Goal: Task Accomplishment & Management: Manage account settings

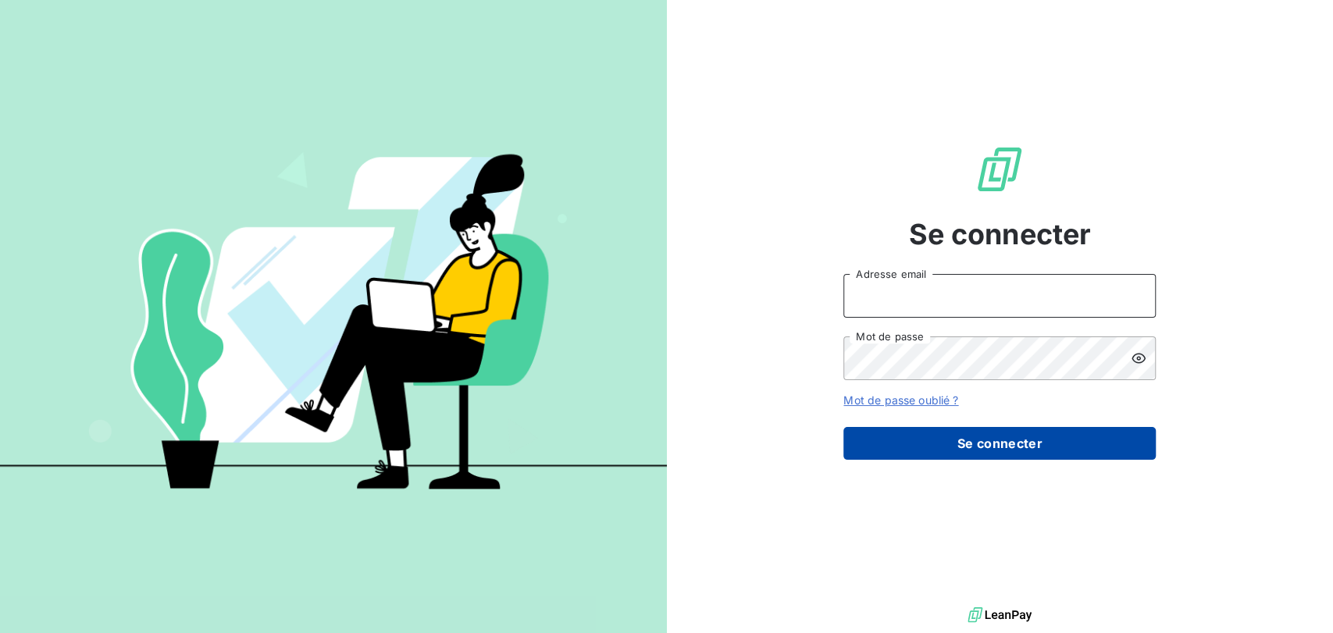
type input "[PERSON_NAME][EMAIL_ADDRESS][DOMAIN_NAME]"
click at [989, 447] on button "Se connecter" at bounding box center [999, 443] width 312 height 33
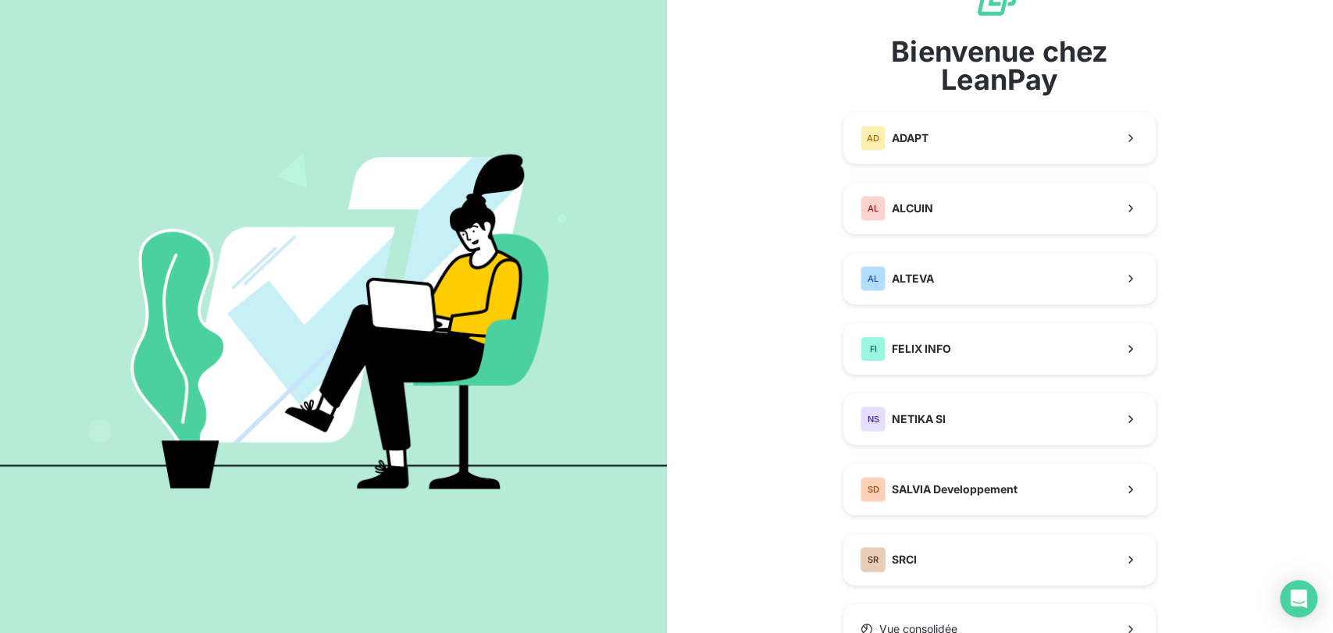
scroll to position [87, 0]
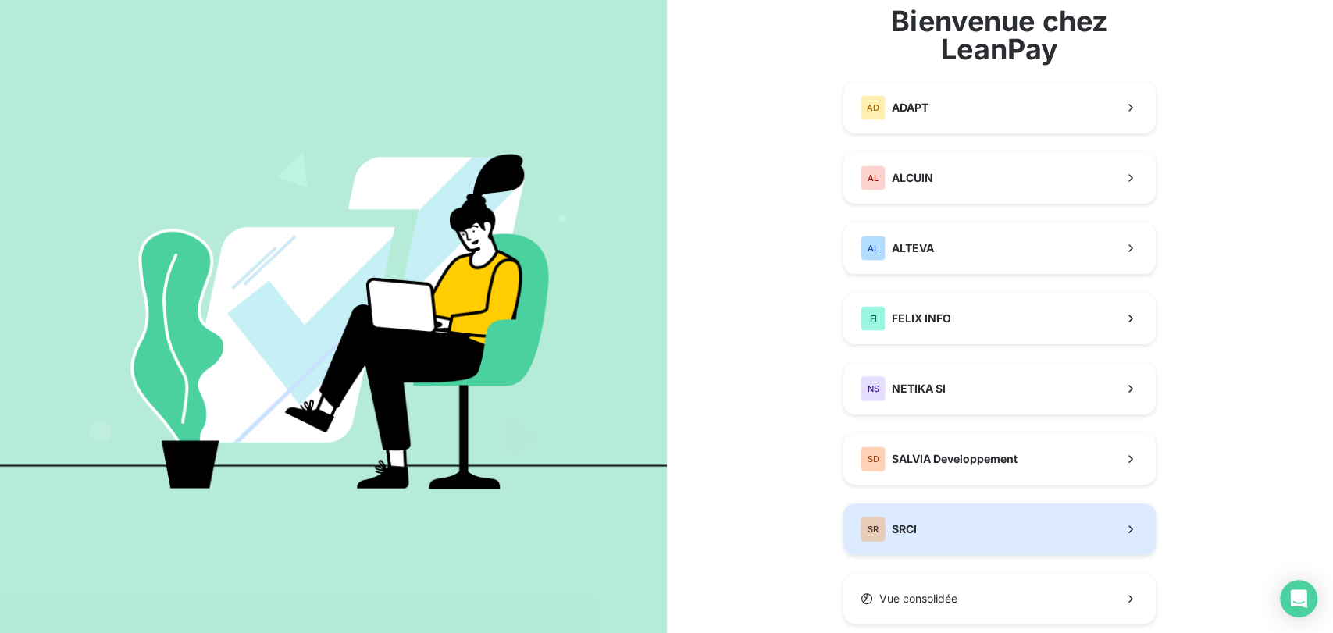
click at [896, 537] on div "SR SRCI" at bounding box center [889, 529] width 56 height 25
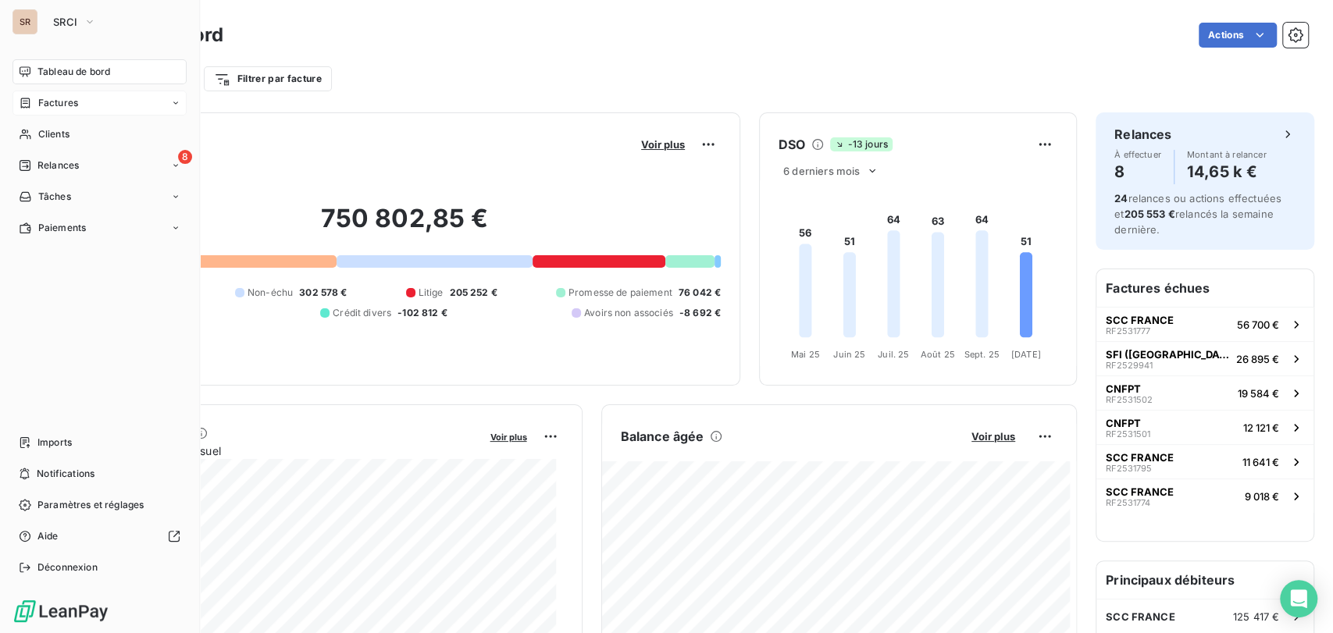
click at [55, 104] on span "Factures" at bounding box center [58, 103] width 40 height 14
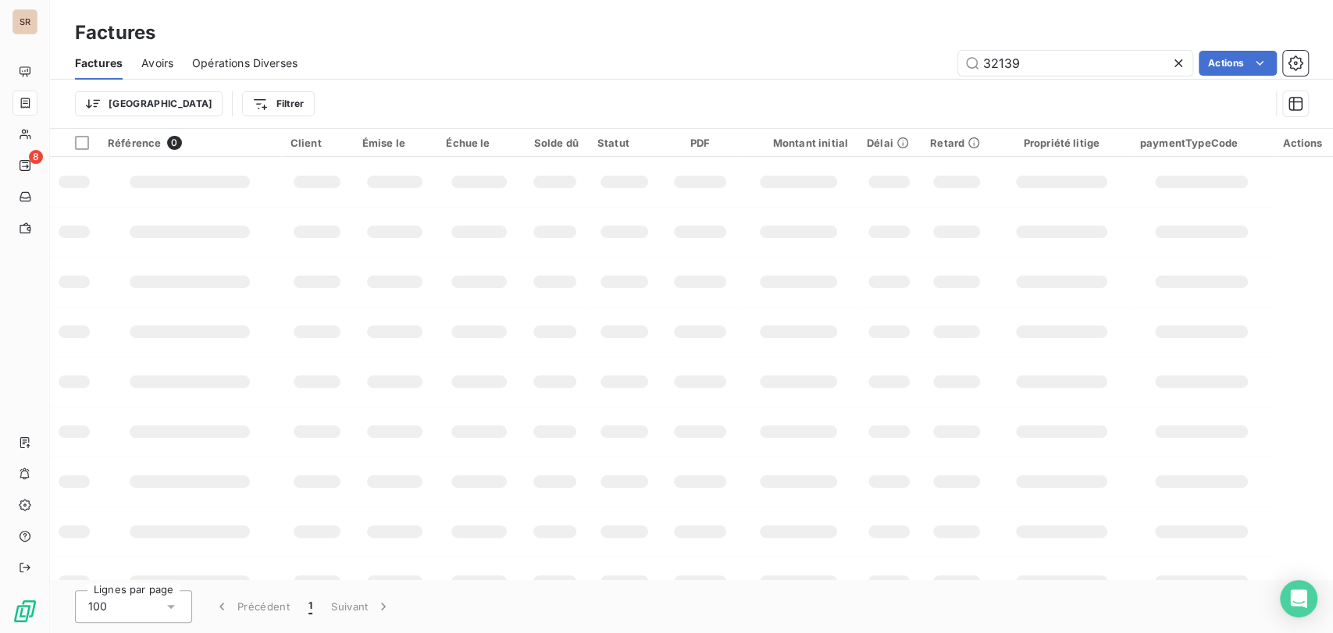
drag, startPoint x: 1042, startPoint y: 58, endPoint x: 803, endPoint y: 80, distance: 240.8
click at [803, 80] on div "Factures Avoirs Opérations Diverses 32139 Actions Trier Filtrer" at bounding box center [691, 87] width 1283 height 81
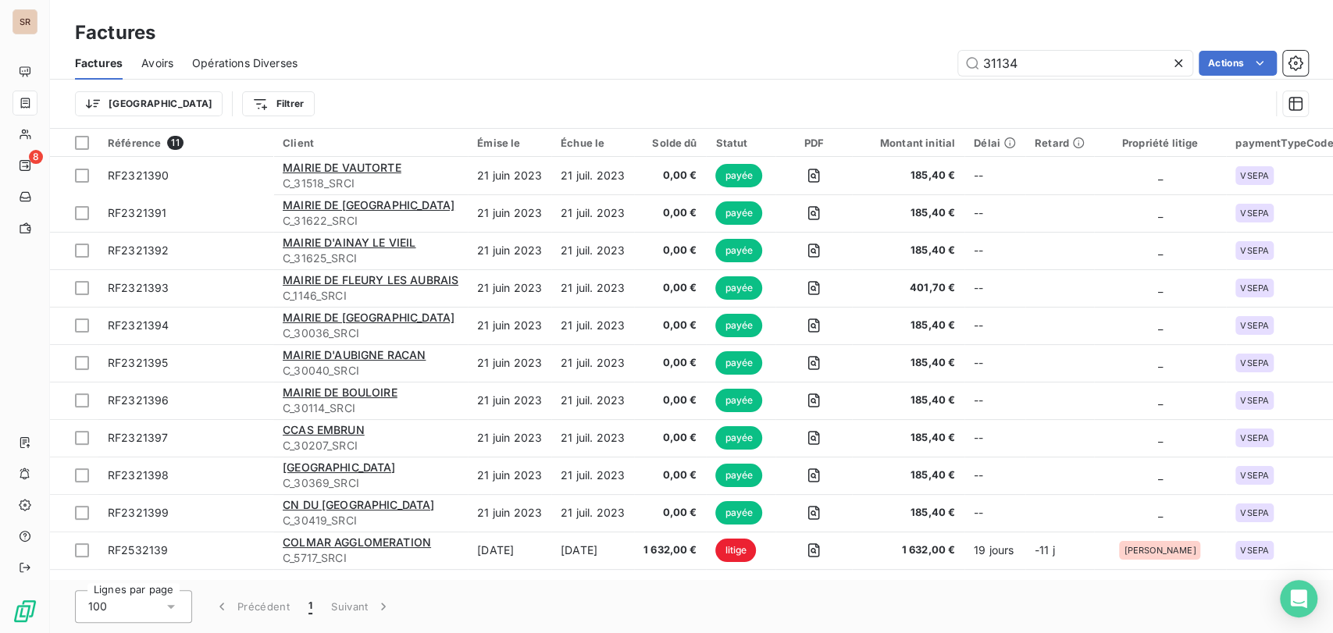
type input "31134"
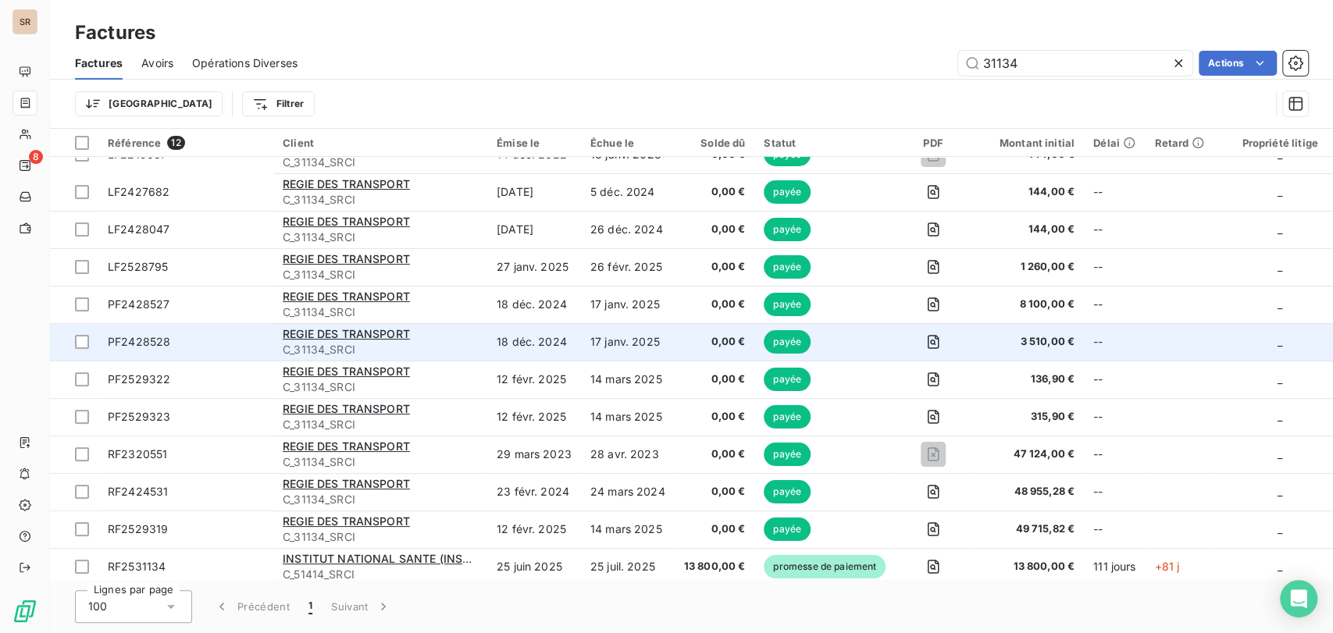
scroll to position [33, 0]
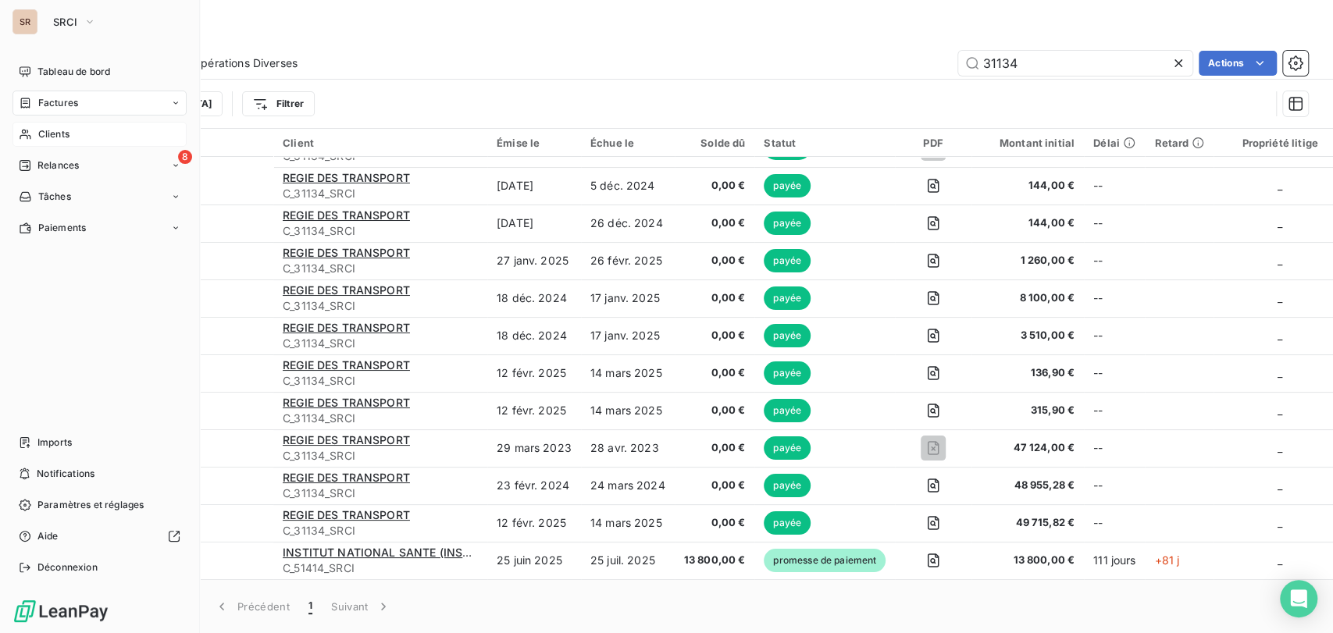
drag, startPoint x: 37, startPoint y: 134, endPoint x: 62, endPoint y: 141, distance: 25.8
click at [37, 137] on div "Clients" at bounding box center [99, 134] width 174 height 25
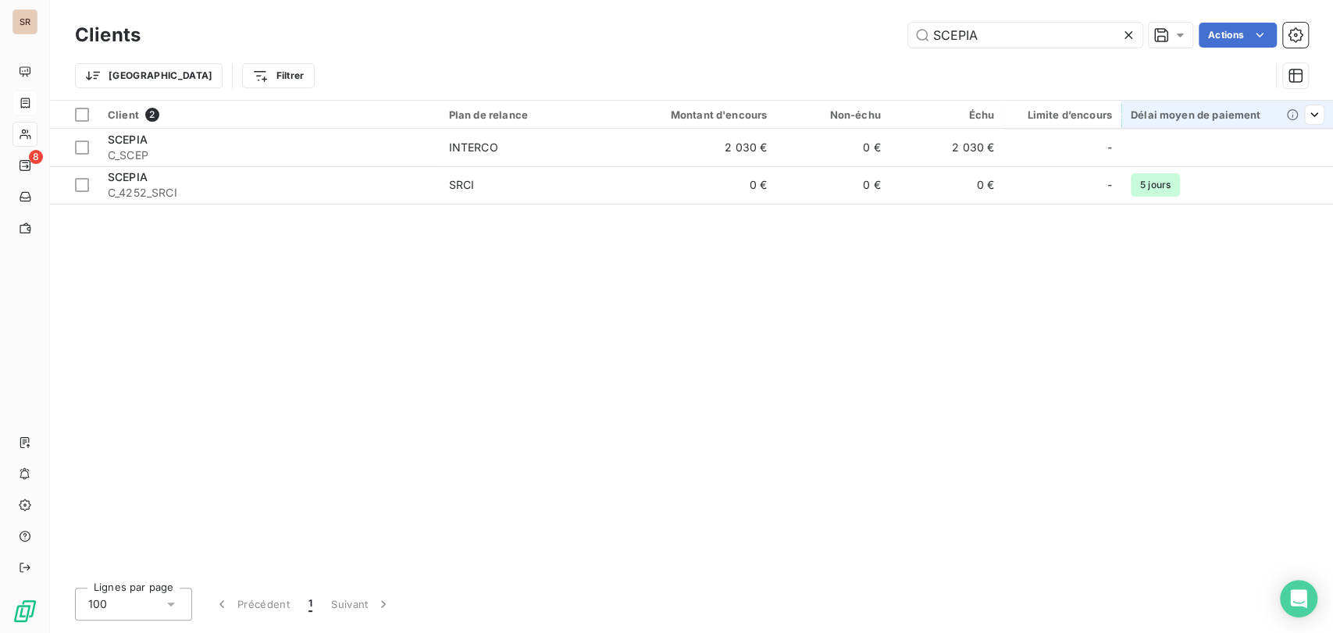
type input "SCEPIA"
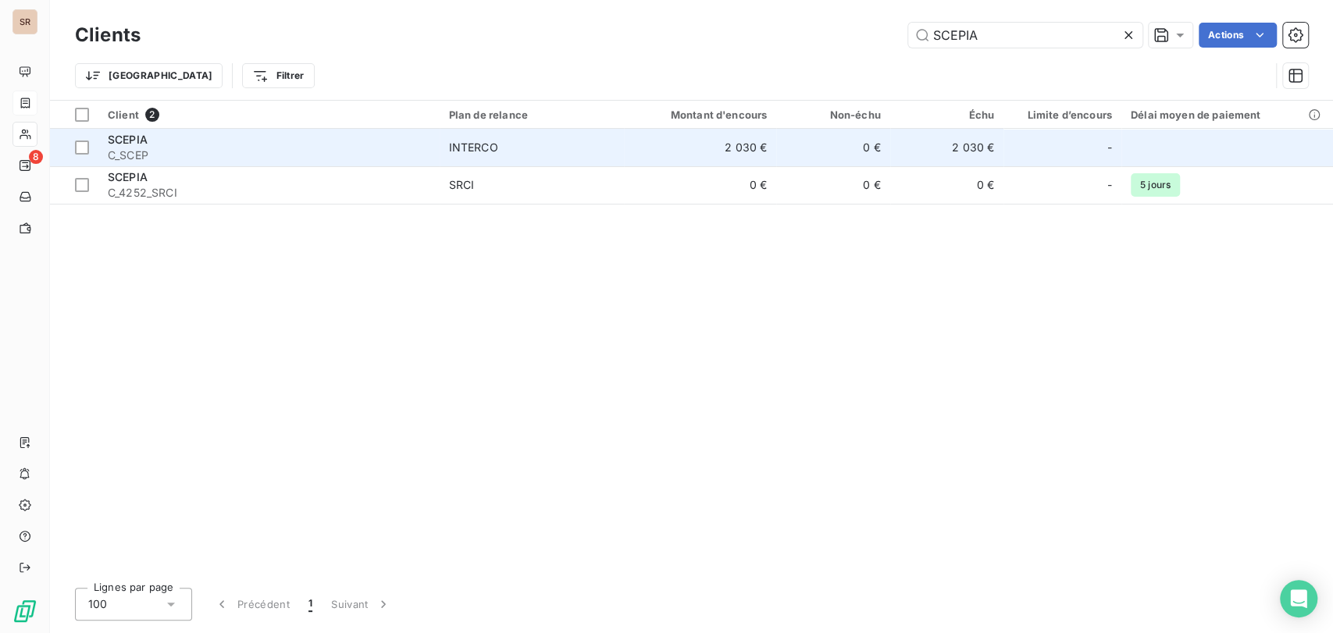
click at [137, 152] on span "C_SCEP" at bounding box center [269, 156] width 323 height 16
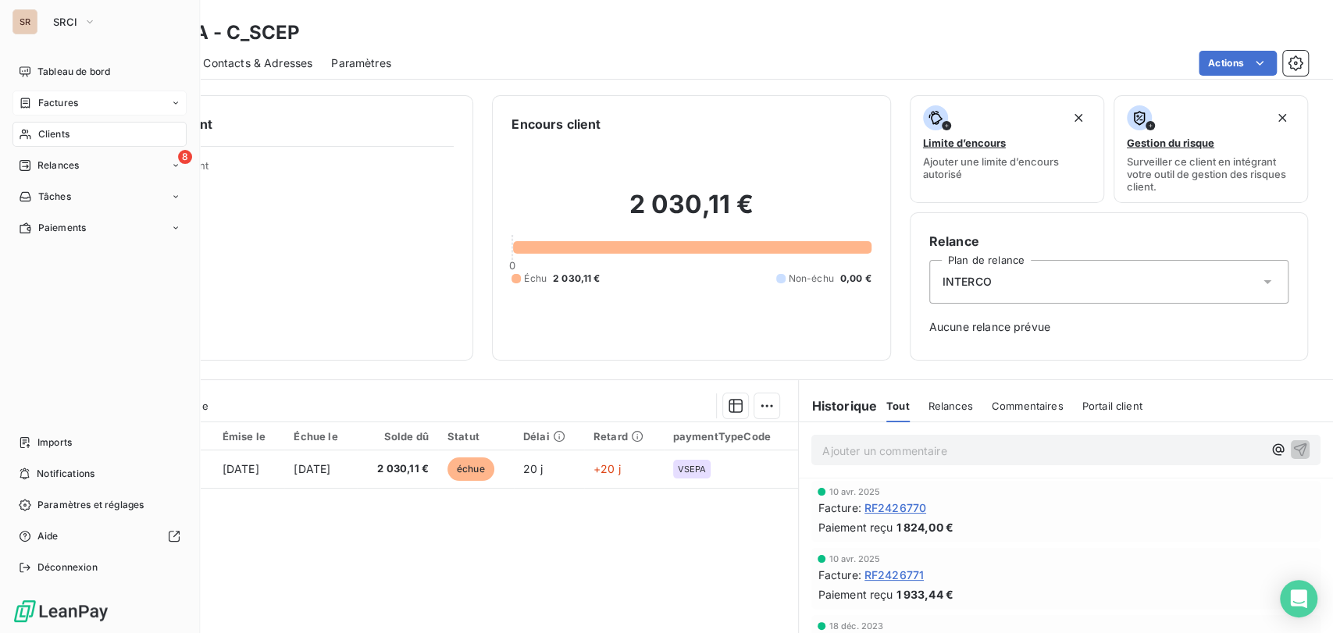
click at [36, 96] on div "Factures" at bounding box center [48, 103] width 59 height 14
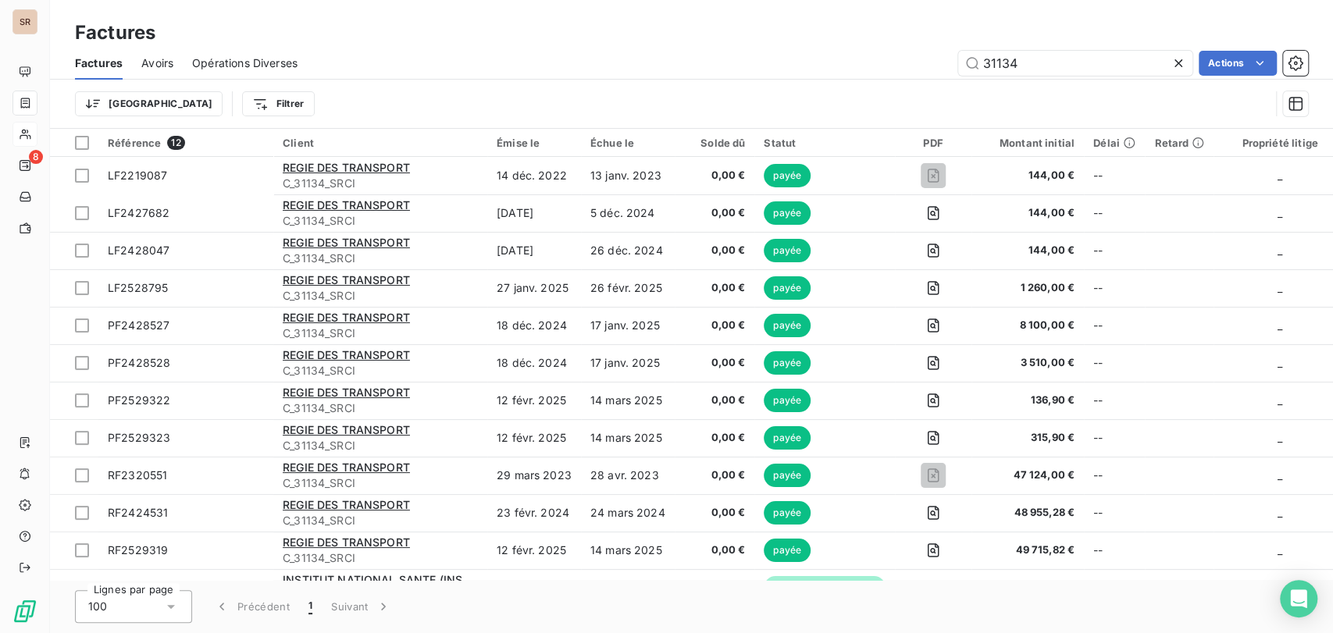
drag, startPoint x: 1035, startPoint y: 65, endPoint x: 899, endPoint y: 72, distance: 136.1
click at [899, 72] on div "31134 Actions" at bounding box center [812, 63] width 992 height 25
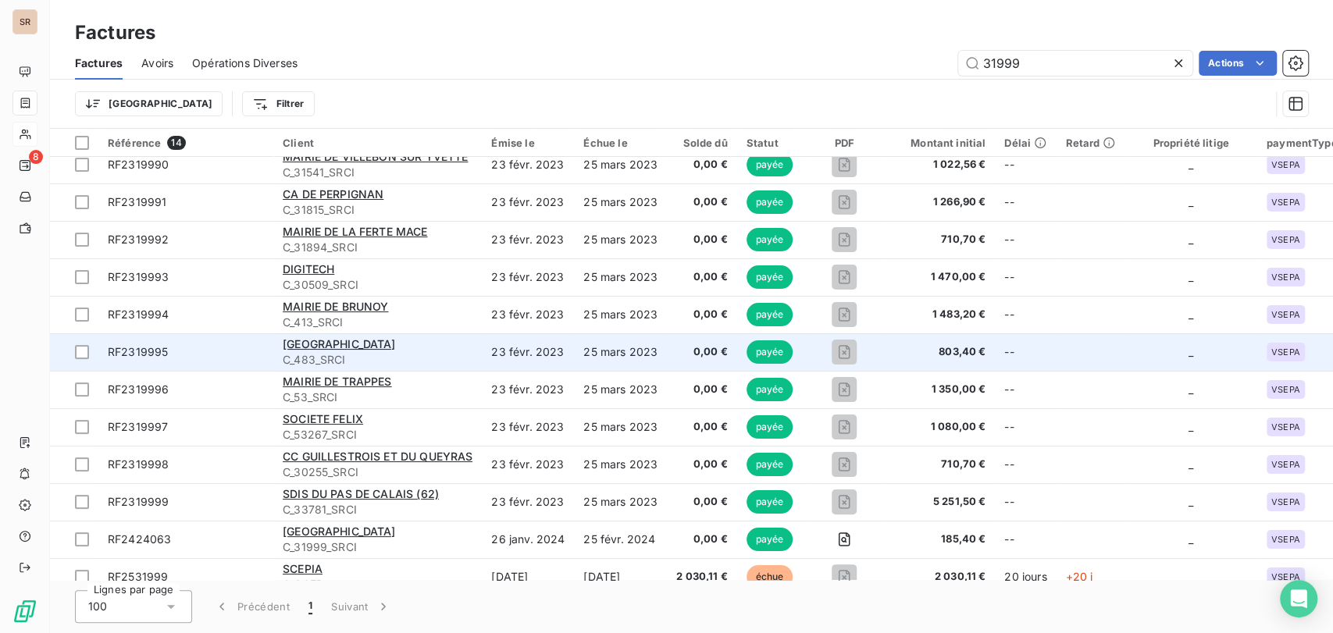
scroll to position [108, 0]
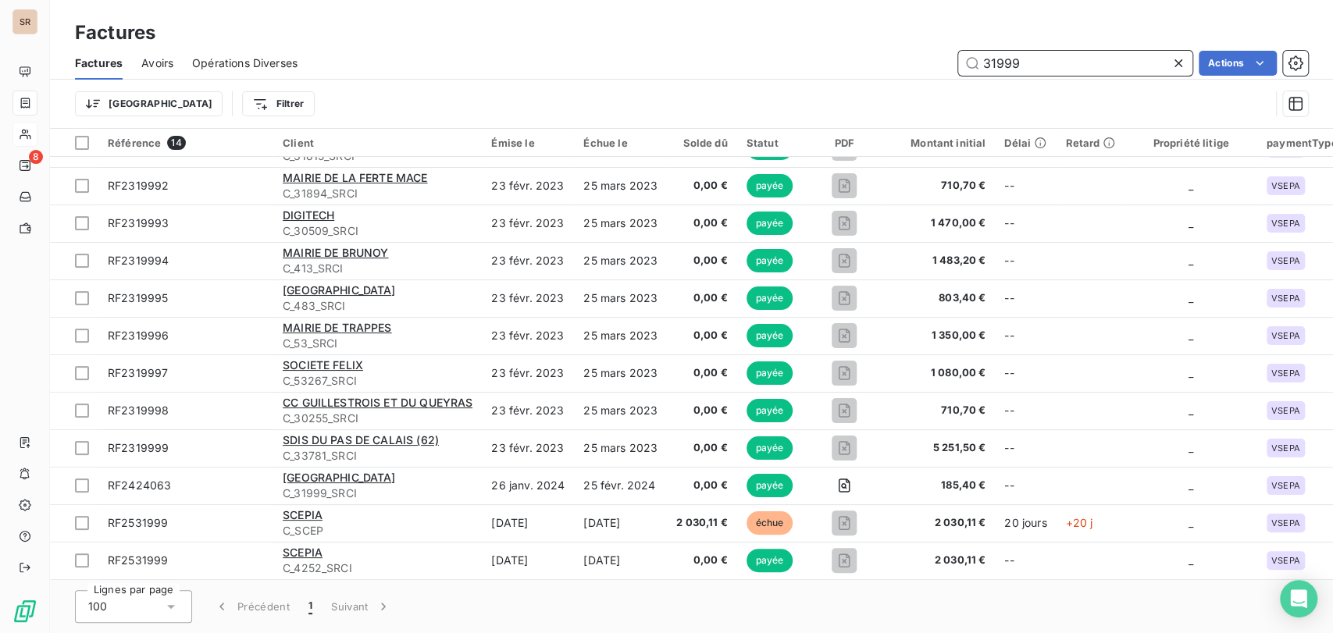
click at [1040, 66] on input "31999" at bounding box center [1075, 63] width 234 height 25
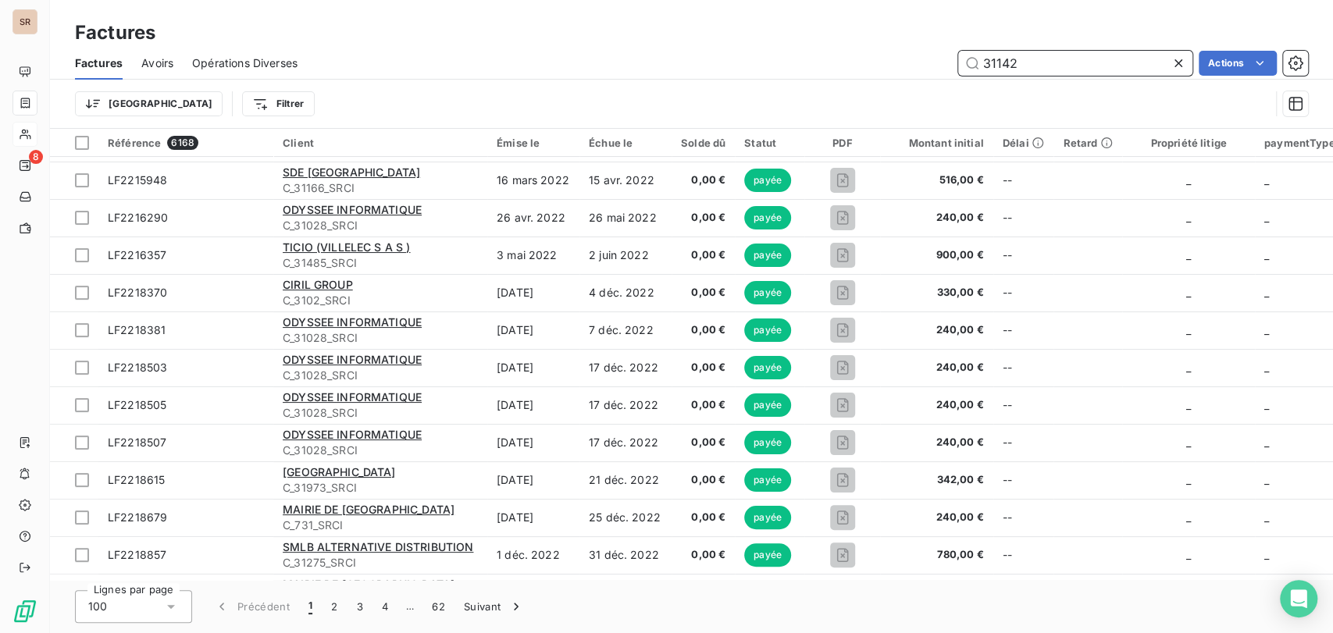
scroll to position [0, 0]
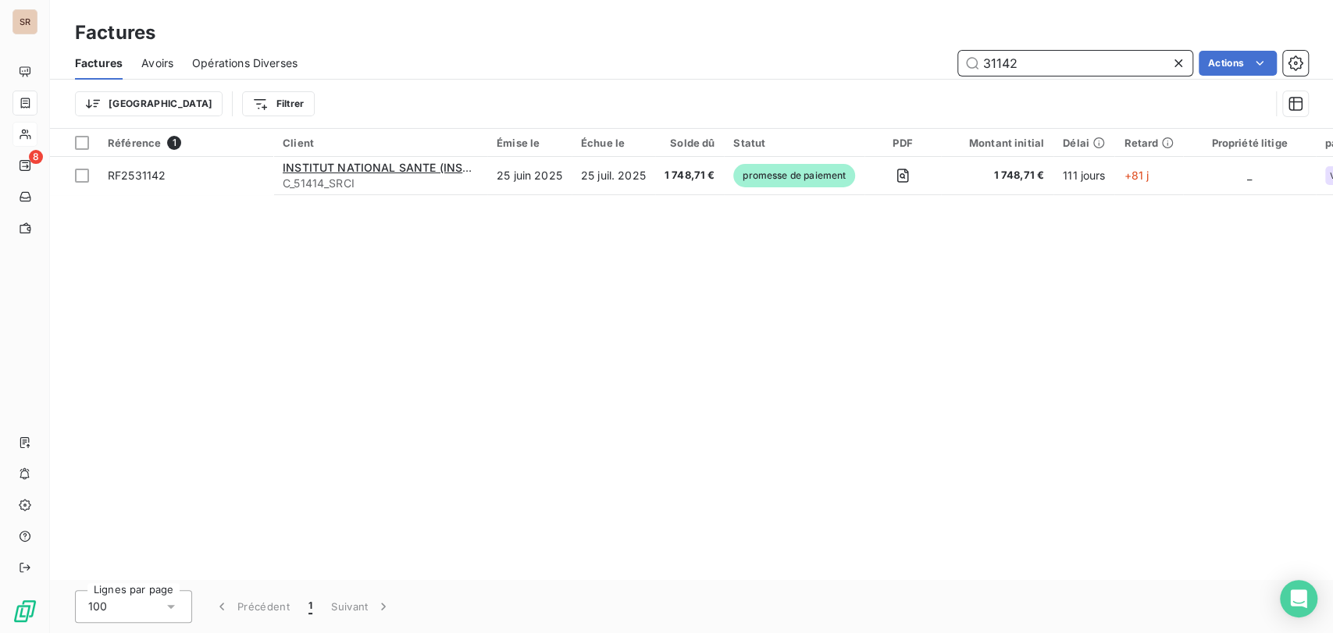
click at [1021, 68] on input "31142" at bounding box center [1075, 63] width 234 height 25
type input "3"
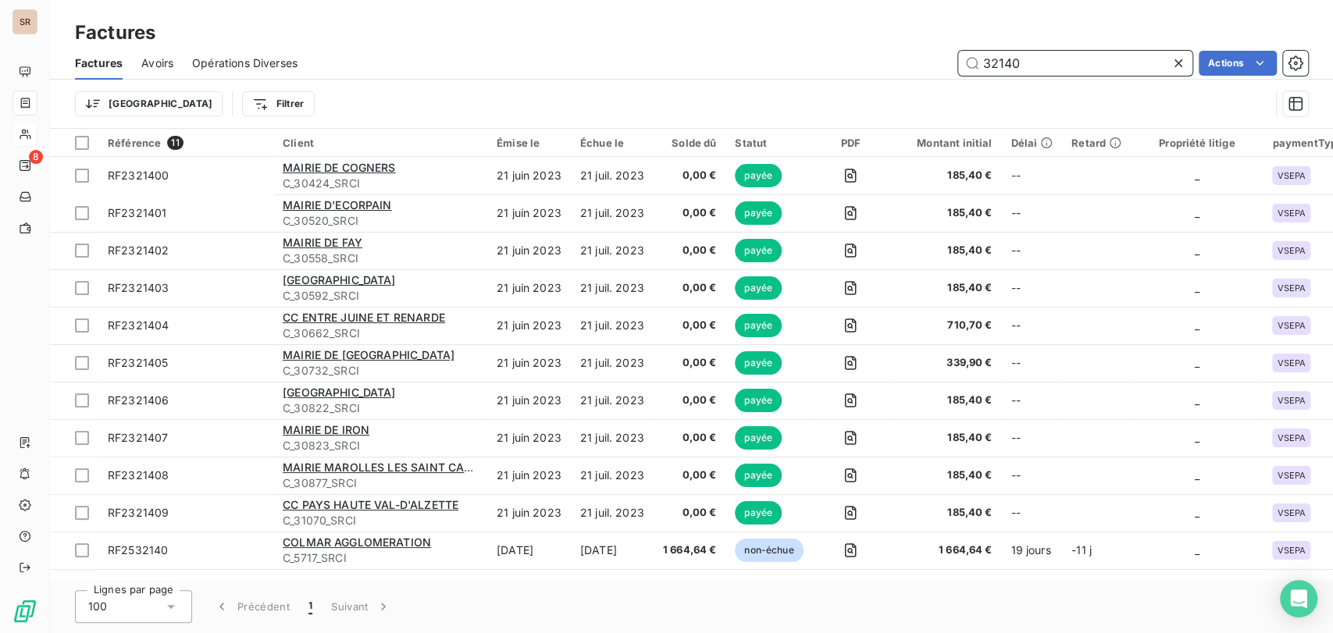
click at [1039, 69] on input "32140" at bounding box center [1075, 63] width 234 height 25
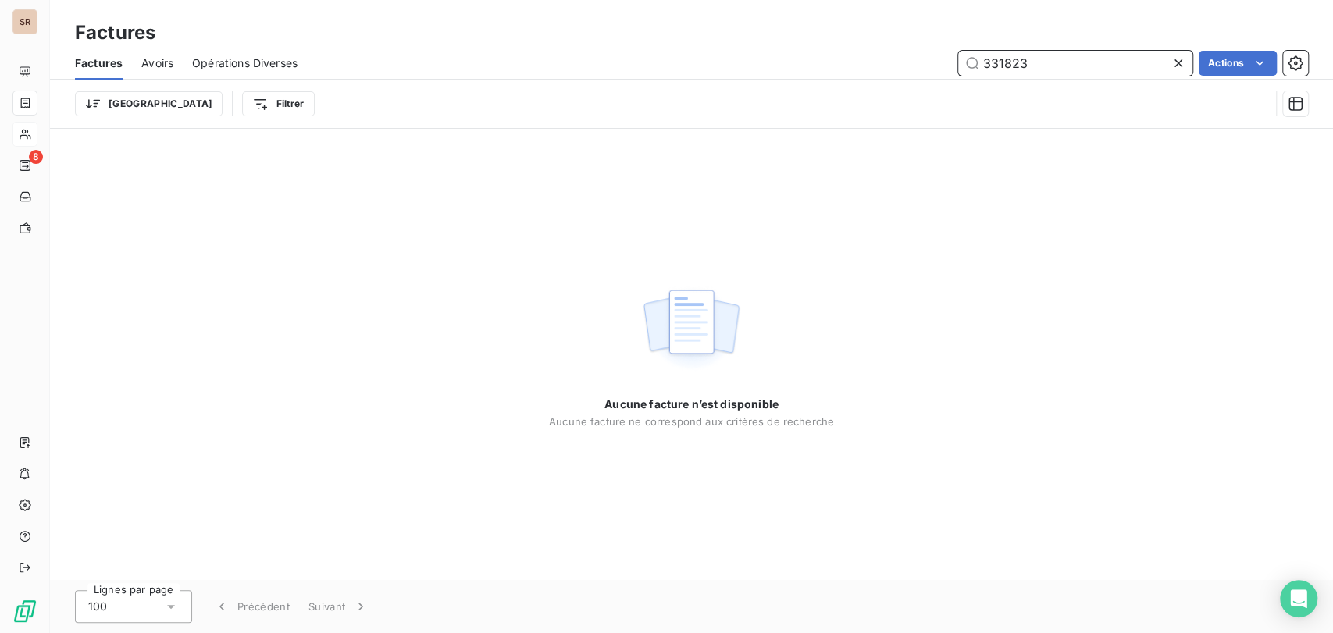
click at [992, 66] on input "331823" at bounding box center [1075, 63] width 234 height 25
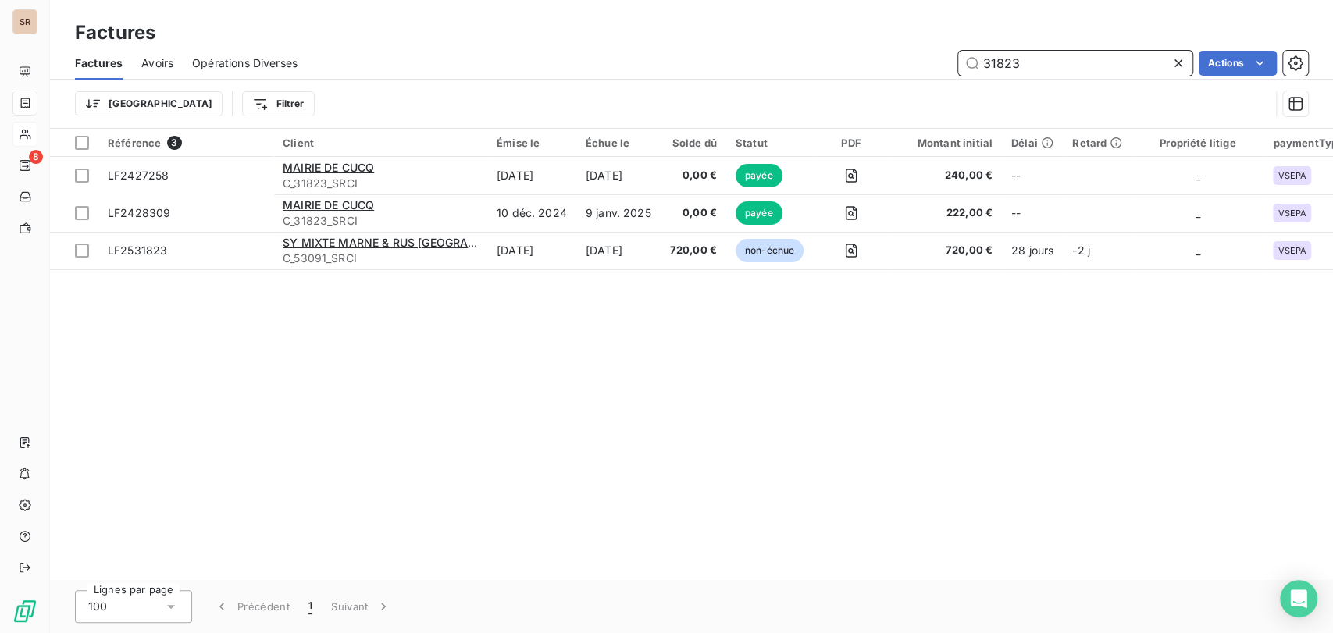
click at [1033, 64] on input "31823" at bounding box center [1075, 63] width 234 height 25
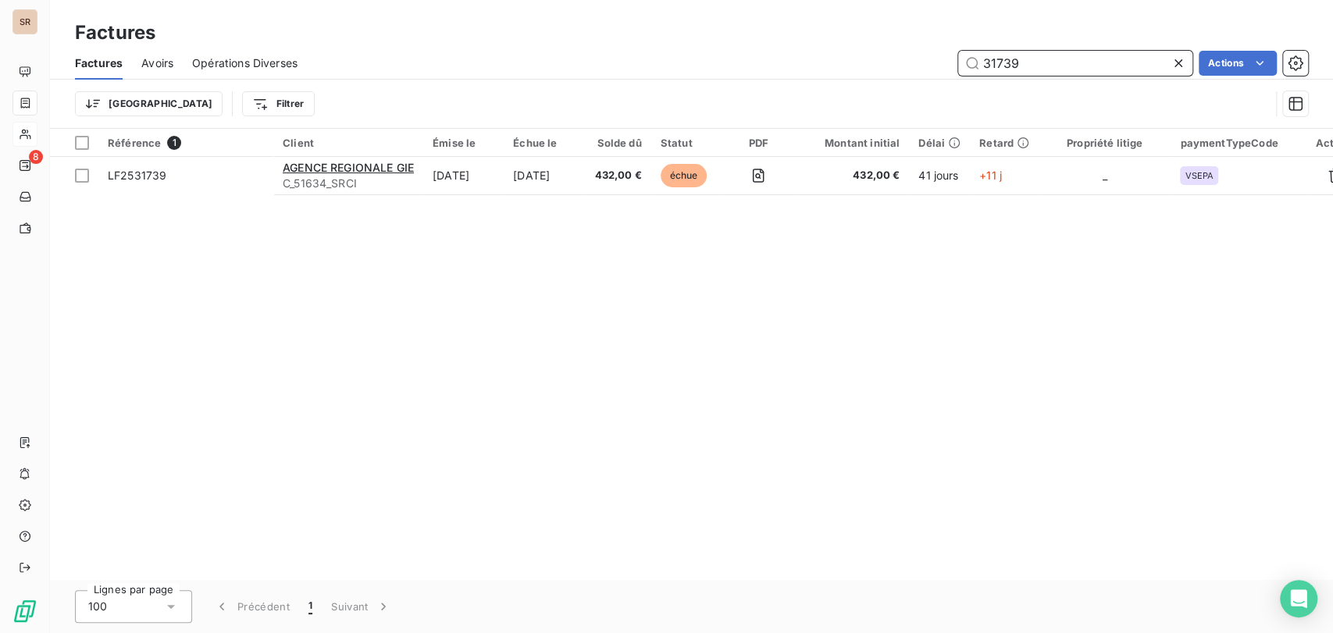
type input "31739"
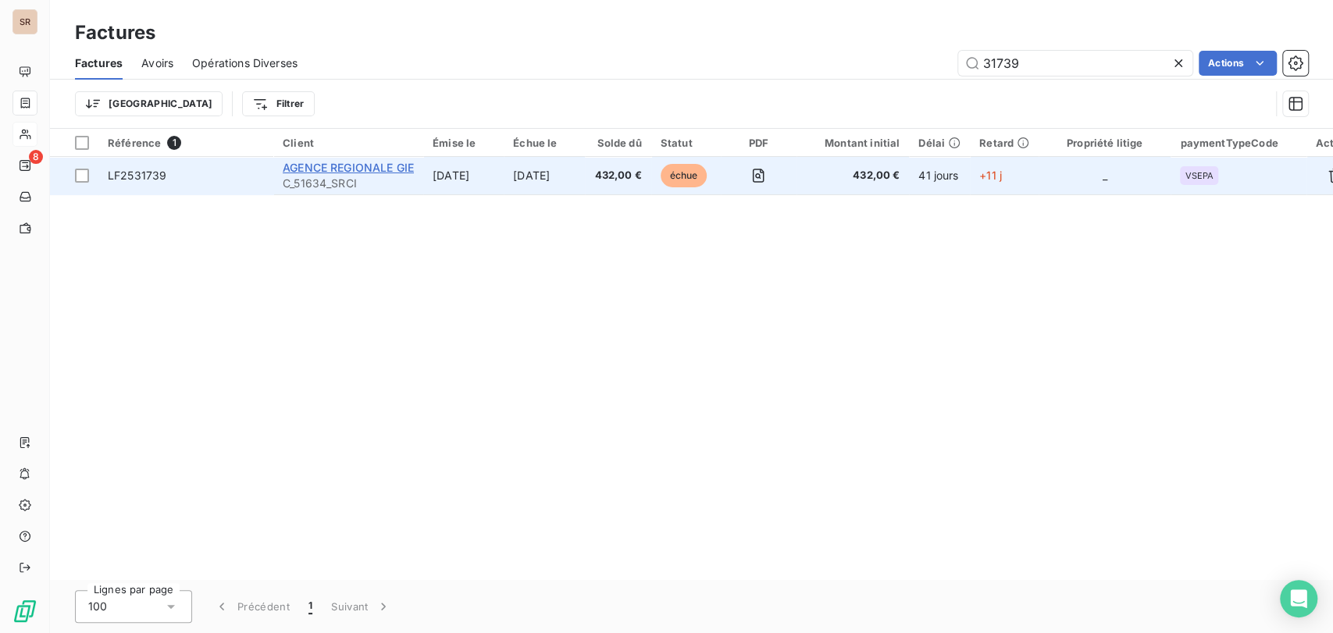
click at [319, 166] on span "AGENCE REGIONALE GIE" at bounding box center [348, 167] width 131 height 13
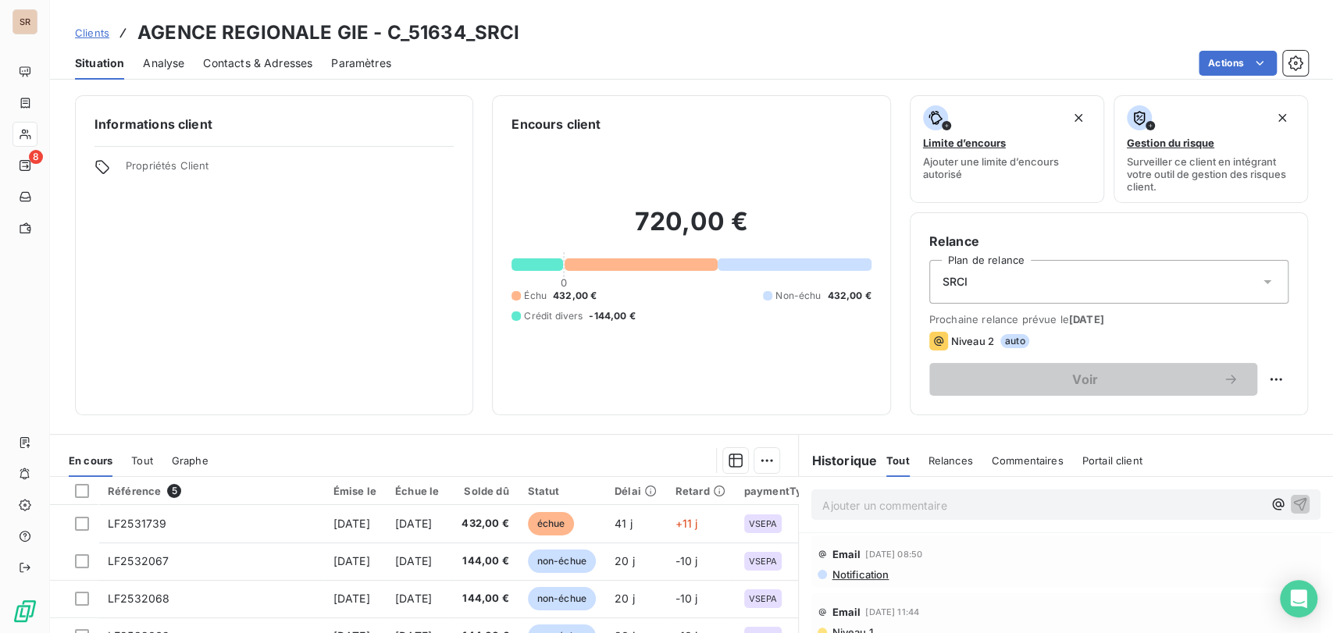
scroll to position [173, 0]
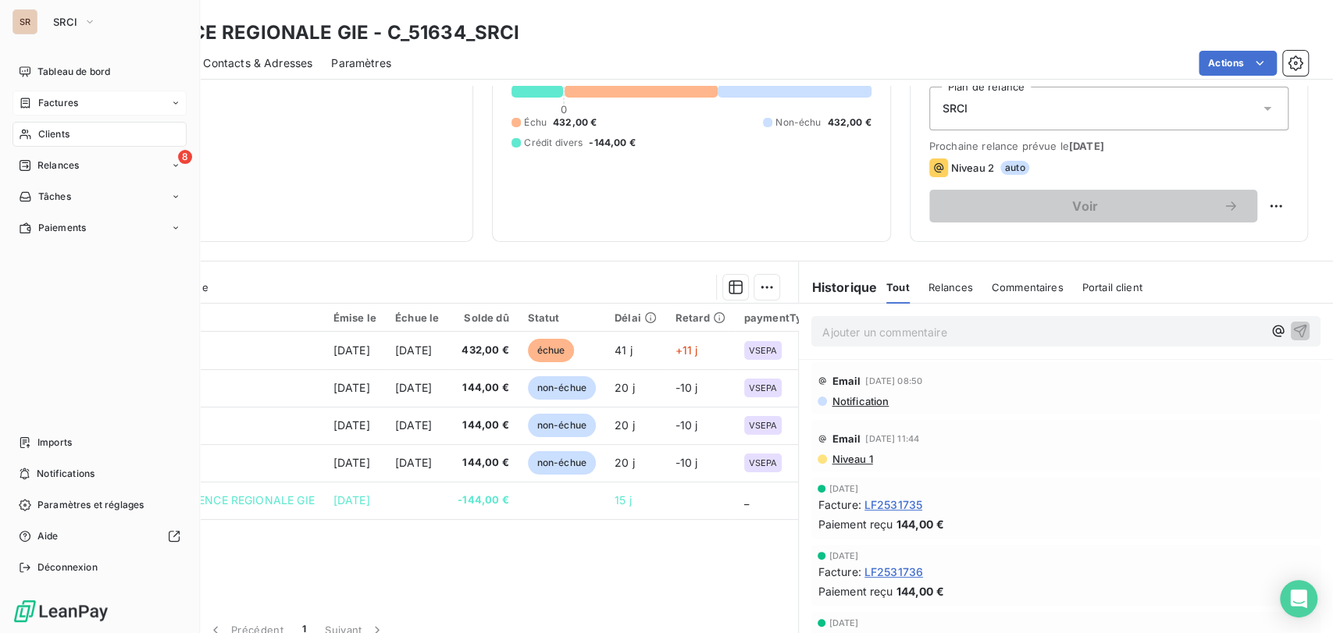
click at [44, 101] on span "Factures" at bounding box center [58, 103] width 40 height 14
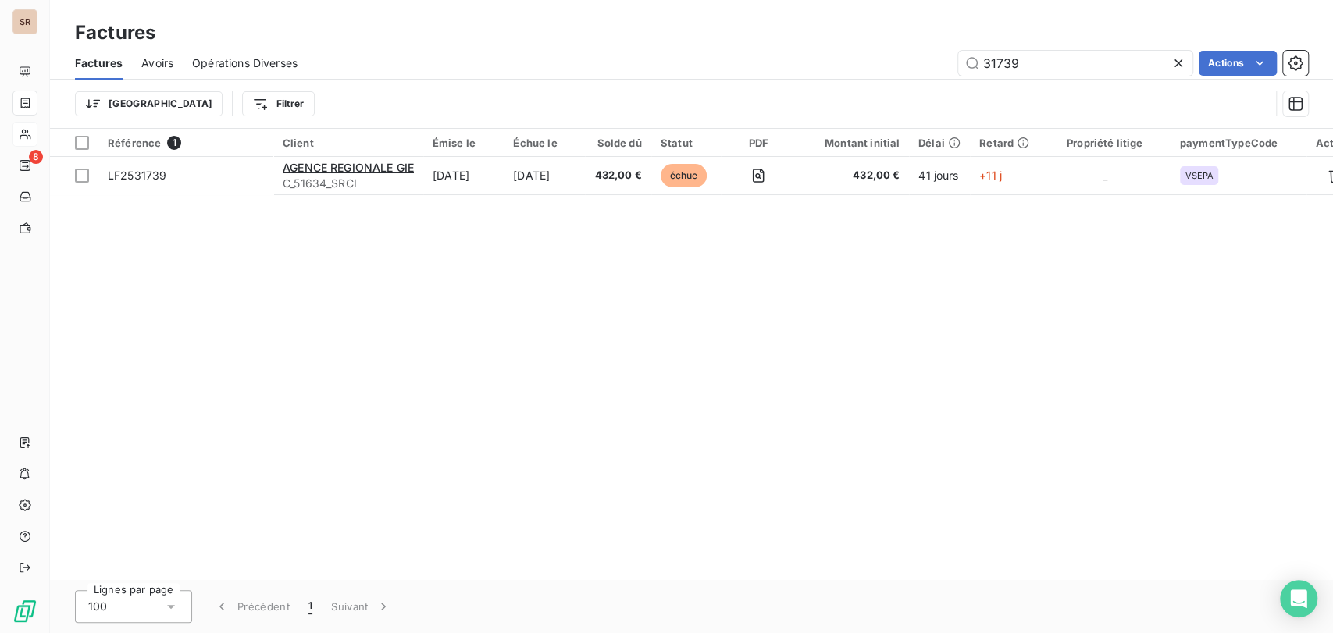
drag, startPoint x: 1042, startPoint y: 59, endPoint x: 886, endPoint y: 73, distance: 156.8
click at [907, 74] on div "31739 Actions" at bounding box center [812, 63] width 992 height 25
type input "32192"
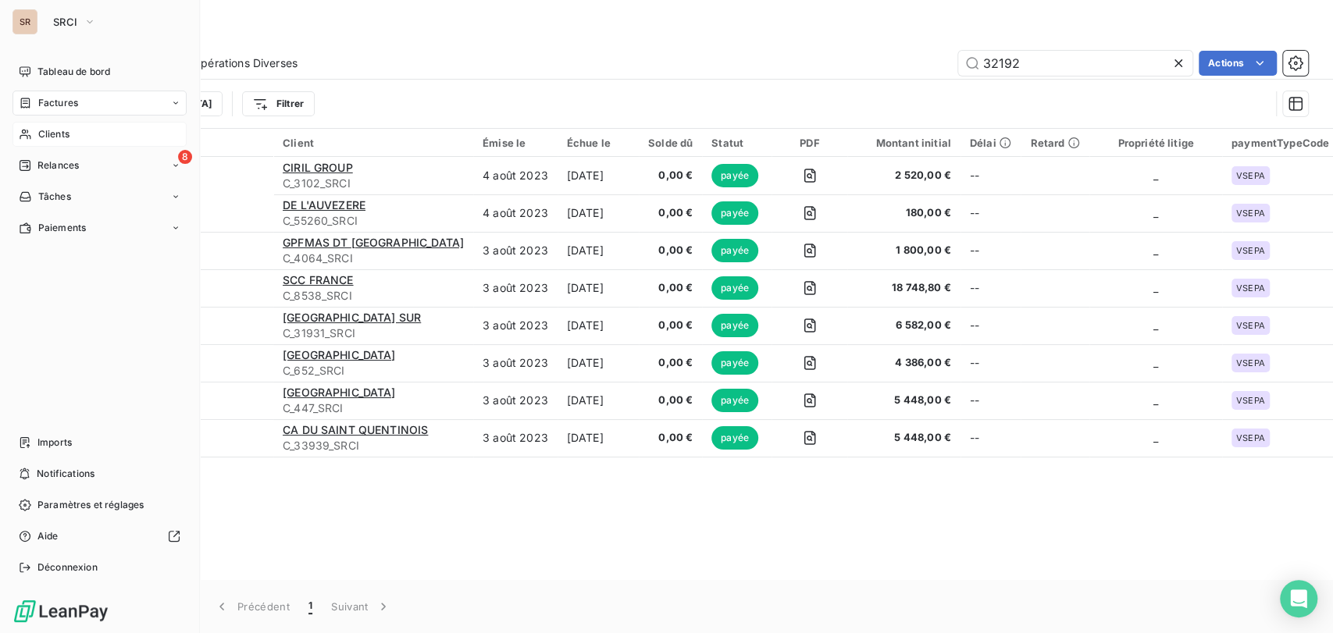
click at [49, 109] on span "Factures" at bounding box center [58, 103] width 40 height 14
click at [69, 132] on span "Factures" at bounding box center [57, 134] width 40 height 14
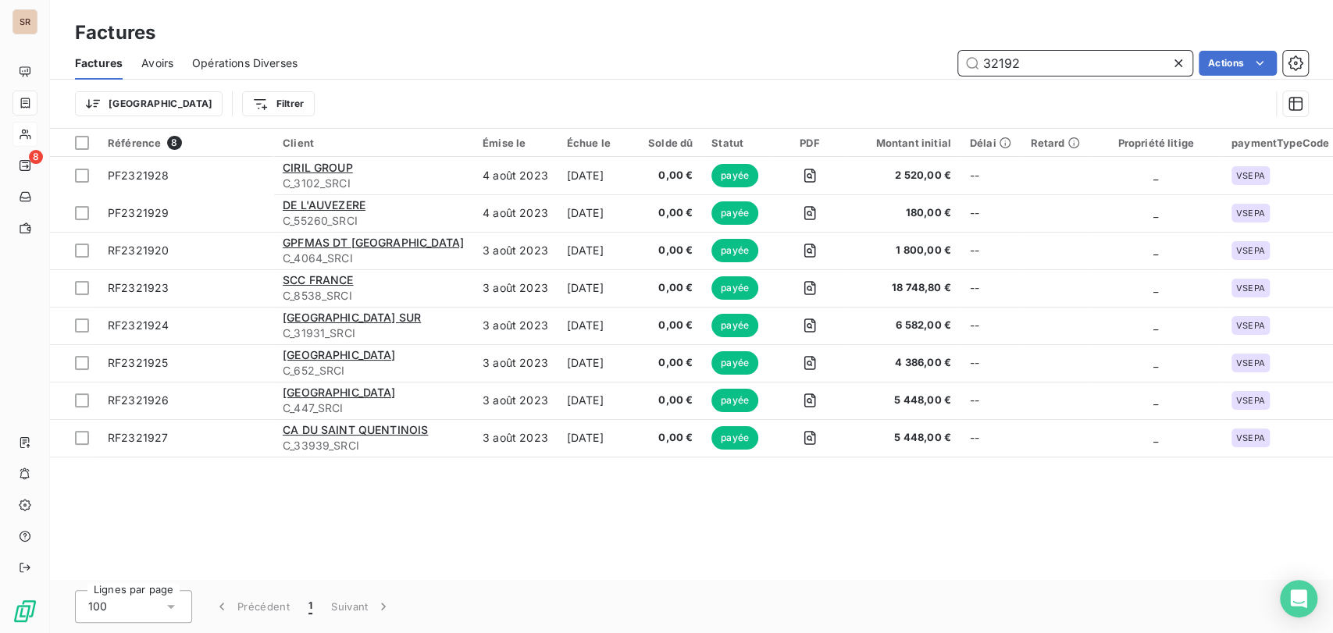
click at [1036, 65] on input "32192" at bounding box center [1075, 63] width 234 height 25
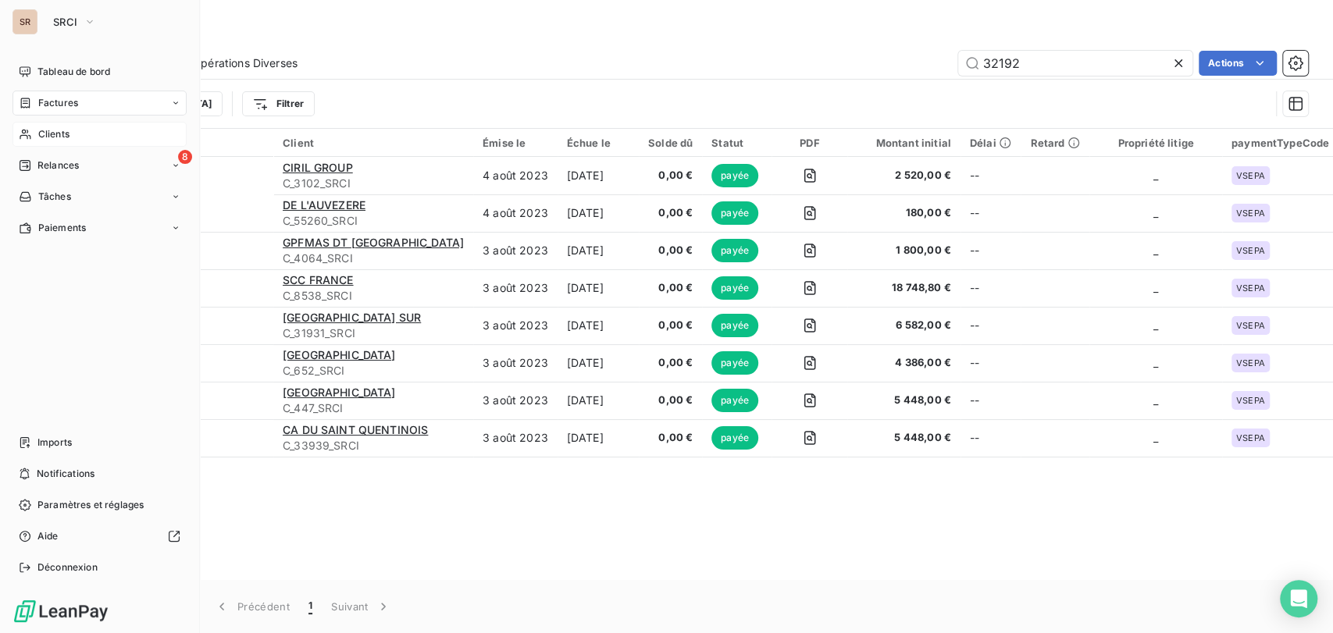
click at [44, 137] on span "Clients" at bounding box center [53, 134] width 31 height 14
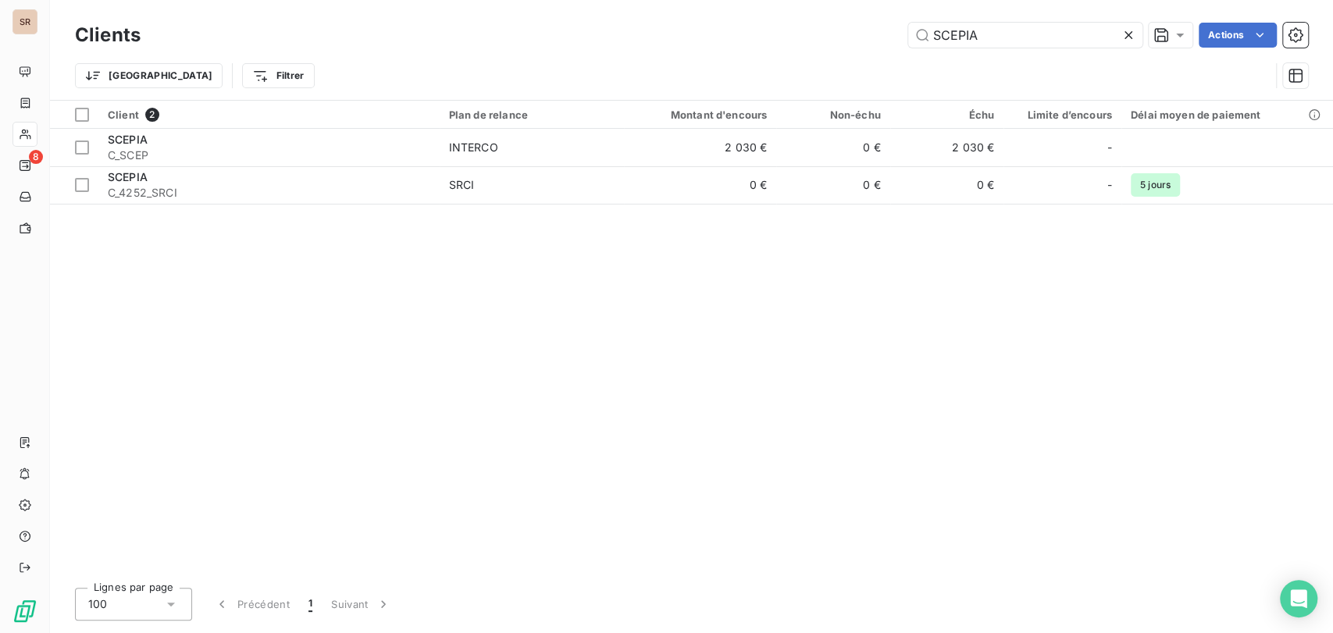
drag, startPoint x: 978, startPoint y: 39, endPoint x: 898, endPoint y: 38, distance: 79.7
click at [908, 42] on input "SCEPIA" at bounding box center [1025, 35] width 234 height 25
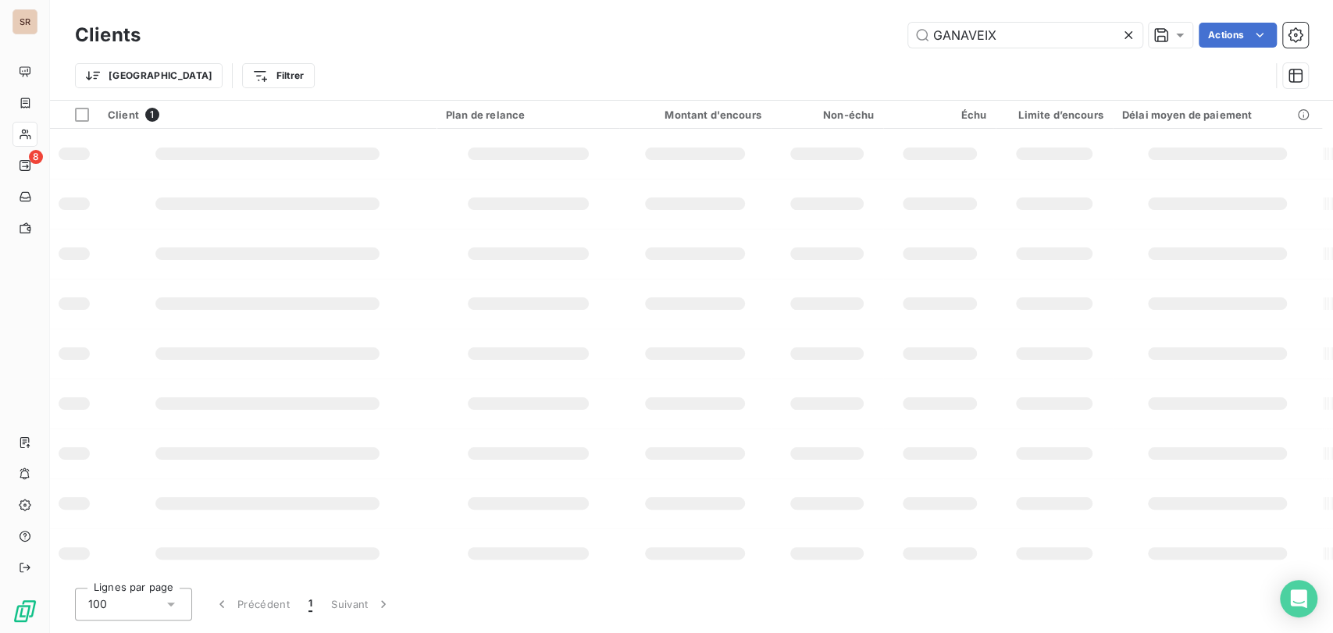
type input "GANAVEIX"
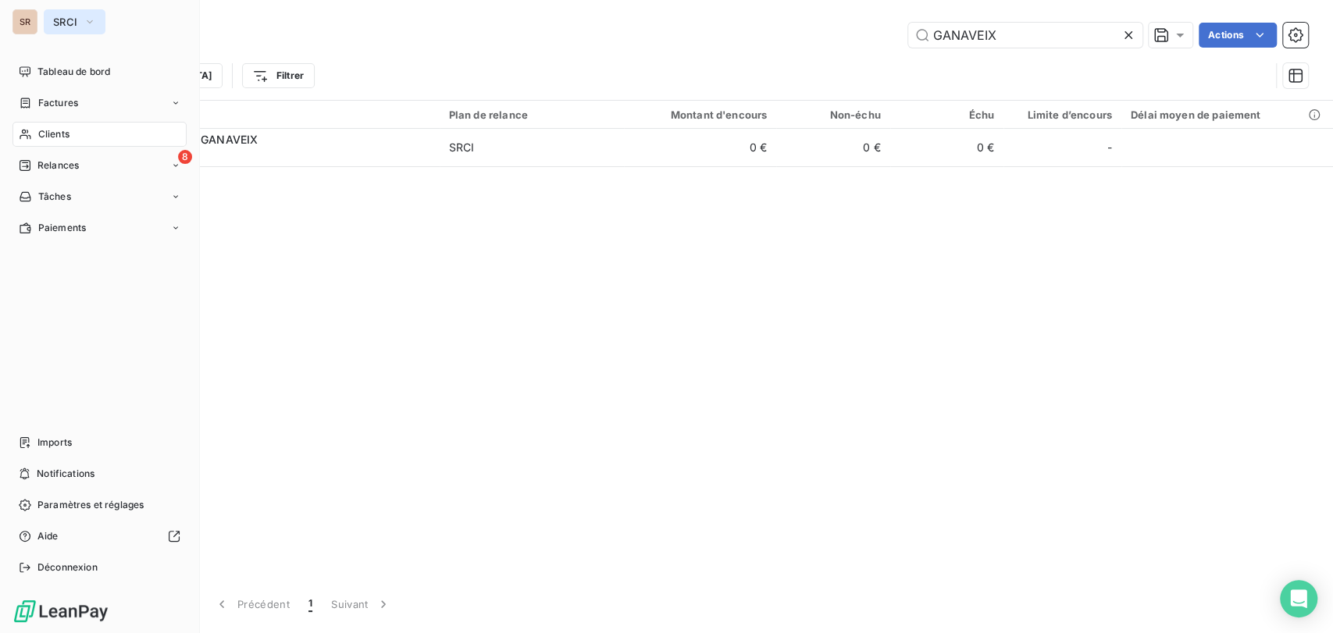
click at [92, 23] on icon "button" at bounding box center [90, 22] width 12 height 16
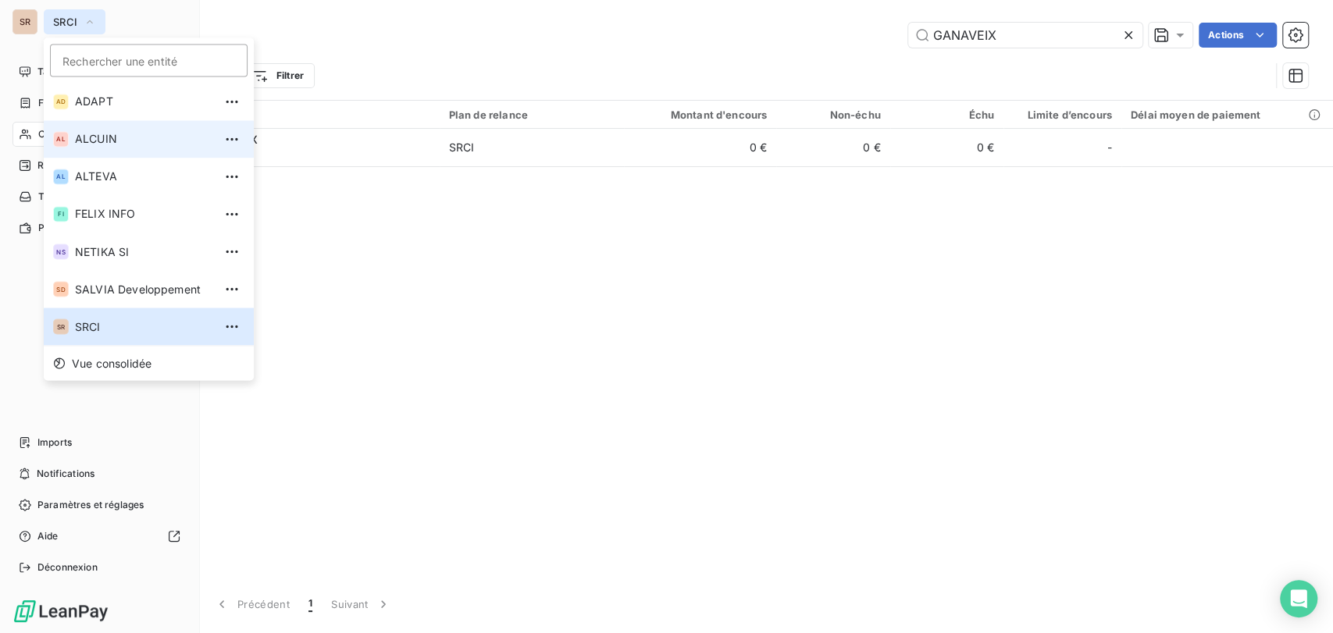
click at [77, 141] on span "ALCUIN" at bounding box center [144, 139] width 138 height 16
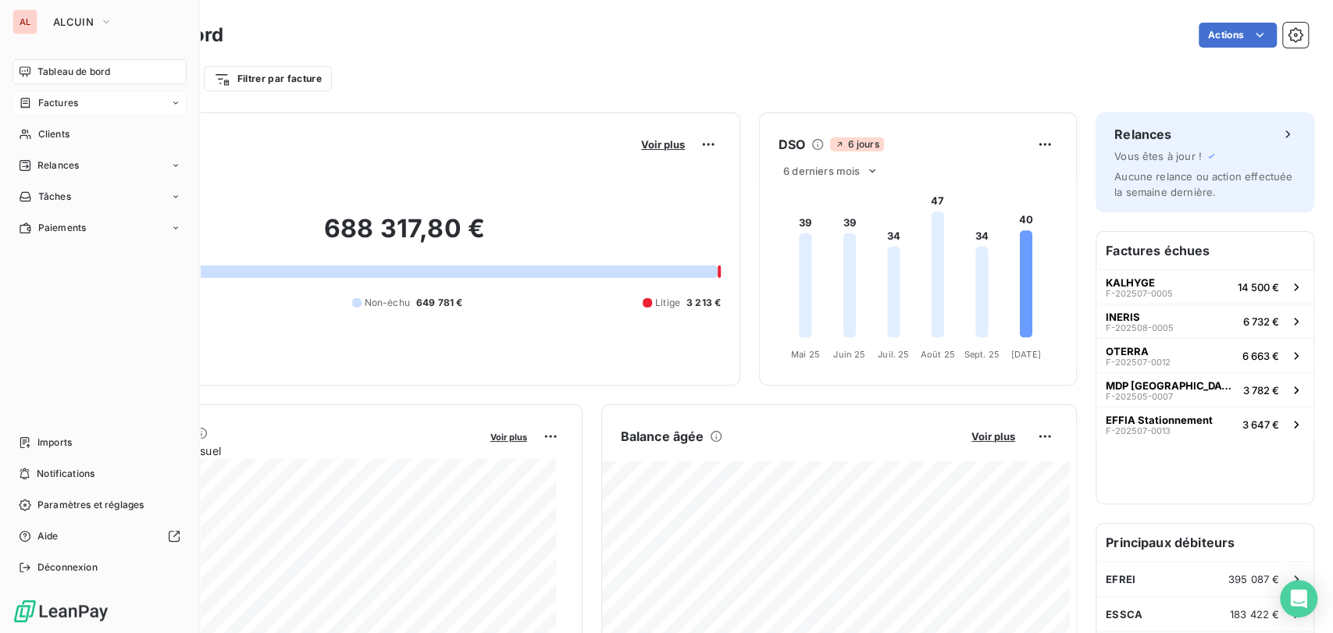
click at [55, 105] on span "Factures" at bounding box center [58, 103] width 40 height 14
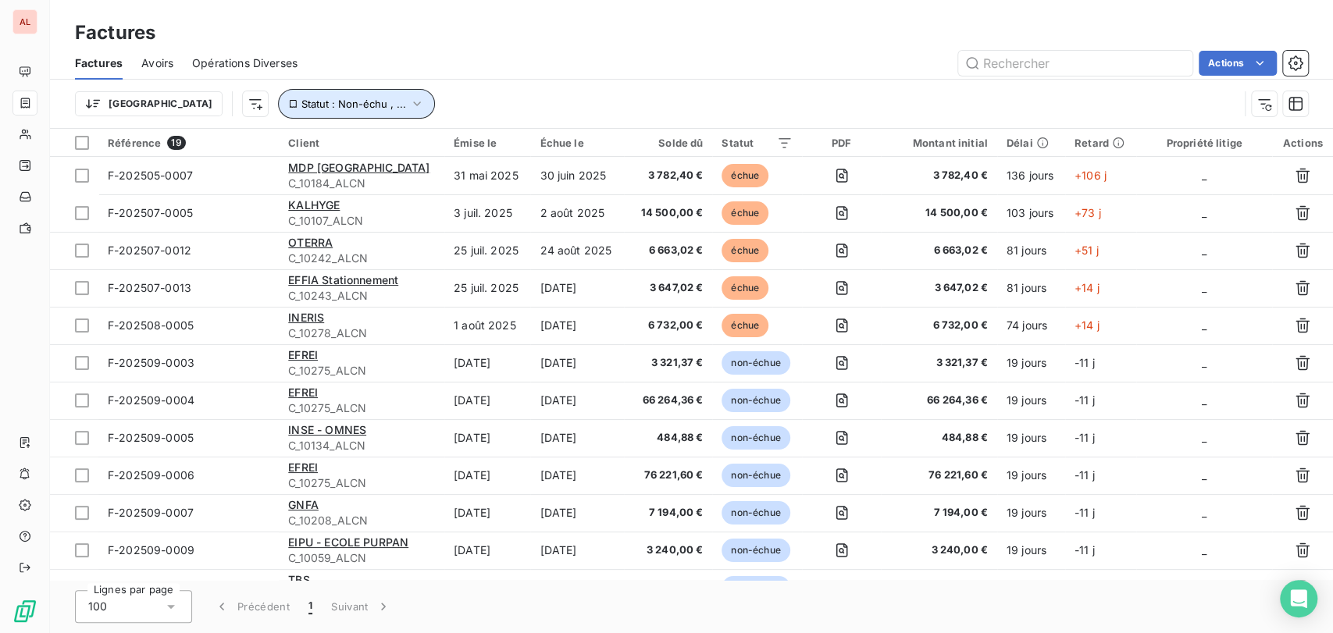
click at [409, 105] on icon "button" at bounding box center [417, 104] width 16 height 16
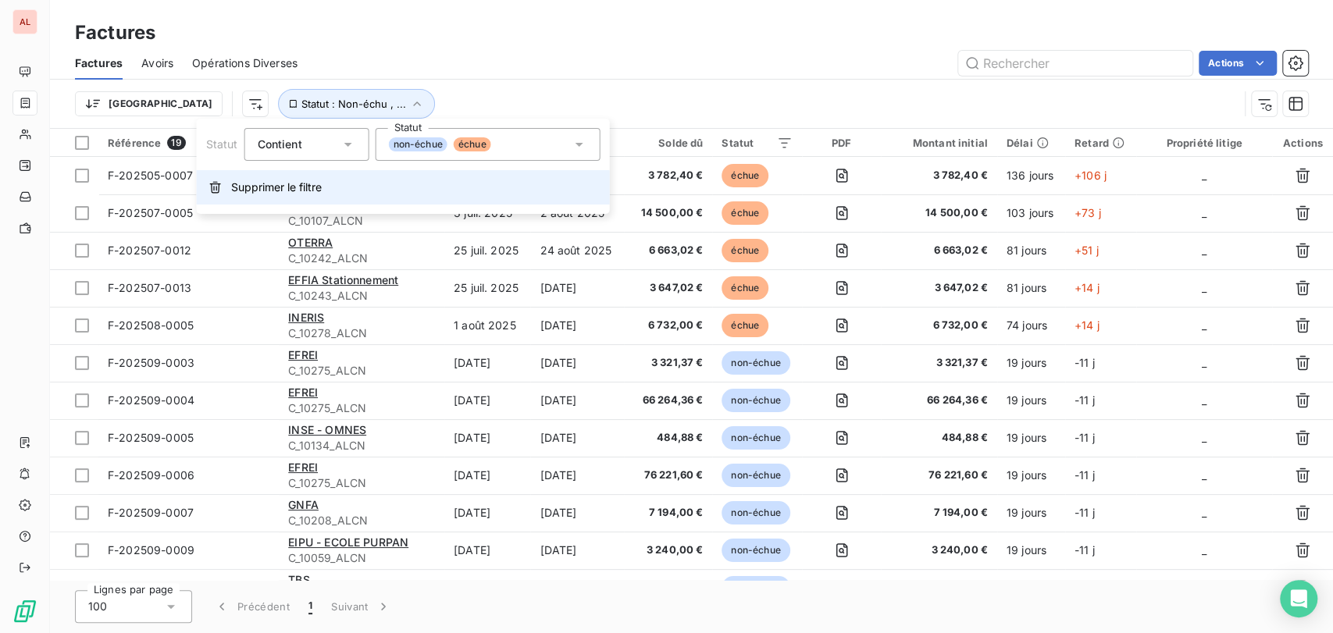
click at [290, 186] on span "Supprimer le filtre" at bounding box center [276, 188] width 91 height 16
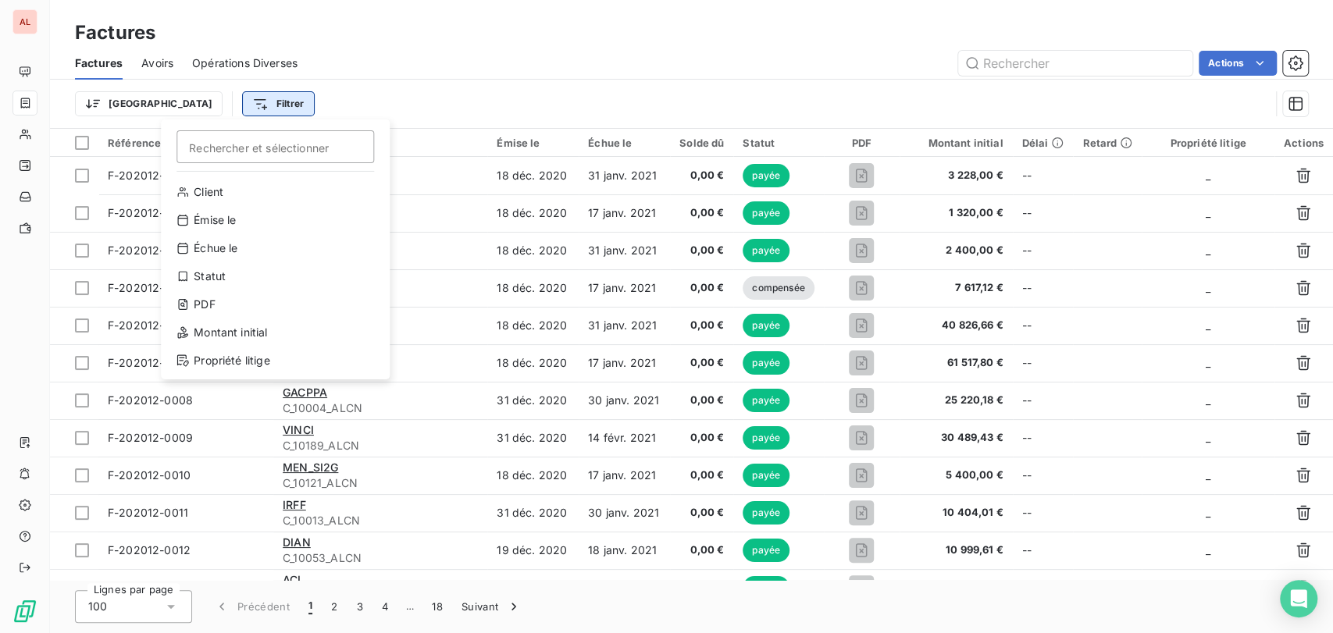
click at [217, 109] on html "AL Factures Factures Avoirs Opérations Diverses Actions Trier Filtrer Recherche…" at bounding box center [666, 316] width 1333 height 633
click at [203, 280] on div "Statut" at bounding box center [275, 276] width 216 height 25
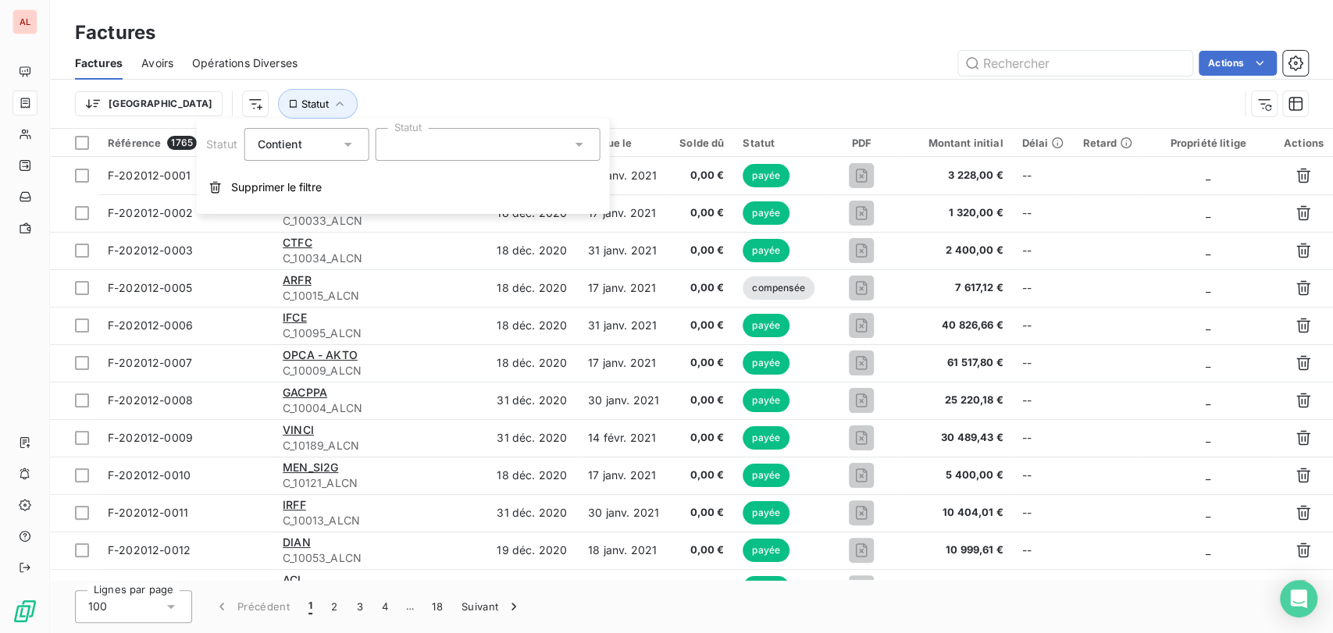
click at [585, 142] on icon at bounding box center [579, 145] width 16 height 16
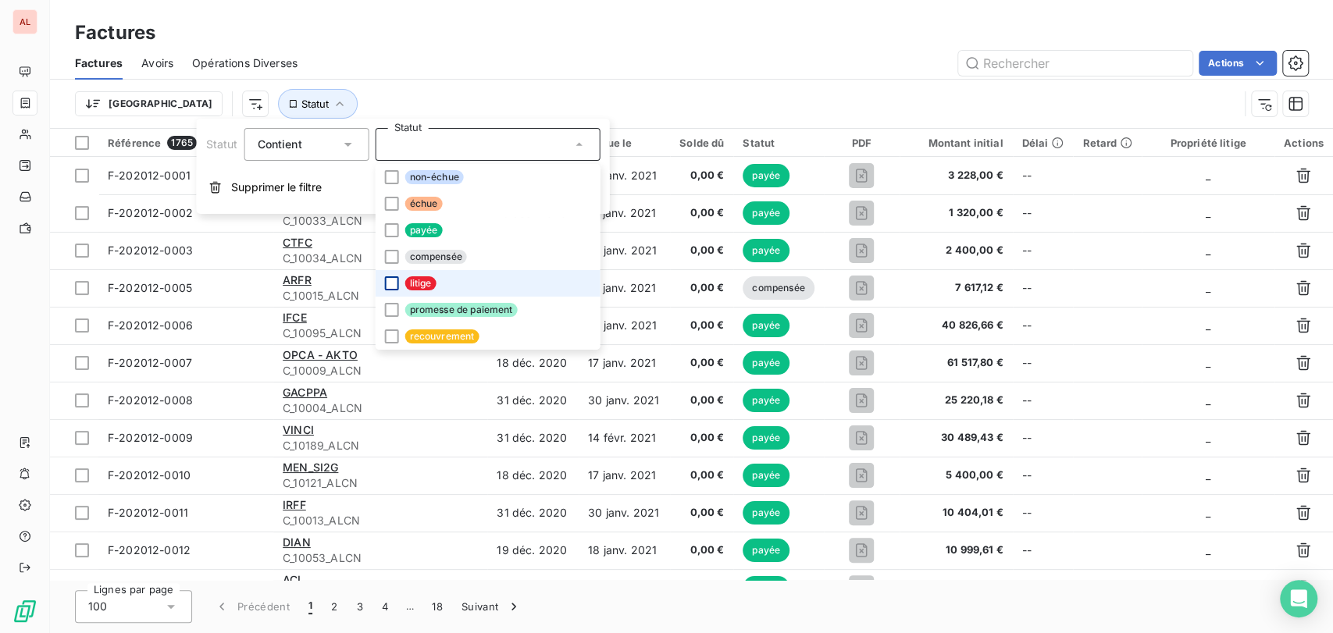
click at [391, 285] on div at bounding box center [391, 283] width 14 height 14
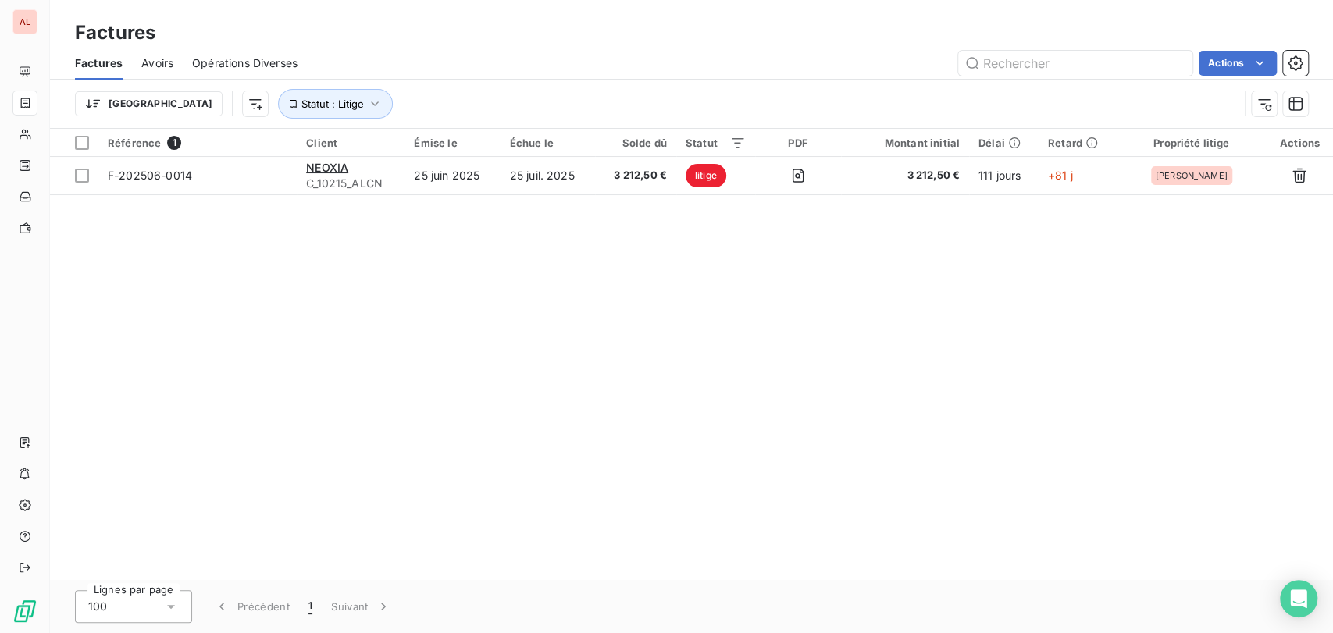
drag, startPoint x: 1232, startPoint y: 291, endPoint x: 1152, endPoint y: 291, distance: 80.4
click at [1226, 291] on div "Référence 1 Client Émise le Échue le Solde dû Statut PDF Montant initial Délai …" at bounding box center [691, 354] width 1283 height 451
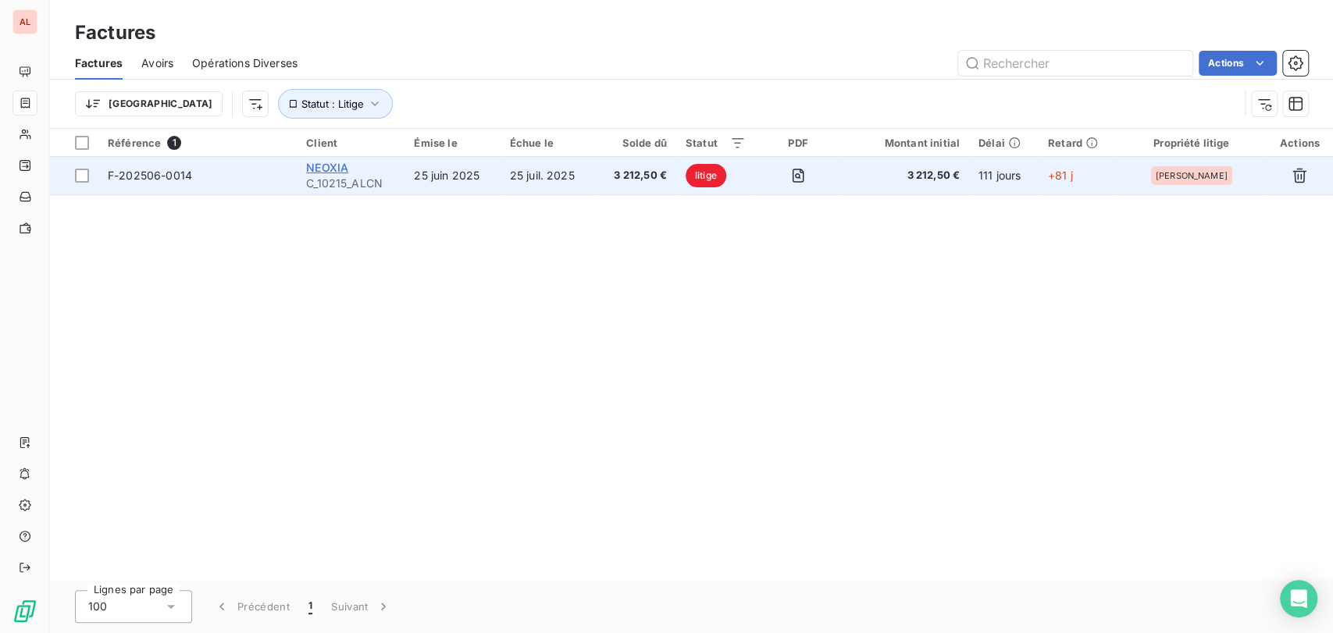
click at [316, 166] on span "NEOXIA" at bounding box center [327, 167] width 42 height 13
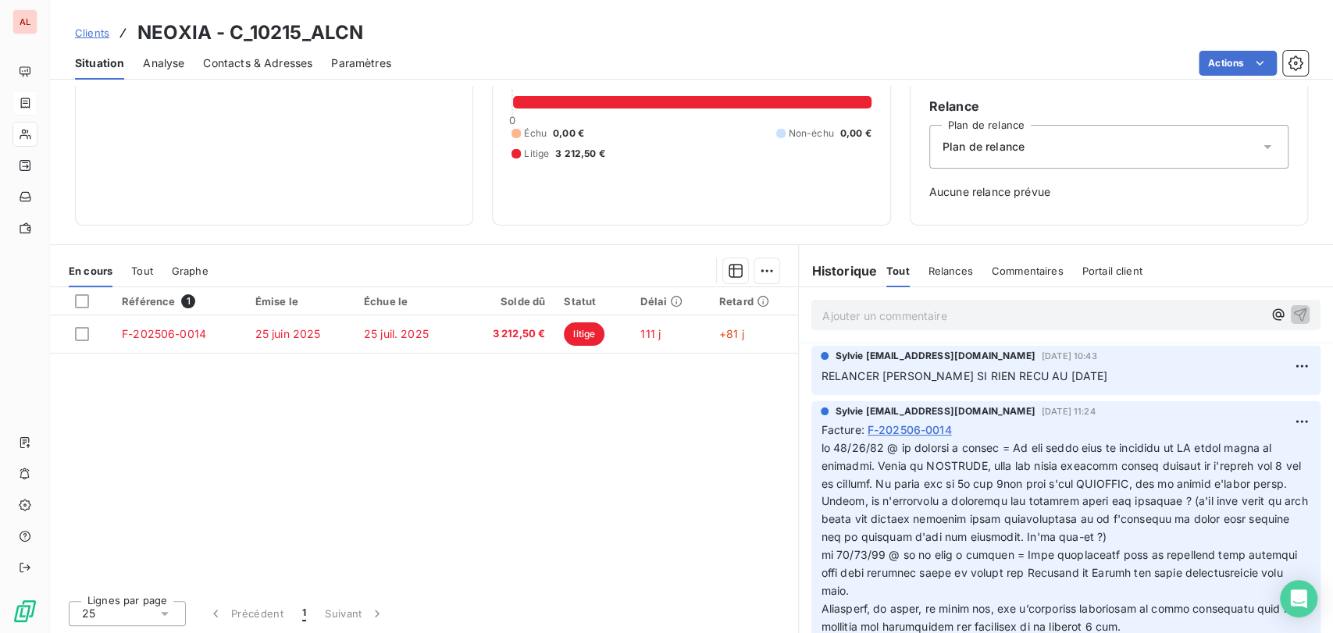
scroll to position [137, 0]
click at [248, 64] on span "Contacts & Adresses" at bounding box center [257, 63] width 109 height 16
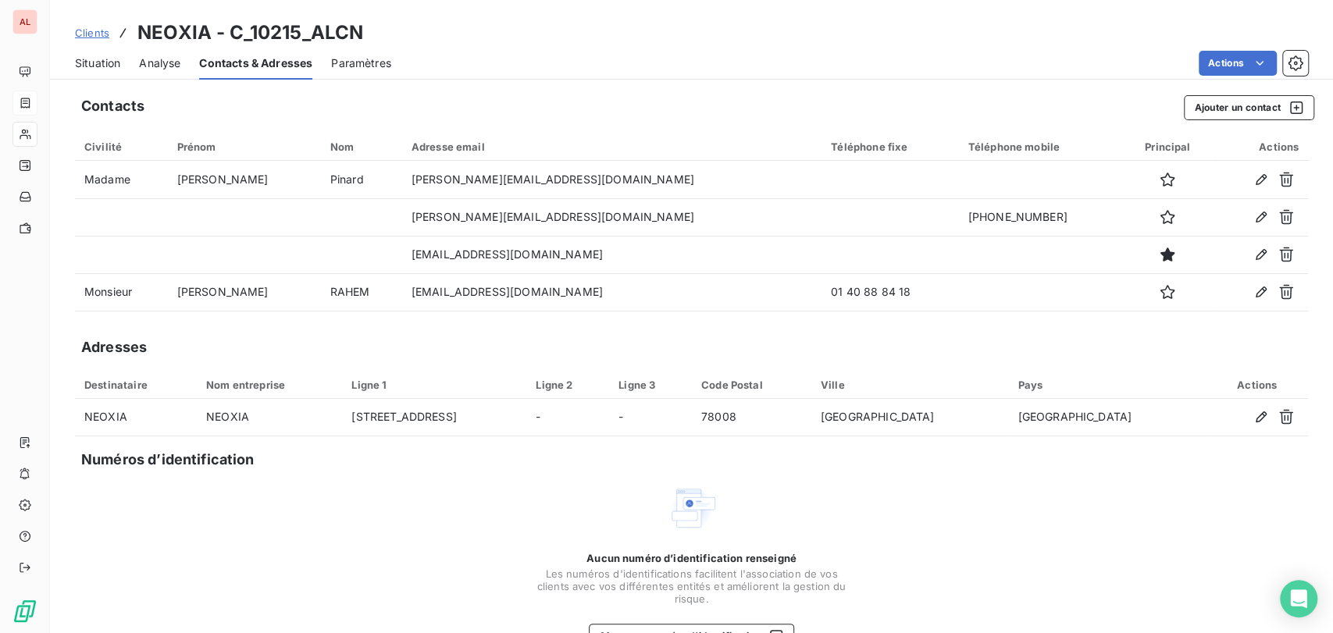
click at [96, 63] on span "Situation" at bounding box center [97, 63] width 45 height 16
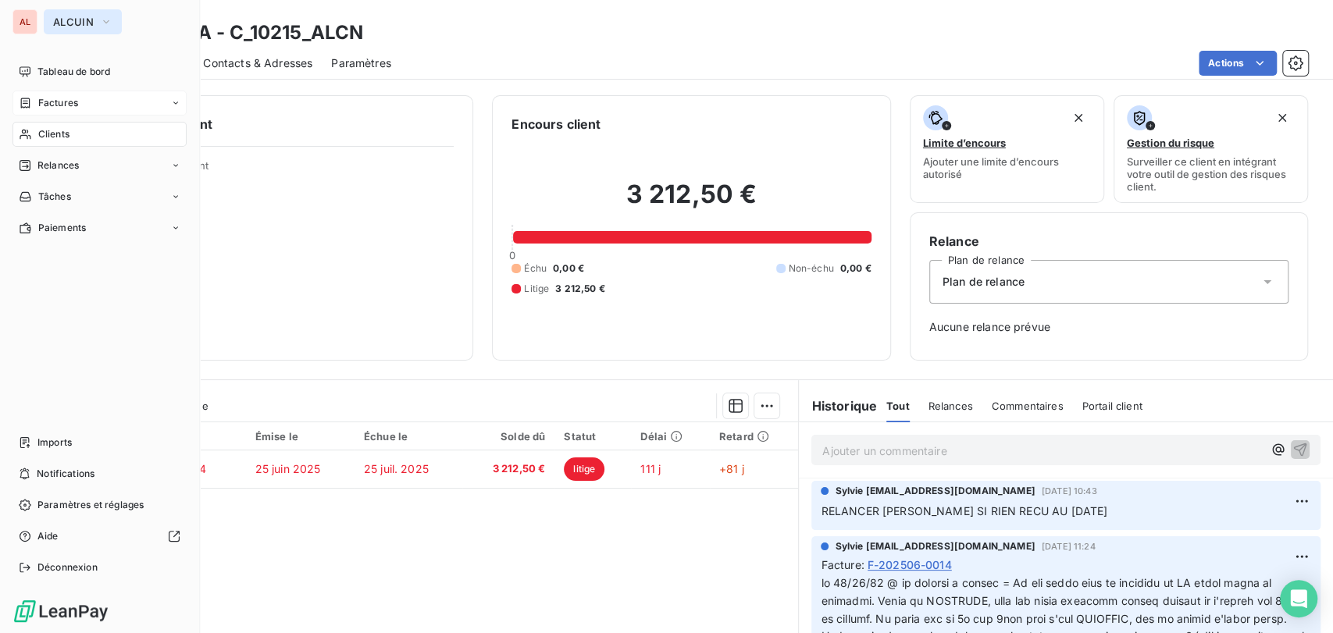
click at [112, 22] on button "ALCUIN" at bounding box center [83, 21] width 78 height 25
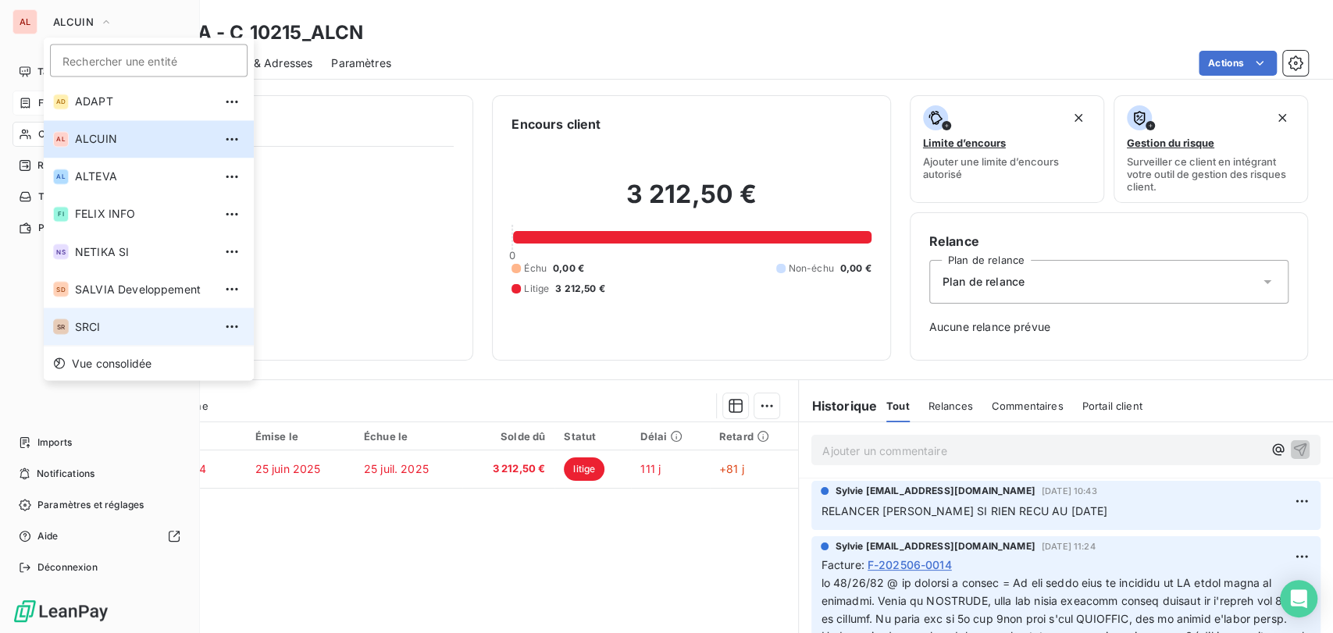
click at [85, 326] on span "SRCI" at bounding box center [144, 327] width 138 height 16
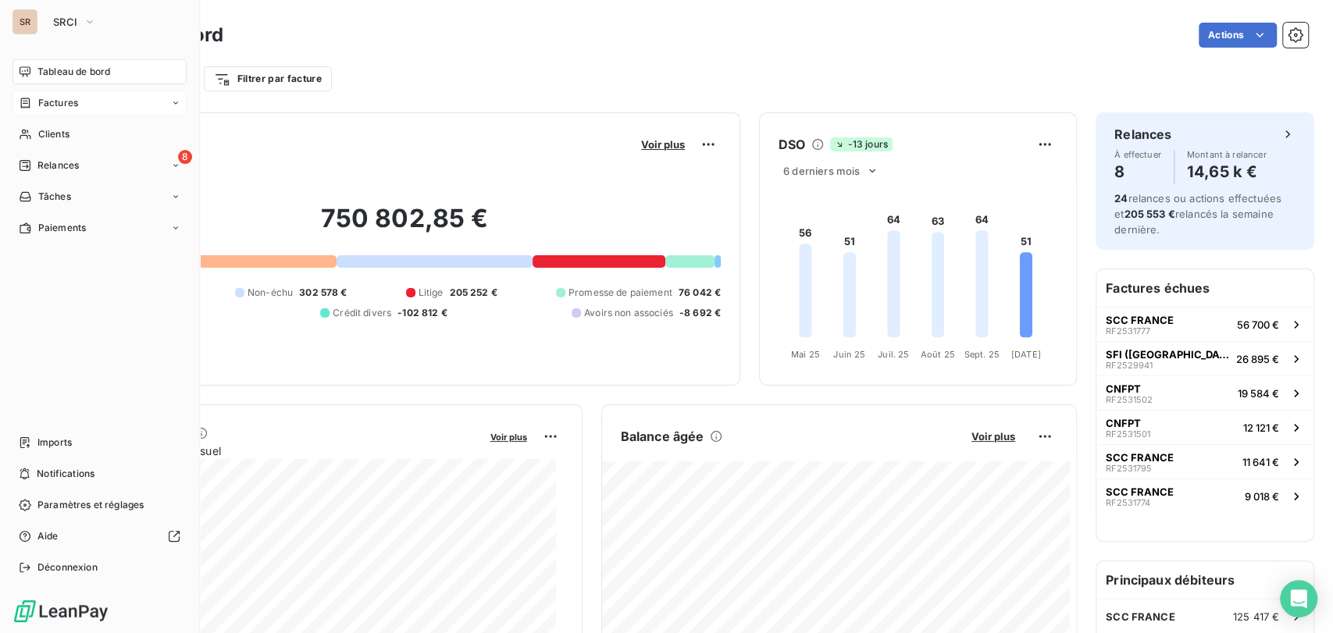
click at [41, 104] on span "Factures" at bounding box center [58, 103] width 40 height 14
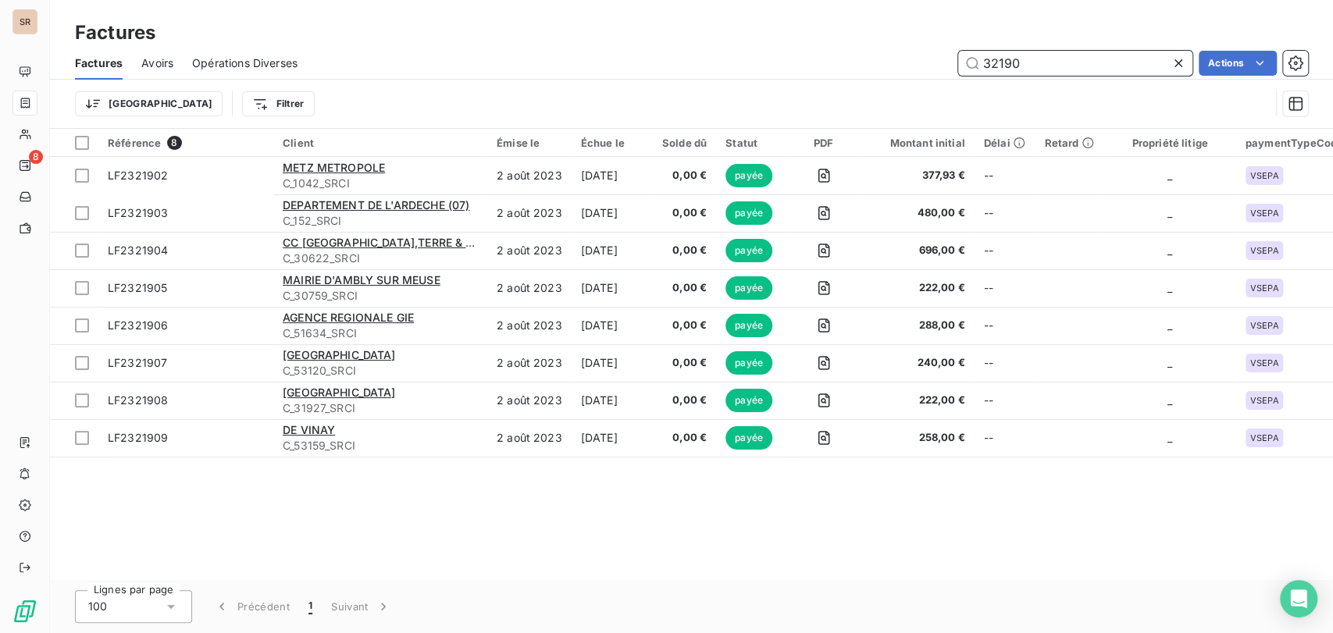
drag, startPoint x: 1031, startPoint y: 60, endPoint x: 920, endPoint y: 64, distance: 111.0
click at [925, 64] on div "32190 Actions" at bounding box center [812, 63] width 992 height 25
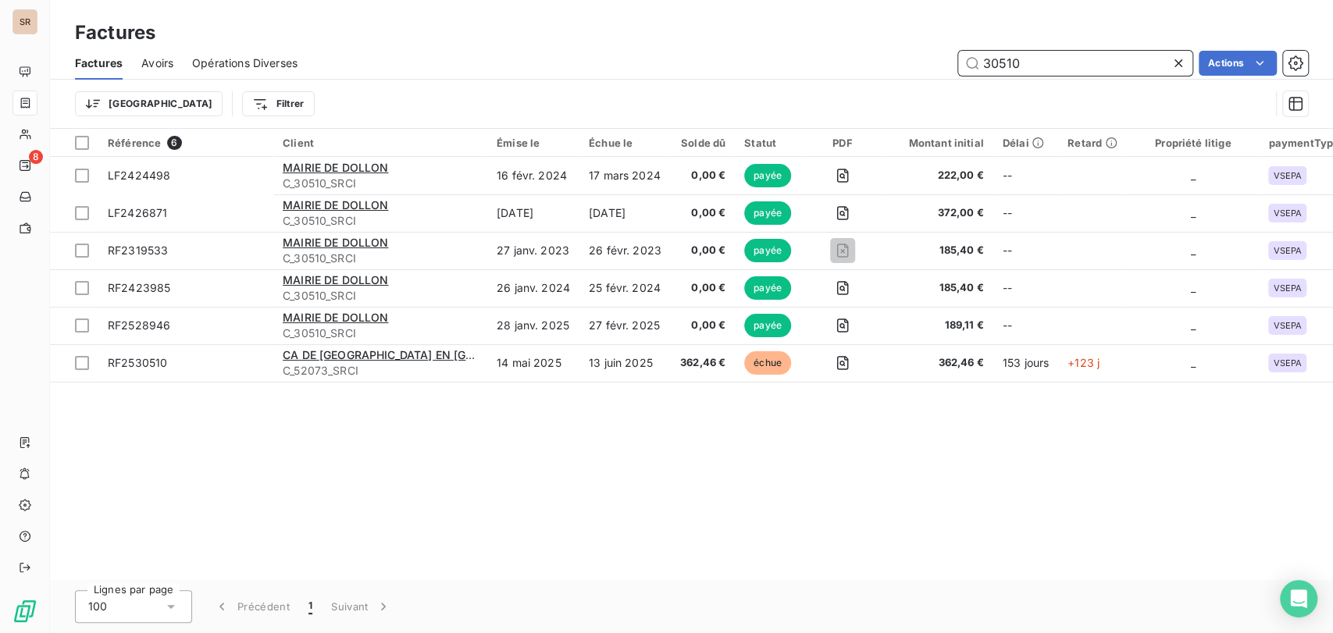
click at [1027, 57] on input "30510" at bounding box center [1075, 63] width 234 height 25
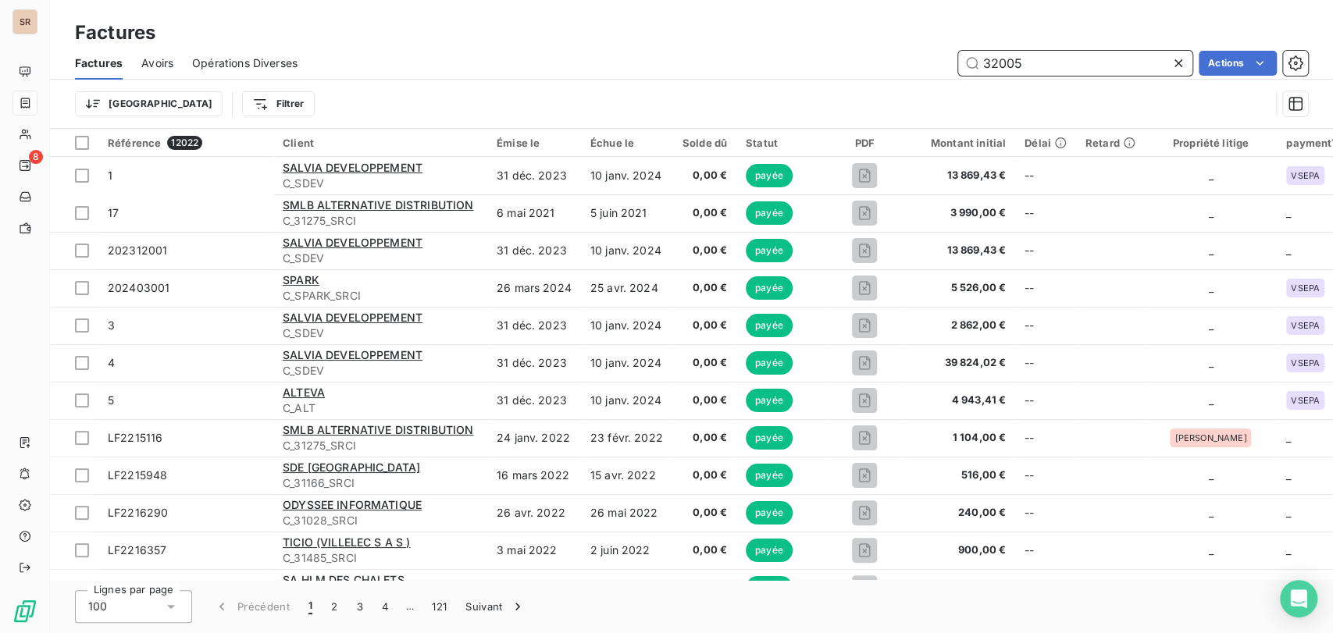
type input "32005"
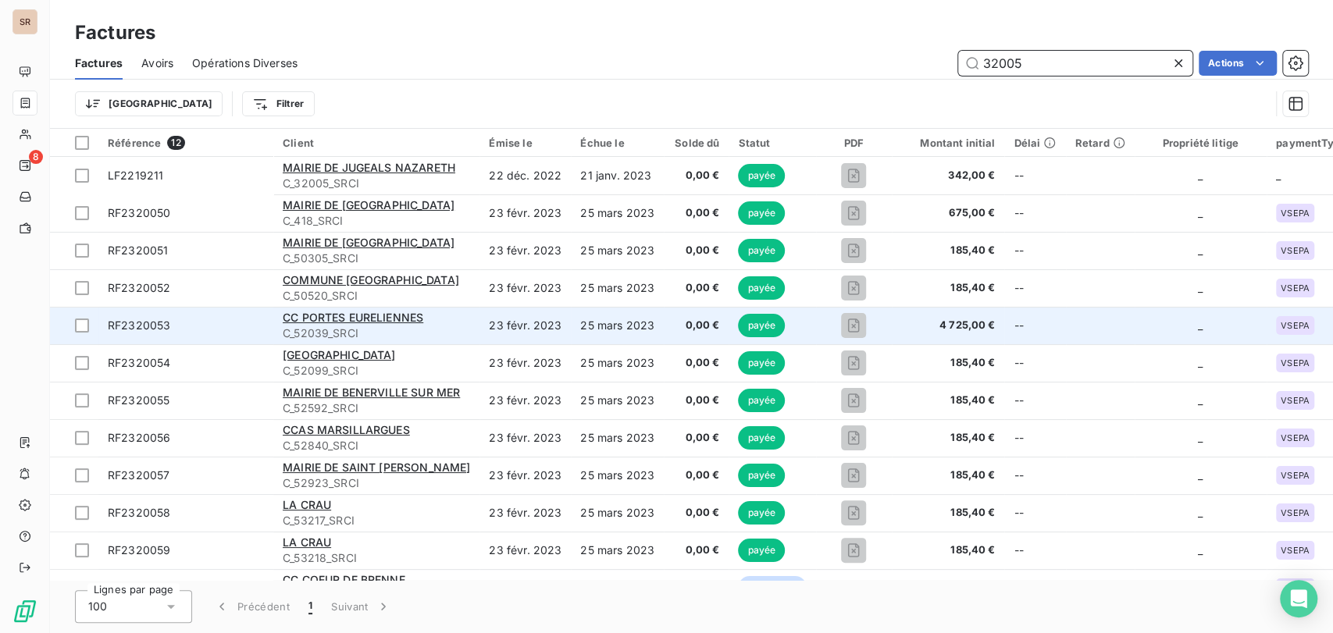
scroll to position [33, 0]
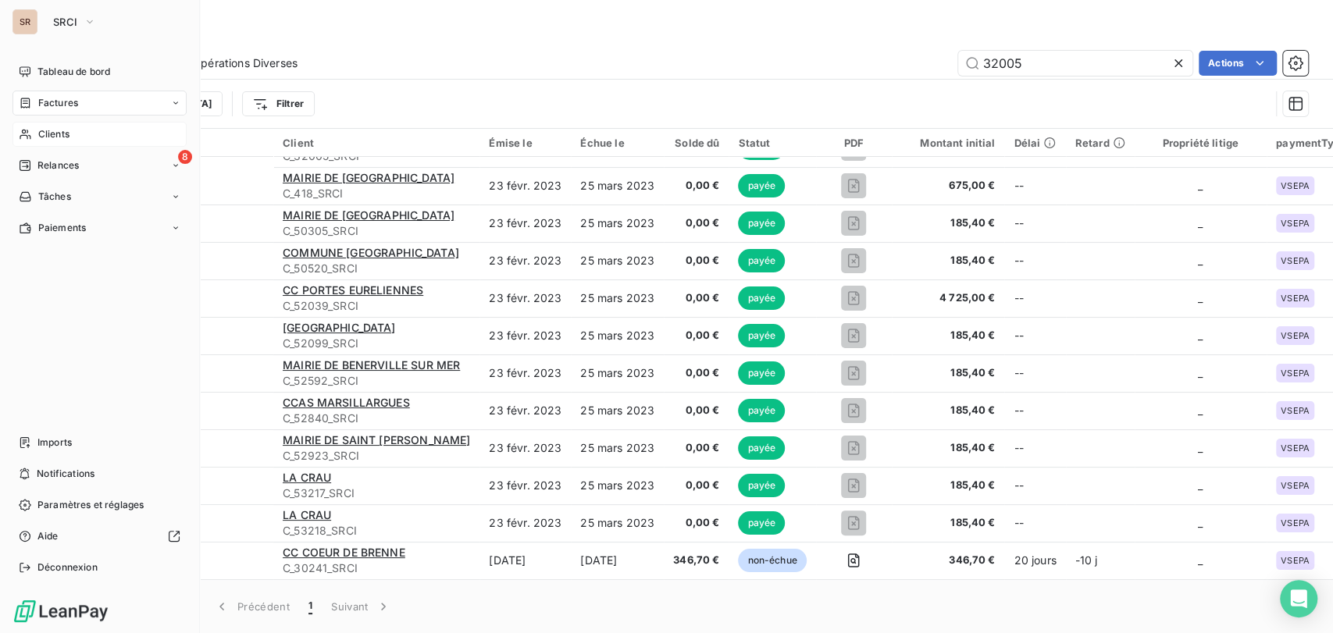
drag, startPoint x: 45, startPoint y: 139, endPoint x: 56, endPoint y: 139, distance: 10.9
click at [45, 139] on span "Clients" at bounding box center [53, 134] width 31 height 14
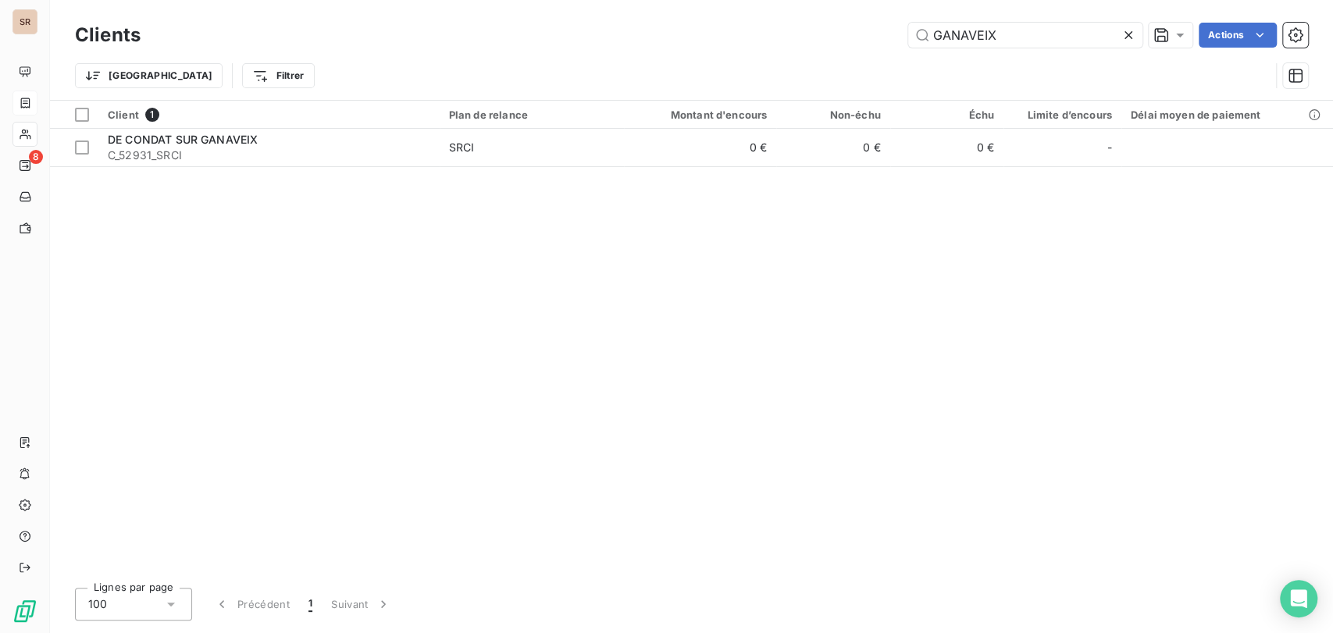
drag, startPoint x: 850, startPoint y: 47, endPoint x: 705, endPoint y: 59, distance: 145.7
click at [737, 59] on div "Clients GANAVEIX Actions Trier Filtrer" at bounding box center [691, 59] width 1233 height 81
click at [1028, 38] on input "MEAUCE" at bounding box center [1025, 35] width 234 height 25
drag, startPoint x: 1028, startPoint y: 38, endPoint x: 859, endPoint y: 27, distance: 169.1
click at [859, 27] on div "MEAUCE Actions" at bounding box center [733, 35] width 1149 height 25
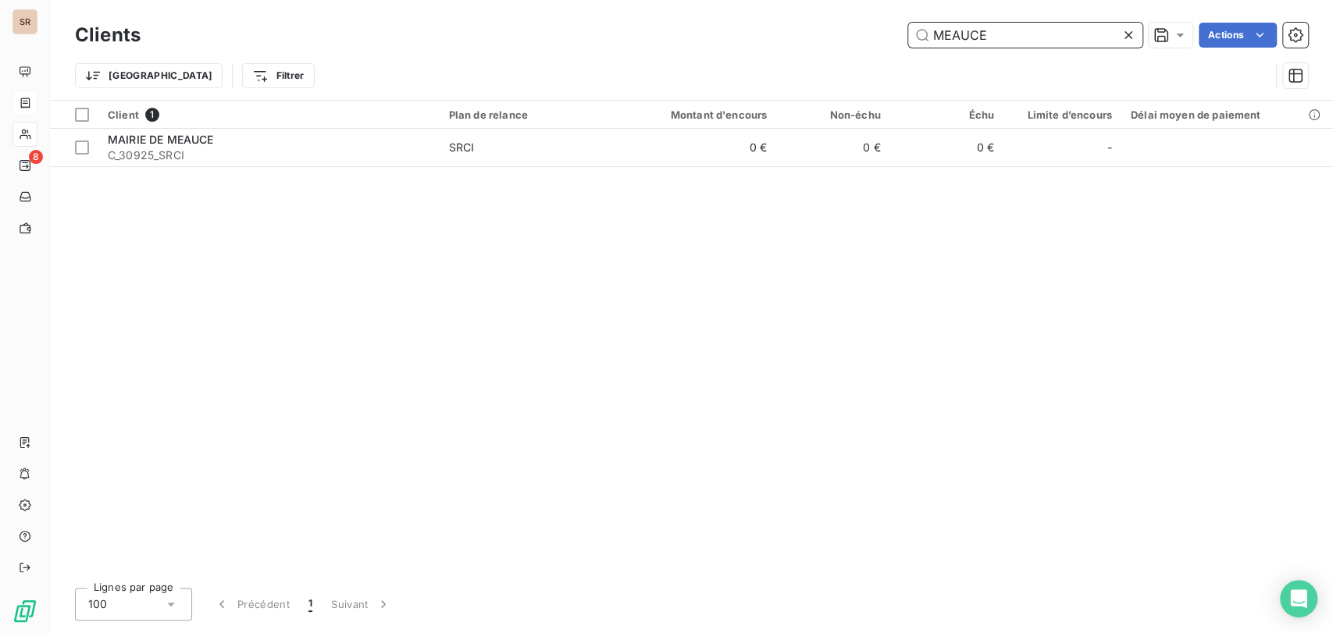
paste input "FONTAINE MANOU"
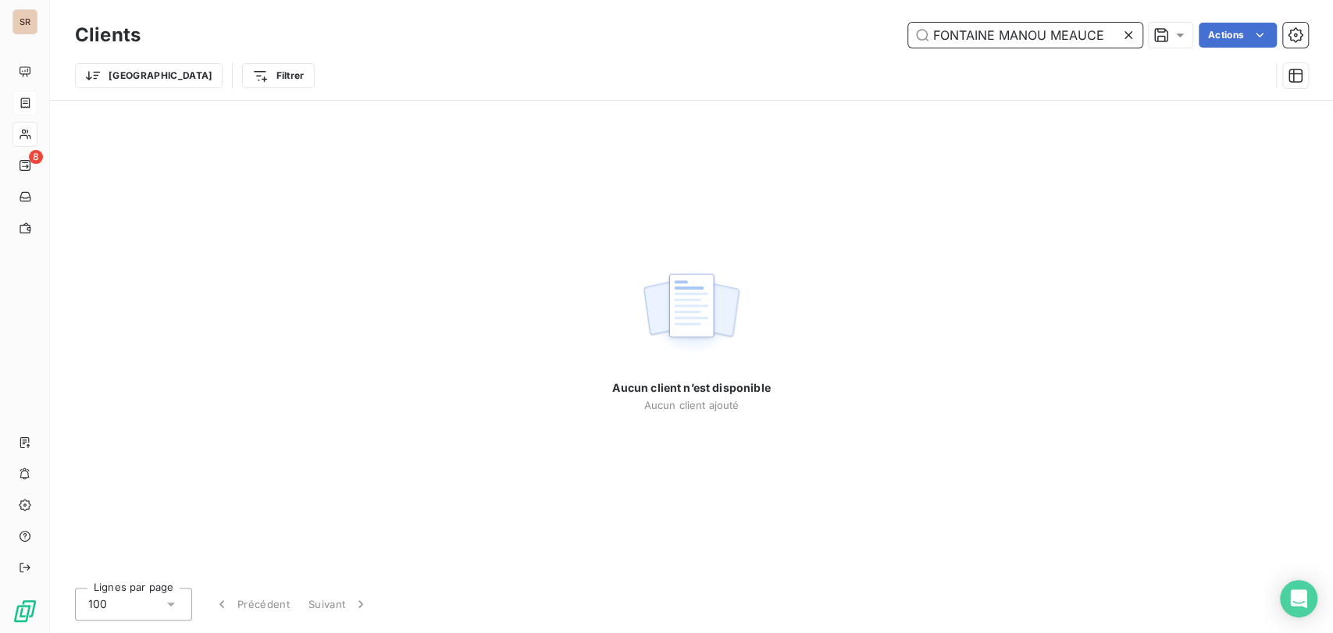
click at [996, 33] on input "FONTAINE MANOU MEAUCE" at bounding box center [1025, 35] width 234 height 25
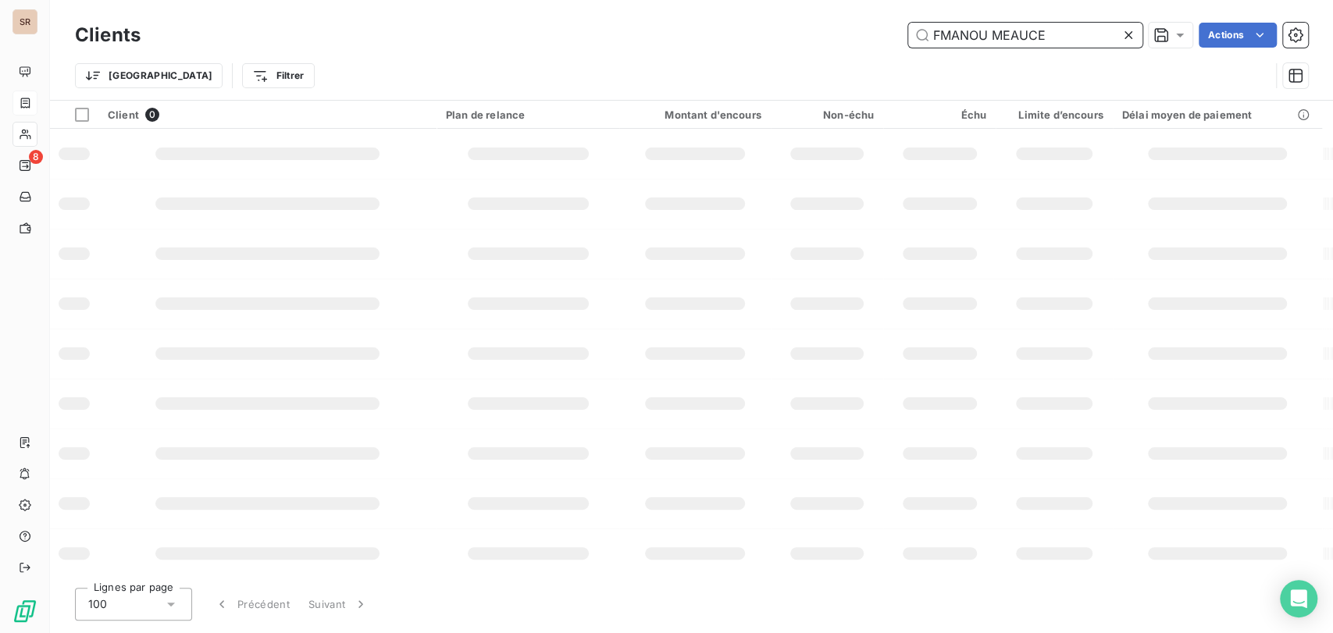
type input "MANOU MEAUCE"
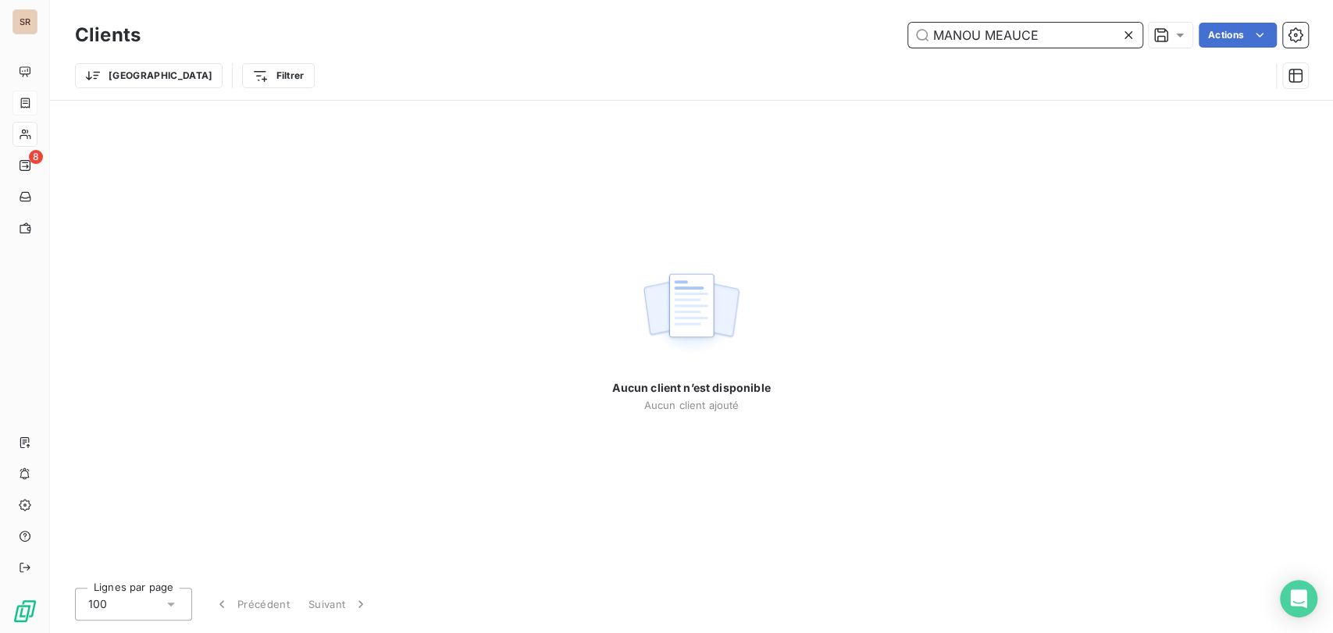
drag, startPoint x: 1011, startPoint y: 37, endPoint x: 993, endPoint y: 41, distance: 18.4
click at [940, 43] on input "MANOU MEAUCE" at bounding box center [1025, 35] width 234 height 25
drag, startPoint x: 1047, startPoint y: 38, endPoint x: 821, endPoint y: 55, distance: 226.3
click at [832, 54] on div "Clients MANOU MEAUCE Actions Trier Filtrer" at bounding box center [691, 59] width 1233 height 81
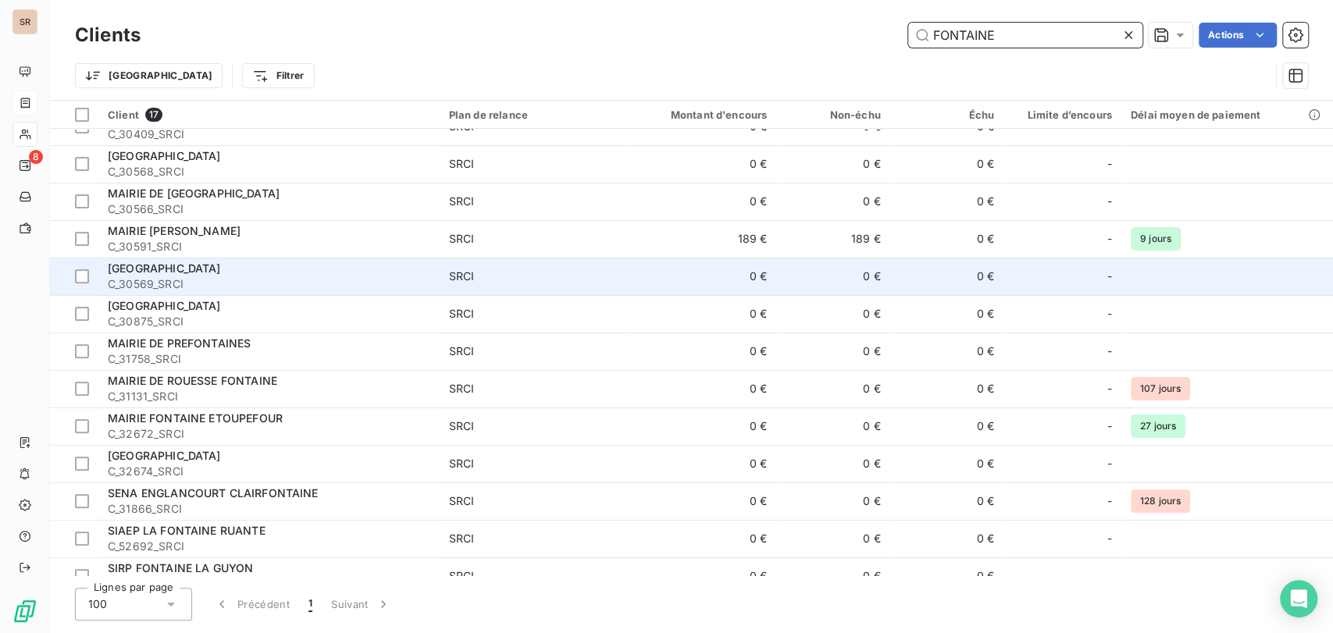
scroll to position [104, 0]
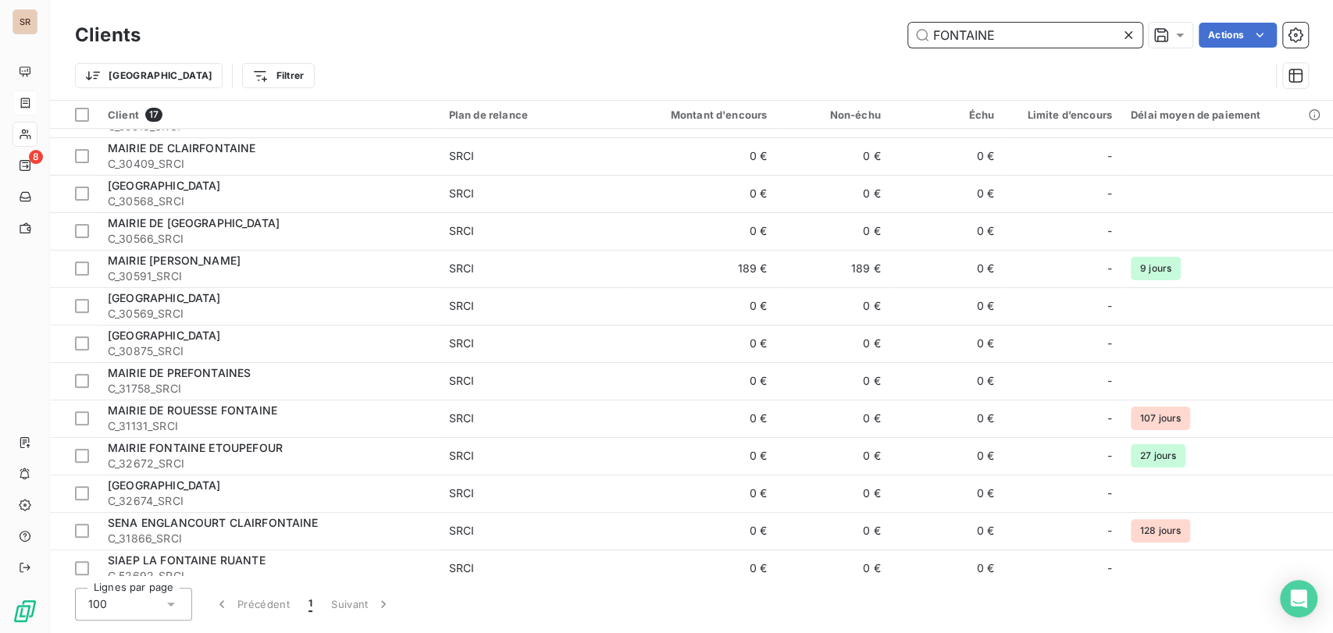
drag, startPoint x: 896, startPoint y: 41, endPoint x: 765, endPoint y: 55, distance: 131.2
click at [765, 55] on div "Clients FONTAINE Actions Trier Filtrer" at bounding box center [691, 59] width 1233 height 81
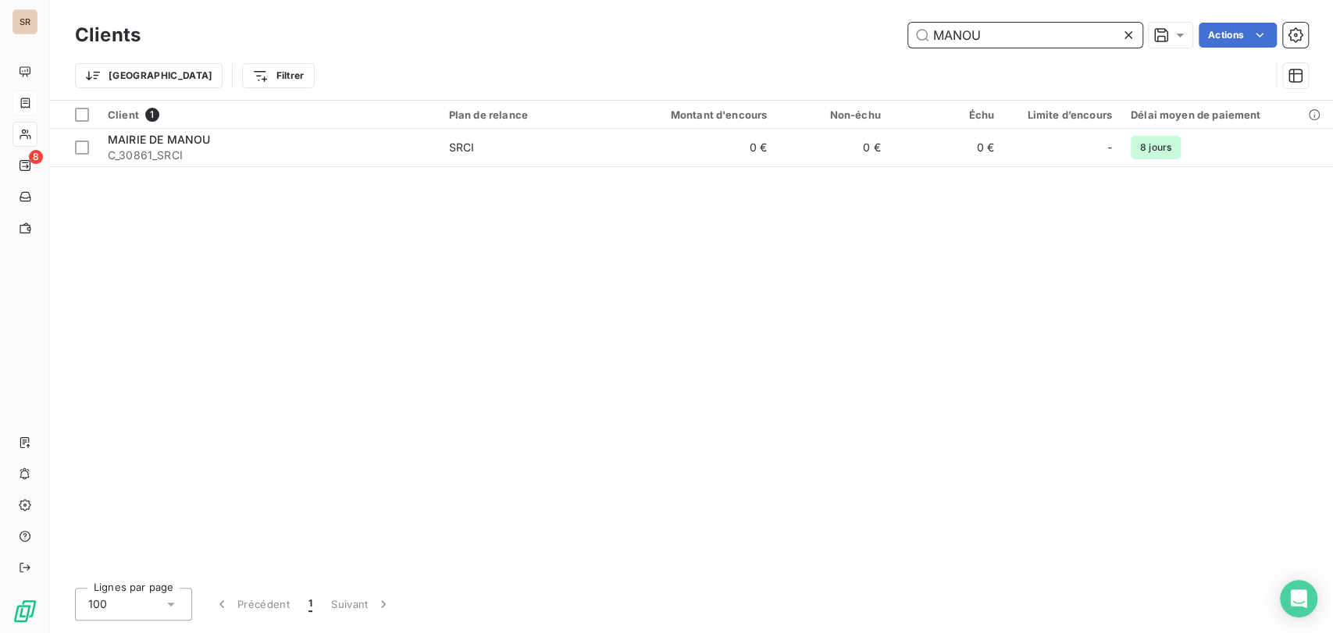
scroll to position [0, 0]
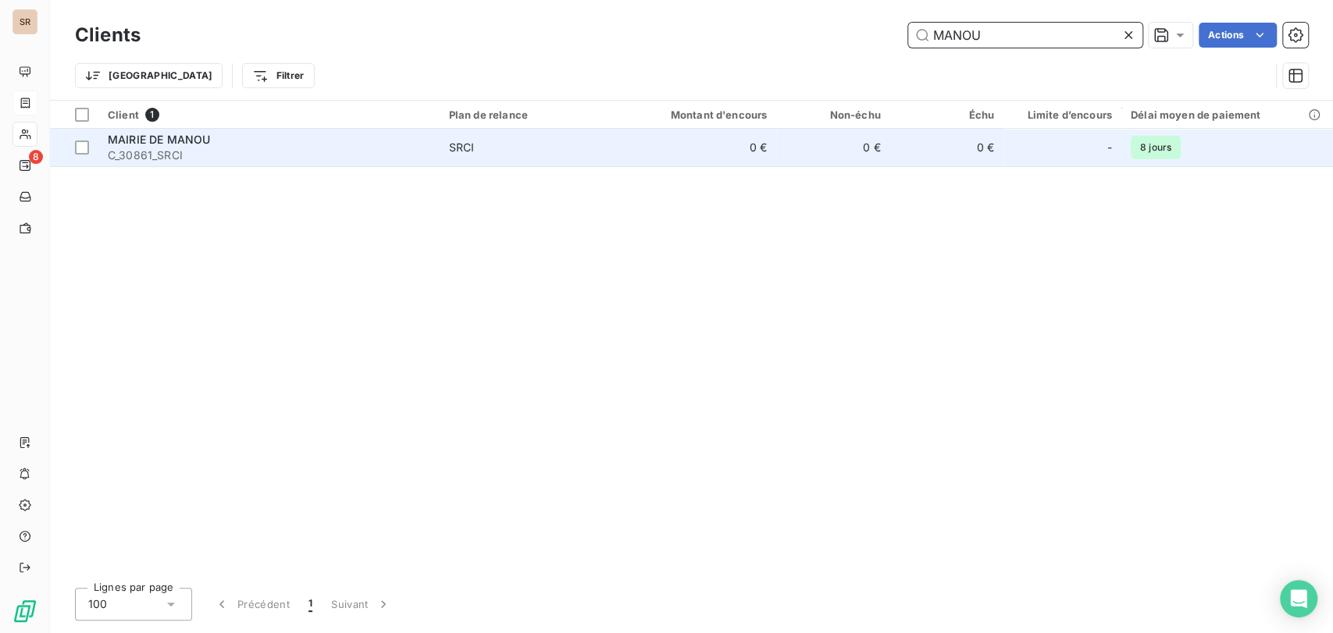
type input "MANOU"
click at [142, 140] on span "MAIRIE DE MANOU" at bounding box center [159, 139] width 102 height 13
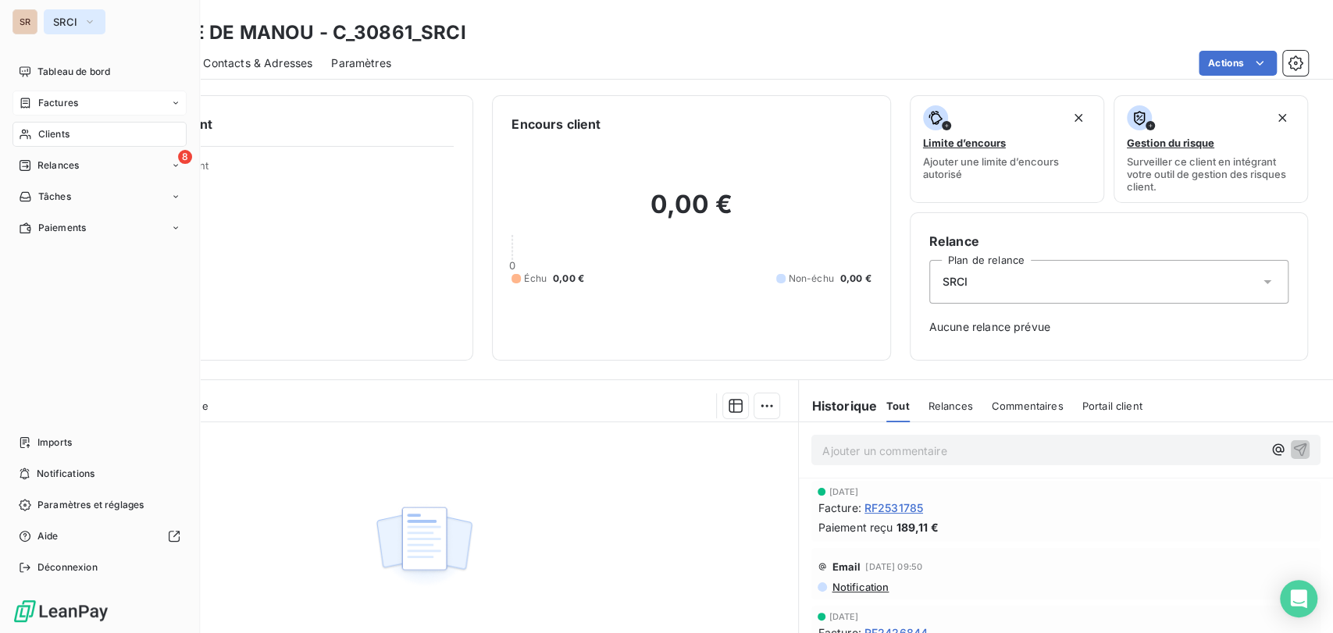
click at [89, 20] on icon "button" at bounding box center [90, 22] width 12 height 16
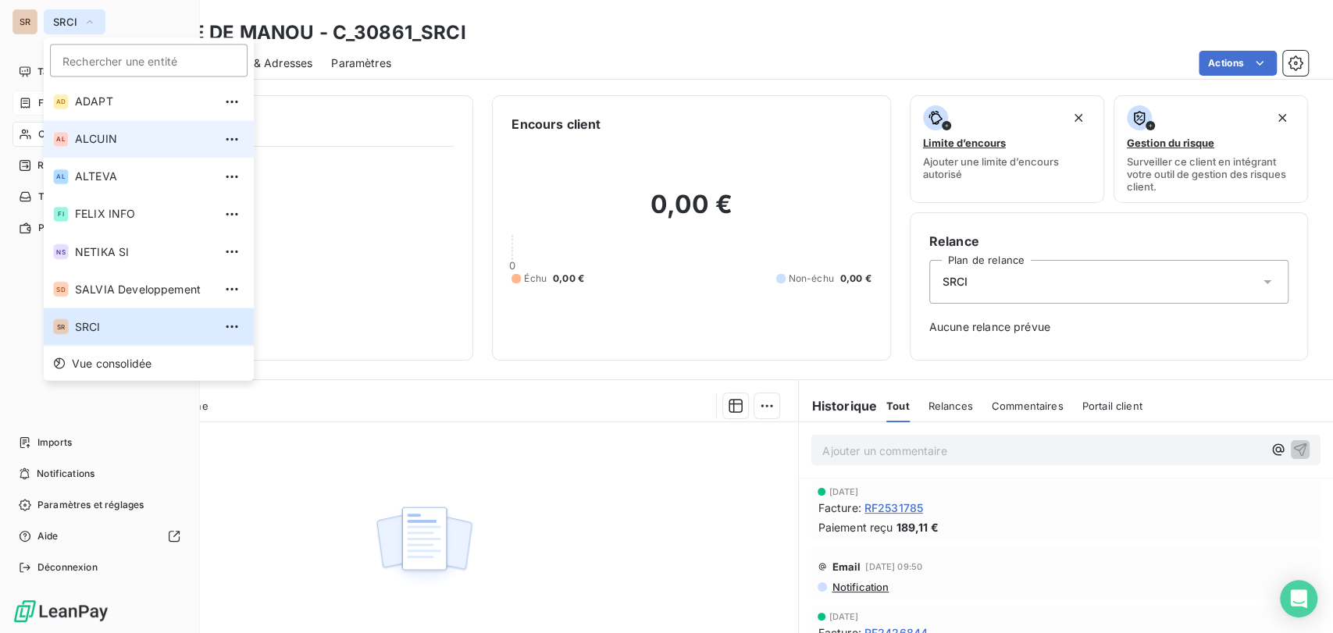
click at [89, 144] on span "ALCUIN" at bounding box center [144, 139] width 138 height 16
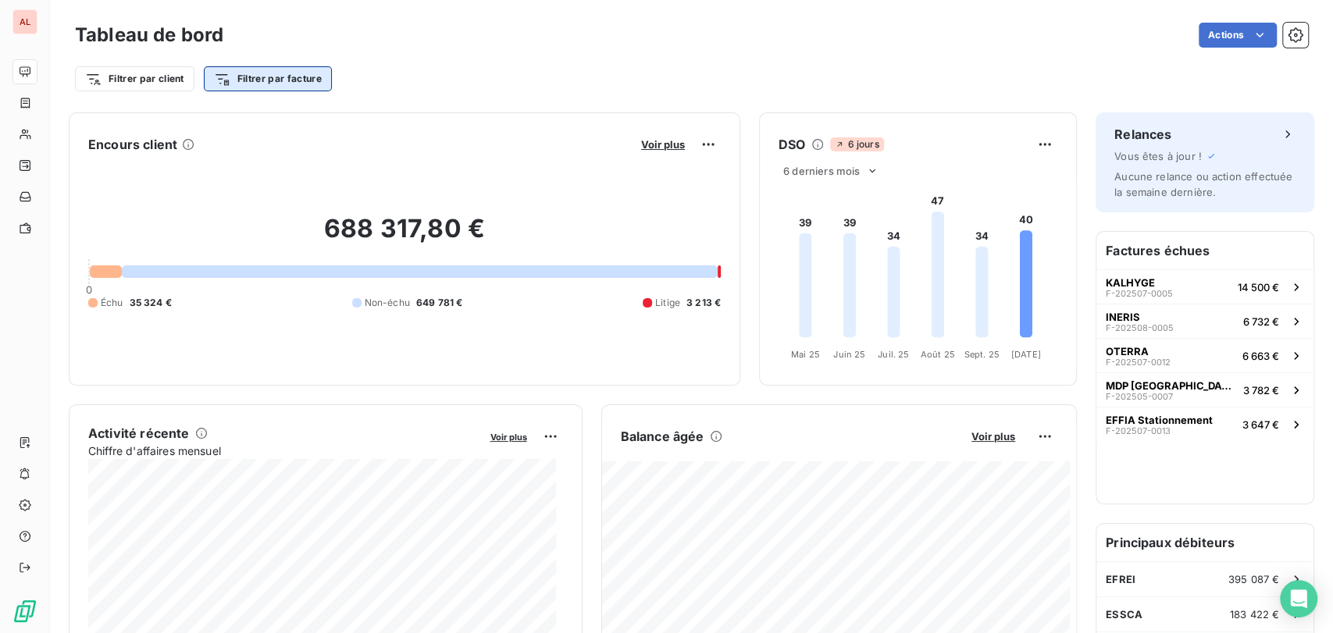
click at [278, 79] on html "AL Tableau de bord Actions Filtrer par client Filtrer par facture Encours clien…" at bounding box center [666, 316] width 1333 height 633
click at [444, 73] on html "AL Tableau de bord Actions Filtrer par client Filtrer par facture Encours clien…" at bounding box center [666, 316] width 1333 height 633
click at [219, 77] on html "AL Tableau de bord Actions Filtrer par client Filtrer par facture Rechercher et…" at bounding box center [666, 316] width 1333 height 633
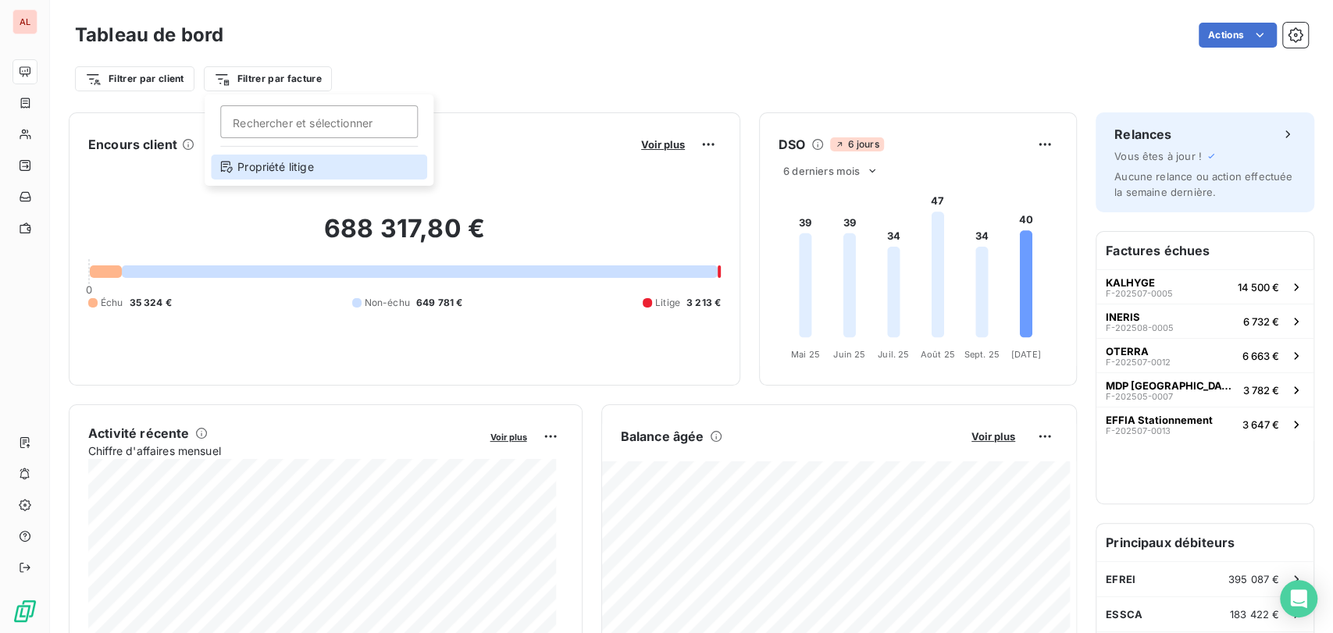
click at [224, 166] on icon at bounding box center [226, 167] width 12 height 12
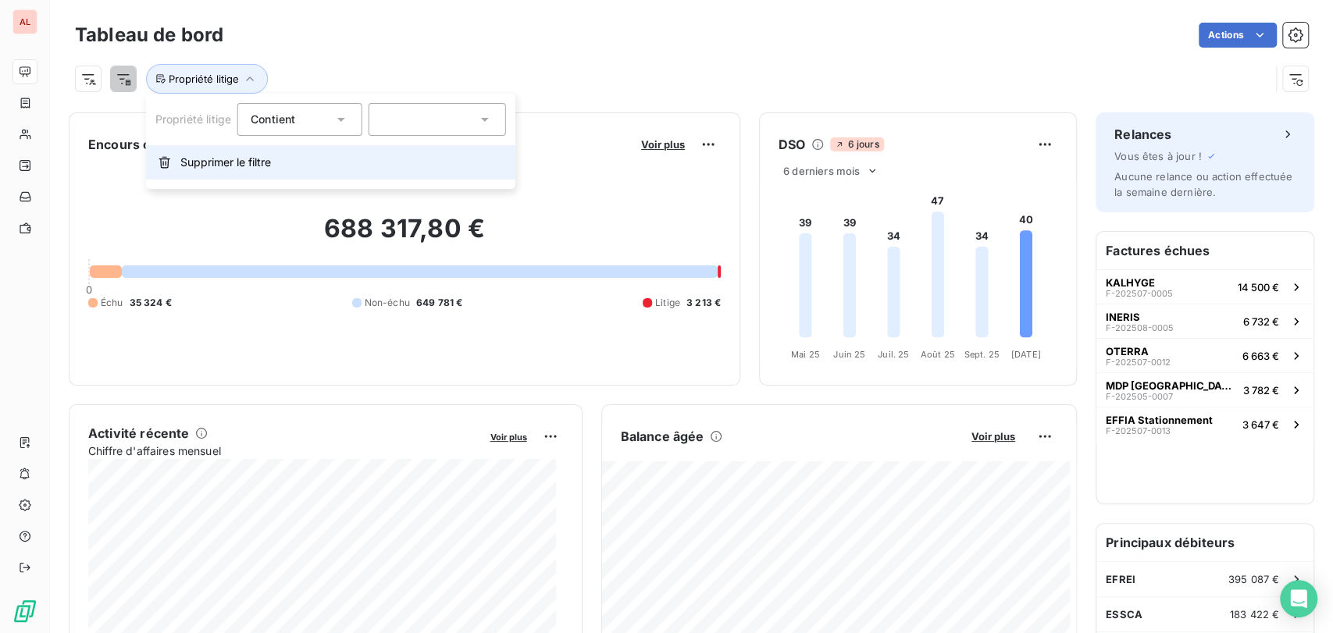
click at [212, 157] on span "Supprimer le filtre" at bounding box center [225, 163] width 91 height 16
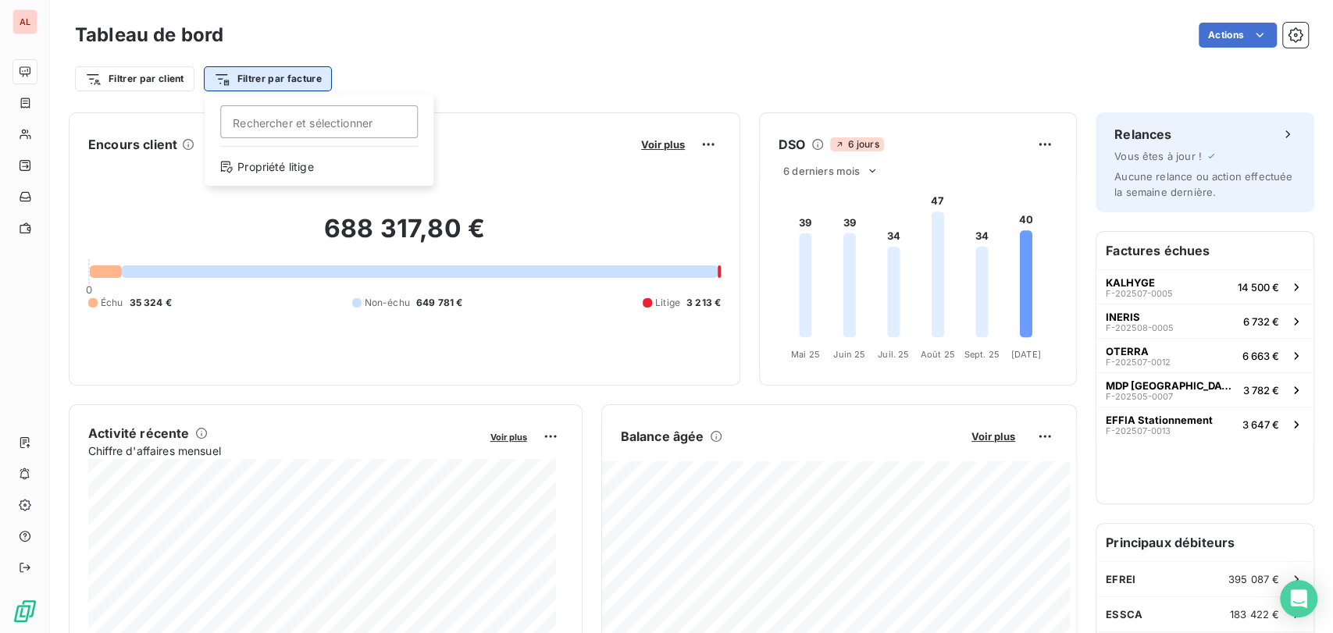
click at [230, 79] on html "AL Tableau de bord Actions Filtrer par client Filtrer par facture Rechercher et…" at bounding box center [666, 316] width 1333 height 633
click at [381, 52] on html "AL Tableau de bord Actions Filtrer par client Filtrer par facture Rechercher et…" at bounding box center [666, 316] width 1333 height 633
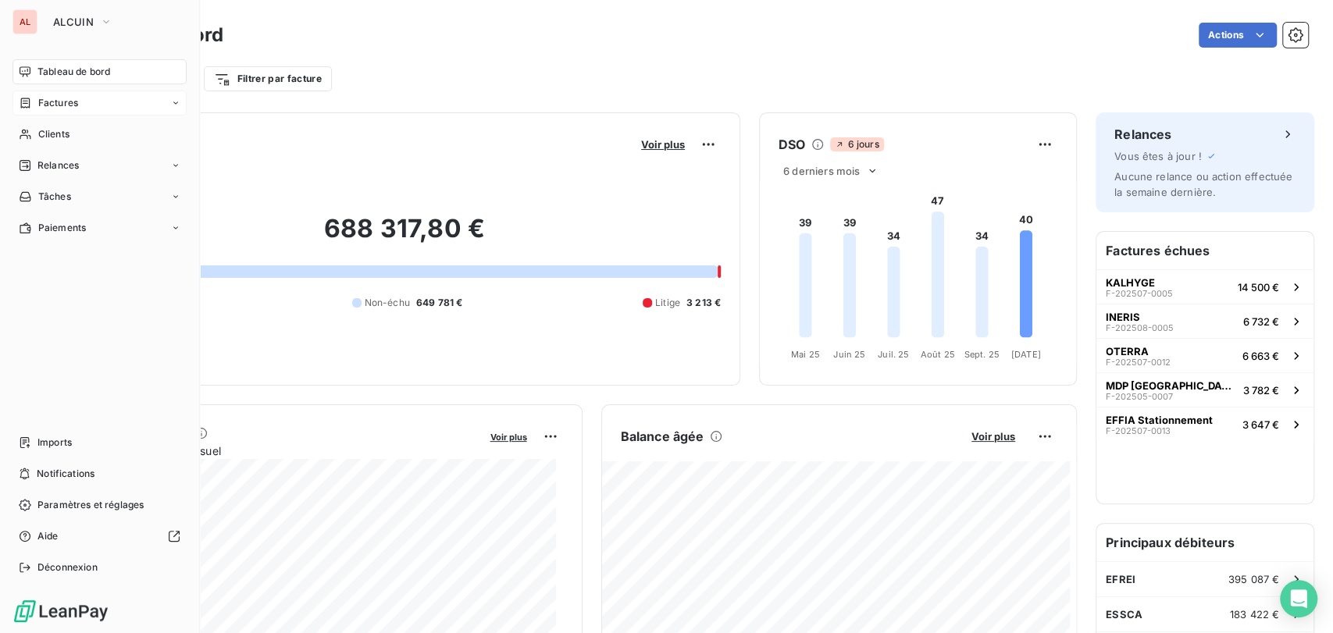
click at [37, 99] on div "Factures" at bounding box center [48, 103] width 59 height 14
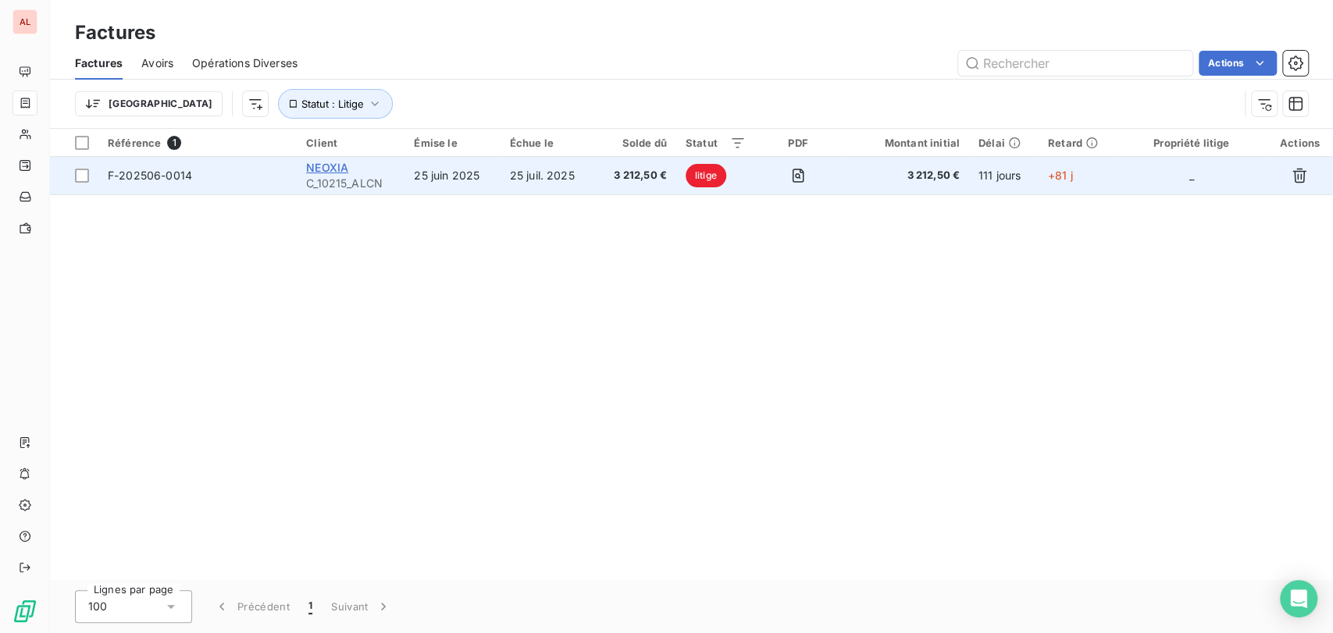
click at [312, 166] on span "NEOXIA" at bounding box center [327, 167] width 42 height 13
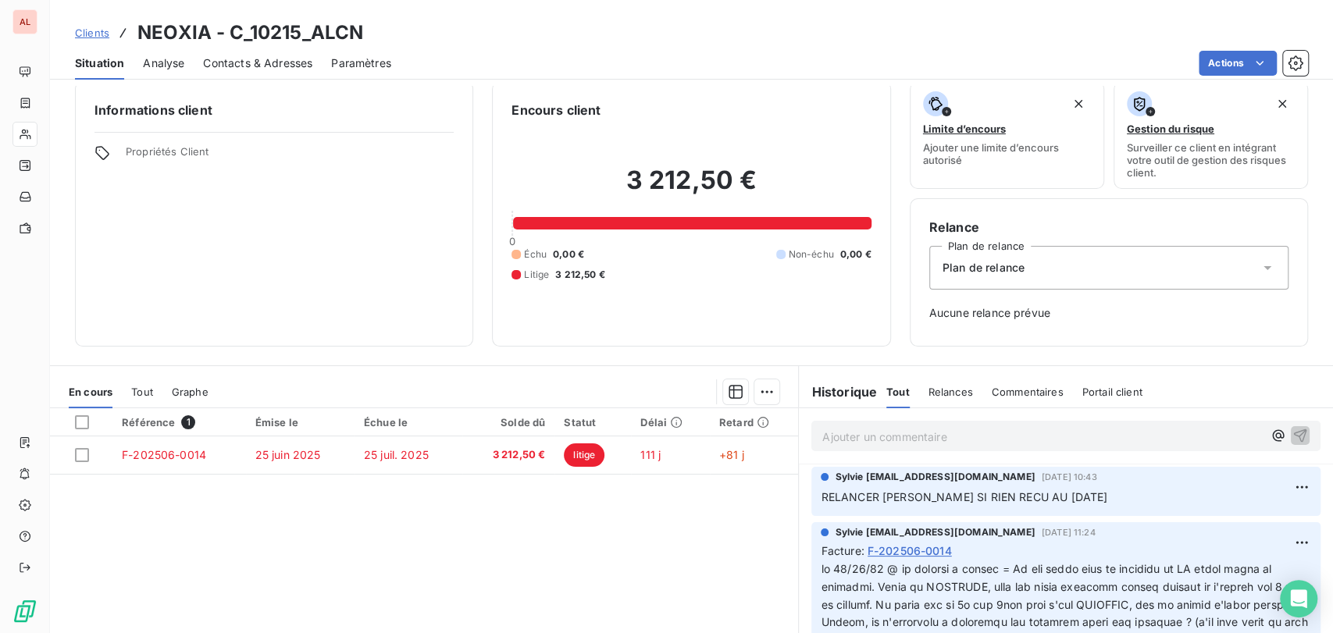
scroll to position [137, 0]
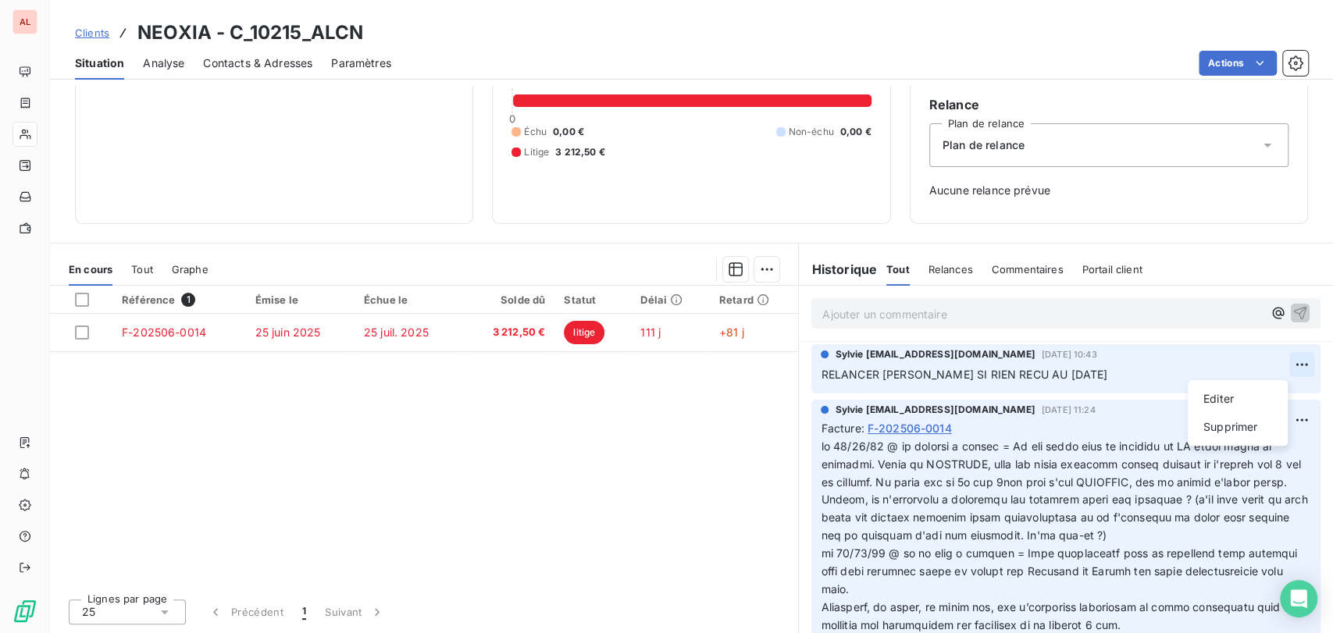
click at [1276, 364] on html "AL Clients NEOXIA - C_10215_ALCN Situation Analyse Contacts & Adresses Paramètr…" at bounding box center [666, 316] width 1333 height 633
click at [1226, 402] on div "Editer" at bounding box center [1237, 399] width 87 height 25
click at [1033, 375] on span "RELANCER [PERSON_NAME] SI RIEN RECU AU [DATE]" at bounding box center [964, 374] width 287 height 13
click at [1294, 380] on icon "button" at bounding box center [1302, 374] width 16 height 16
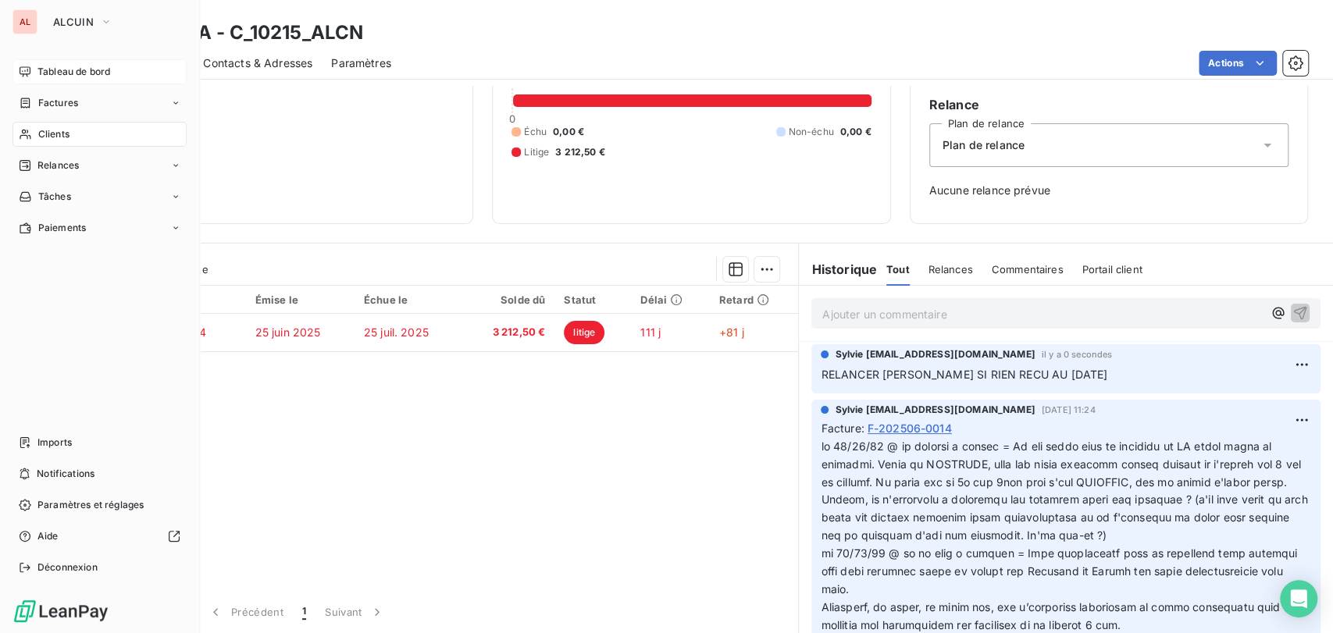
click at [84, 76] on span "Tableau de bord" at bounding box center [73, 72] width 73 height 14
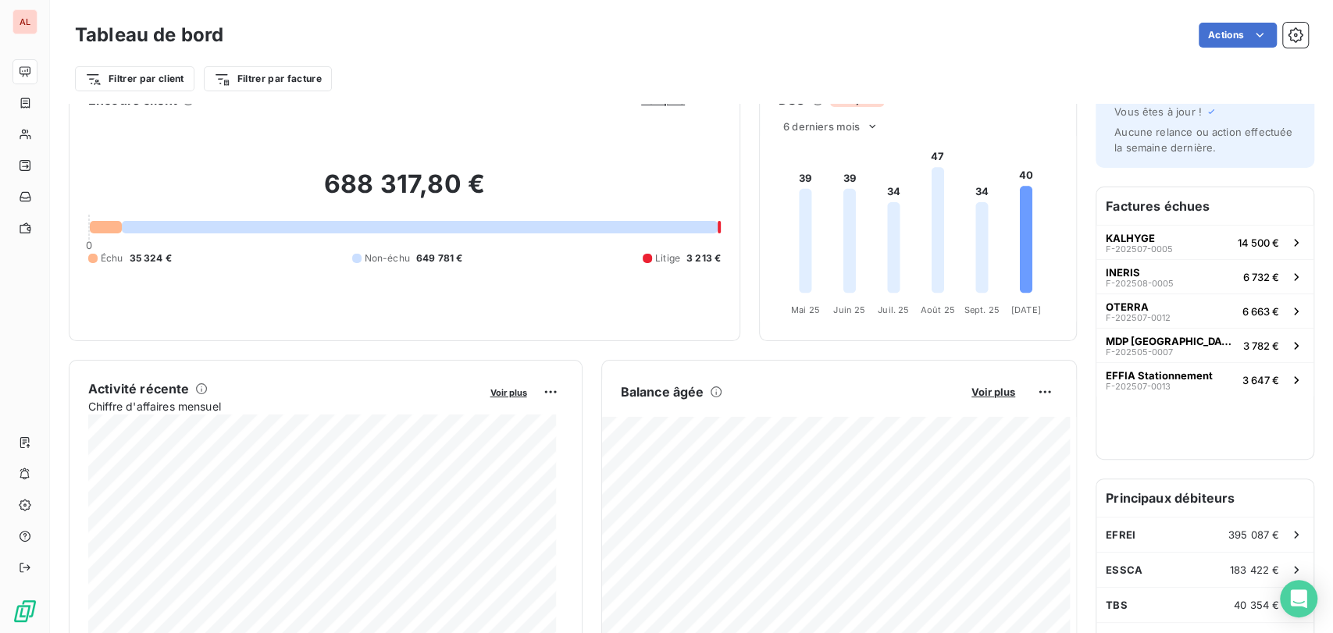
scroll to position [87, 0]
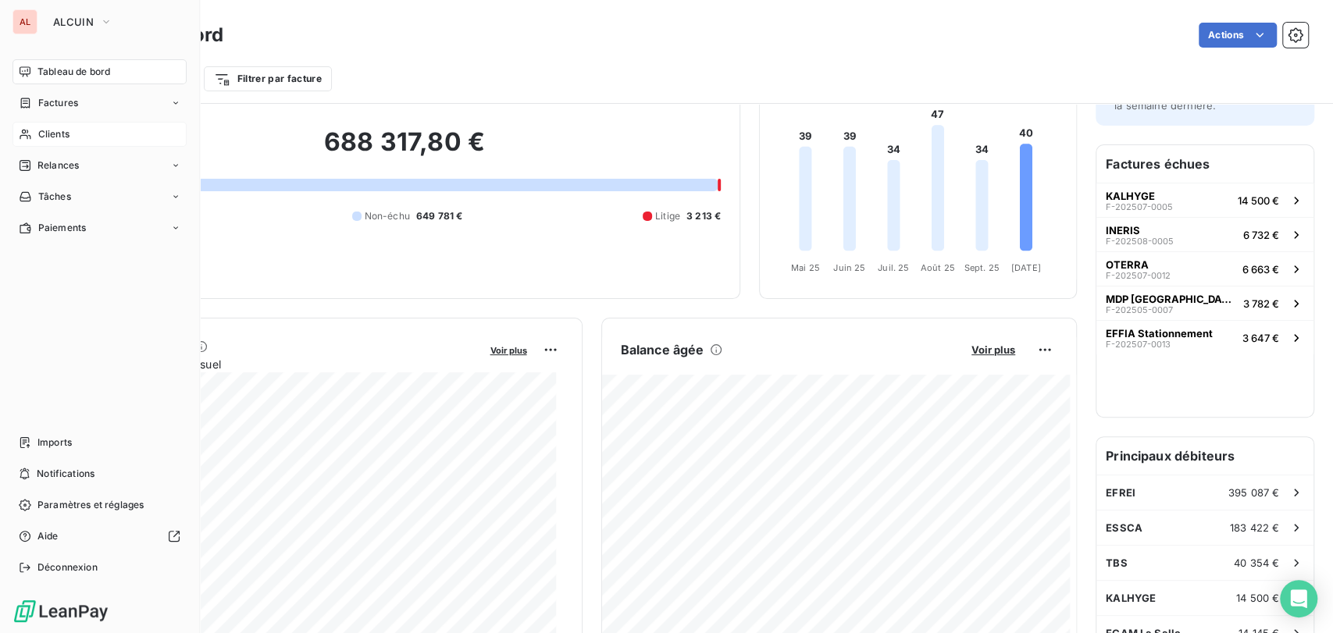
click at [55, 134] on span "Clients" at bounding box center [53, 134] width 31 height 14
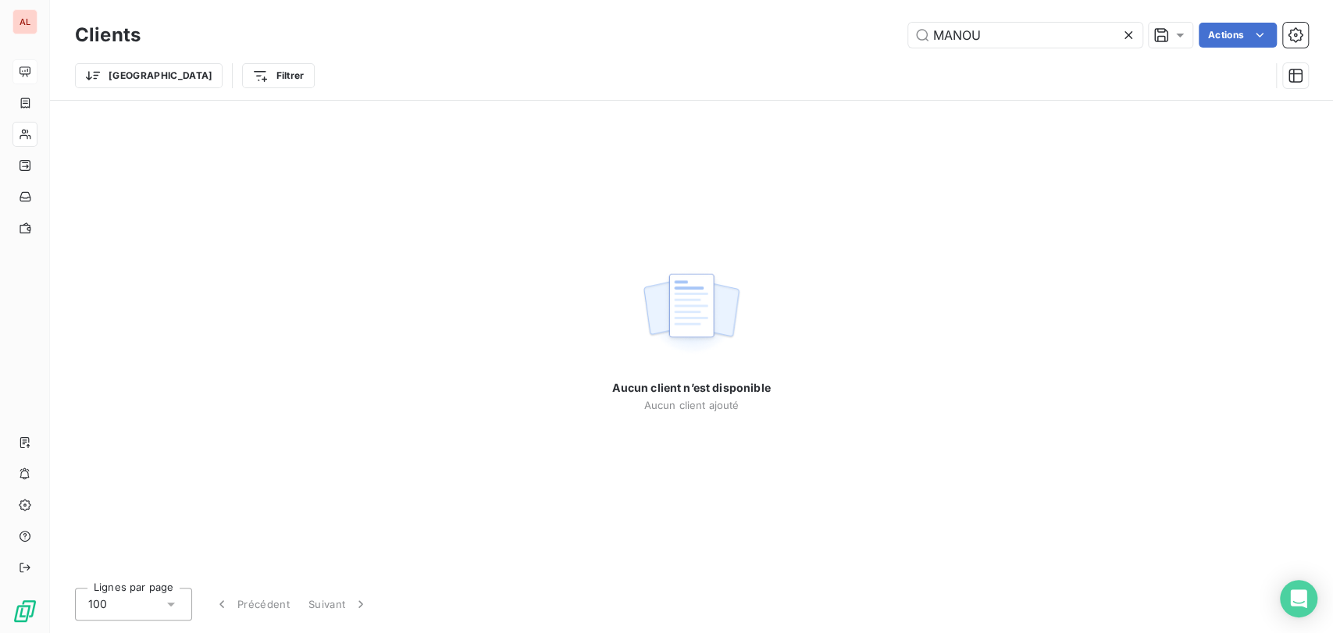
drag, startPoint x: 1000, startPoint y: 39, endPoint x: 826, endPoint y: 33, distance: 174.2
click at [826, 33] on div "MANOU Actions" at bounding box center [733, 35] width 1149 height 25
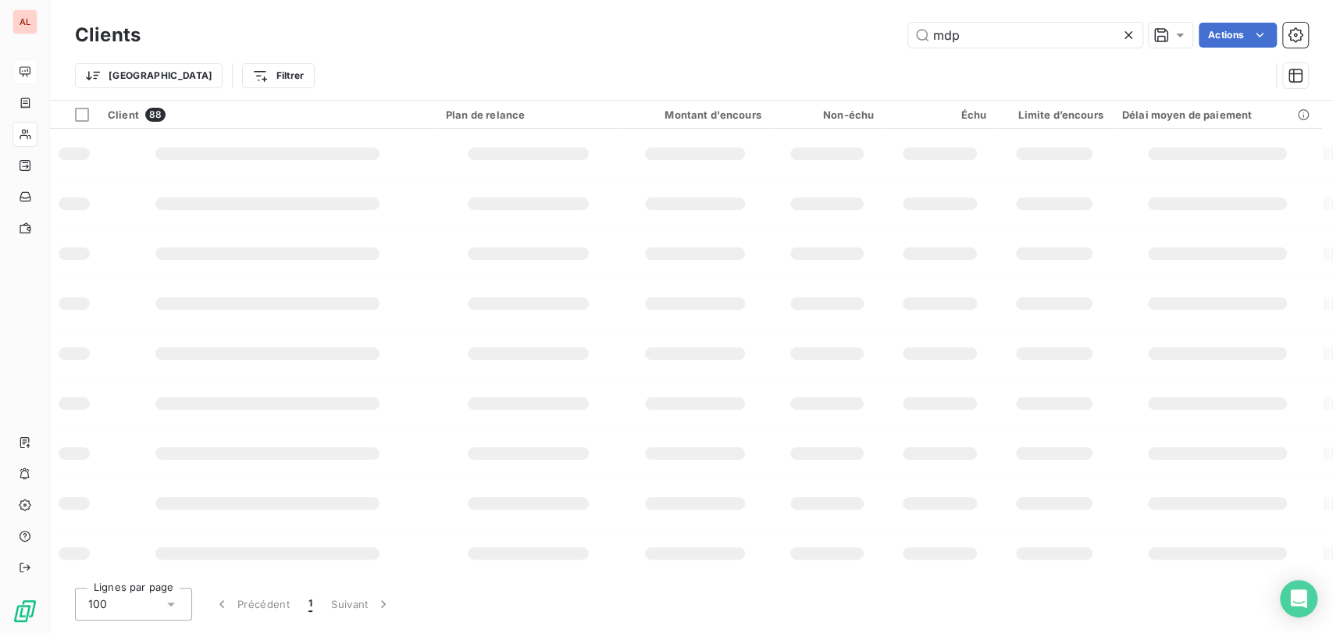
type input "mdp"
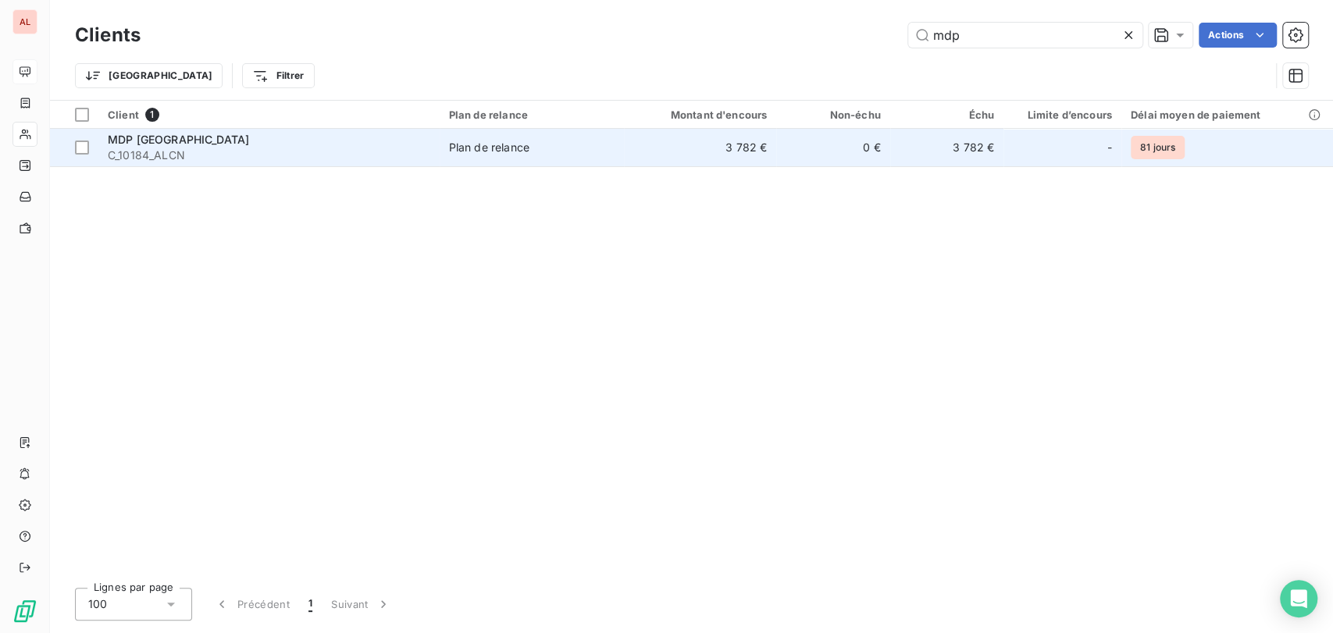
click at [136, 151] on span "C_10184_ALCN" at bounding box center [269, 156] width 323 height 16
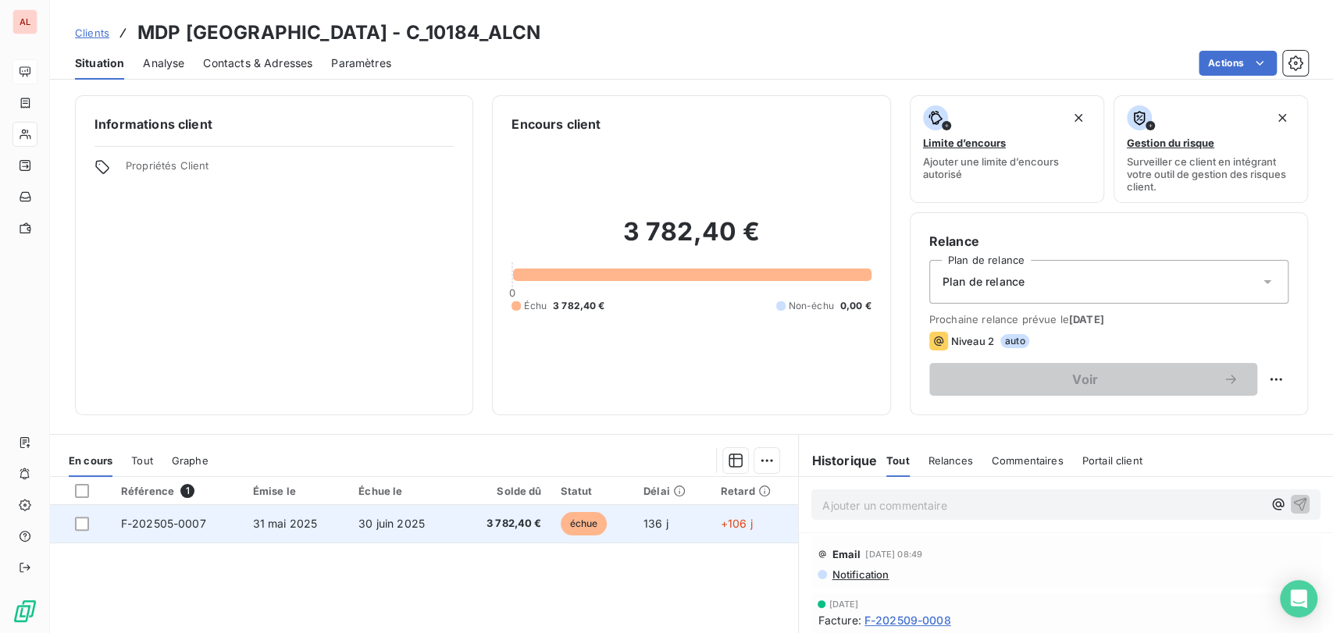
click at [169, 526] on span "F-202505-0007" at bounding box center [163, 523] width 85 height 13
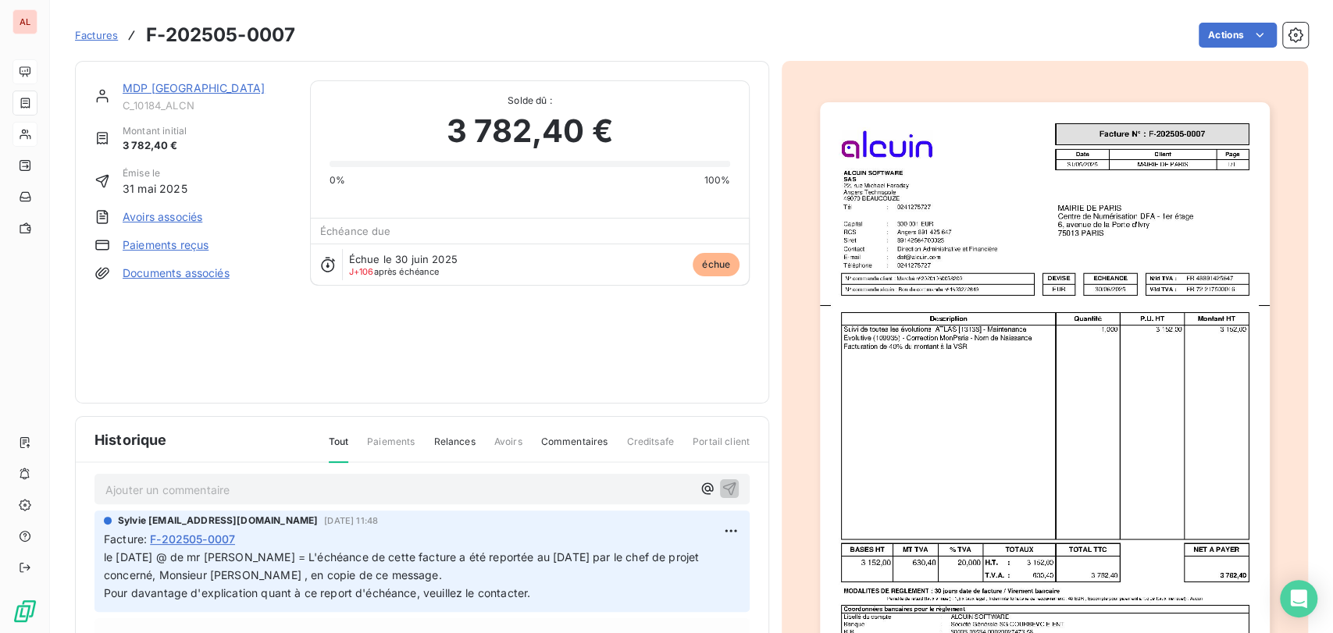
scroll to position [10, 0]
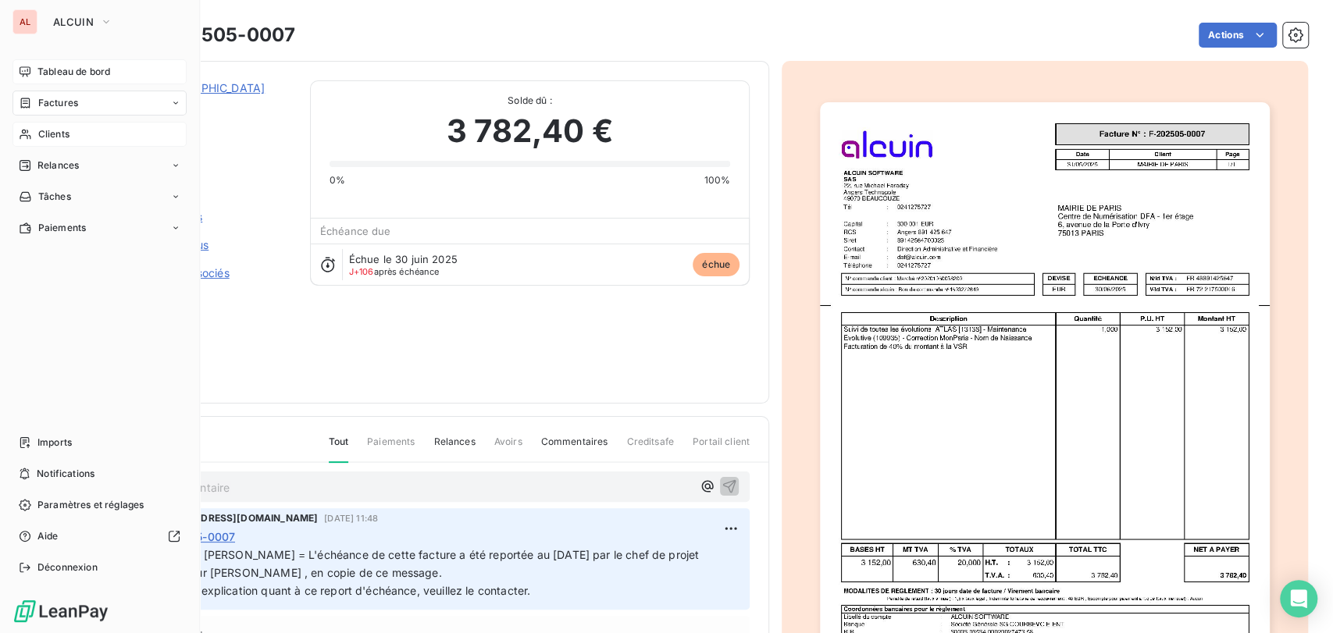
click at [62, 66] on span "Tableau de bord" at bounding box center [73, 72] width 73 height 14
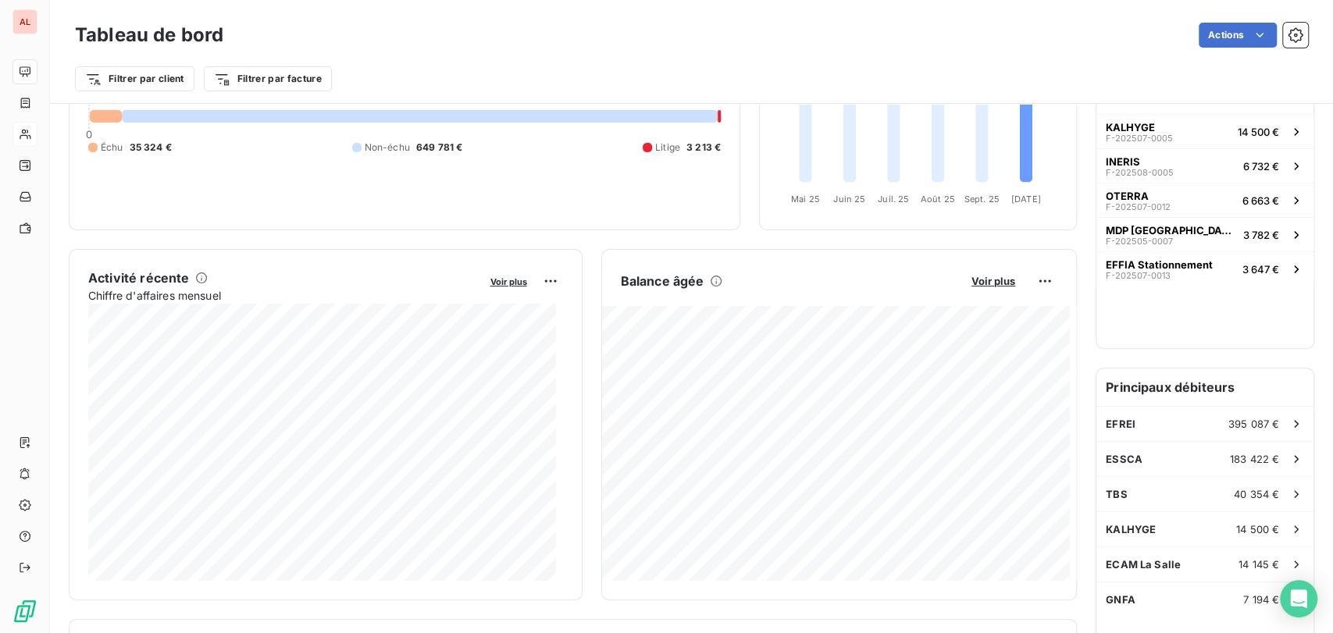
scroll to position [183, 0]
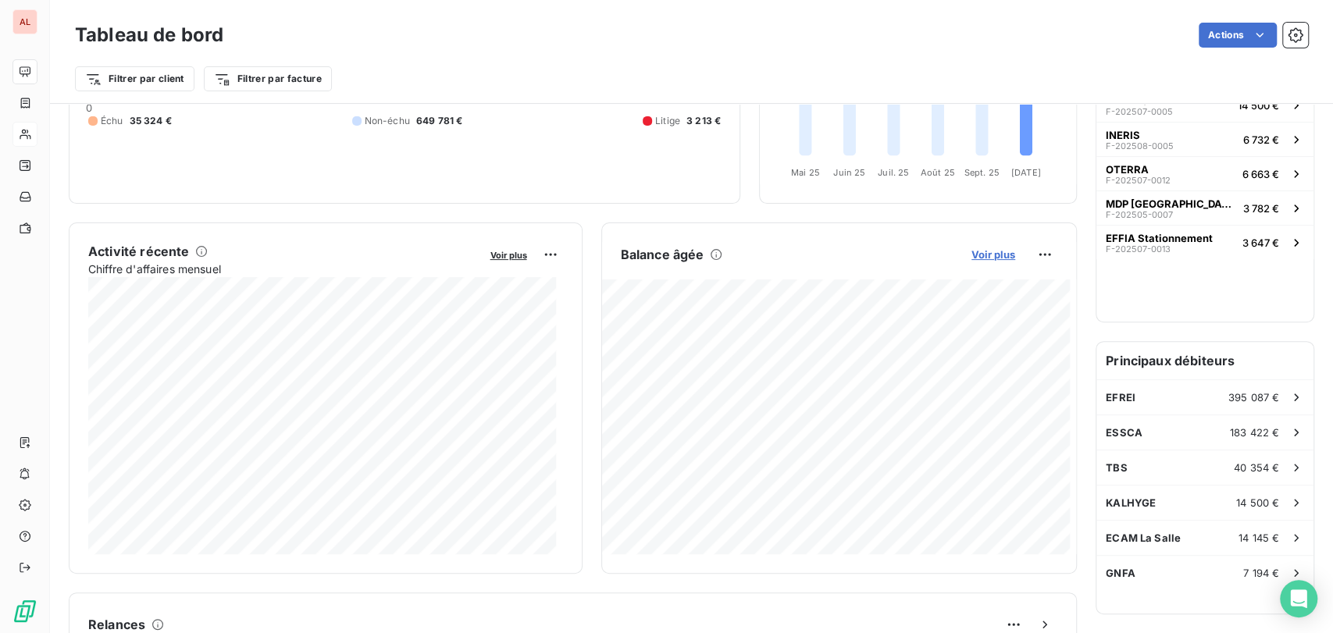
click at [993, 249] on span "Voir plus" at bounding box center [993, 254] width 44 height 12
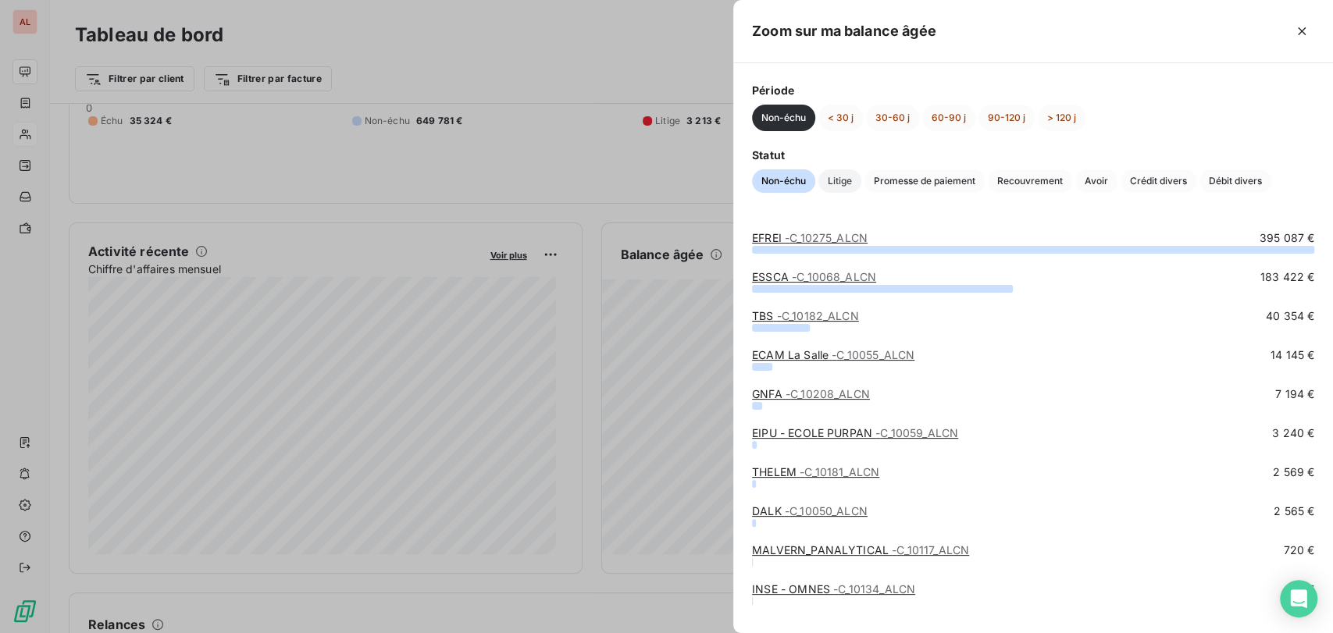
click at [844, 183] on span "Litige" at bounding box center [839, 180] width 43 height 23
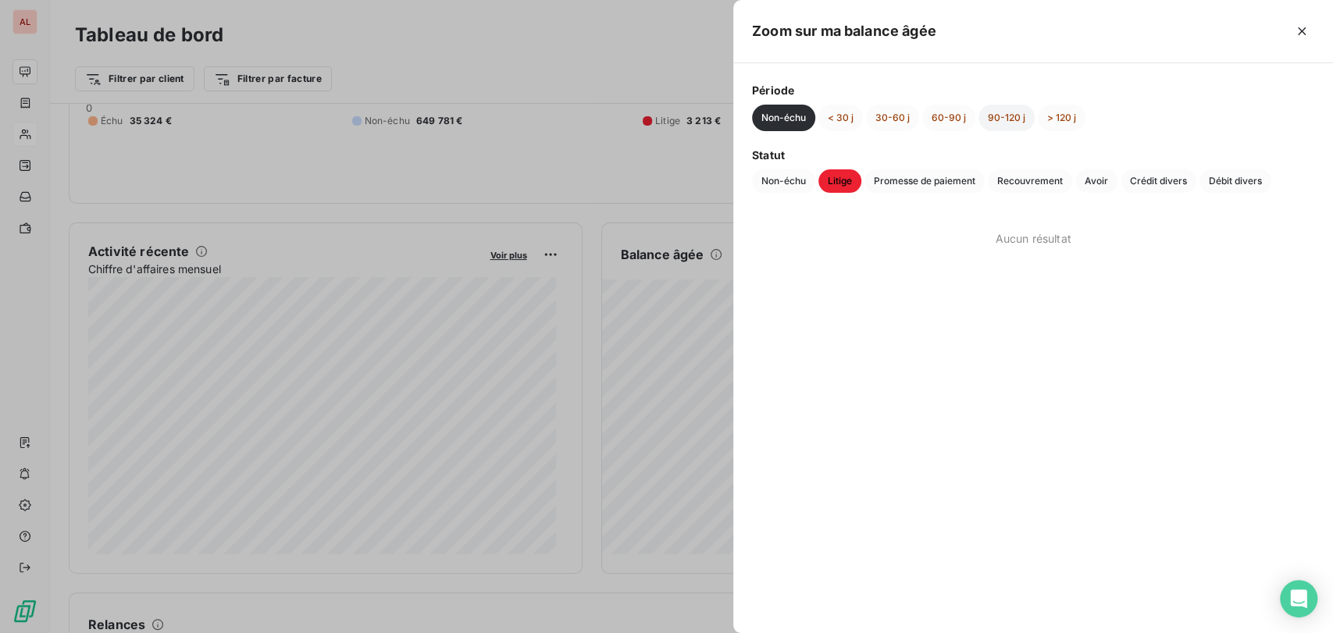
click at [996, 117] on button "90-120 j" at bounding box center [1006, 118] width 56 height 27
click at [771, 187] on span "Échu" at bounding box center [772, 180] width 41 height 23
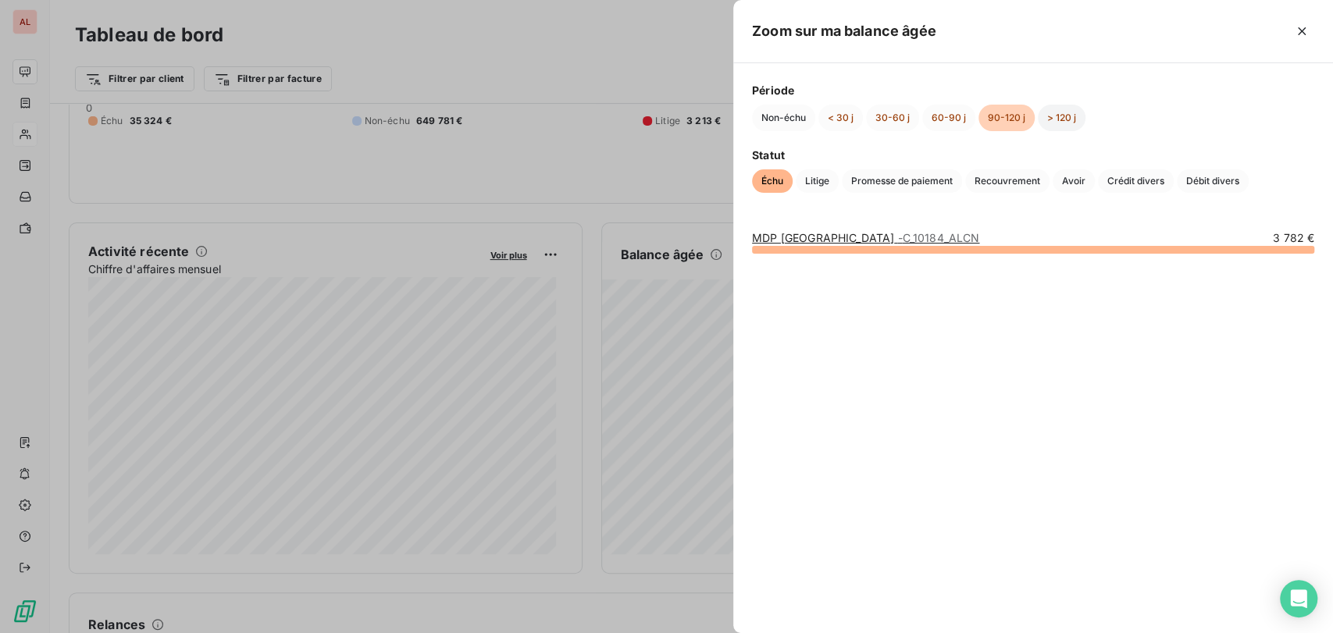
click at [1065, 115] on button "> 120 j" at bounding box center [1062, 118] width 48 height 27
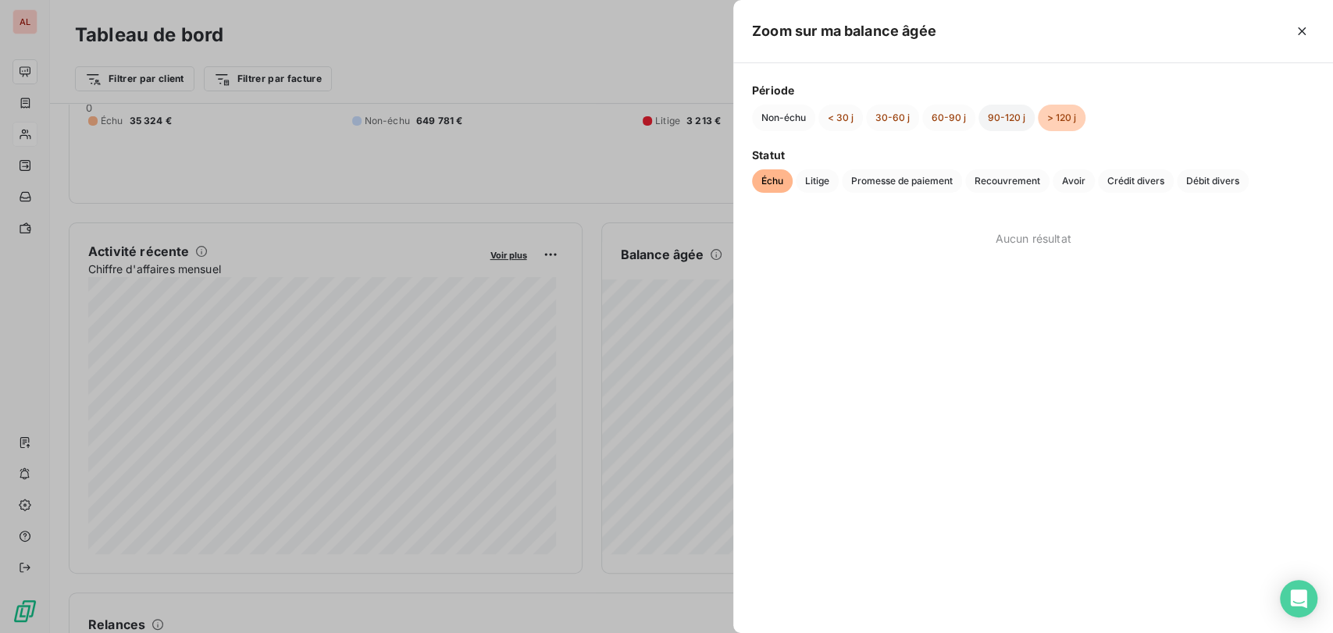
click at [1022, 120] on button "90-120 j" at bounding box center [1006, 118] width 56 height 27
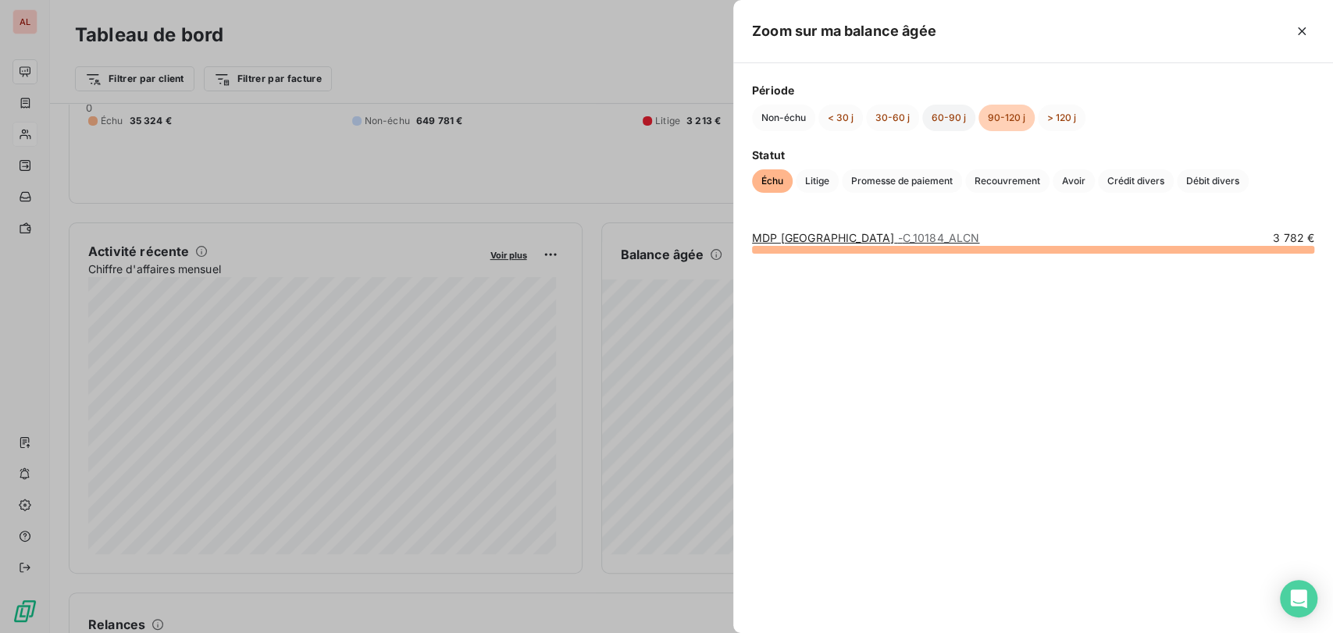
click at [933, 120] on button "60-90 j" at bounding box center [948, 118] width 53 height 27
click at [787, 241] on link "KALHYGE - C_10107_ALCN" at bounding box center [819, 237] width 134 height 13
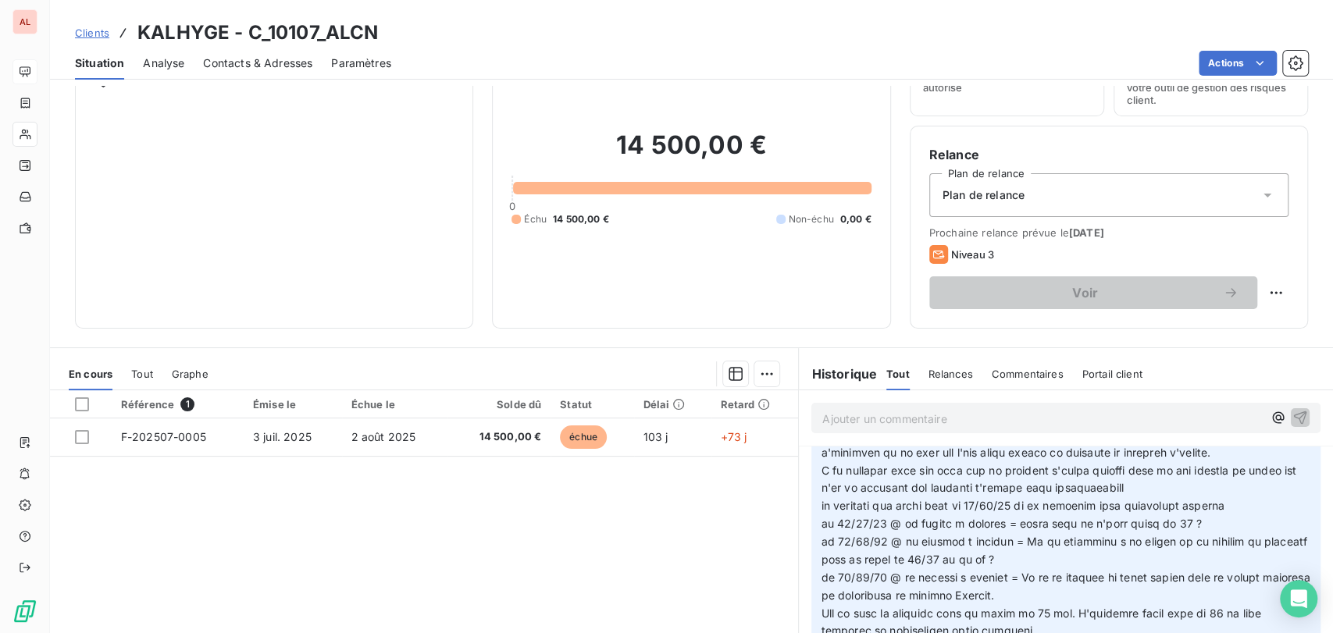
scroll to position [87, 0]
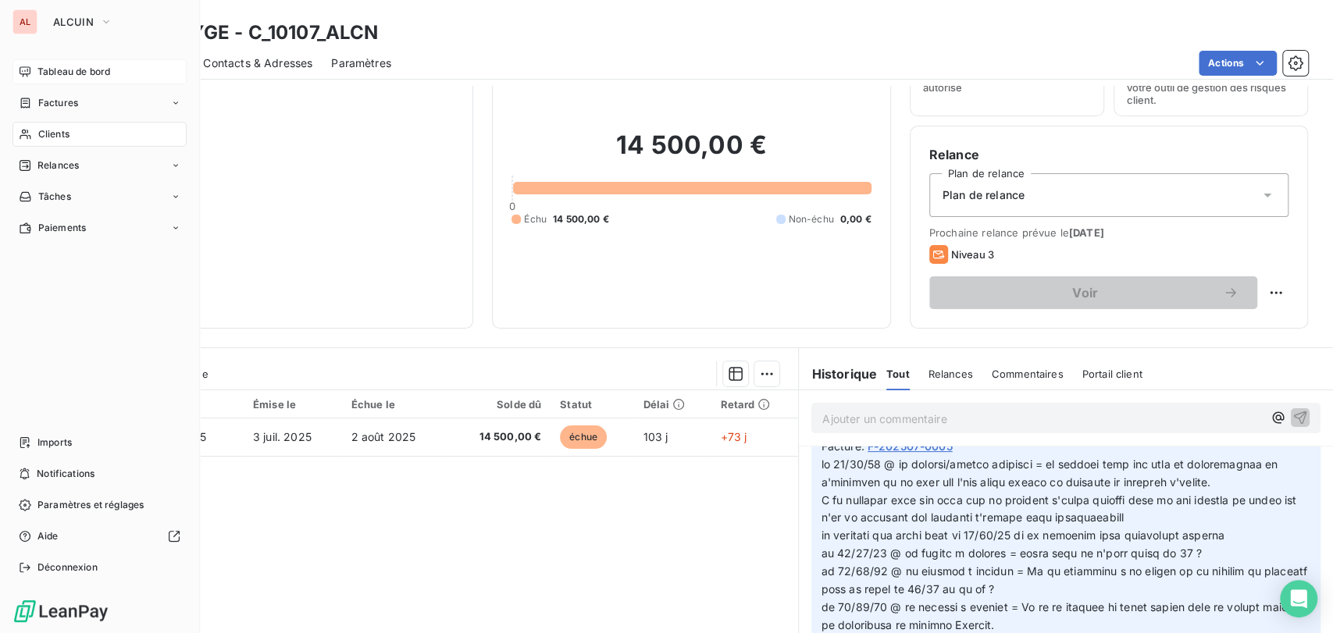
click at [54, 77] on span "Tableau de bord" at bounding box center [73, 72] width 73 height 14
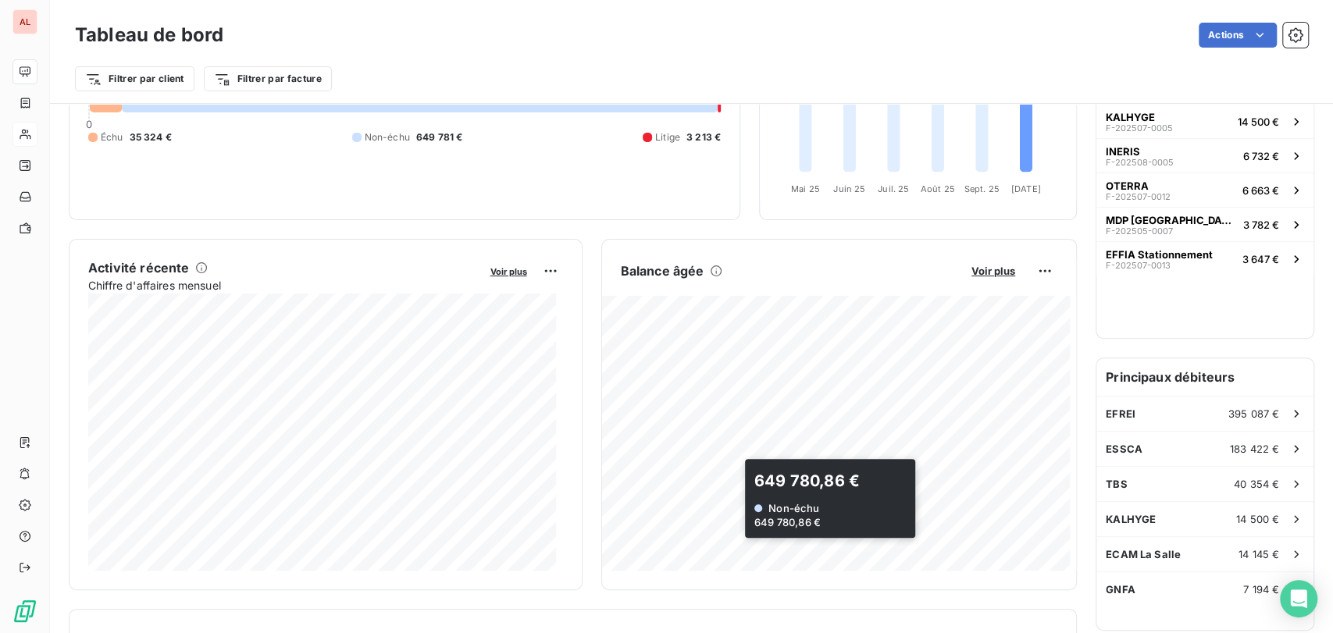
scroll to position [174, 0]
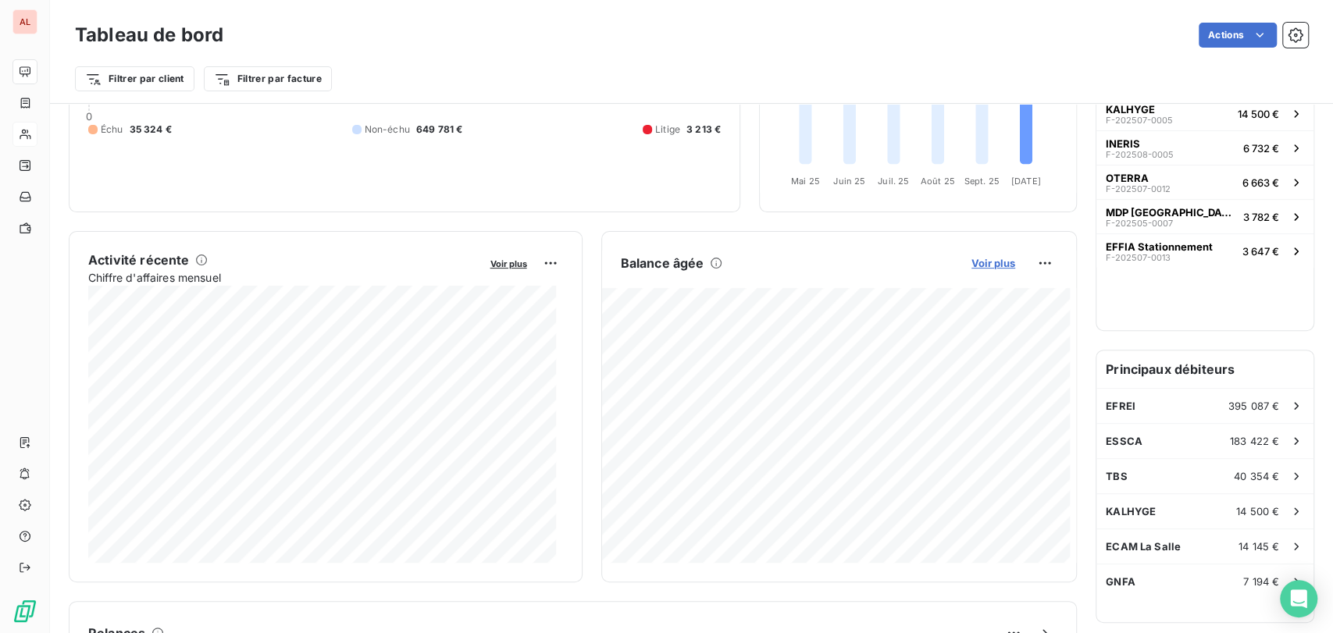
click at [964, 271] on div "Balance âgée Voir plus" at bounding box center [839, 263] width 475 height 25
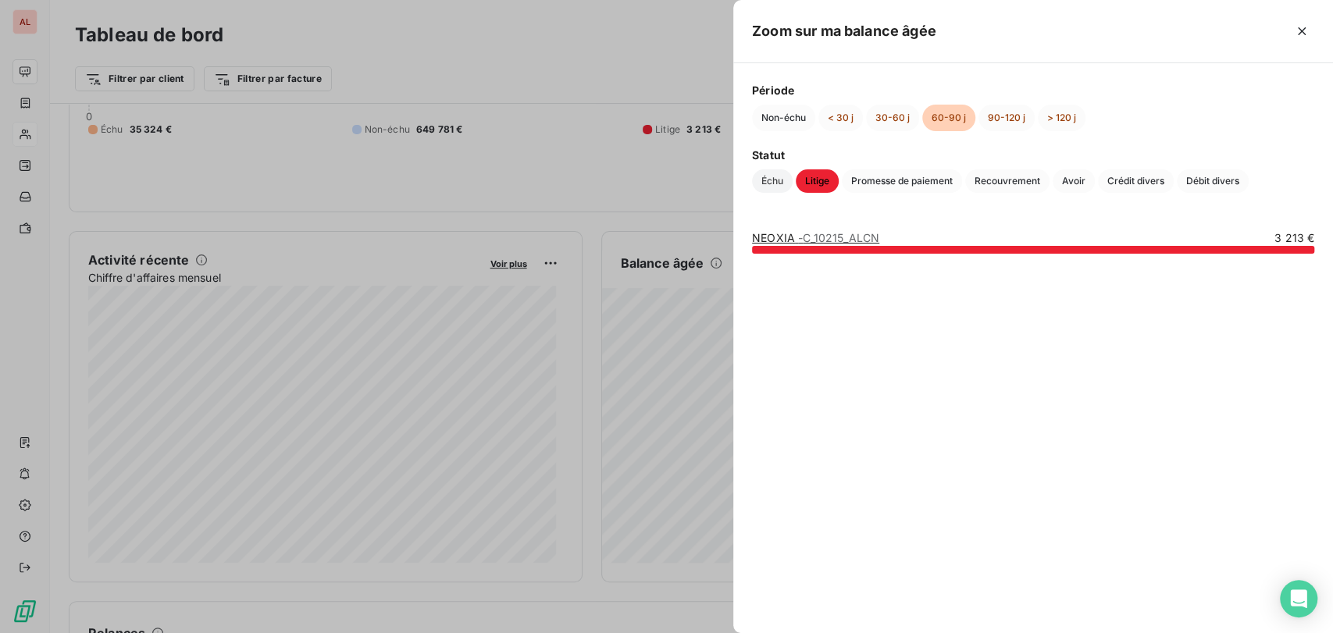
click at [768, 180] on span "Échu" at bounding box center [772, 180] width 41 height 23
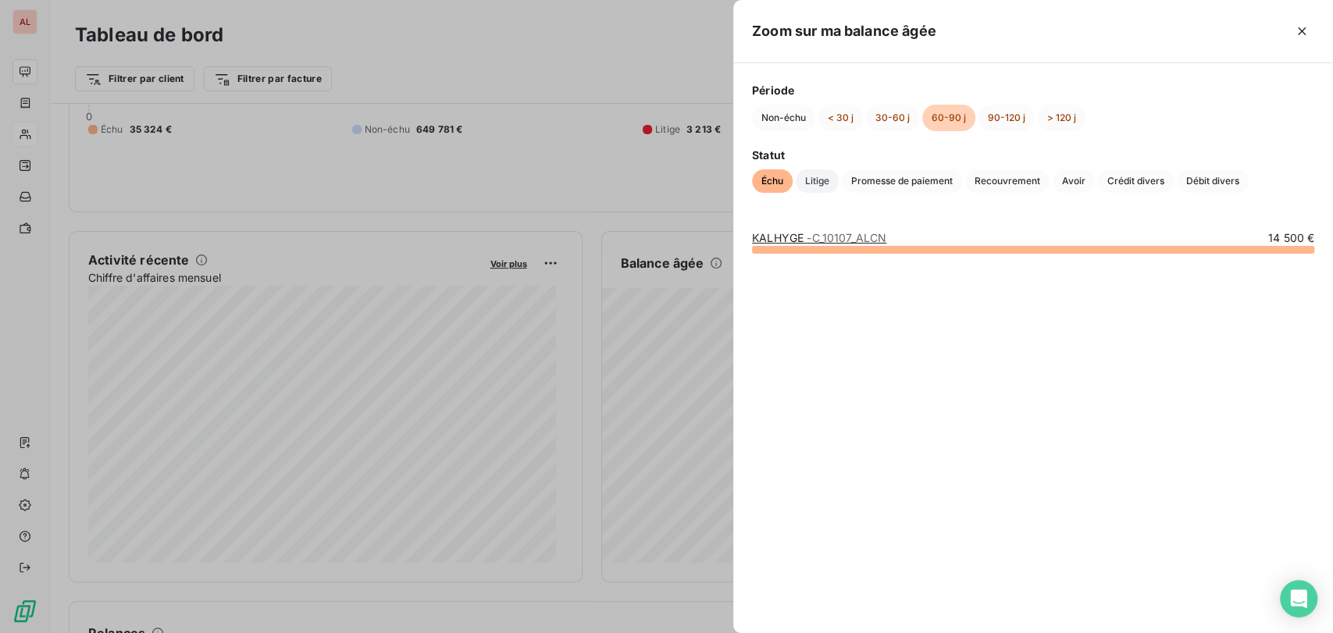
click at [815, 183] on span "Litige" at bounding box center [817, 180] width 43 height 23
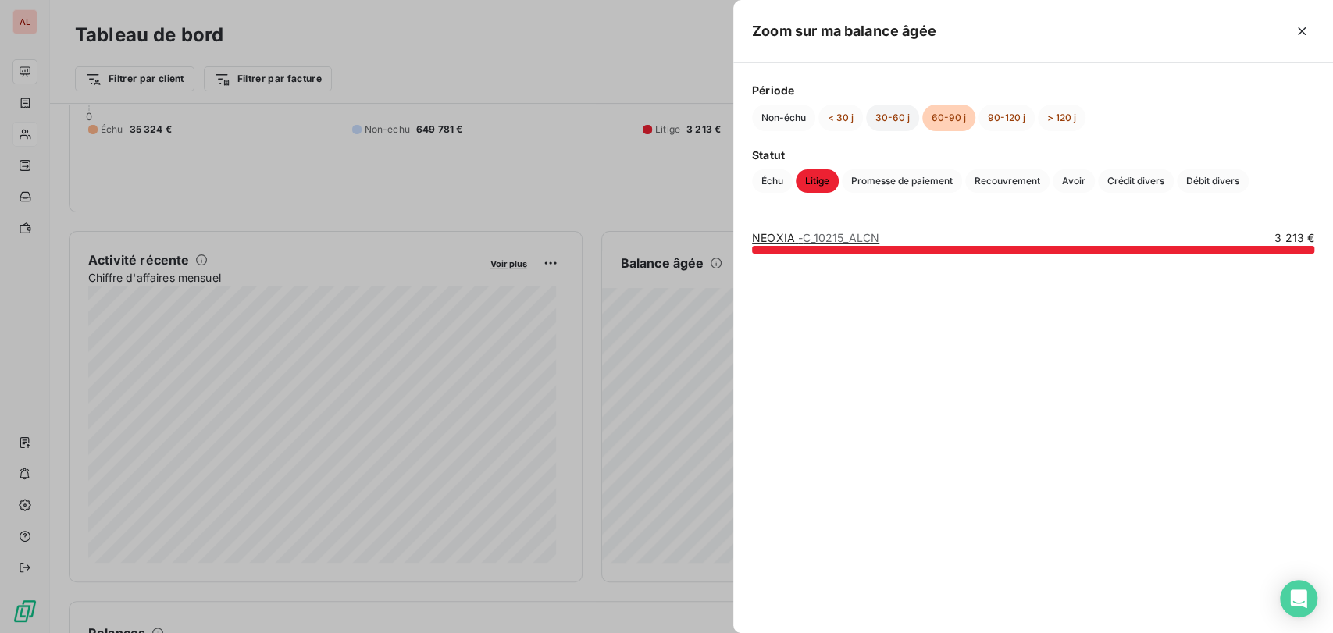
click at [885, 123] on button "30-60 j" at bounding box center [892, 118] width 53 height 27
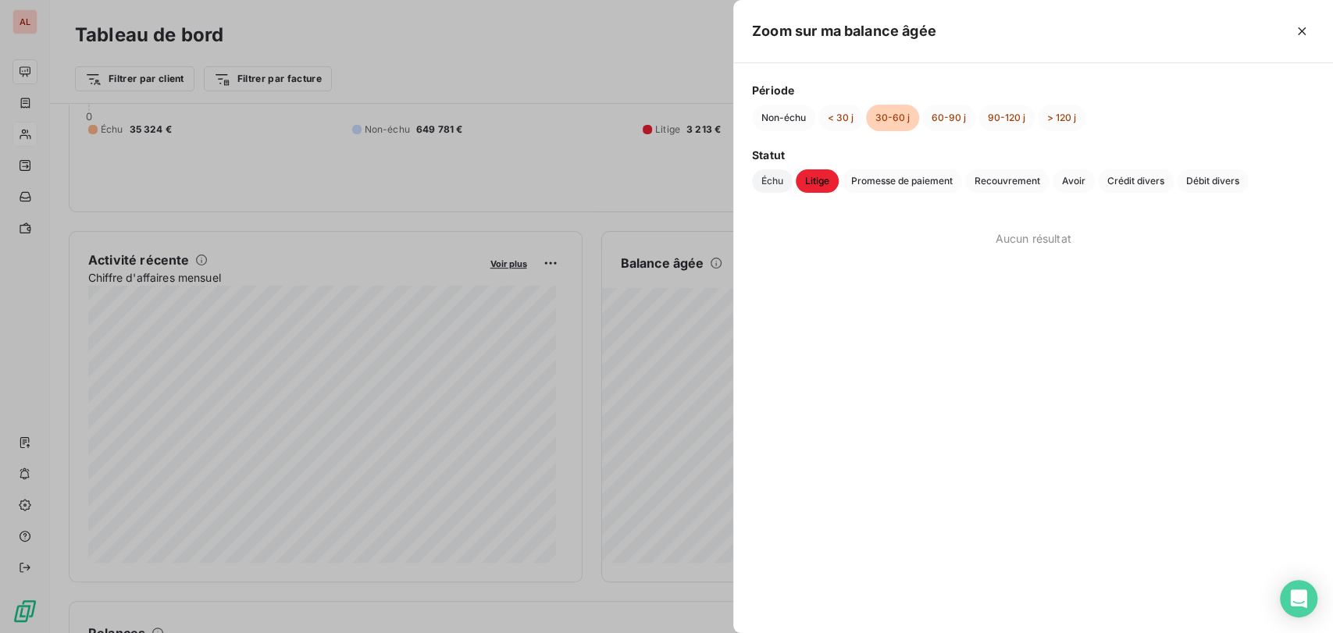
click at [768, 187] on span "Échu" at bounding box center [772, 180] width 41 height 23
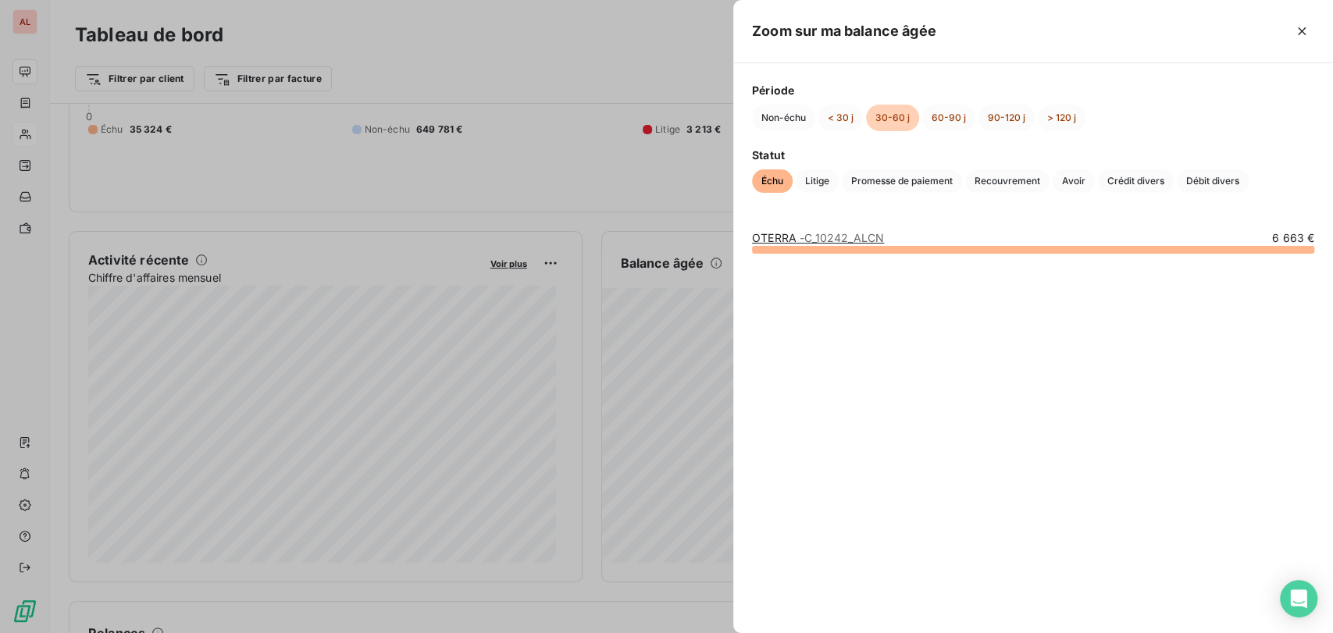
click at [783, 239] on link "OTERRA - C_10242_ALCN" at bounding box center [818, 237] width 132 height 13
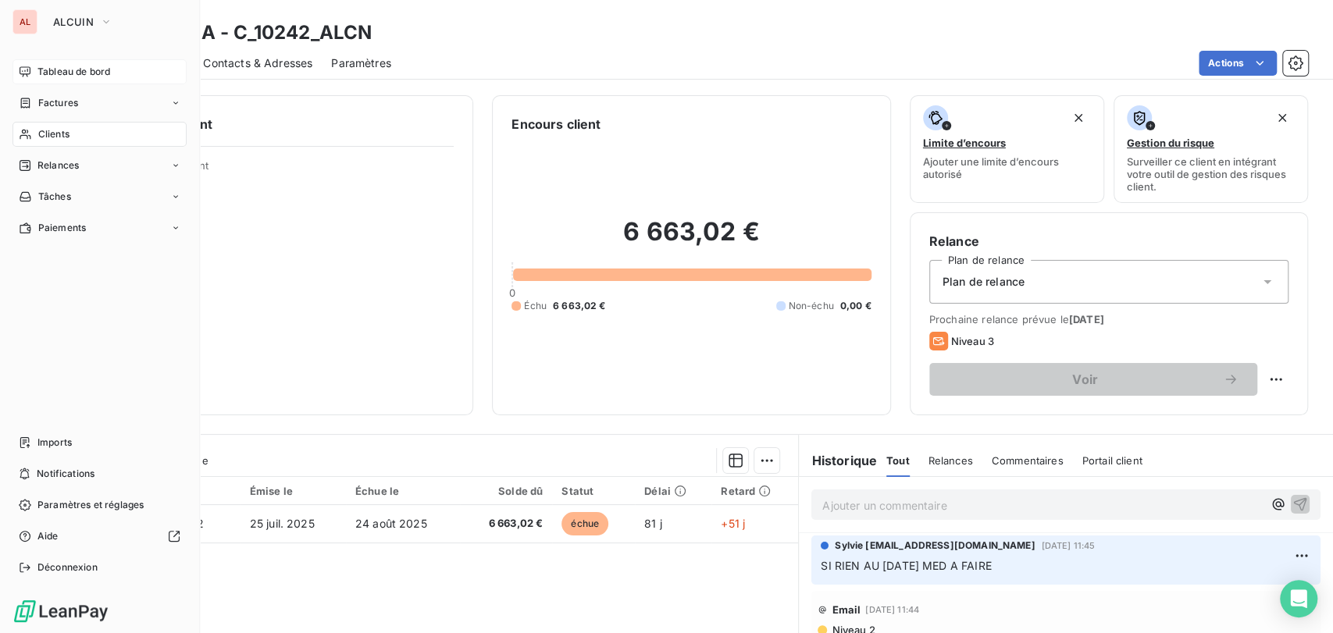
click at [37, 70] on span "Tableau de bord" at bounding box center [73, 72] width 73 height 14
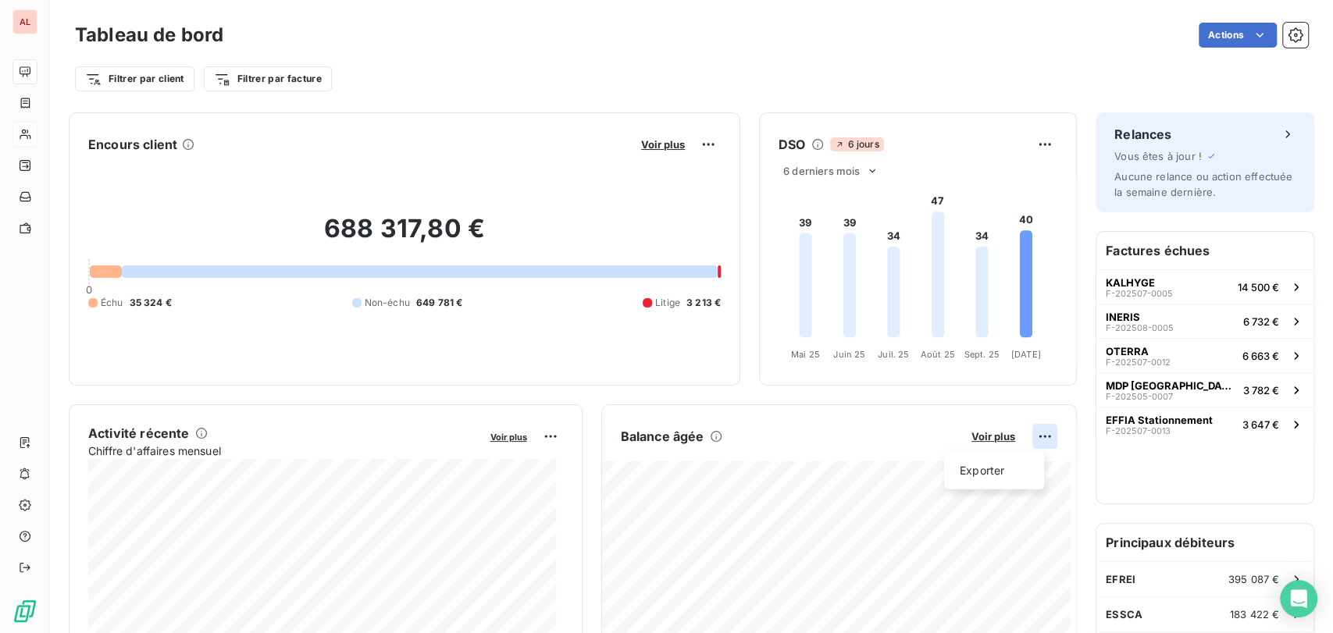
click at [1031, 435] on html "AL Tableau de bord Actions Filtrer par client Filtrer par facture Encours clien…" at bounding box center [666, 316] width 1333 height 633
click at [986, 438] on html "AL Tableau de bord Actions Filtrer par client Filtrer par facture Encours clien…" at bounding box center [666, 316] width 1333 height 633
click at [977, 437] on span "Voir plus" at bounding box center [993, 436] width 44 height 12
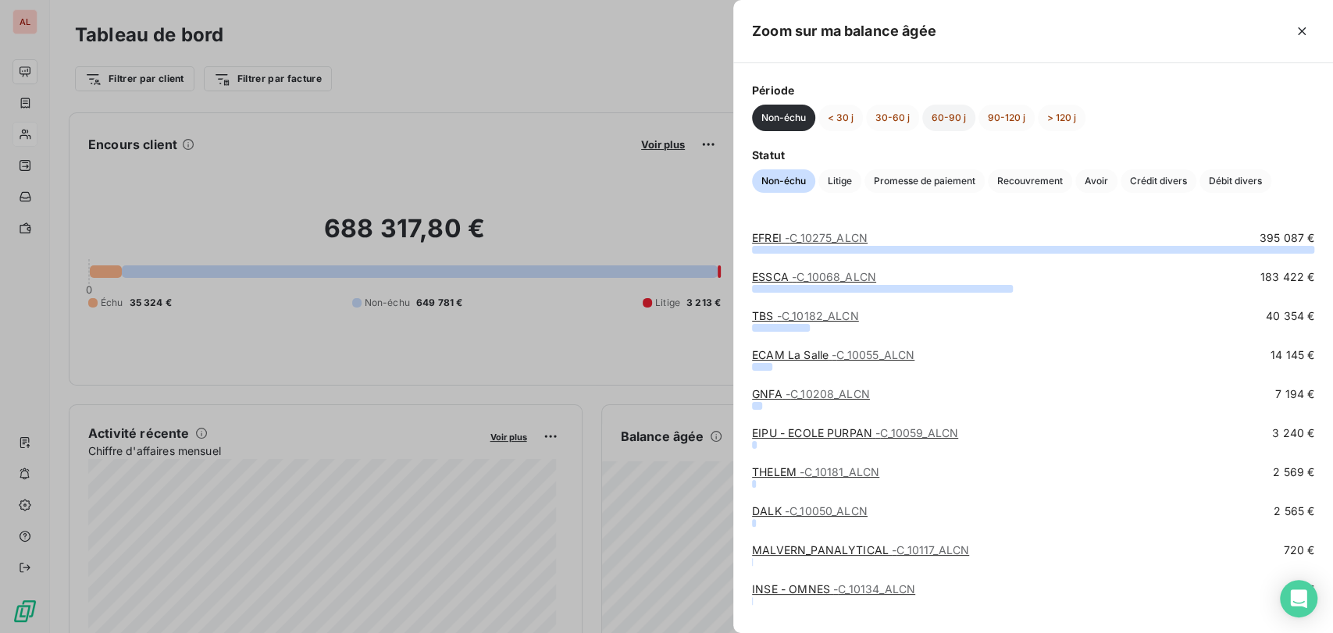
click at [935, 118] on button "60-90 j" at bounding box center [948, 118] width 53 height 27
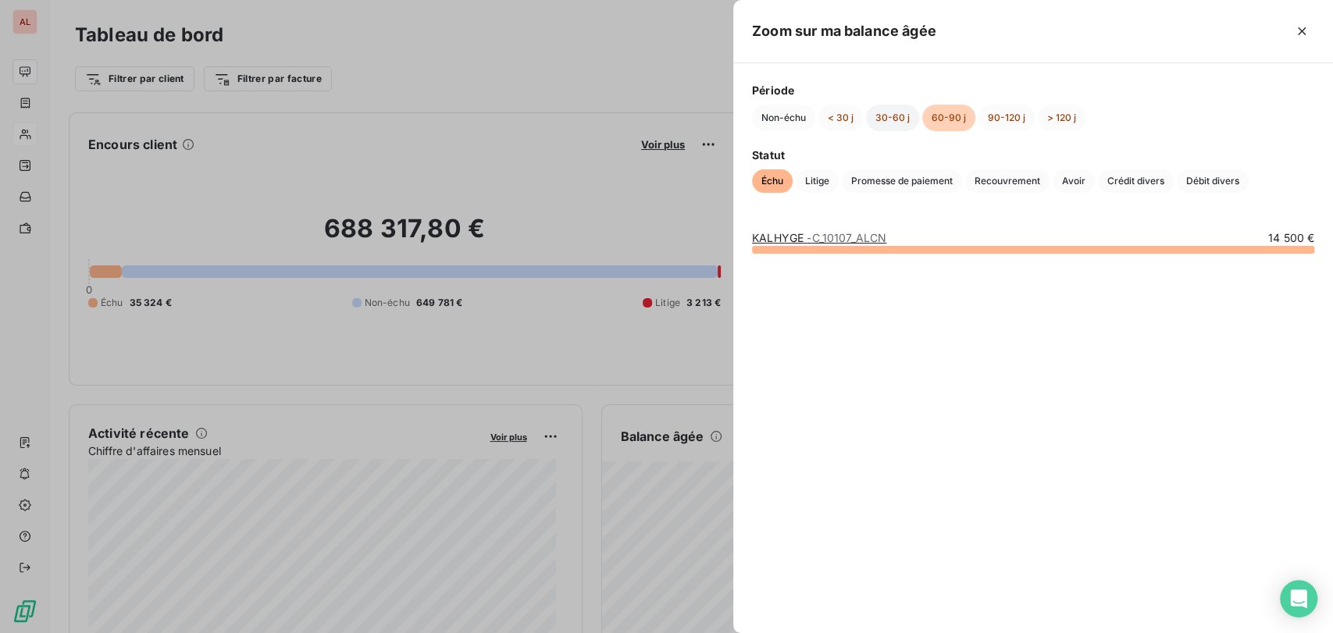
click at [898, 119] on button "30-60 j" at bounding box center [892, 118] width 53 height 27
click at [808, 189] on span "Litige" at bounding box center [817, 180] width 43 height 23
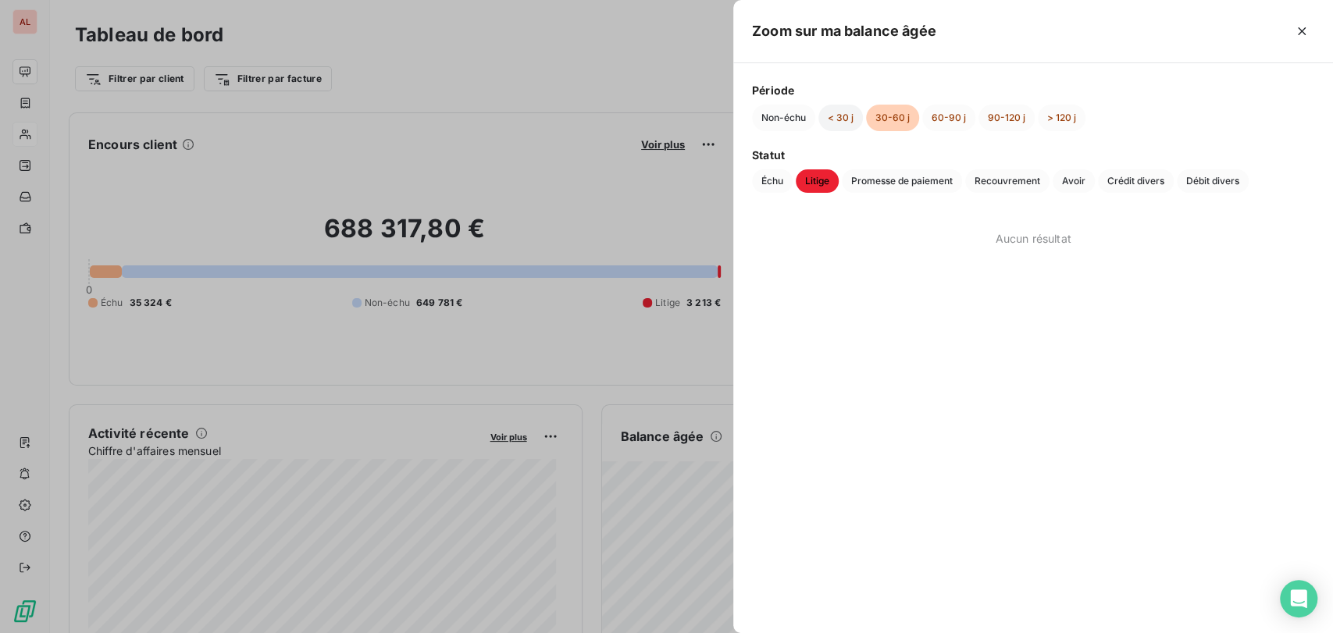
click at [847, 116] on button "< 30 j" at bounding box center [840, 118] width 45 height 27
click at [775, 184] on span "Échu" at bounding box center [772, 180] width 41 height 23
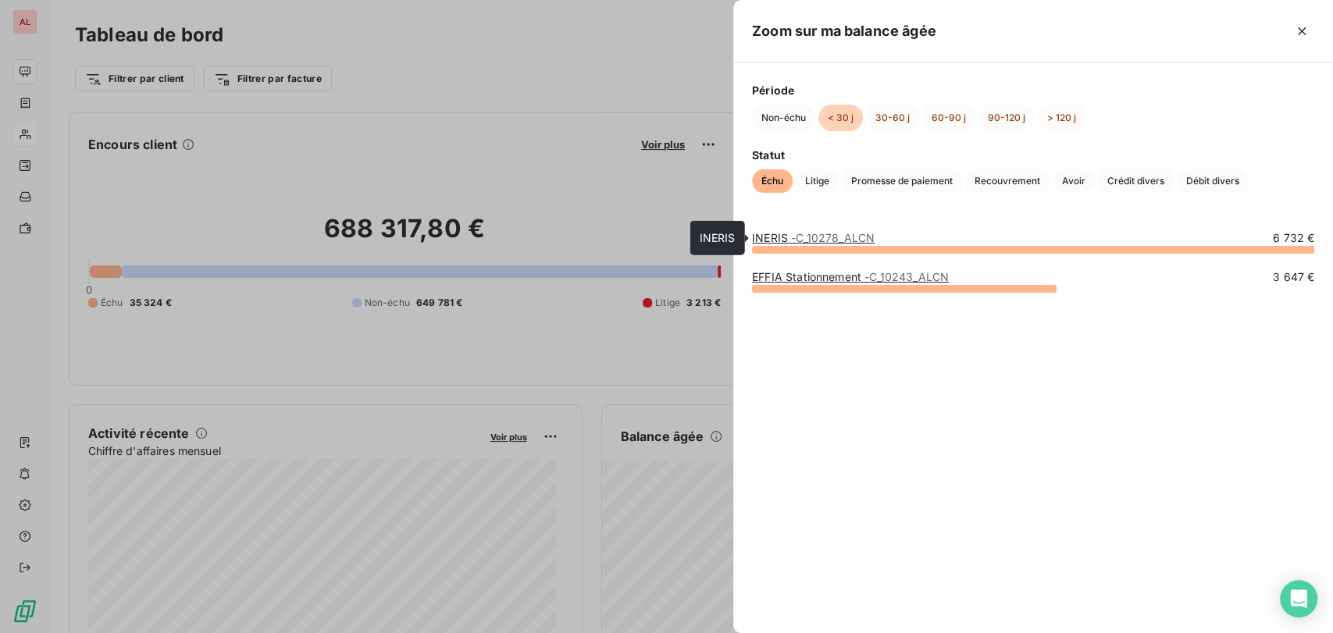
click at [767, 241] on link "INERIS - C_10278_ALCN" at bounding box center [813, 237] width 123 height 13
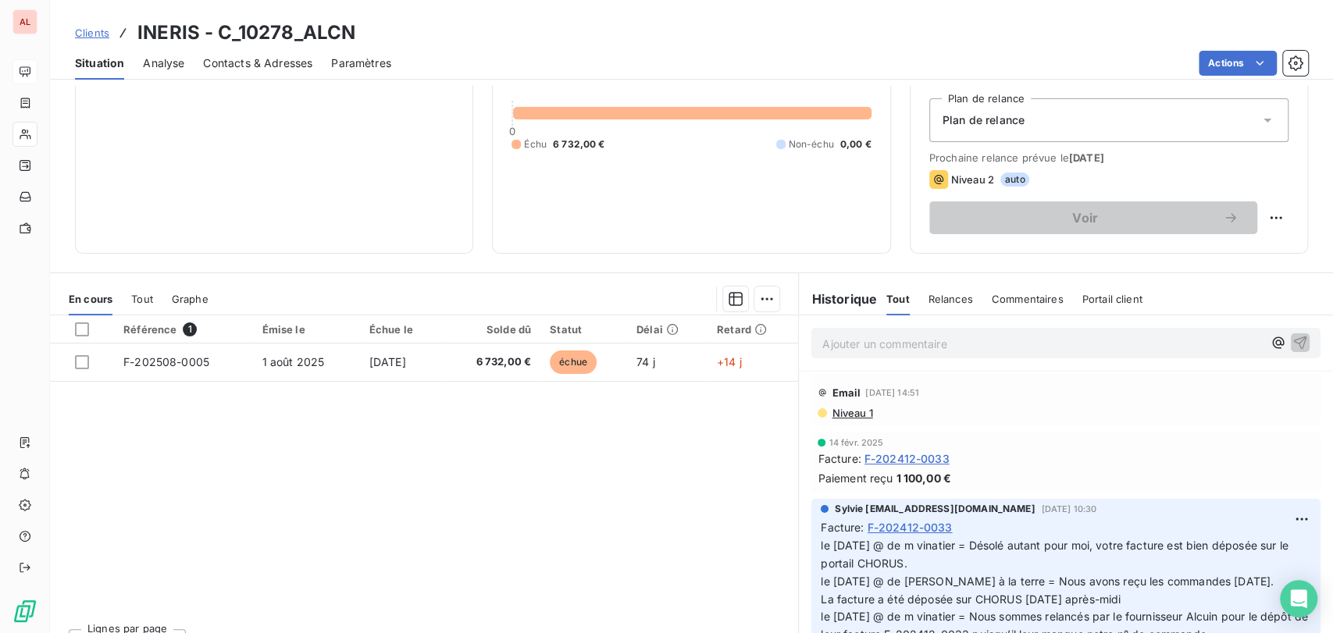
scroll to position [160, 0]
click at [1274, 215] on div "Relance Plan de relance Plan de relance Prochaine relance prévue le [DATE] Nive…" at bounding box center [1109, 153] width 398 height 203
click at [1258, 219] on html "AL Clients INERIS - C_10278_ALCN Situation Analyse Contacts & Adresses Paramètr…" at bounding box center [666, 316] width 1333 height 633
click at [1160, 257] on div "Replanifier cette action" at bounding box center [1198, 253] width 140 height 25
select select "9"
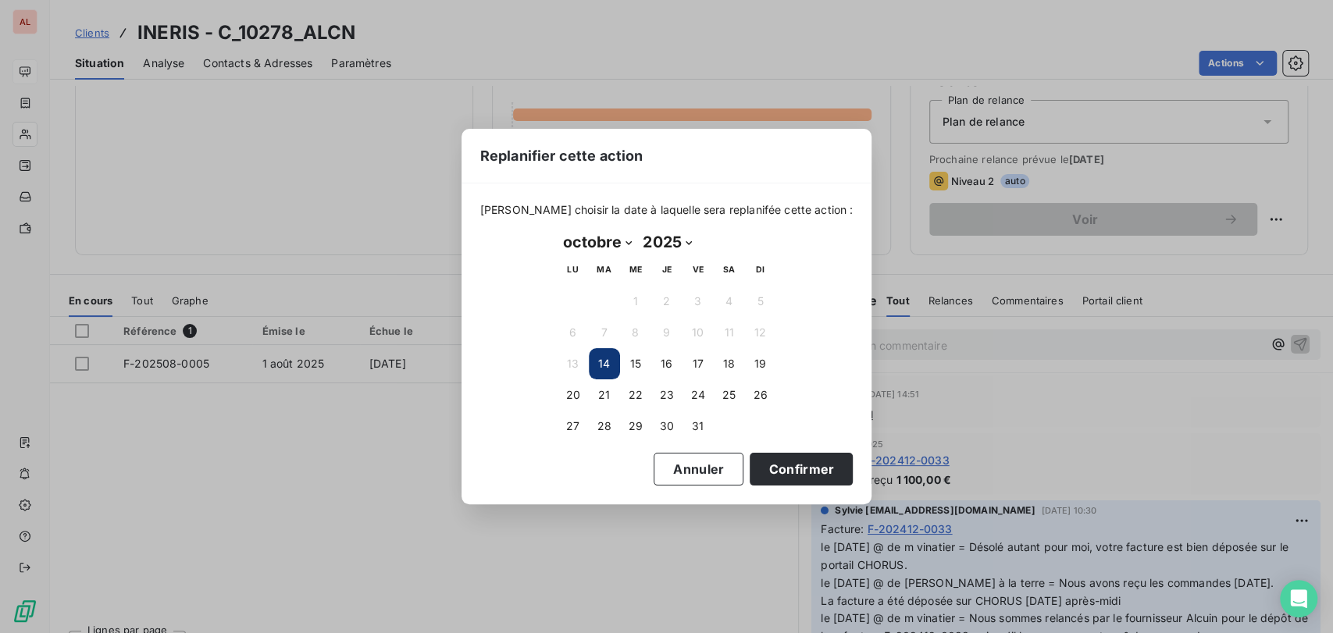
click at [597, 365] on button "14" at bounding box center [604, 363] width 31 height 31
click at [600, 367] on button "14" at bounding box center [604, 363] width 31 height 31
click at [778, 469] on button "Confirmer" at bounding box center [801, 469] width 103 height 33
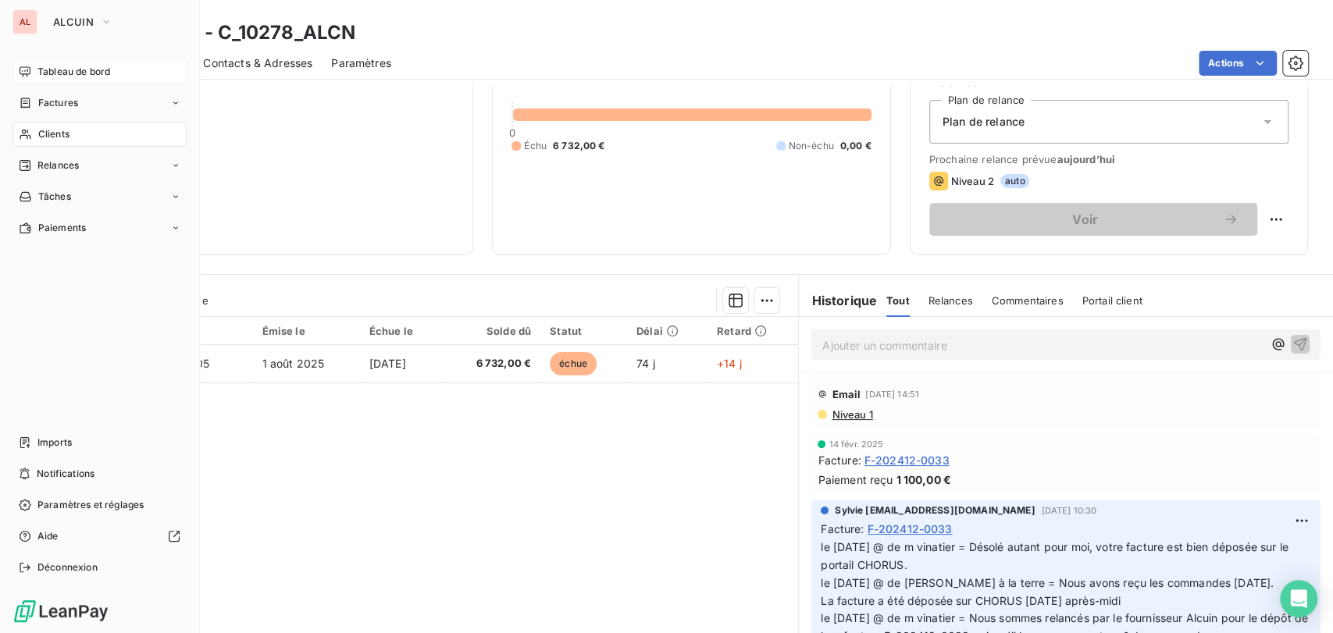
click at [36, 73] on div "Tableau de bord" at bounding box center [99, 71] width 174 height 25
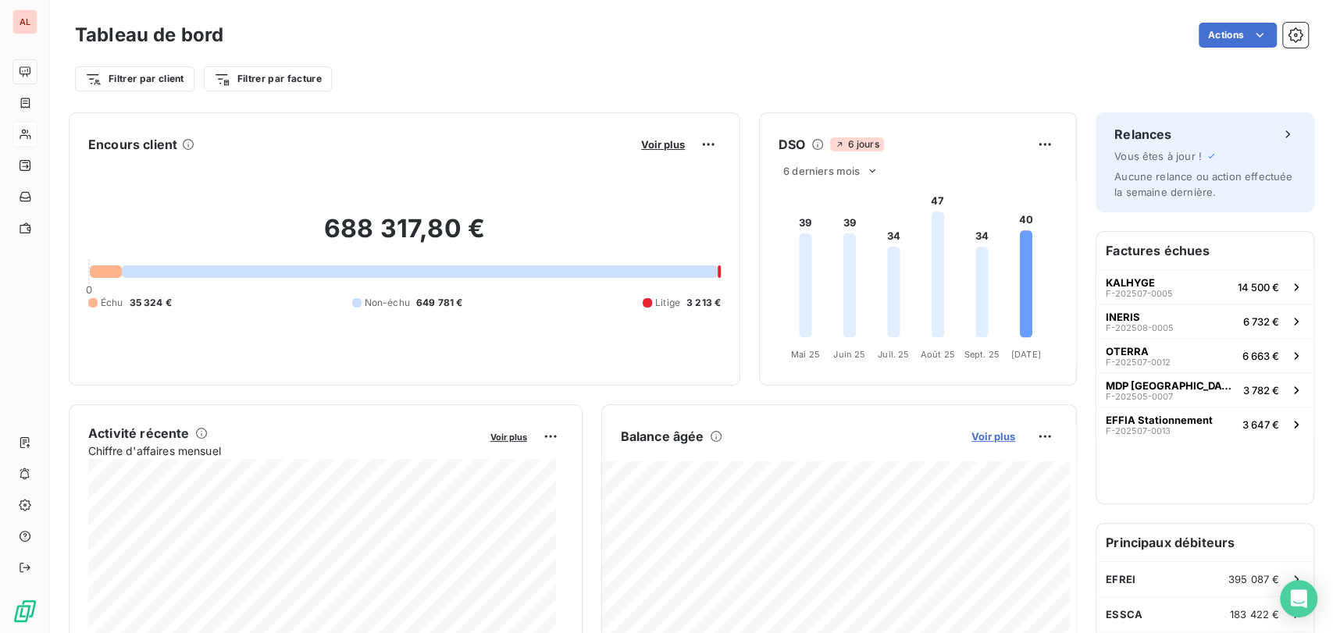
click at [977, 440] on span "Voir plus" at bounding box center [993, 436] width 44 height 12
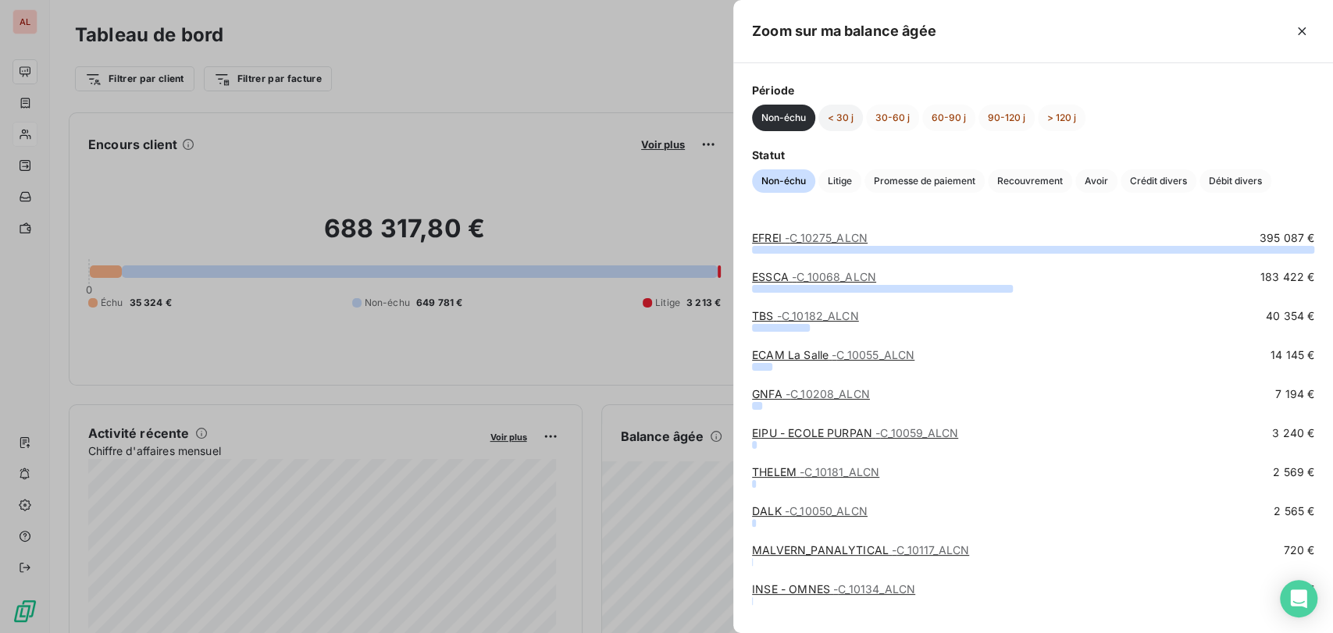
click at [846, 121] on button "< 30 j" at bounding box center [840, 118] width 45 height 27
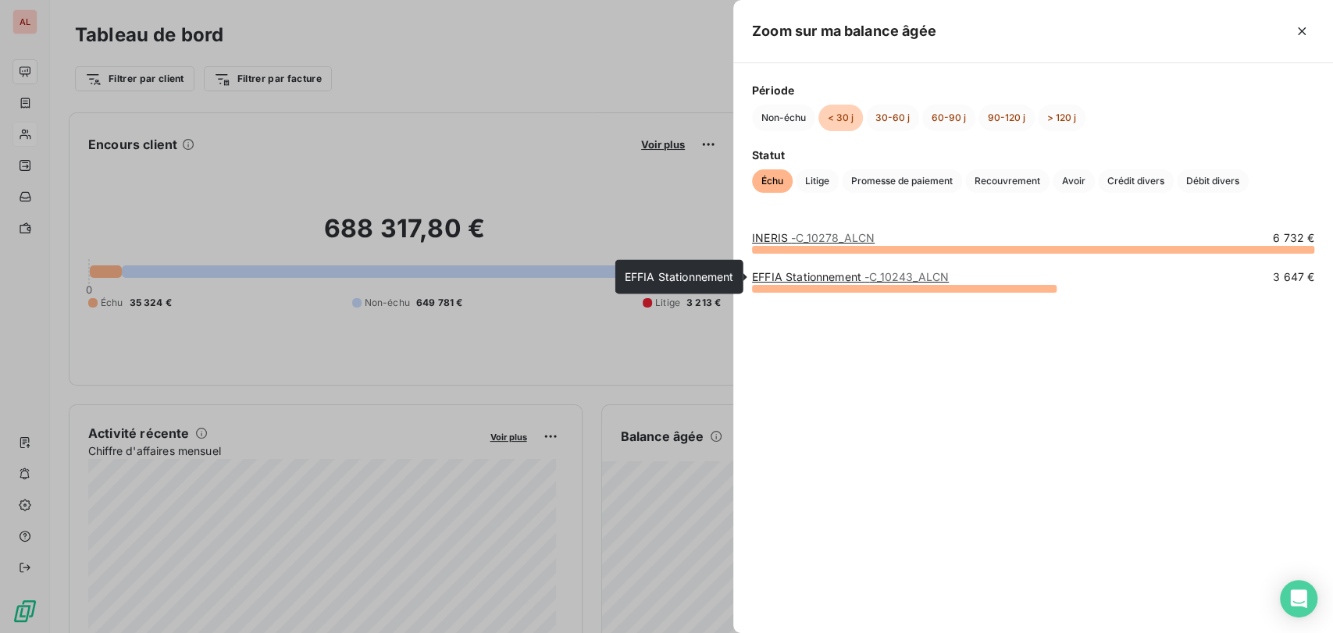
click at [779, 282] on link "EFFIA Stationnement - C_10243_ALCN" at bounding box center [850, 276] width 197 height 13
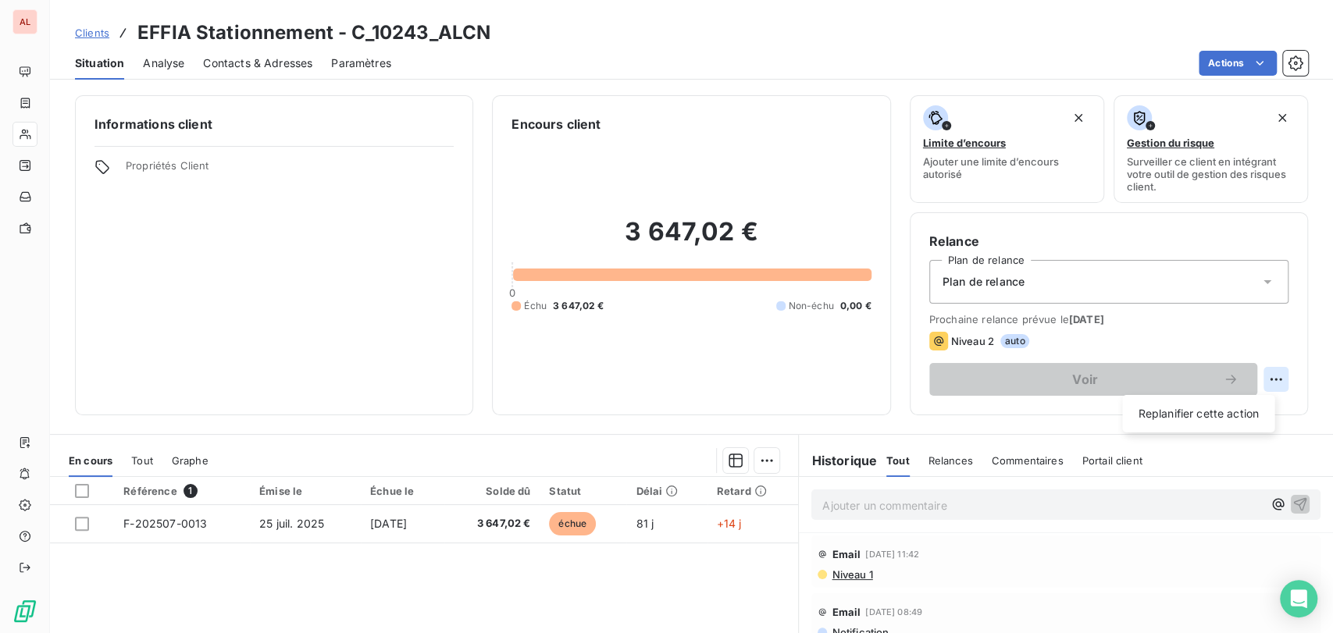
click at [1254, 386] on html "AL Clients EFFIA Stationnement - C_10243_ALCN Situation Analyse Contacts & Adre…" at bounding box center [666, 316] width 1333 height 633
click at [1189, 414] on div "Replanifier cette action" at bounding box center [1198, 413] width 140 height 25
select select "9"
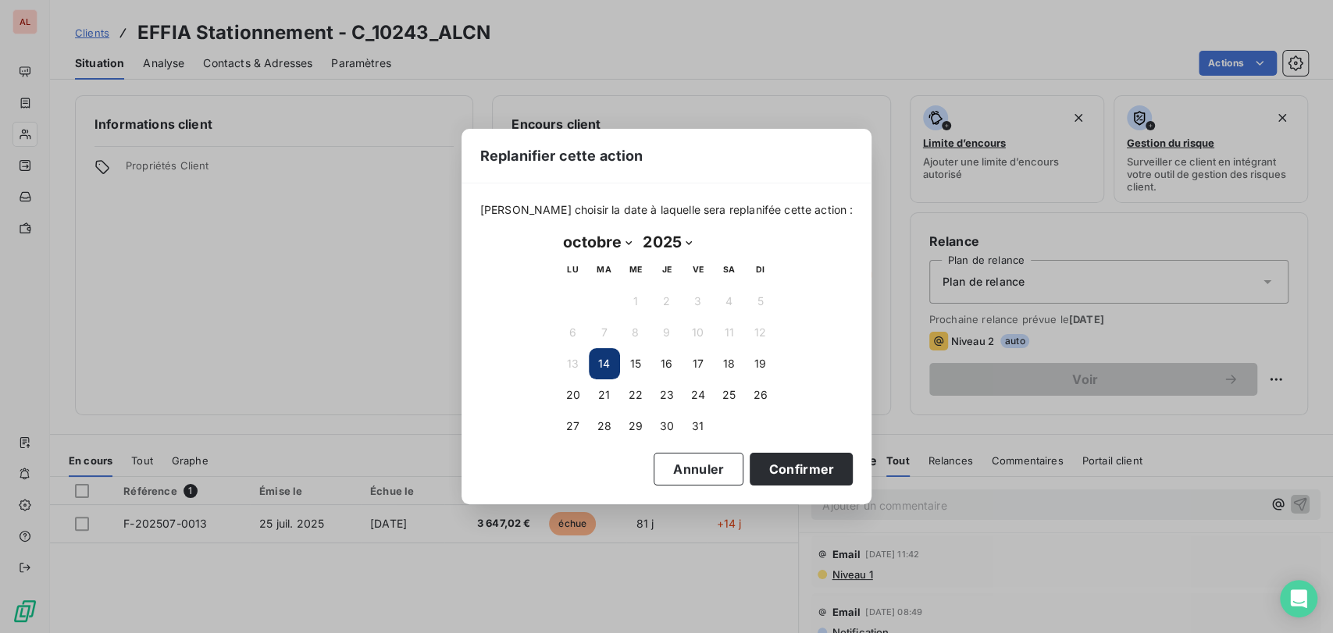
click at [607, 365] on button "14" at bounding box center [604, 363] width 31 height 31
click at [799, 466] on button "Confirmer" at bounding box center [801, 469] width 103 height 33
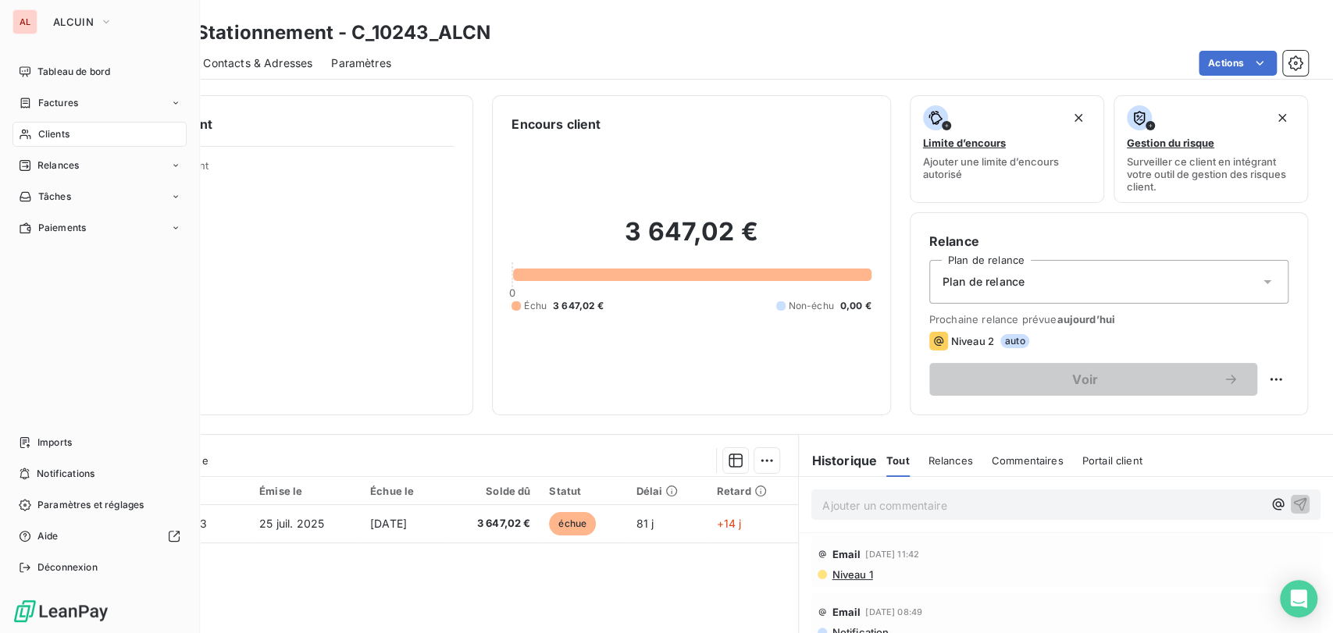
click at [37, 71] on span "Tableau de bord" at bounding box center [73, 72] width 73 height 14
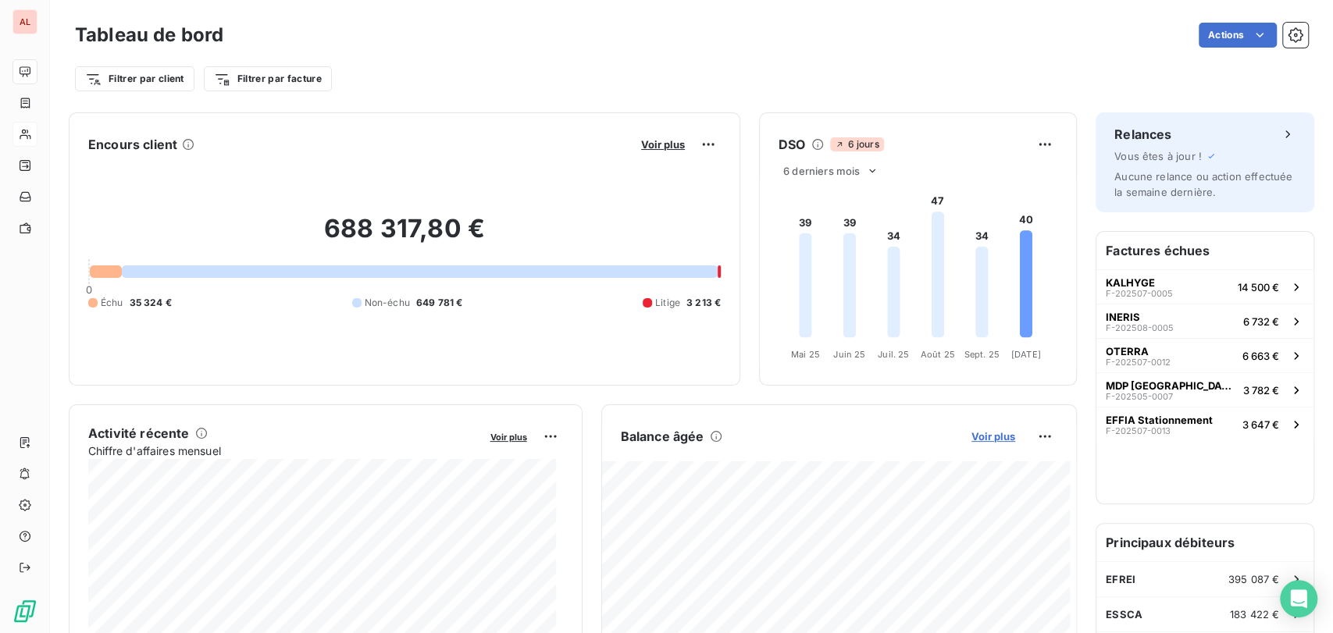
click at [987, 439] on span "Voir plus" at bounding box center [993, 436] width 44 height 12
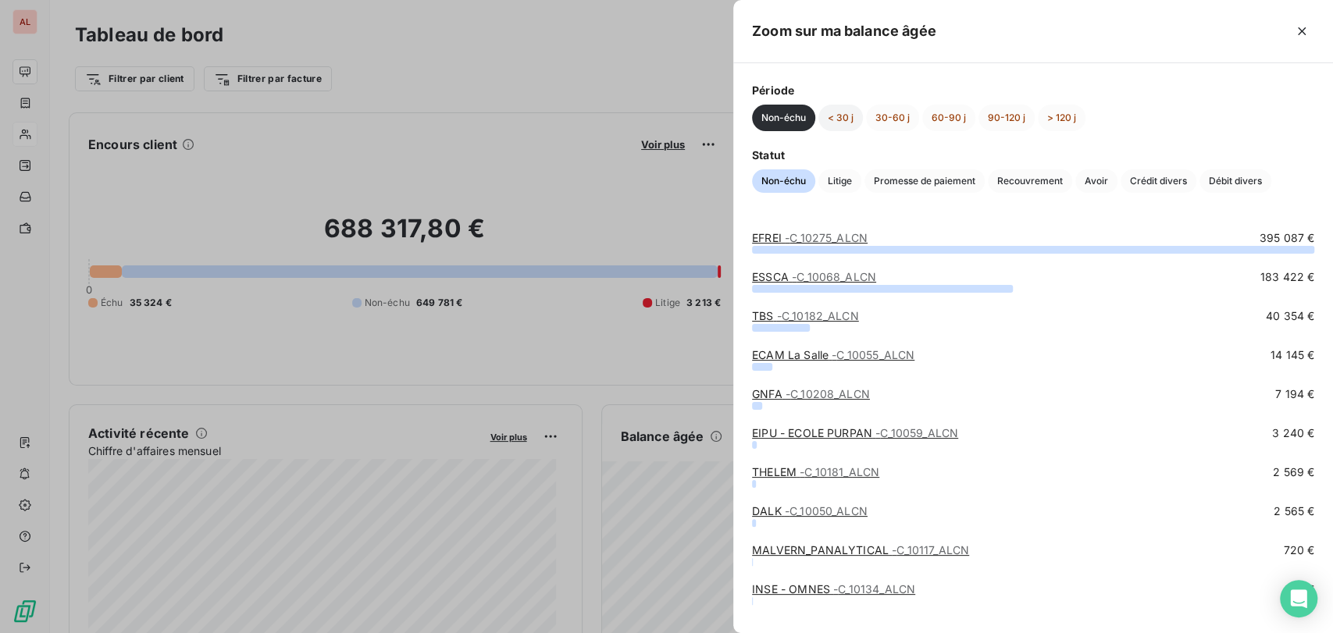
click at [837, 116] on button "< 30 j" at bounding box center [840, 118] width 45 height 27
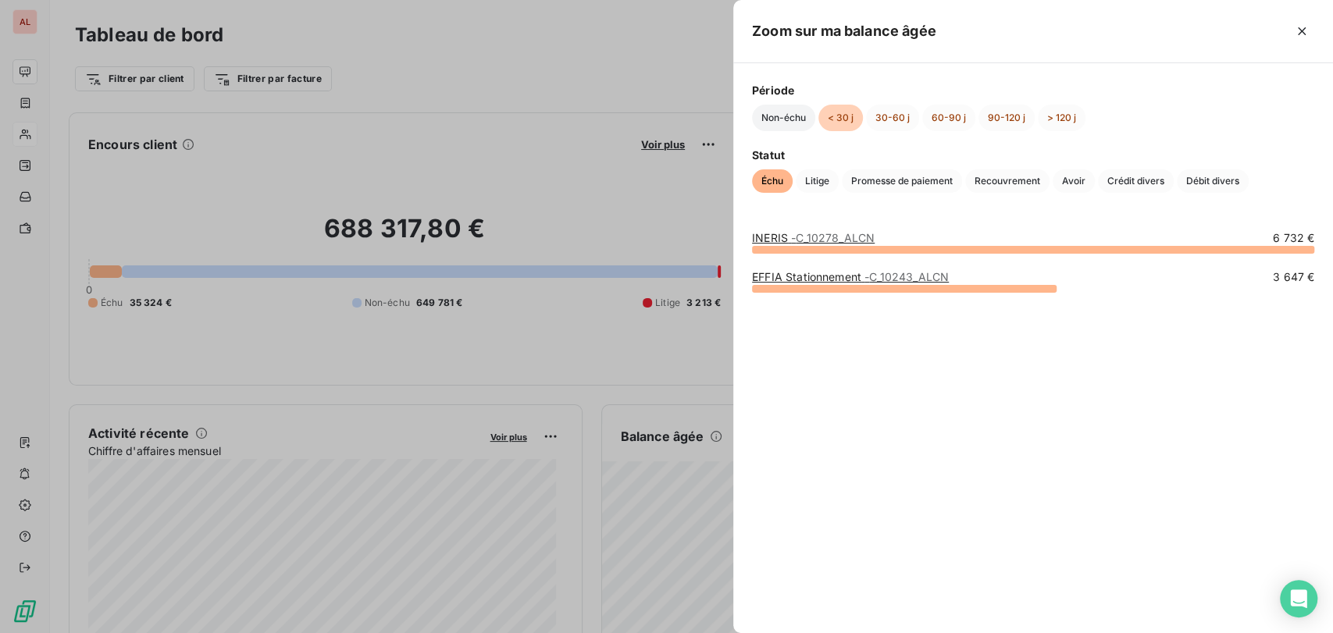
click at [781, 117] on button "Non-échu" at bounding box center [783, 118] width 63 height 27
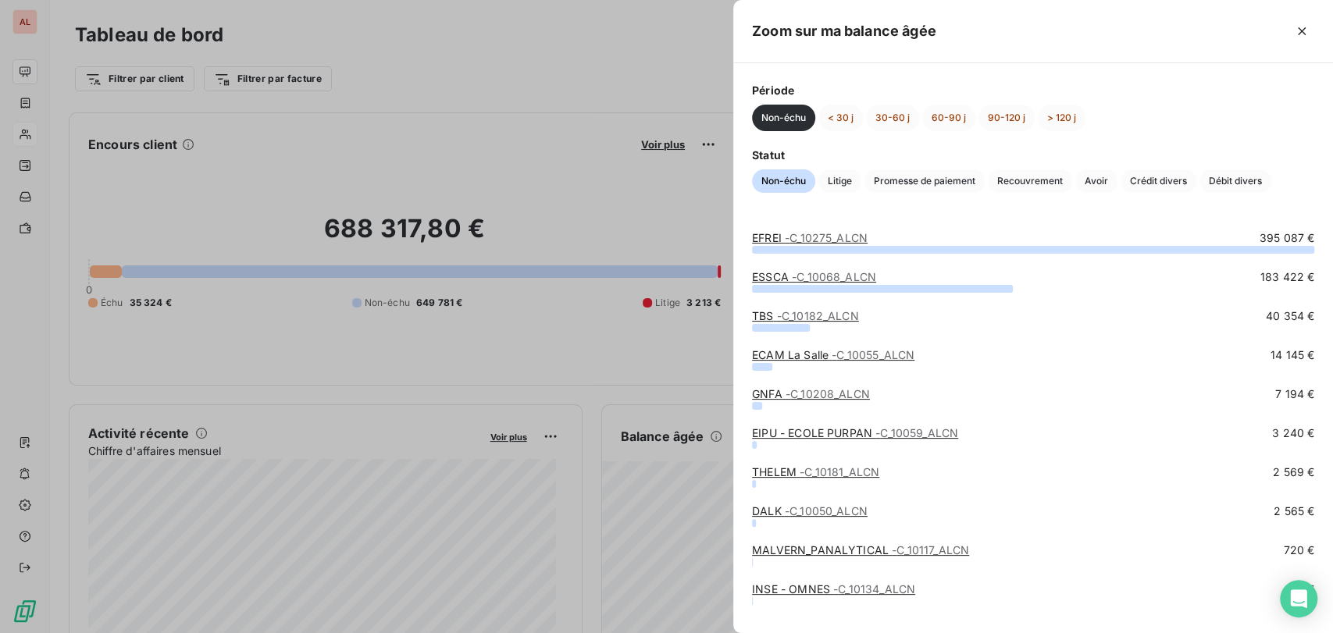
click at [19, 74] on div at bounding box center [666, 316] width 1333 height 633
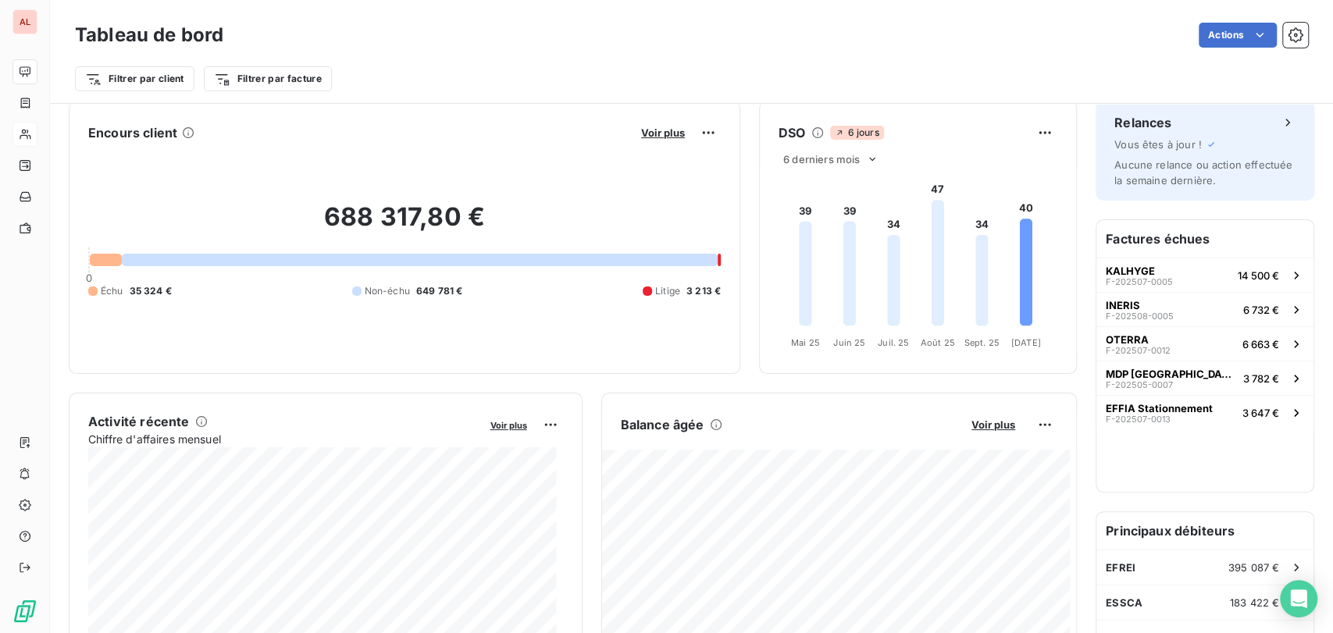
scroll to position [88, 0]
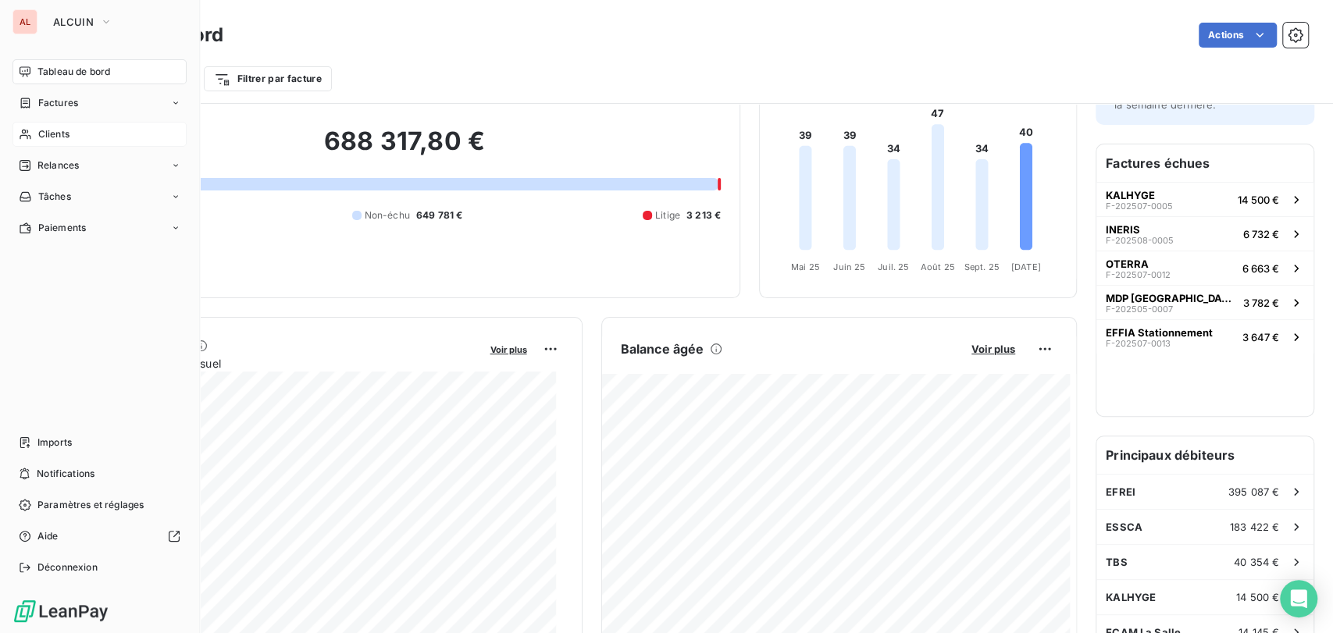
click at [49, 133] on span "Clients" at bounding box center [53, 134] width 31 height 14
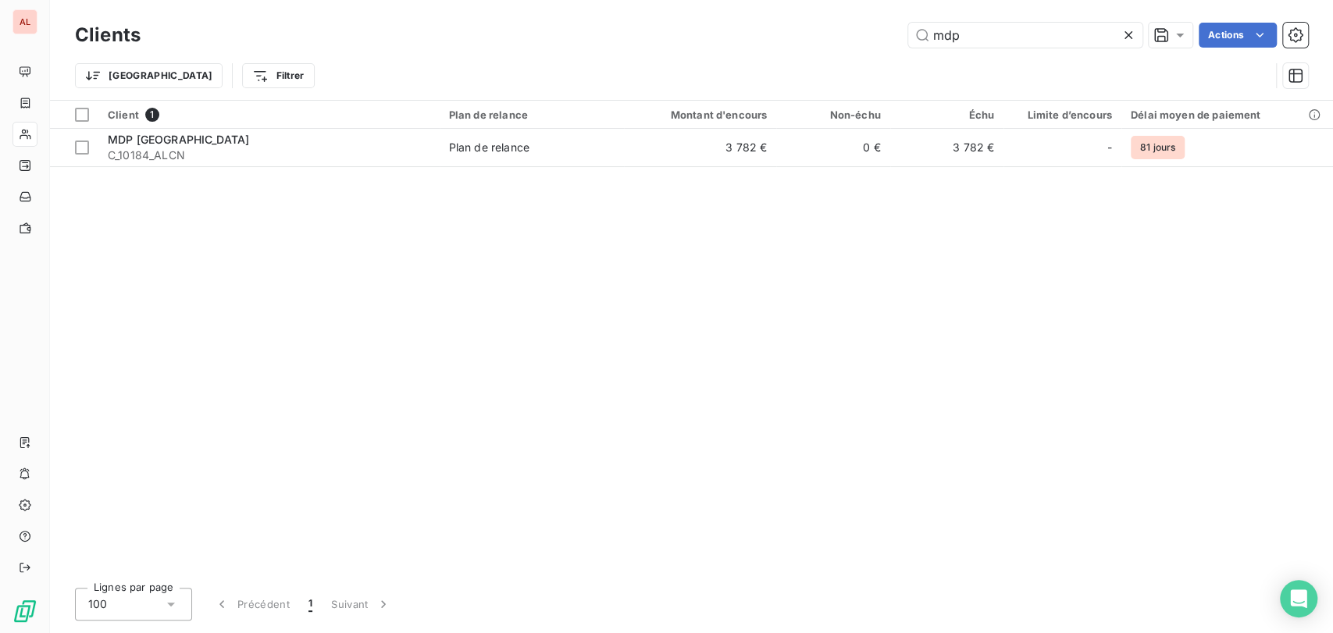
drag, startPoint x: 963, startPoint y: 41, endPoint x: 829, endPoint y: 54, distance: 135.0
click at [829, 54] on div "Clients mdp Actions Trier Filtrer" at bounding box center [691, 59] width 1233 height 81
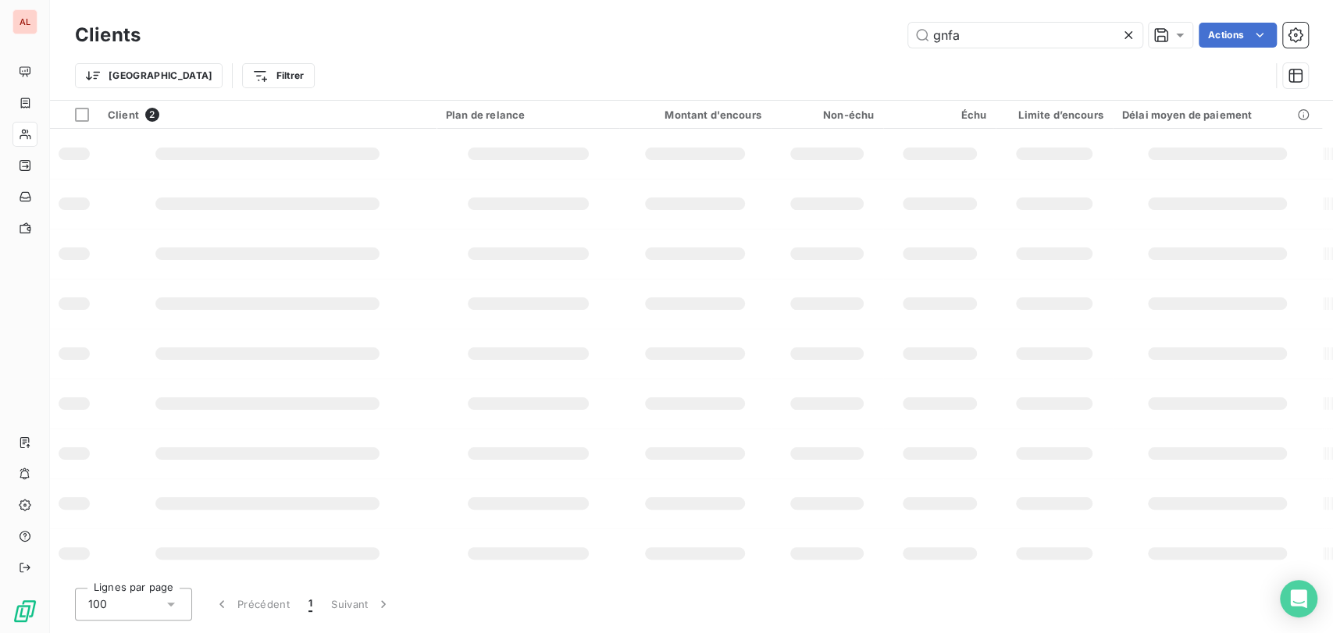
type input "gnfa"
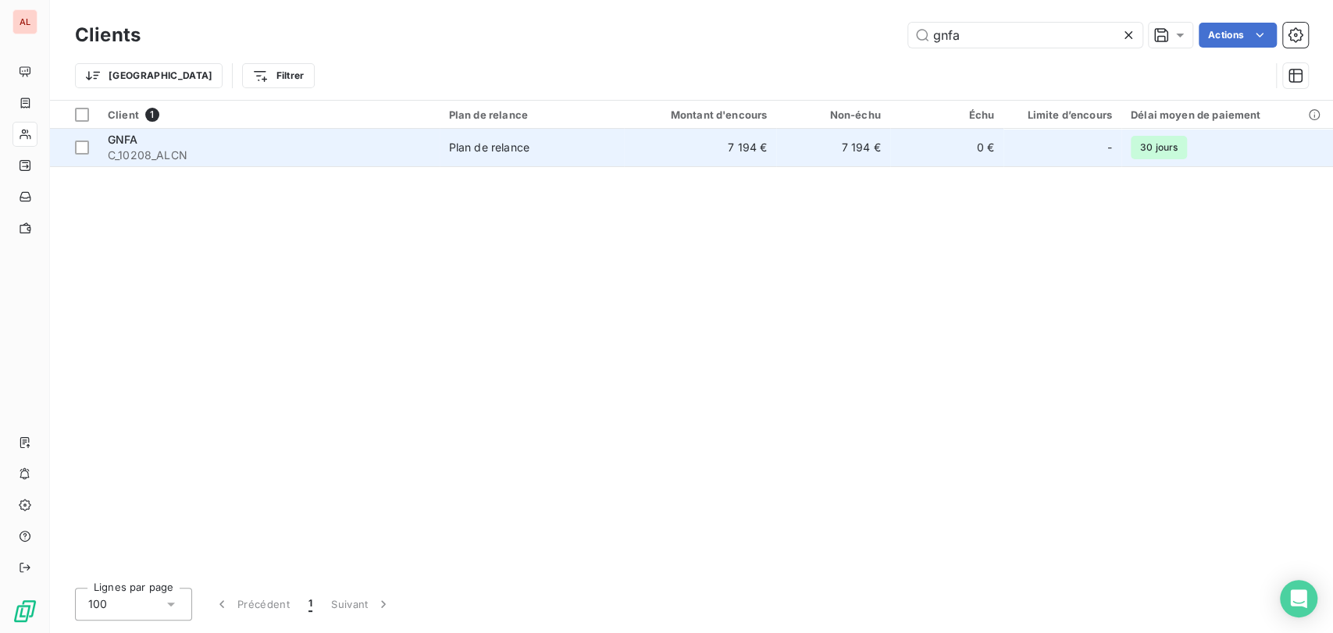
click at [121, 133] on span "GNFA" at bounding box center [123, 139] width 30 height 13
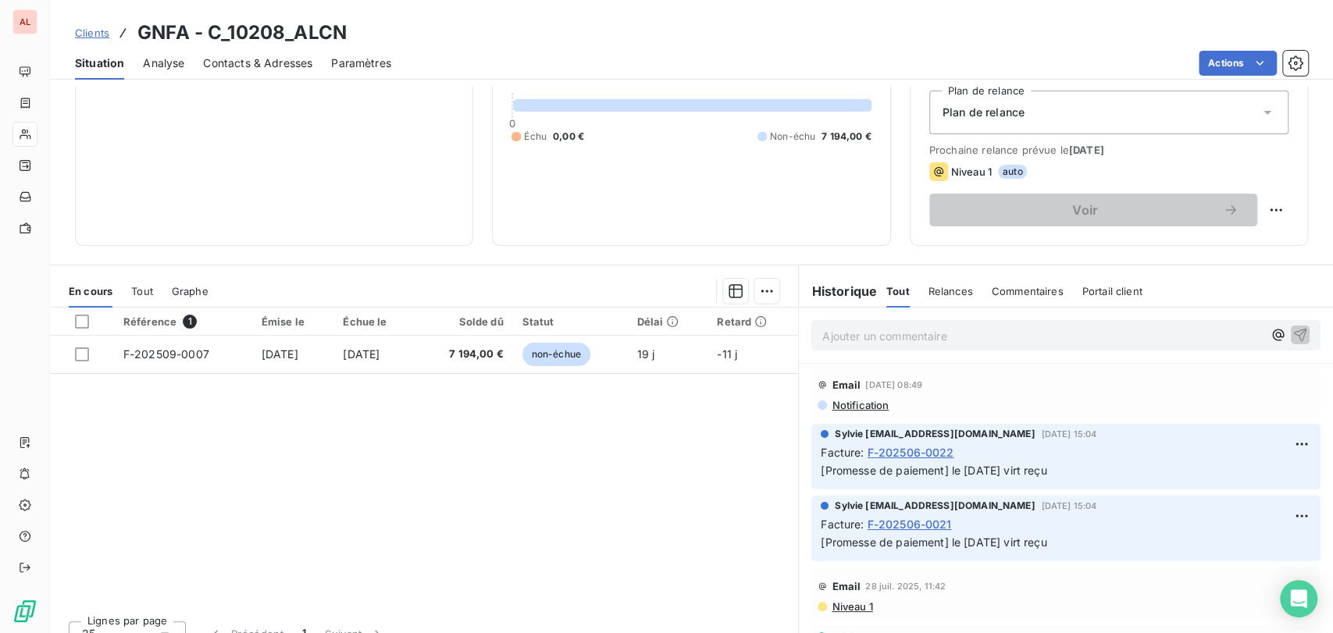
scroll to position [173, 0]
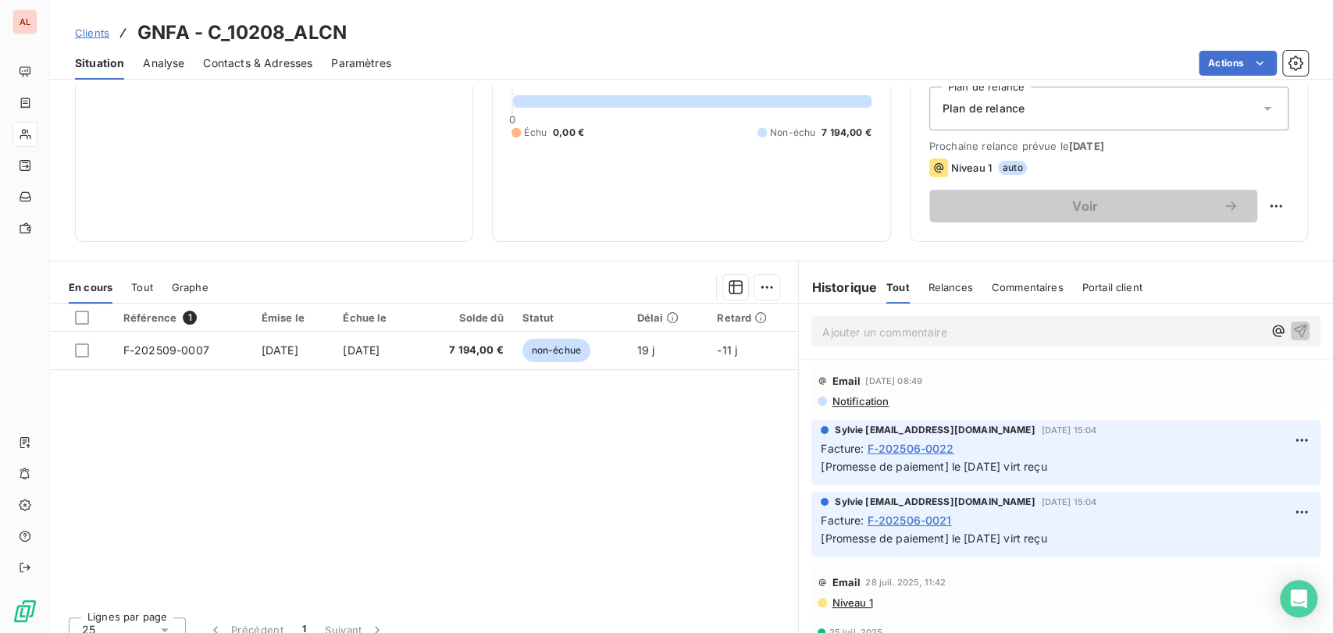
click at [237, 57] on span "Contacts & Adresses" at bounding box center [257, 63] width 109 height 16
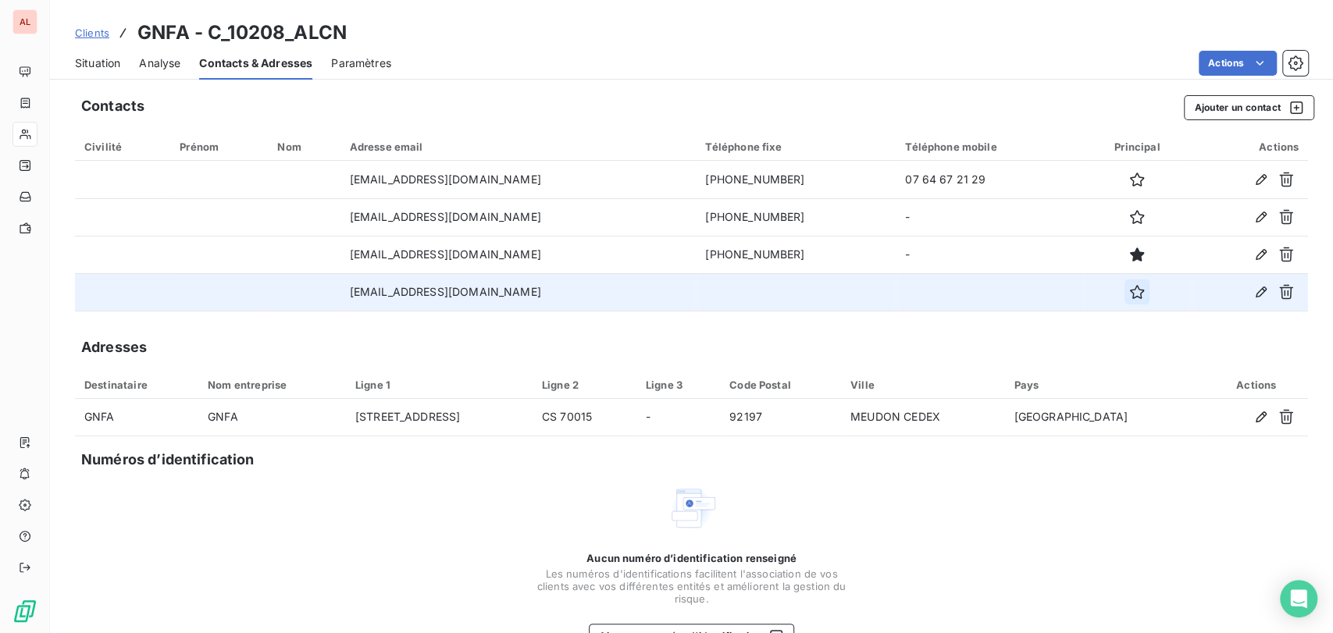
click at [1129, 289] on icon "button" at bounding box center [1137, 292] width 16 height 16
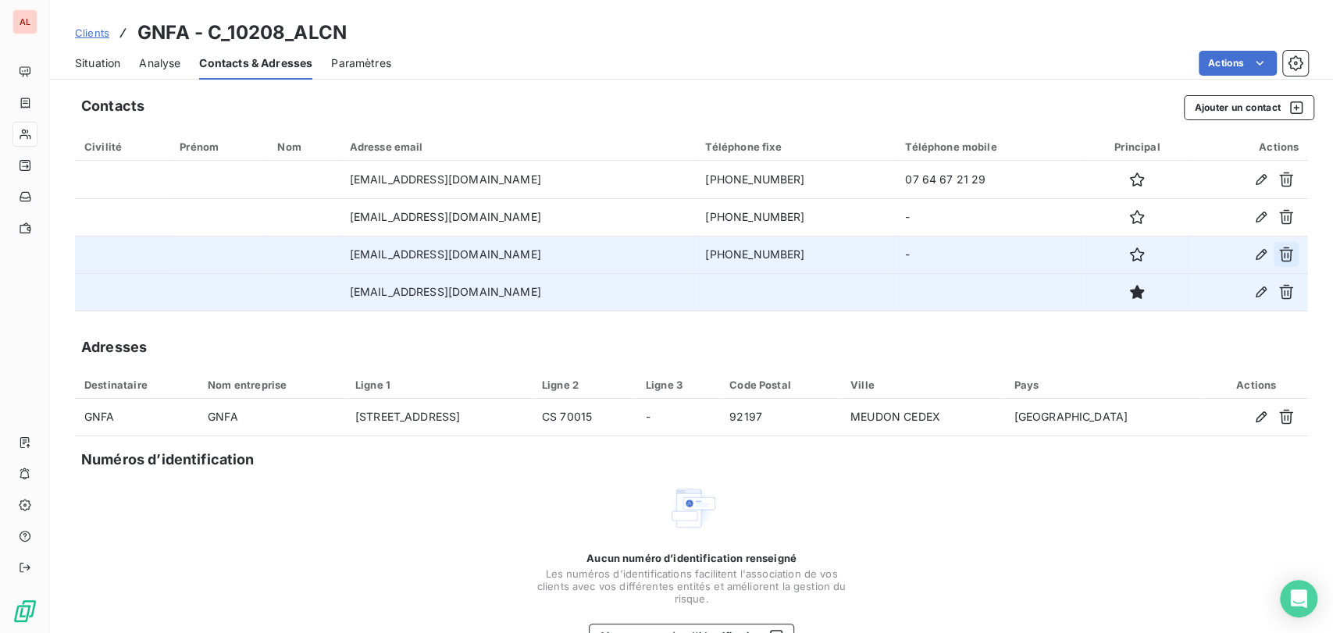
click at [1278, 255] on icon "button" at bounding box center [1286, 255] width 16 height 16
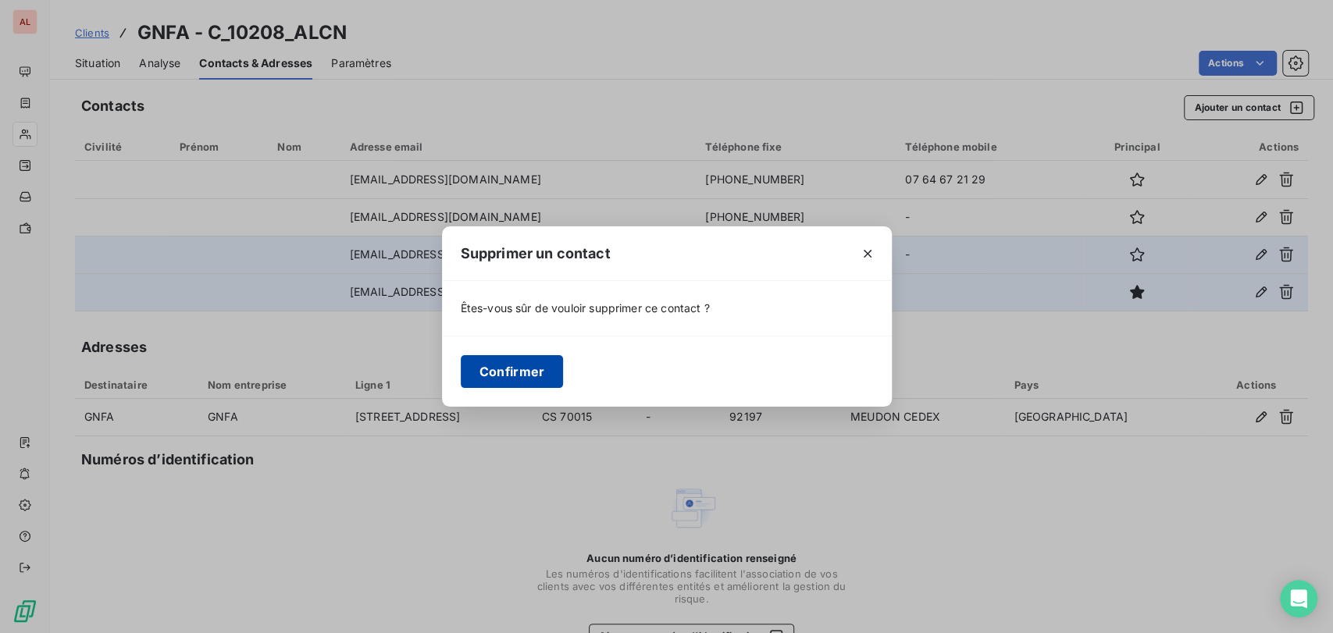
click at [512, 382] on button "Confirmer" at bounding box center [512, 371] width 103 height 33
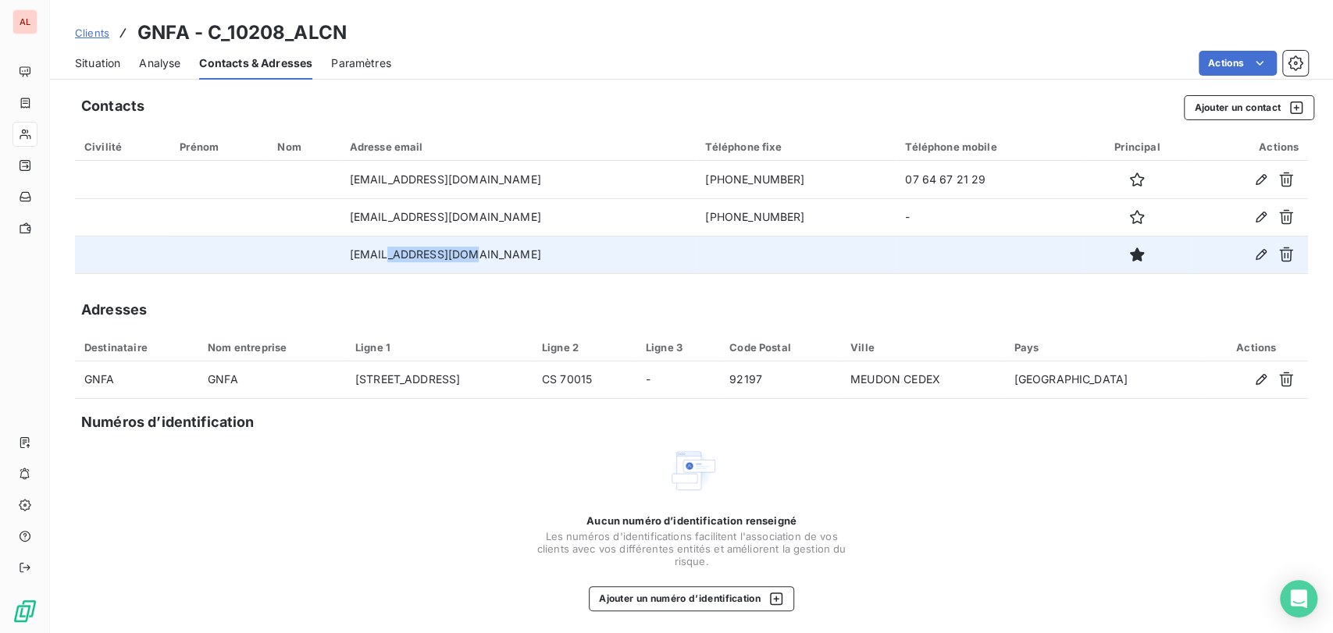
drag, startPoint x: 416, startPoint y: 251, endPoint x: 494, endPoint y: 259, distance: 78.5
click at [490, 250] on td "[EMAIL_ADDRESS][DOMAIN_NAME]" at bounding box center [518, 254] width 356 height 37
copy td "@[DOMAIN_NAME]"
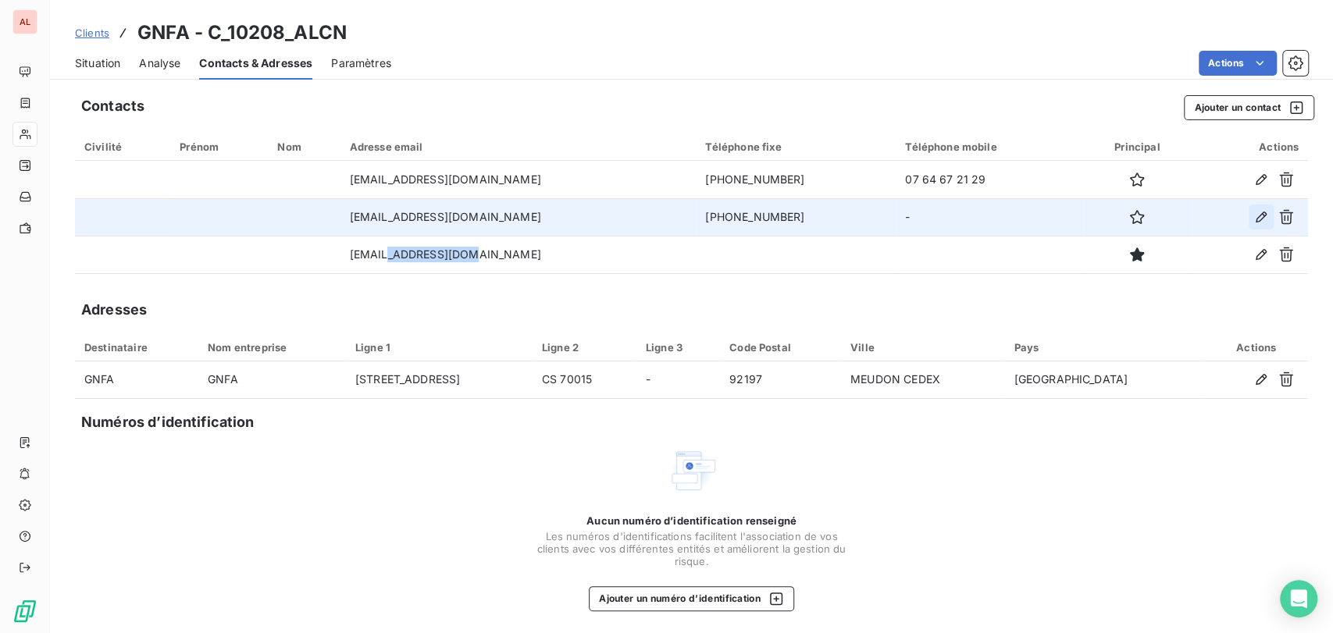
click at [1253, 219] on icon "button" at bounding box center [1261, 217] width 16 height 16
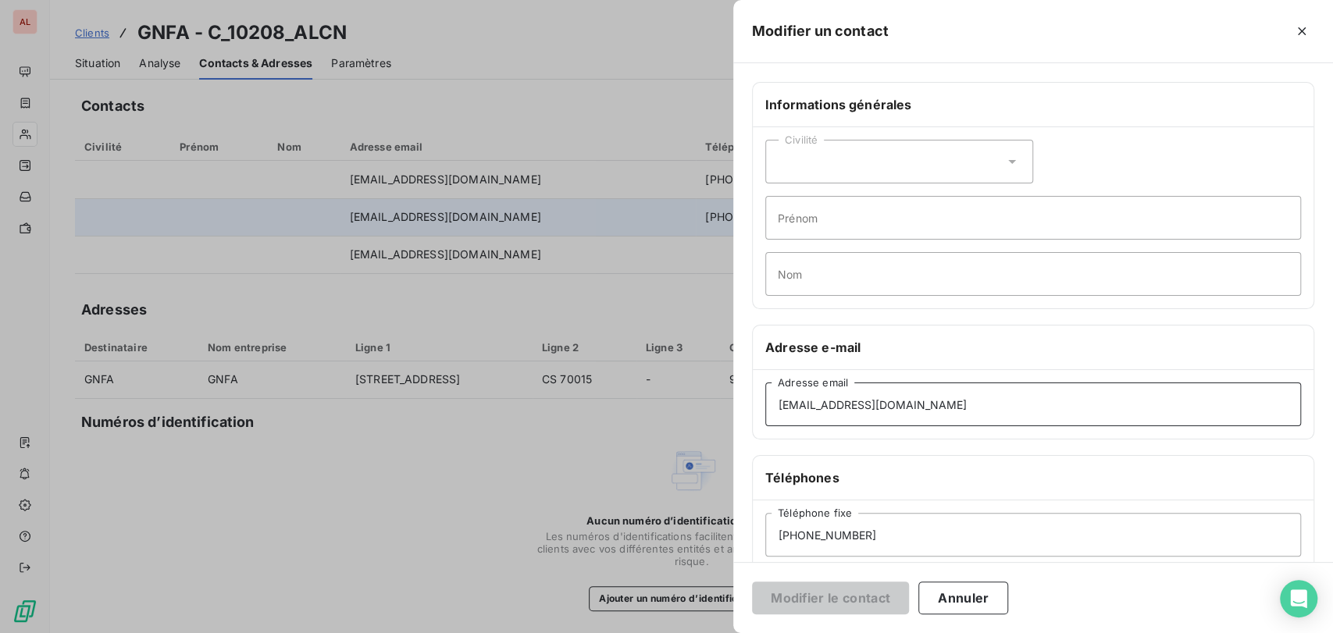
drag, startPoint x: 826, startPoint y: 406, endPoint x: 926, endPoint y: 385, distance: 102.2
click at [910, 392] on input "[EMAIL_ADDRESS][DOMAIN_NAME]" at bounding box center [1033, 405] width 536 height 44
paste input "mobipolis"
type input "[EMAIL_ADDRESS][DOMAIN_NAME]"
click at [864, 594] on button "Modifier le contact" at bounding box center [830, 598] width 157 height 33
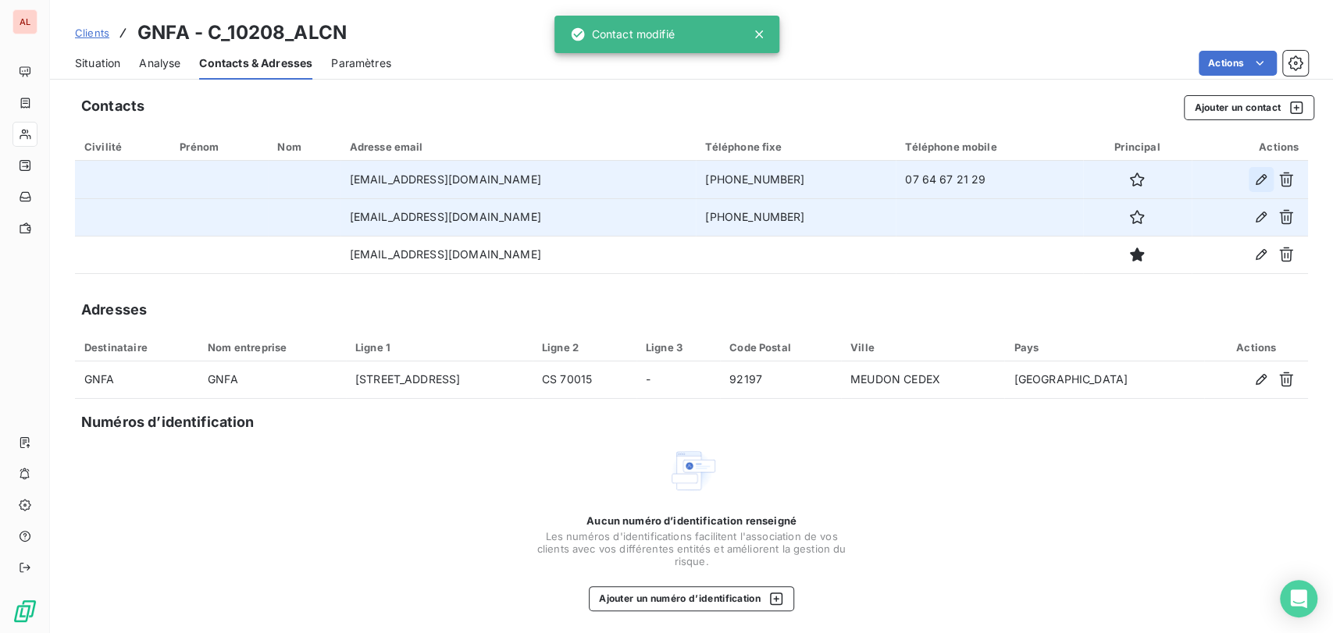
click at [1253, 172] on icon "button" at bounding box center [1261, 180] width 16 height 16
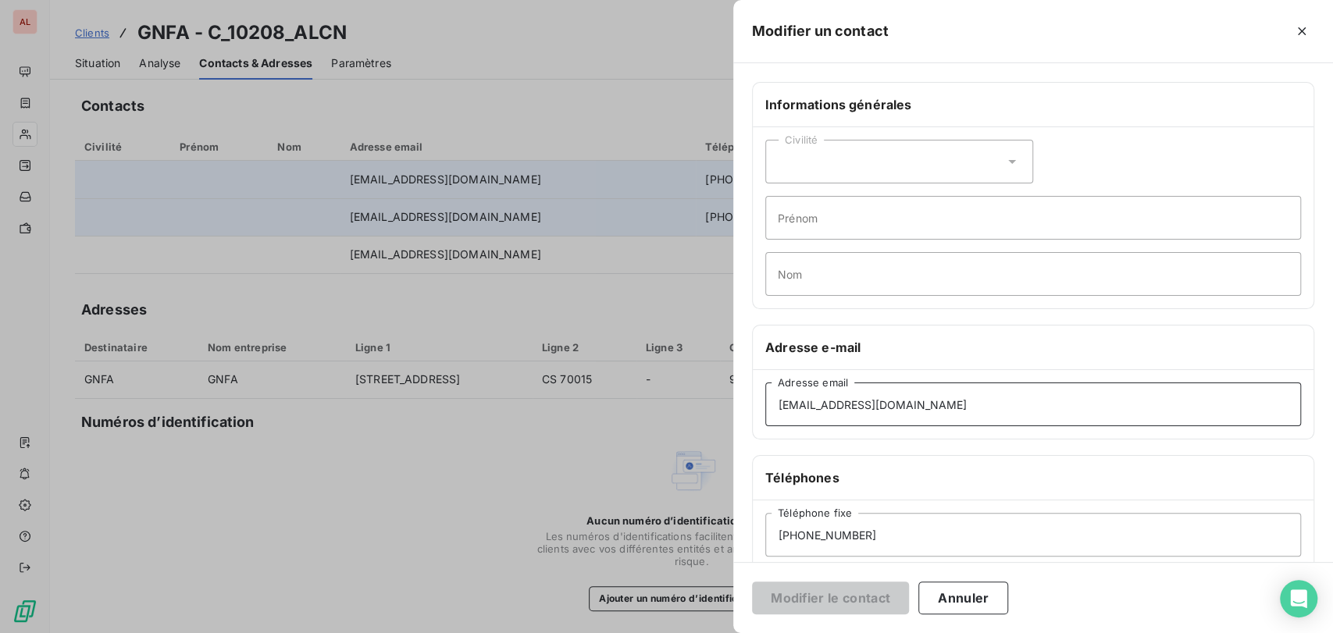
drag, startPoint x: 818, startPoint y: 402, endPoint x: 893, endPoint y: 401, distance: 75.0
click at [893, 397] on input "[EMAIL_ADDRESS][DOMAIN_NAME]" at bounding box center [1033, 405] width 536 height 44
paste input "mobipolis"
type input "[EMAIL_ADDRESS][DOMAIN_NAME]"
click at [881, 600] on button "Modifier le contact" at bounding box center [830, 598] width 157 height 33
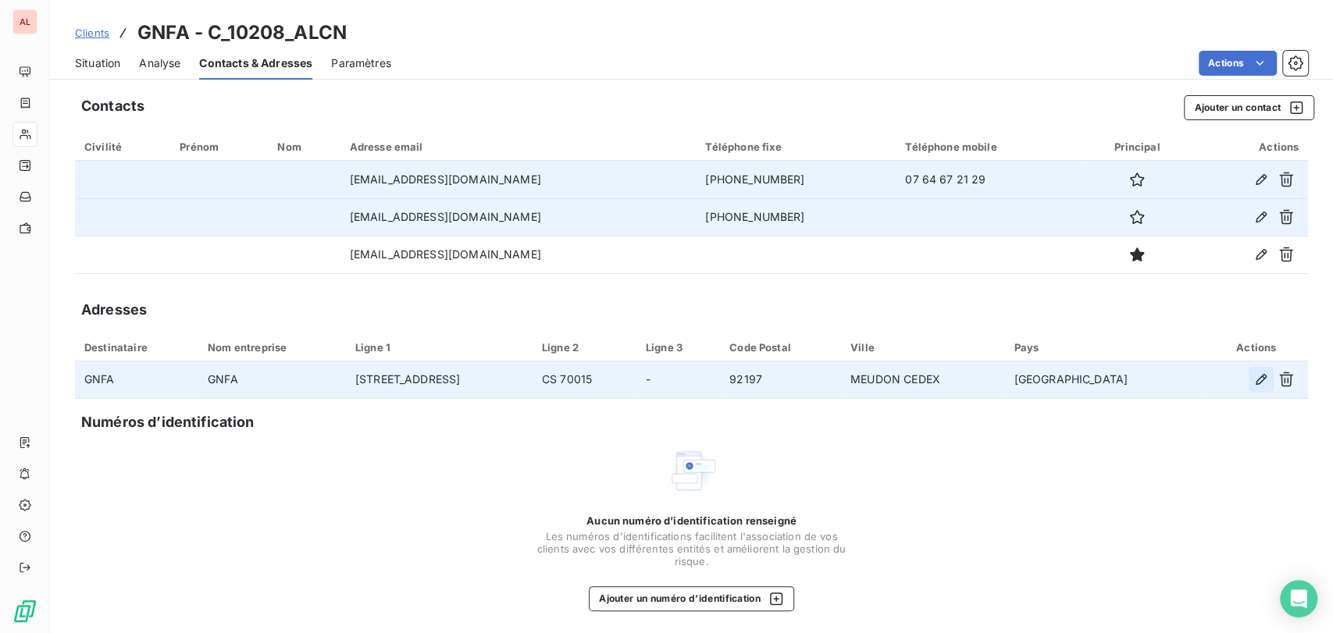
click at [1253, 383] on icon "button" at bounding box center [1261, 380] width 16 height 16
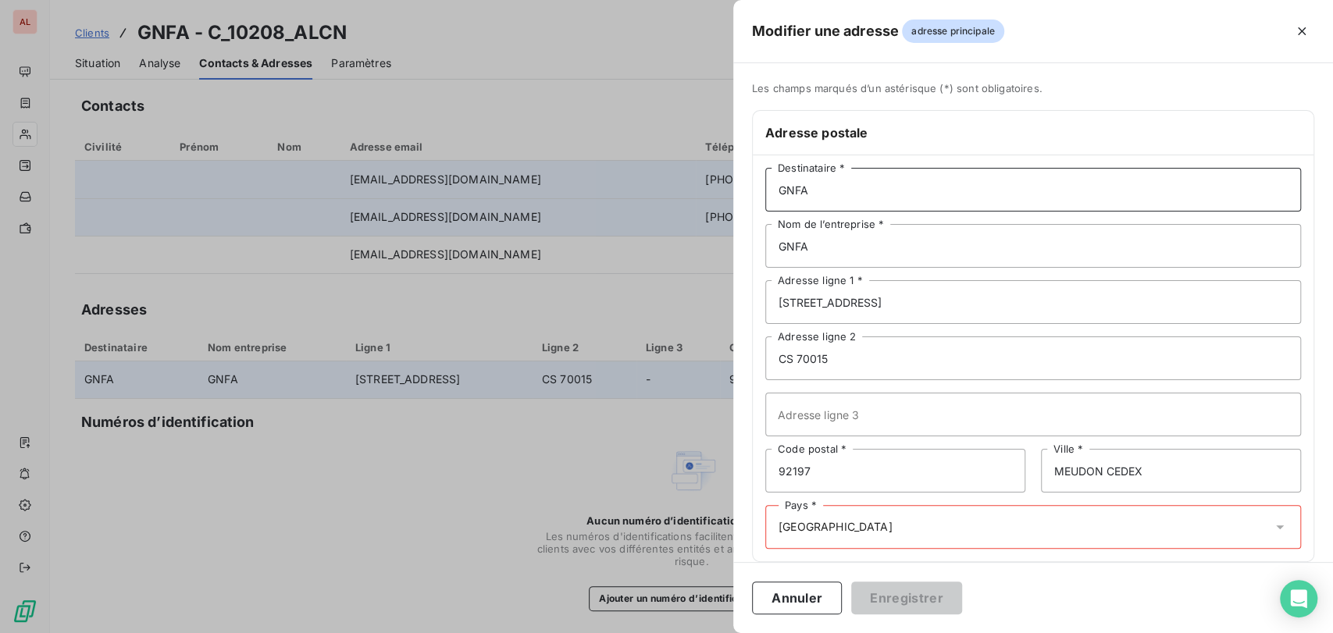
click at [832, 203] on input "GNFA" at bounding box center [1033, 190] width 536 height 44
type input "GNFA - MOBIPOLIS"
click at [1272, 529] on icon at bounding box center [1280, 527] width 16 height 16
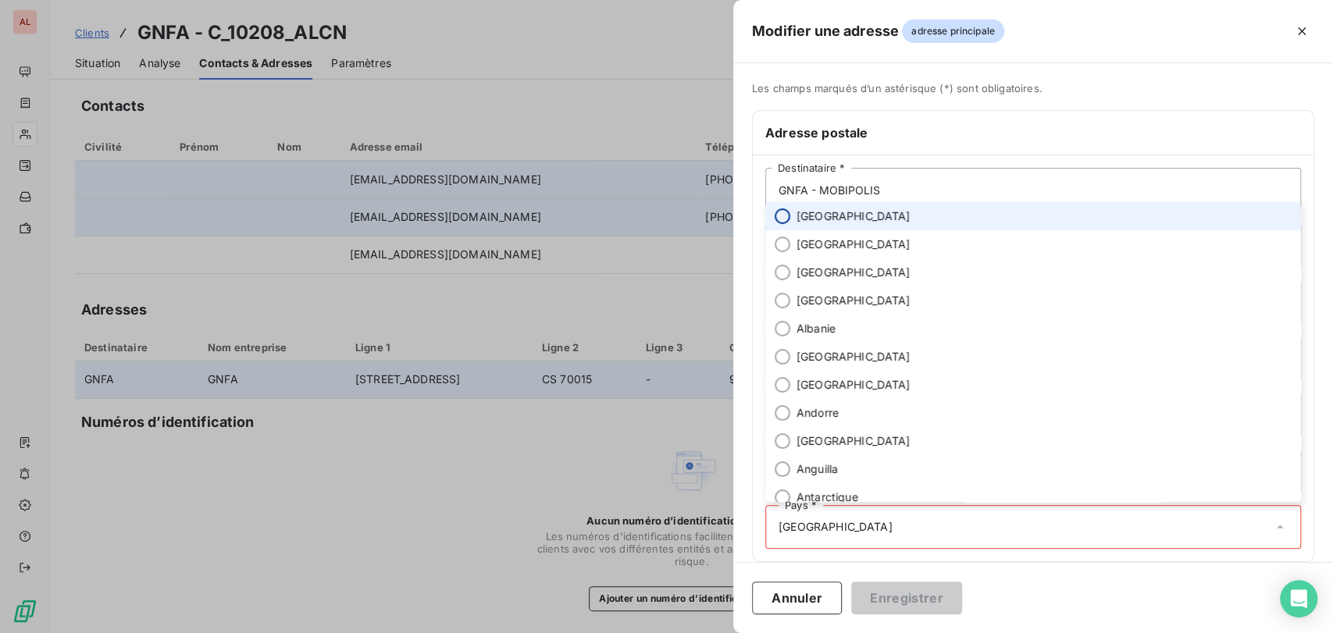
click at [783, 216] on input "radio" at bounding box center [783, 216] width 16 height 16
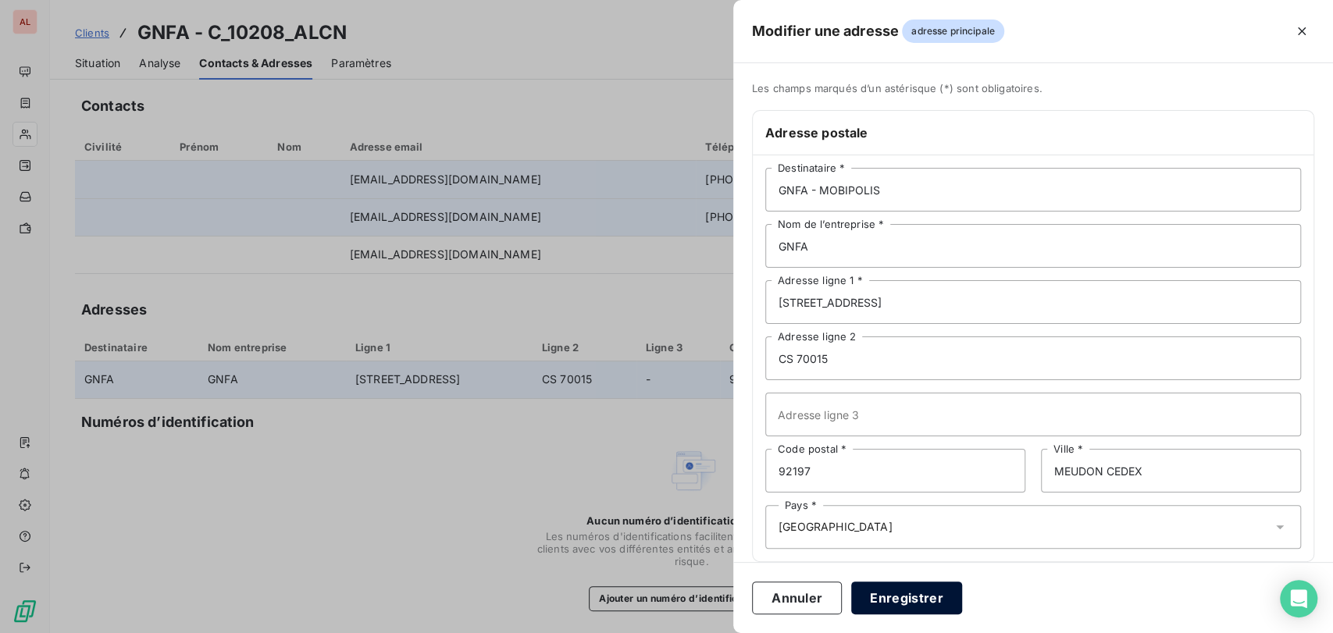
click at [883, 595] on button "Enregistrer" at bounding box center [906, 598] width 111 height 33
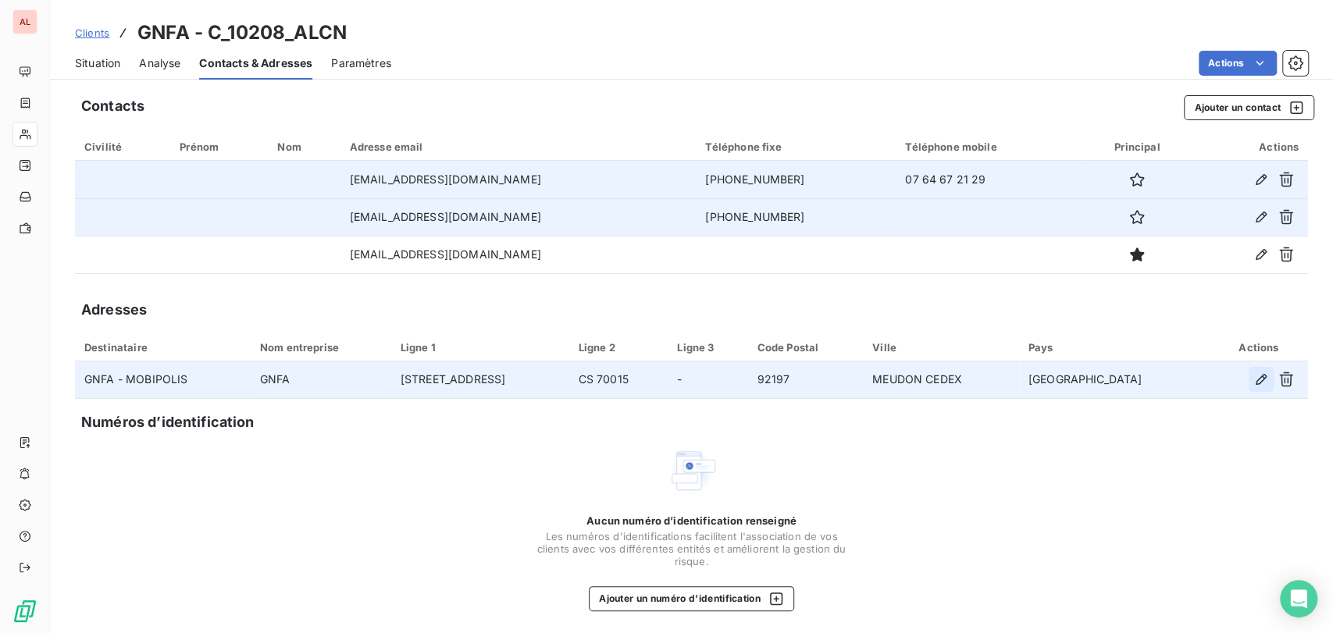
click at [1253, 384] on icon "button" at bounding box center [1261, 380] width 16 height 16
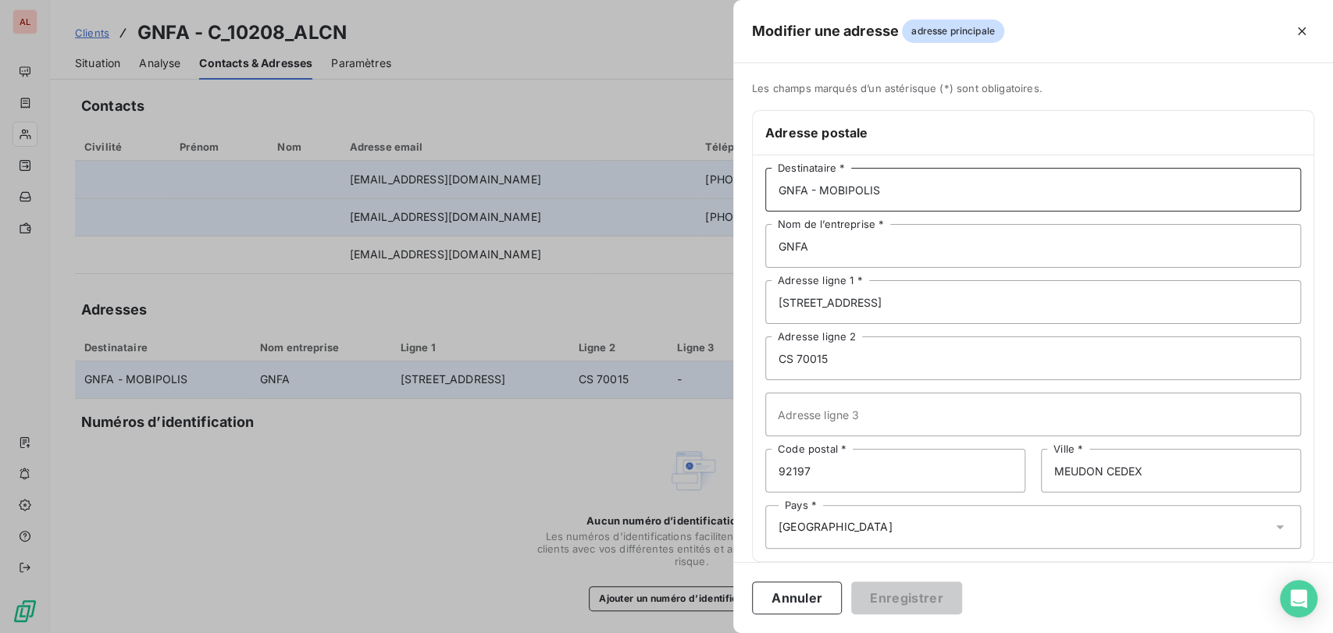
drag, startPoint x: 885, startPoint y: 191, endPoint x: 711, endPoint y: 200, distance: 174.3
click at [711, 633] on div "Modifier une adresse adresse principale Les champs marqués d’un [DEMOGRAPHIC_DA…" at bounding box center [666, 633] width 1333 height 0
drag, startPoint x: 837, startPoint y: 247, endPoint x: 707, endPoint y: 249, distance: 129.6
click at [711, 633] on div "Modifier une adresse adresse principale Les champs marqués d’un [DEMOGRAPHIC_DA…" at bounding box center [666, 633] width 1333 height 0
paste input "- MOBIPOLIS"
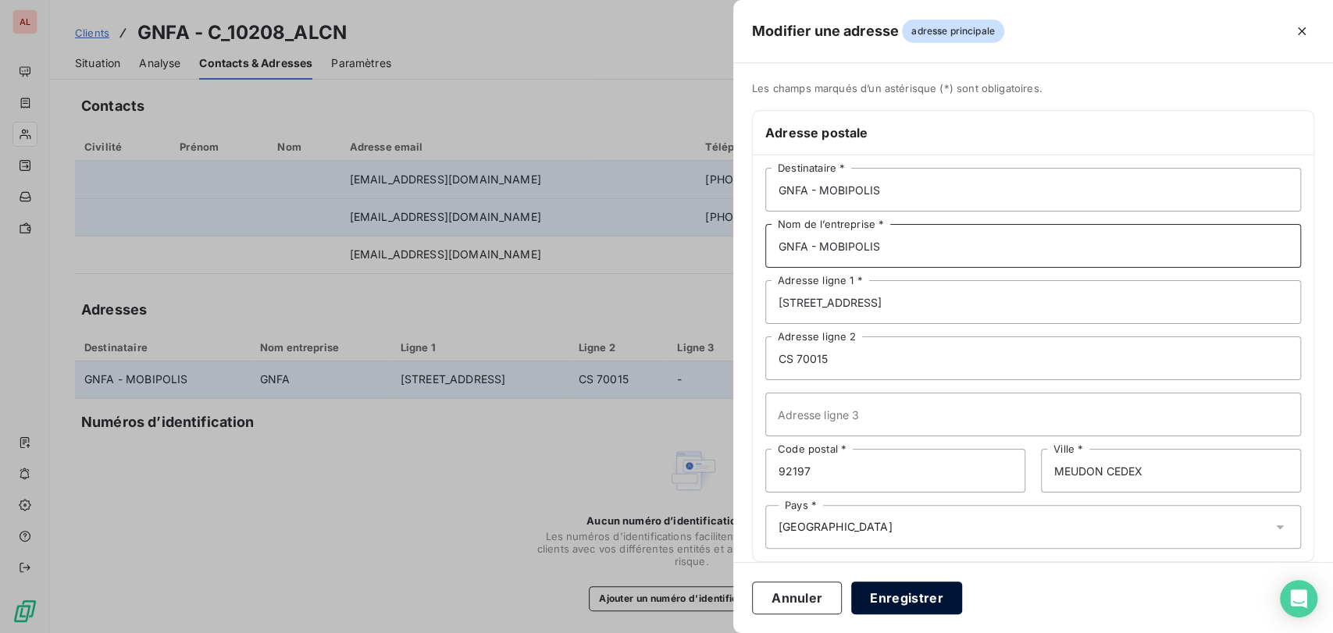
type input "GNFA - MOBIPOLIS"
click at [922, 586] on button "Enregistrer" at bounding box center [906, 598] width 111 height 33
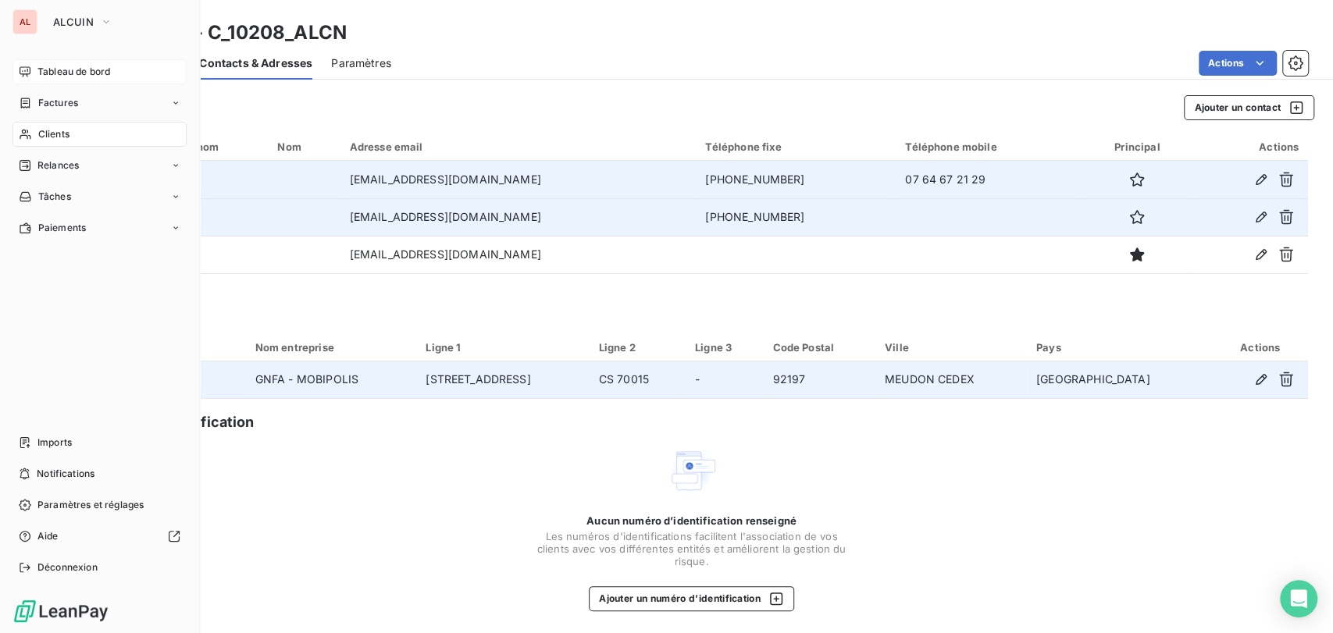
click at [72, 75] on span "Tableau de bord" at bounding box center [73, 72] width 73 height 14
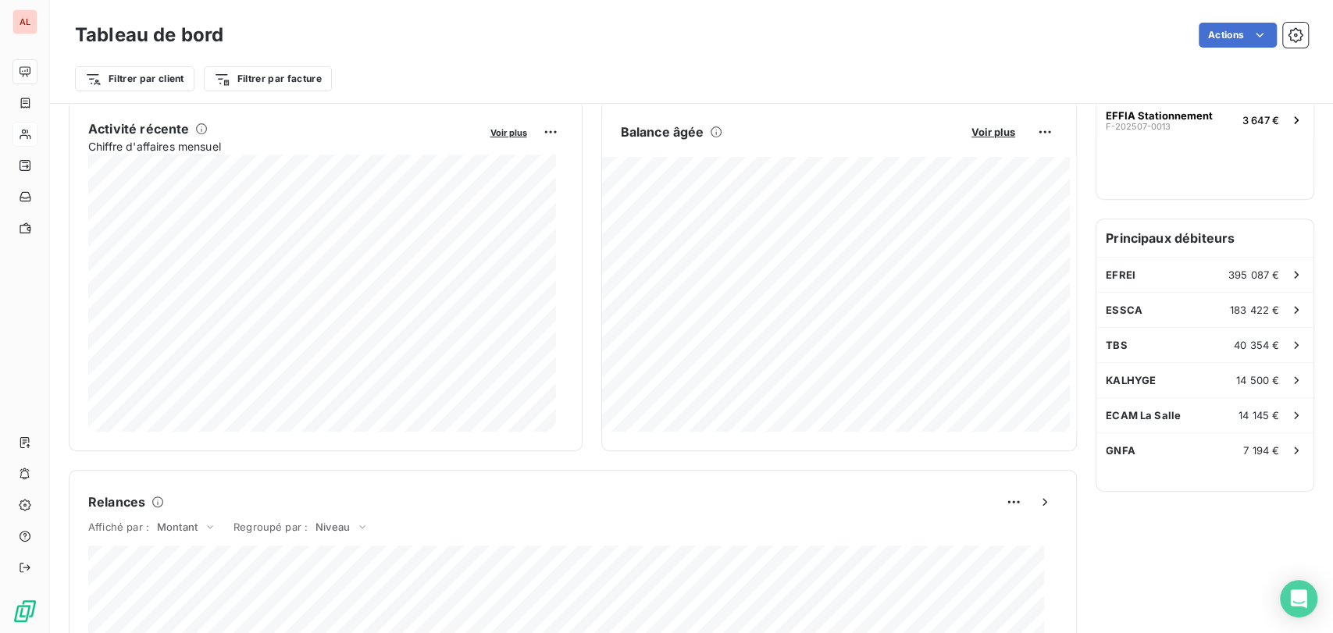
scroll to position [351, 0]
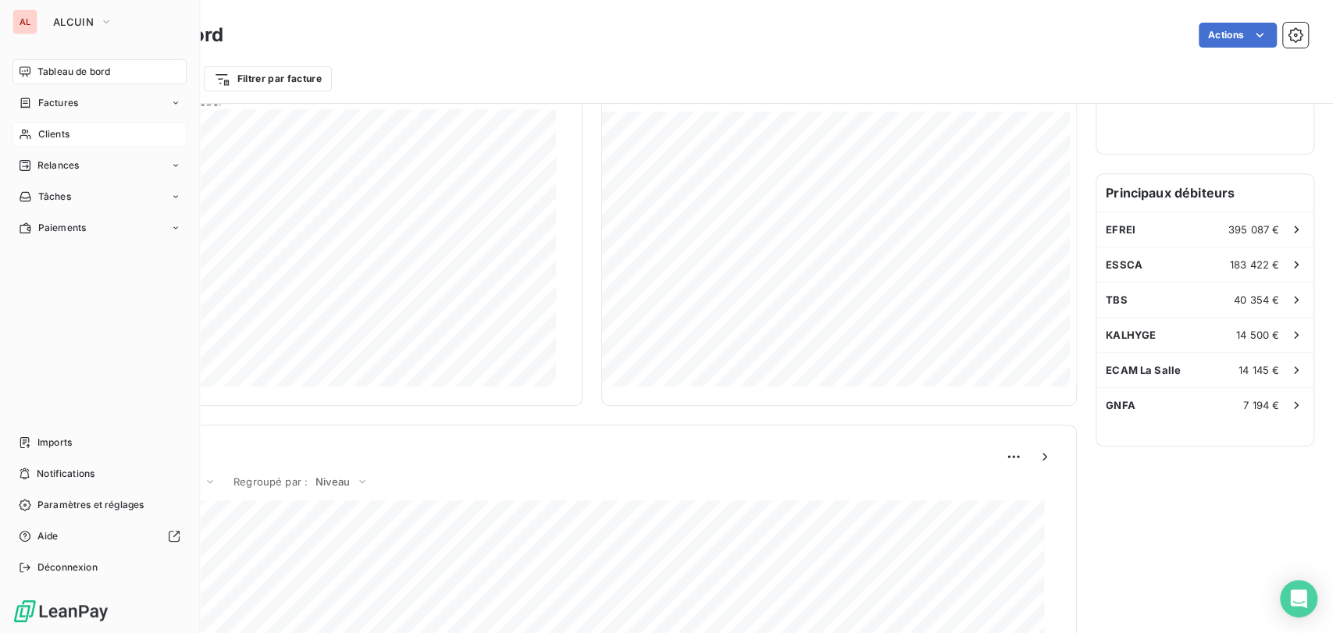
click at [57, 141] on div "Clients" at bounding box center [99, 134] width 174 height 25
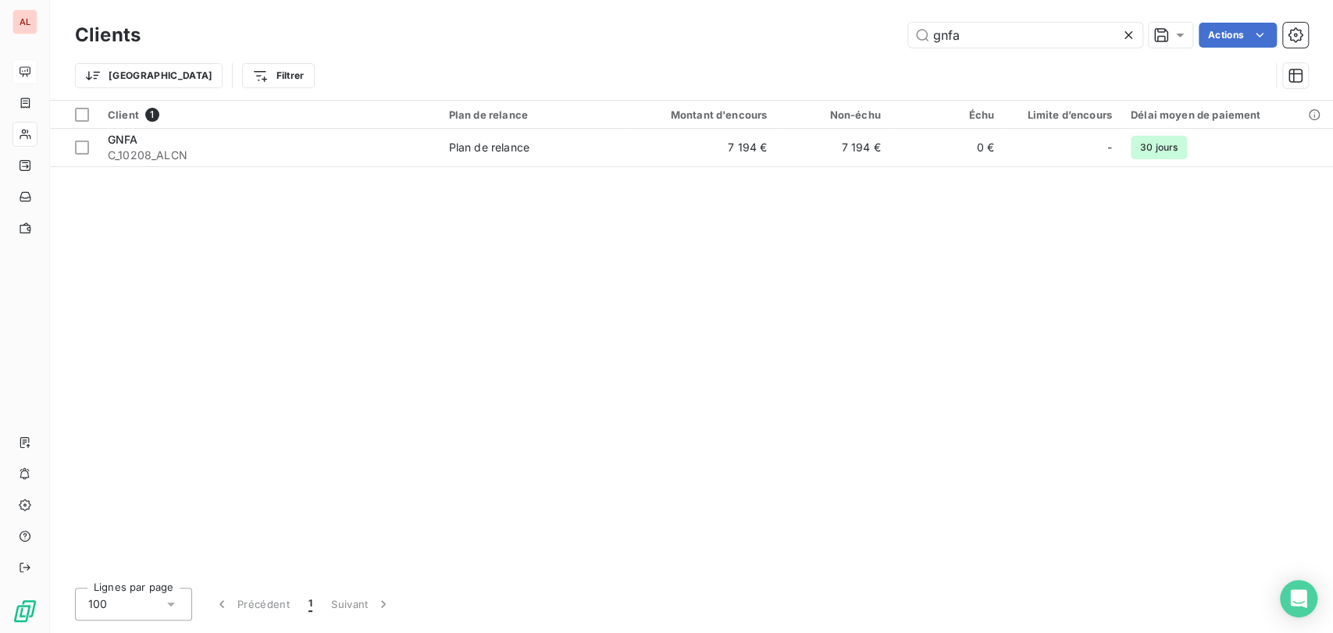
drag, startPoint x: 974, startPoint y: 31, endPoint x: 899, endPoint y: 33, distance: 75.0
click at [908, 37] on input "gnfa" at bounding box center [1025, 35] width 234 height 25
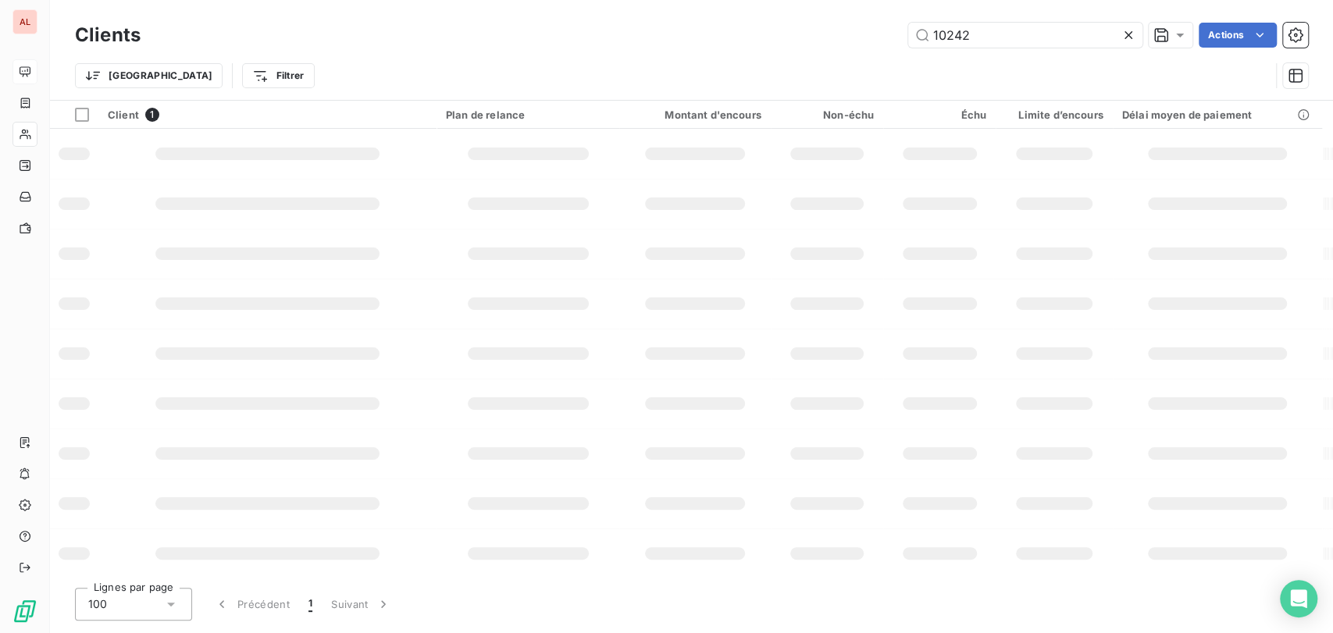
type input "10242"
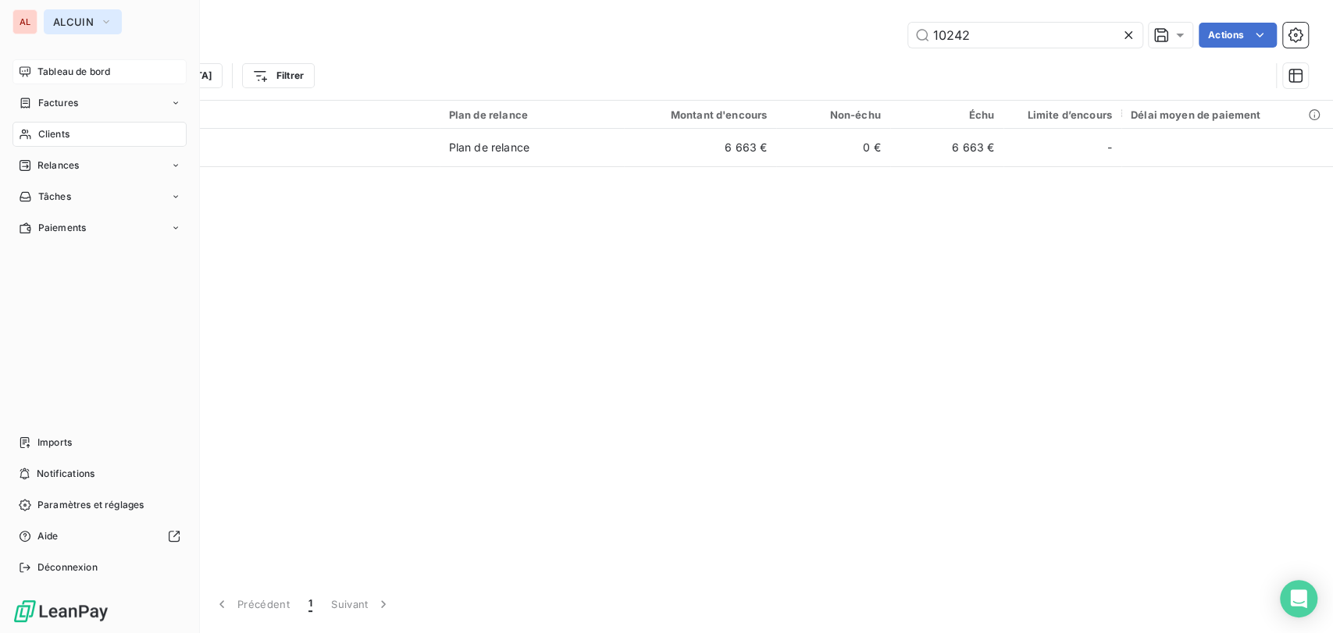
click at [108, 22] on icon "button" at bounding box center [106, 22] width 12 height 16
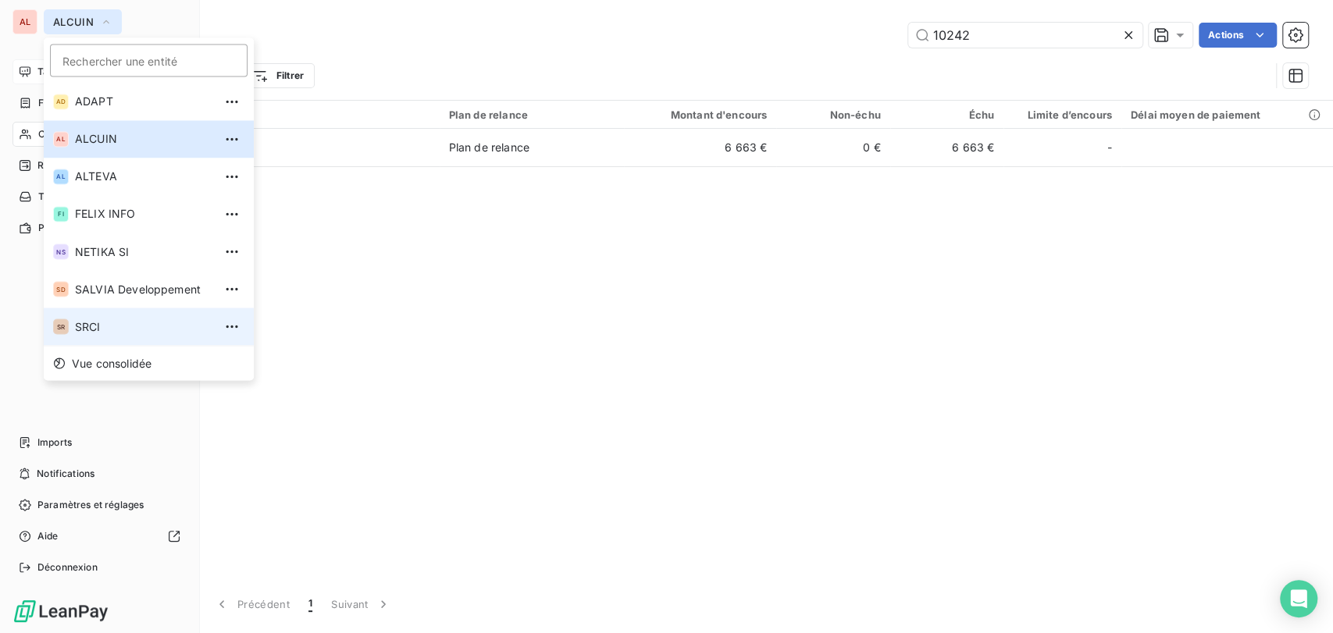
click at [91, 322] on span "SRCI" at bounding box center [144, 327] width 138 height 16
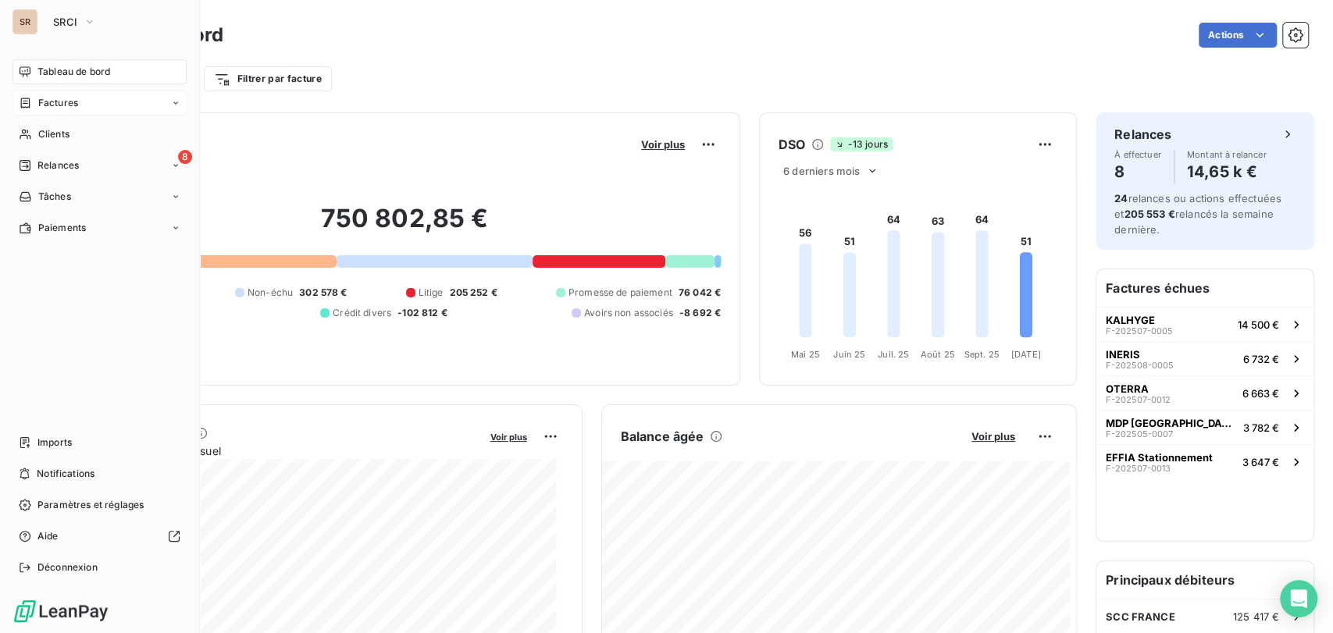
click at [50, 107] on span "Factures" at bounding box center [58, 103] width 40 height 14
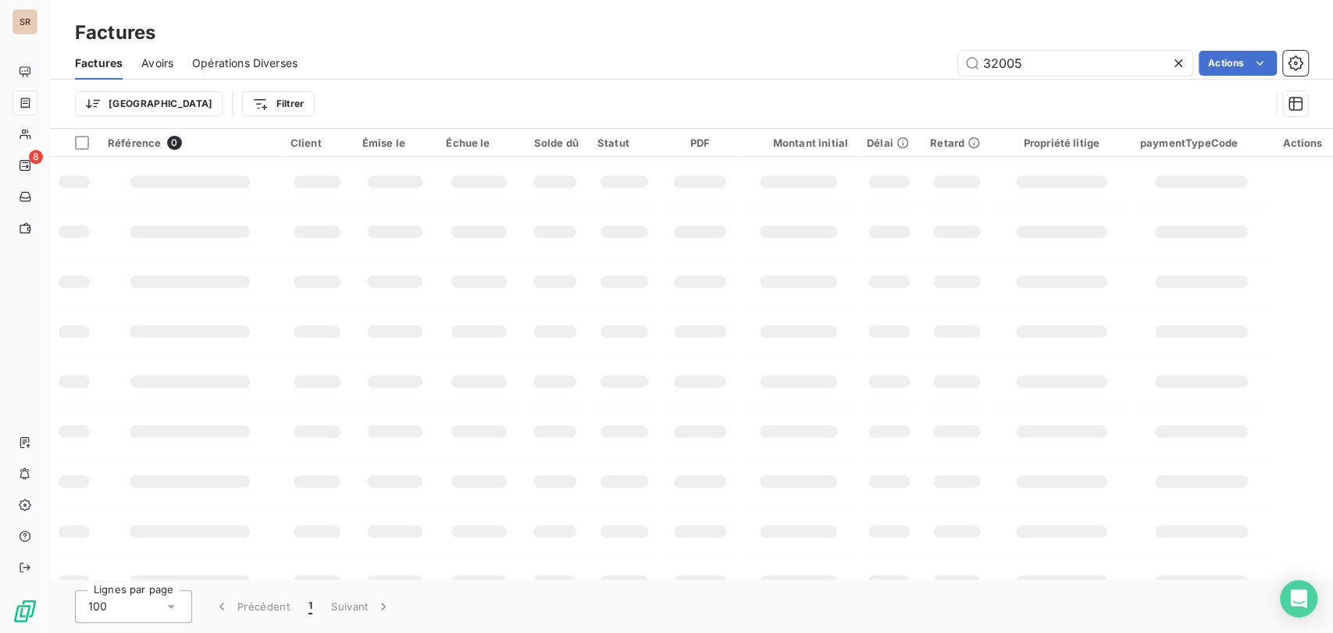
drag, startPoint x: 1030, startPoint y: 64, endPoint x: 905, endPoint y: 105, distance: 131.6
click at [905, 105] on div "Factures Avoirs Opérations Diverses 32005 Actions Trier Filtrer" at bounding box center [691, 87] width 1283 height 81
type input "31859"
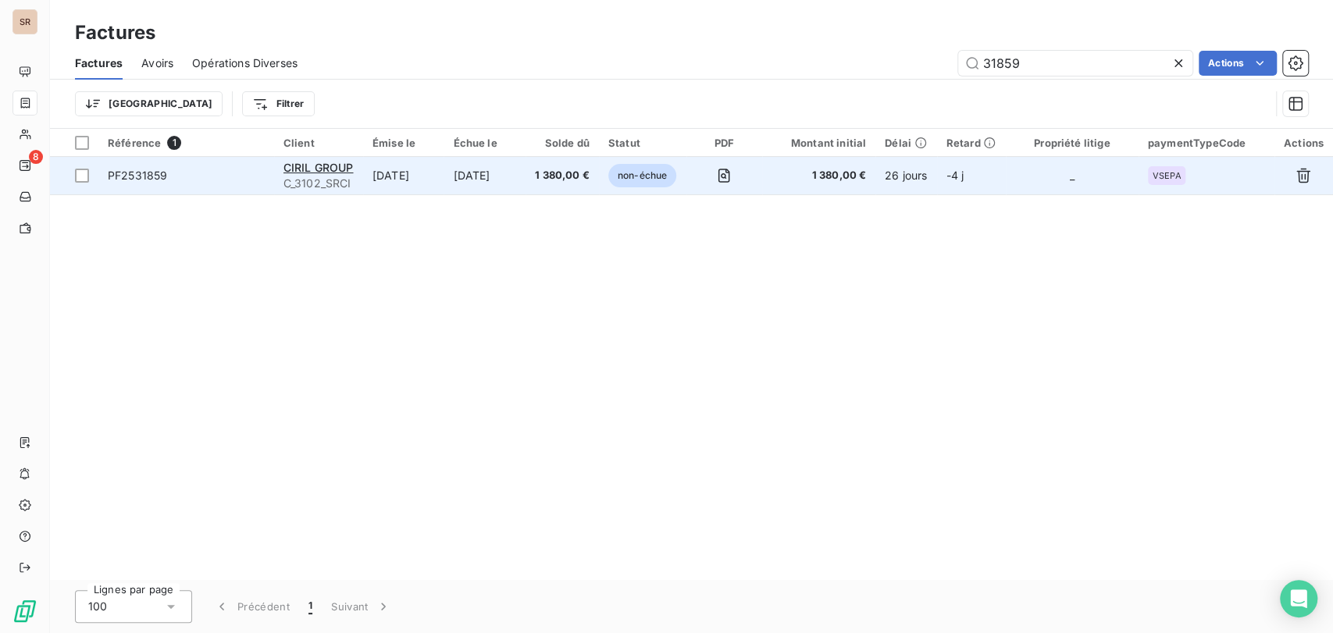
click at [145, 169] on span "PF2531859" at bounding box center [137, 175] width 59 height 13
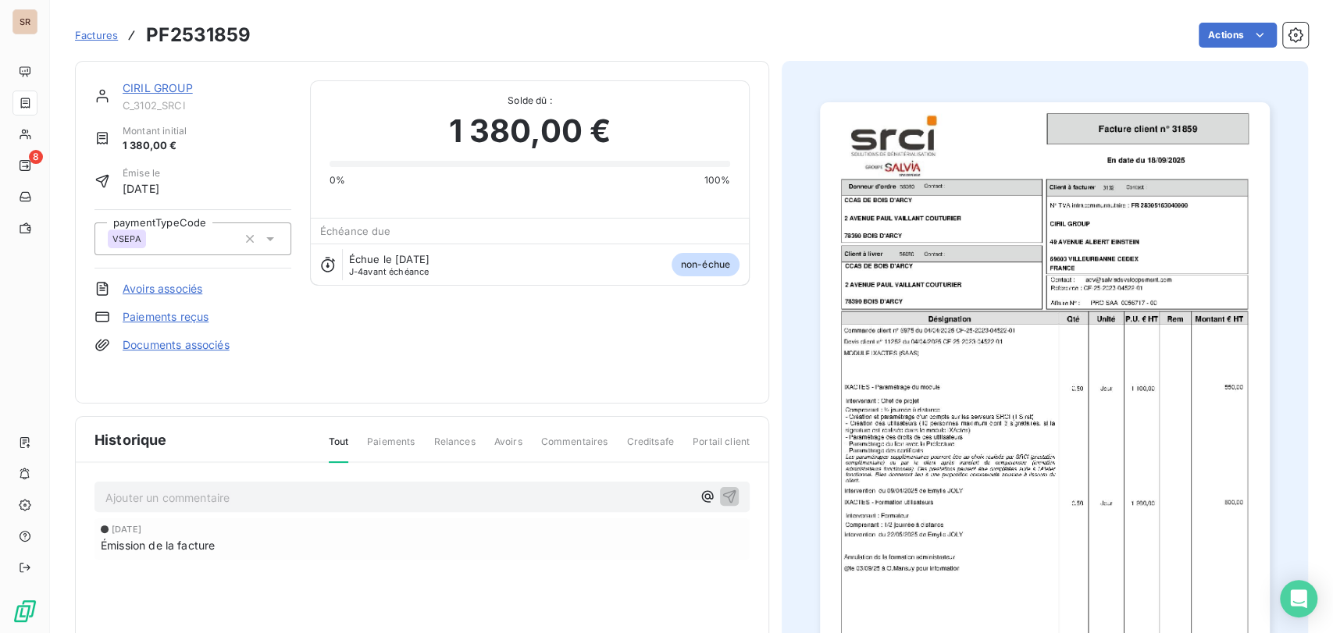
click at [984, 291] on img "button" at bounding box center [1045, 420] width 450 height 636
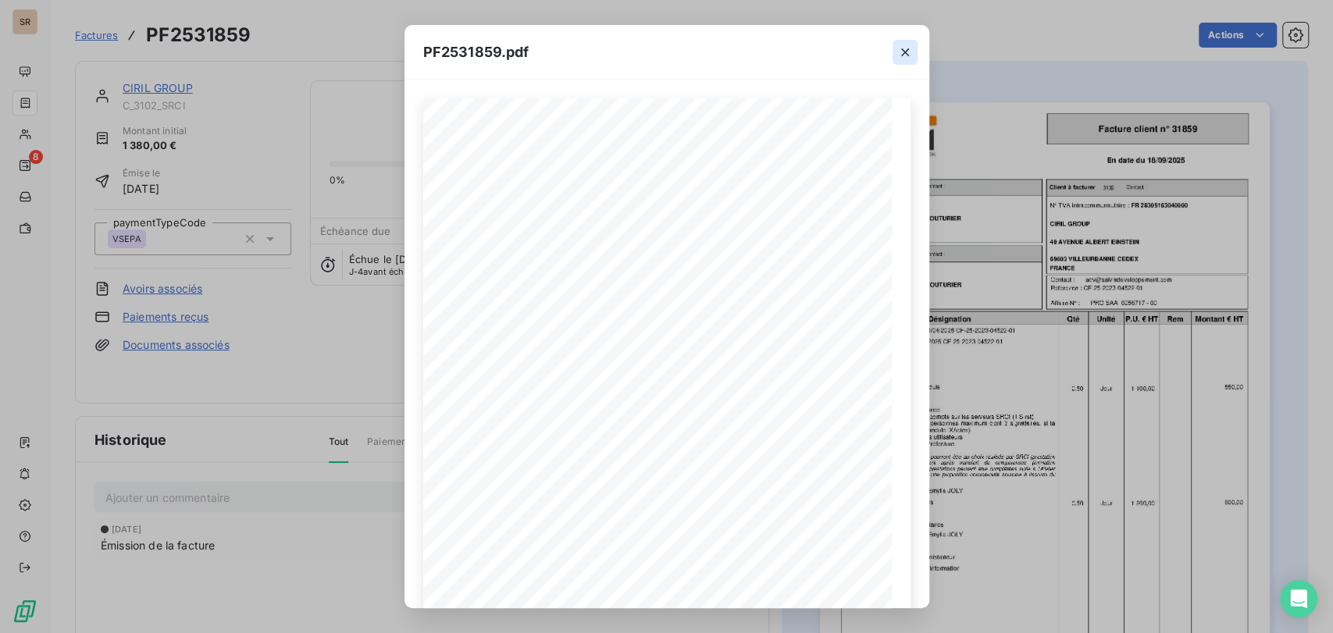
click at [904, 52] on icon "button" at bounding box center [905, 52] width 8 height 8
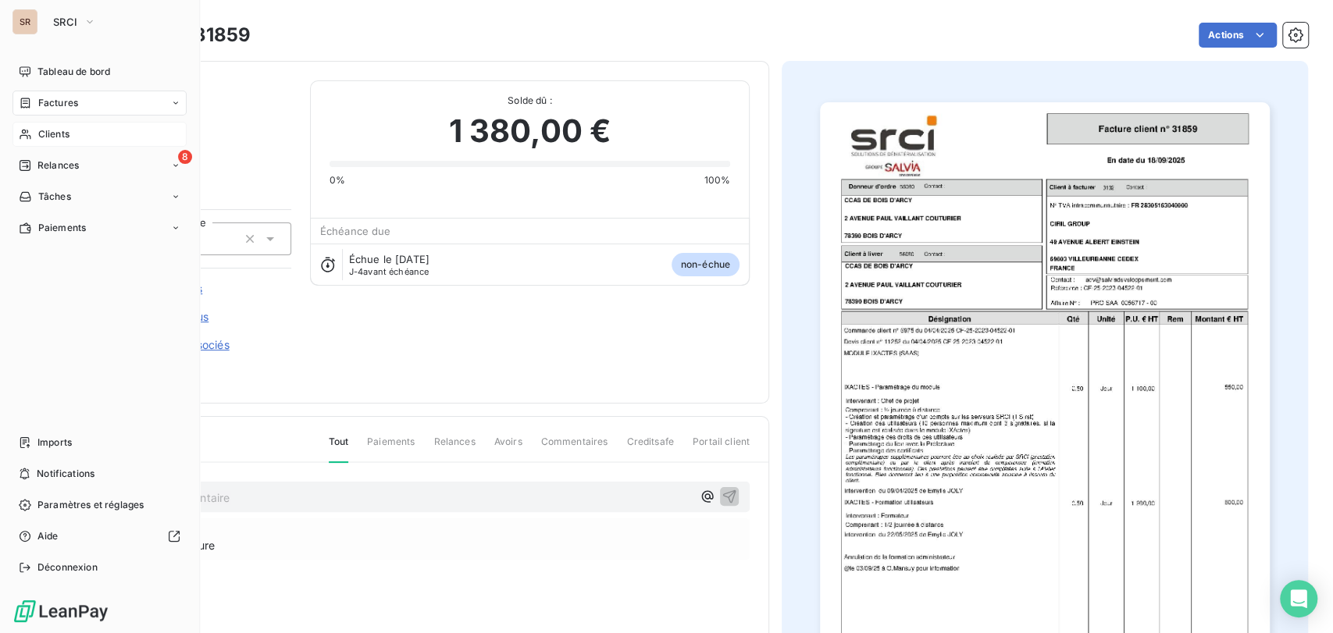
click at [58, 135] on span "Clients" at bounding box center [53, 134] width 31 height 14
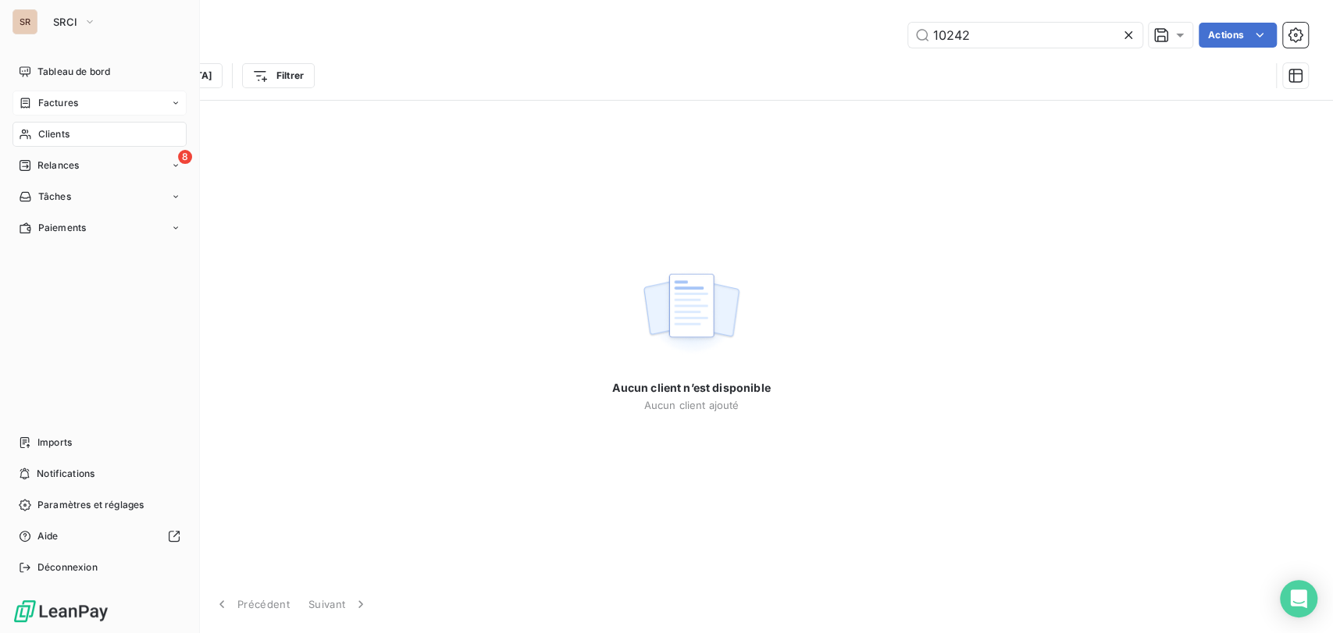
click at [69, 136] on span "Clients" at bounding box center [53, 134] width 31 height 14
click at [41, 136] on span "Clients" at bounding box center [53, 134] width 31 height 14
click at [50, 126] on div "Clients" at bounding box center [99, 134] width 174 height 25
click at [41, 132] on span "Clients" at bounding box center [53, 134] width 31 height 14
click at [62, 134] on span "Clients" at bounding box center [53, 134] width 31 height 14
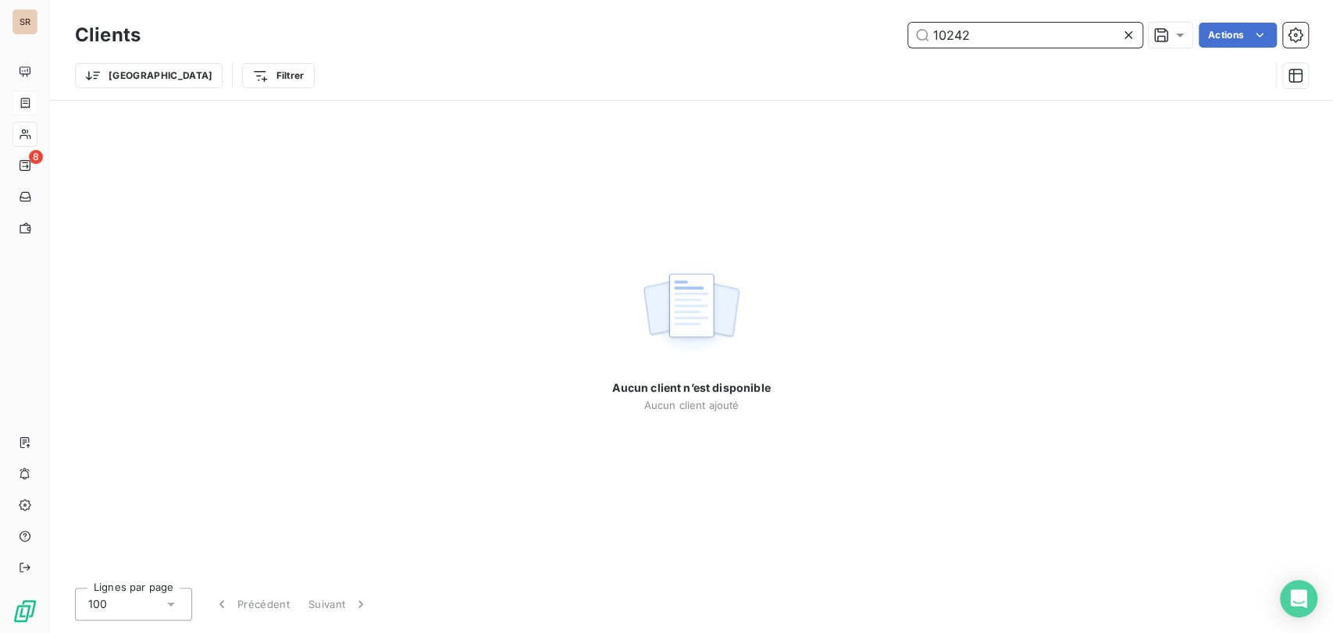
drag, startPoint x: 982, startPoint y: 39, endPoint x: 745, endPoint y: 62, distance: 237.7
click at [747, 62] on div "Clients 10242 Actions Trier Filtrer" at bounding box center [691, 59] width 1233 height 81
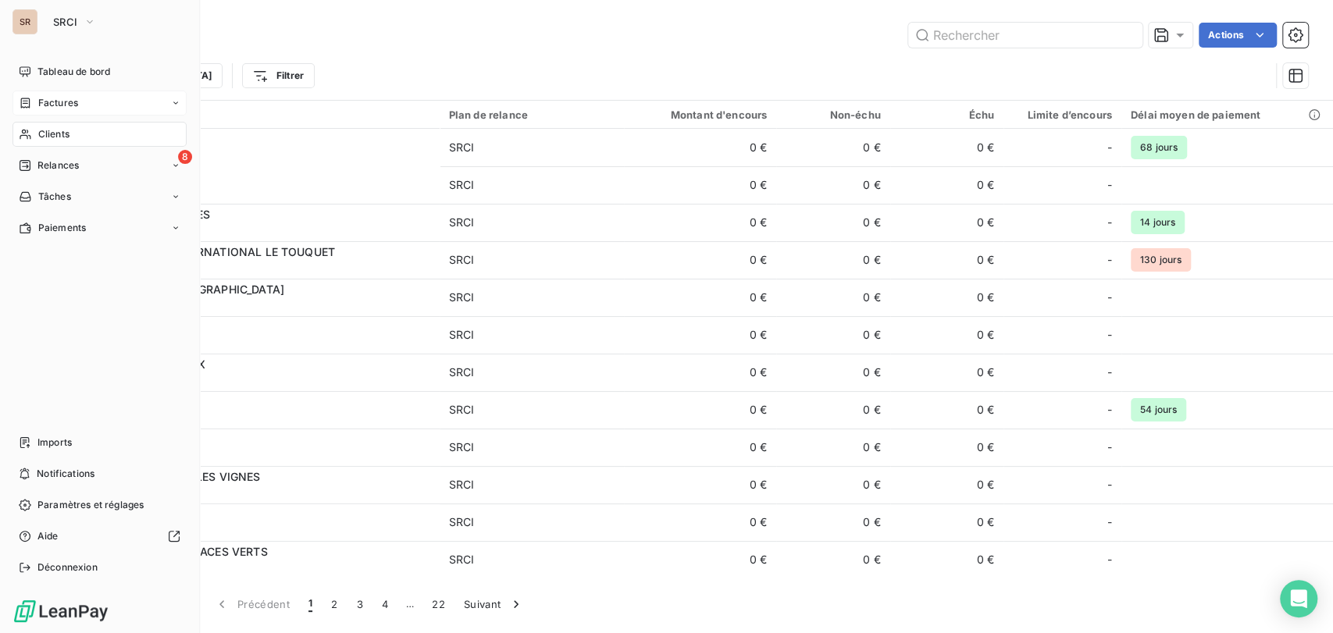
click at [30, 134] on icon at bounding box center [25, 134] width 13 height 12
click at [34, 135] on div "Clients" at bounding box center [99, 134] width 174 height 25
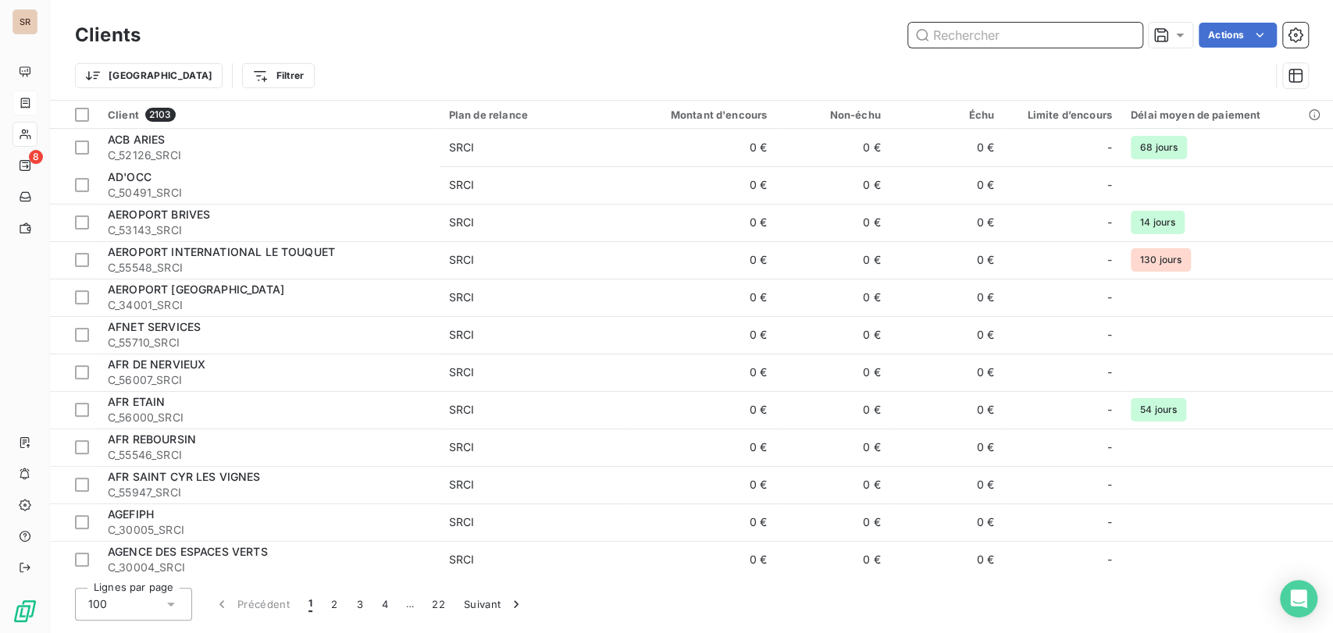
click at [973, 33] on input "text" at bounding box center [1025, 35] width 234 height 25
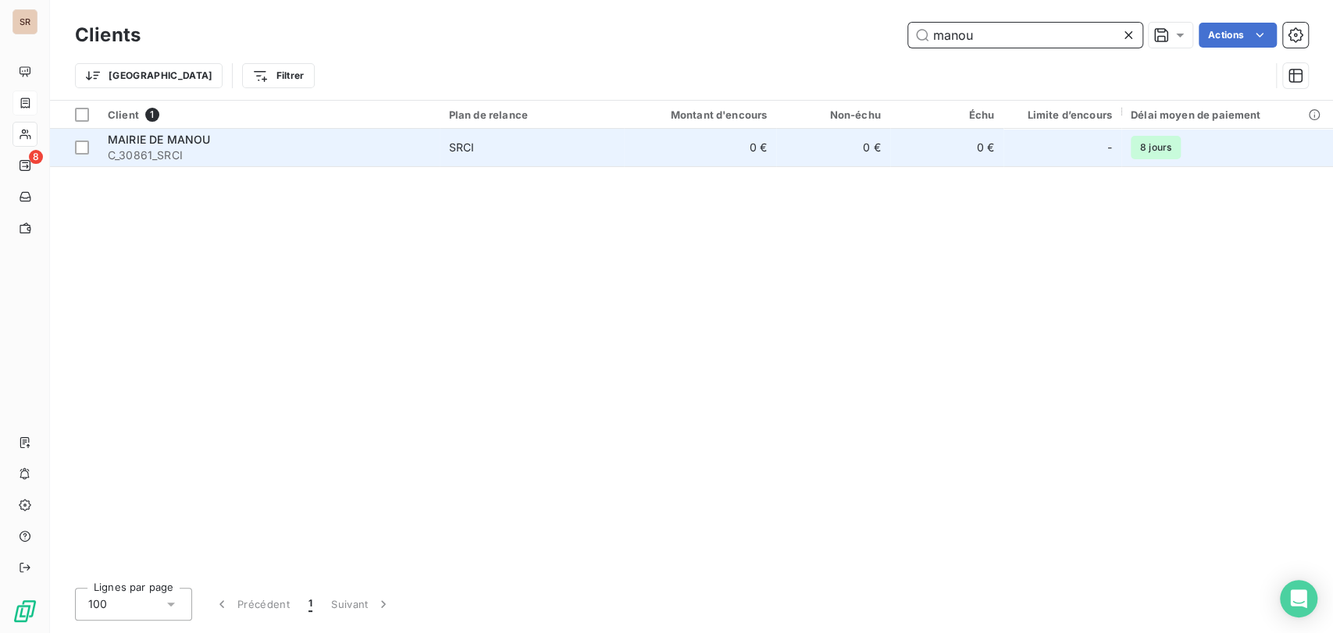
type input "manou"
click at [169, 144] on span "MAIRIE DE MANOU" at bounding box center [159, 139] width 102 height 13
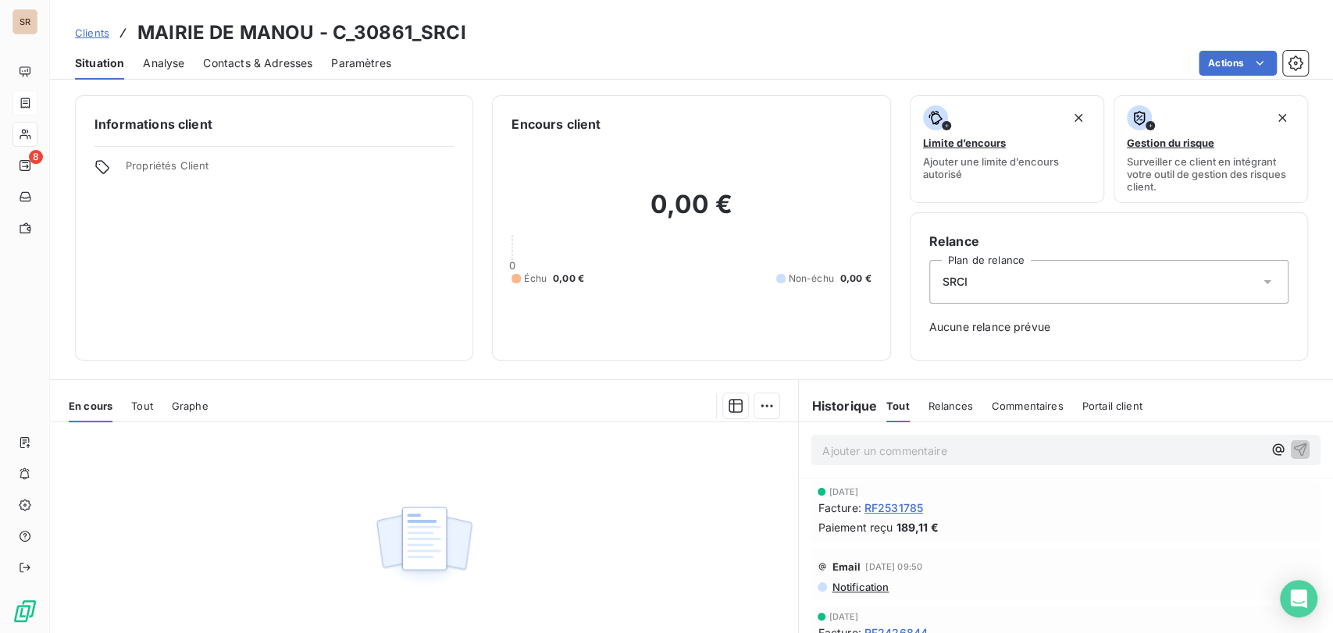
click at [277, 60] on span "Contacts & Adresses" at bounding box center [257, 63] width 109 height 16
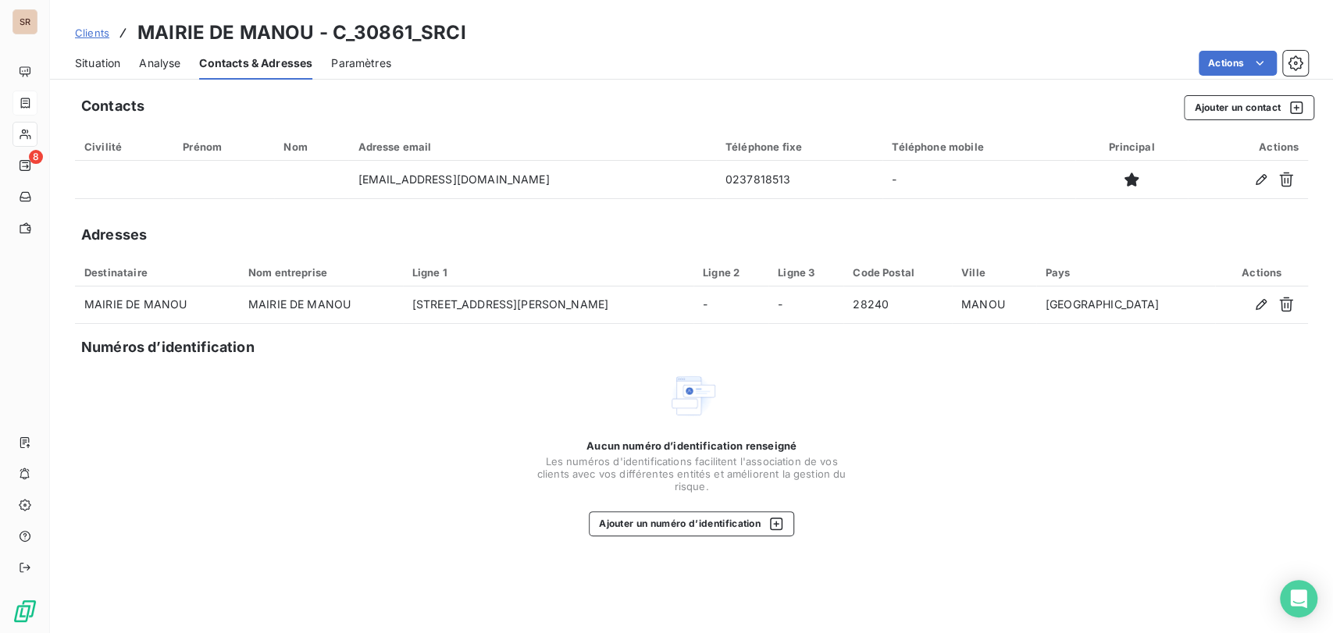
click at [93, 62] on span "Situation" at bounding box center [97, 63] width 45 height 16
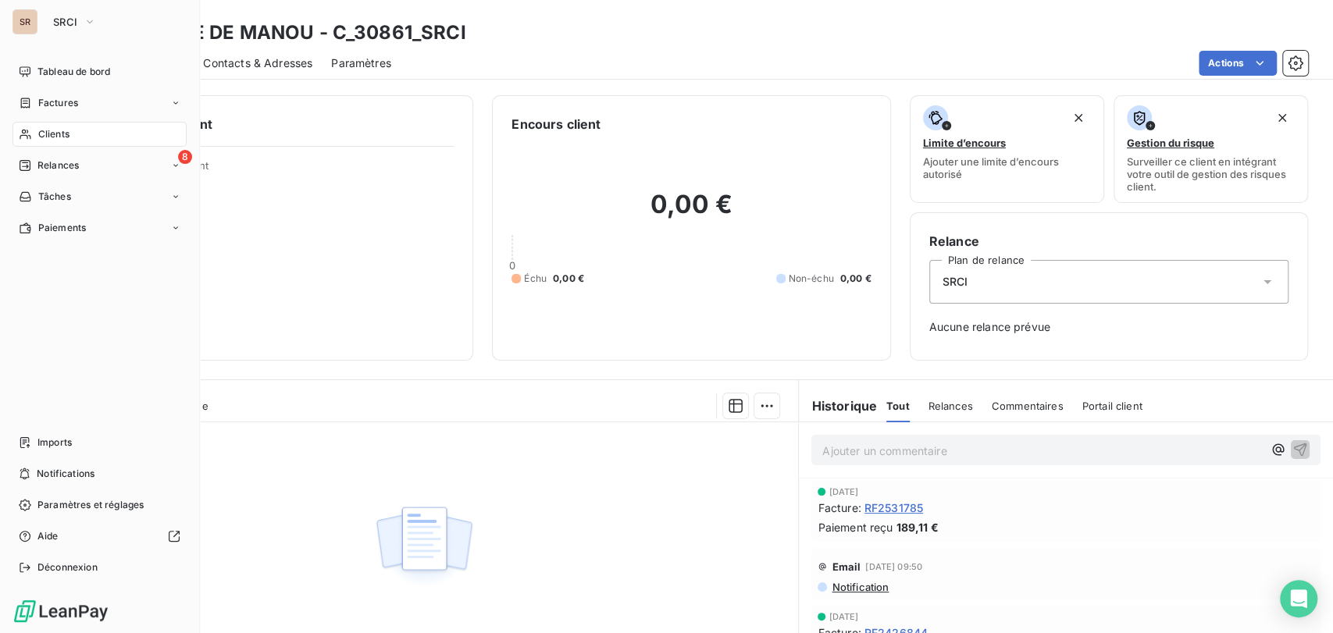
drag, startPoint x: 40, startPoint y: 102, endPoint x: 293, endPoint y: 77, distance: 254.2
click at [42, 102] on span "Factures" at bounding box center [58, 103] width 40 height 14
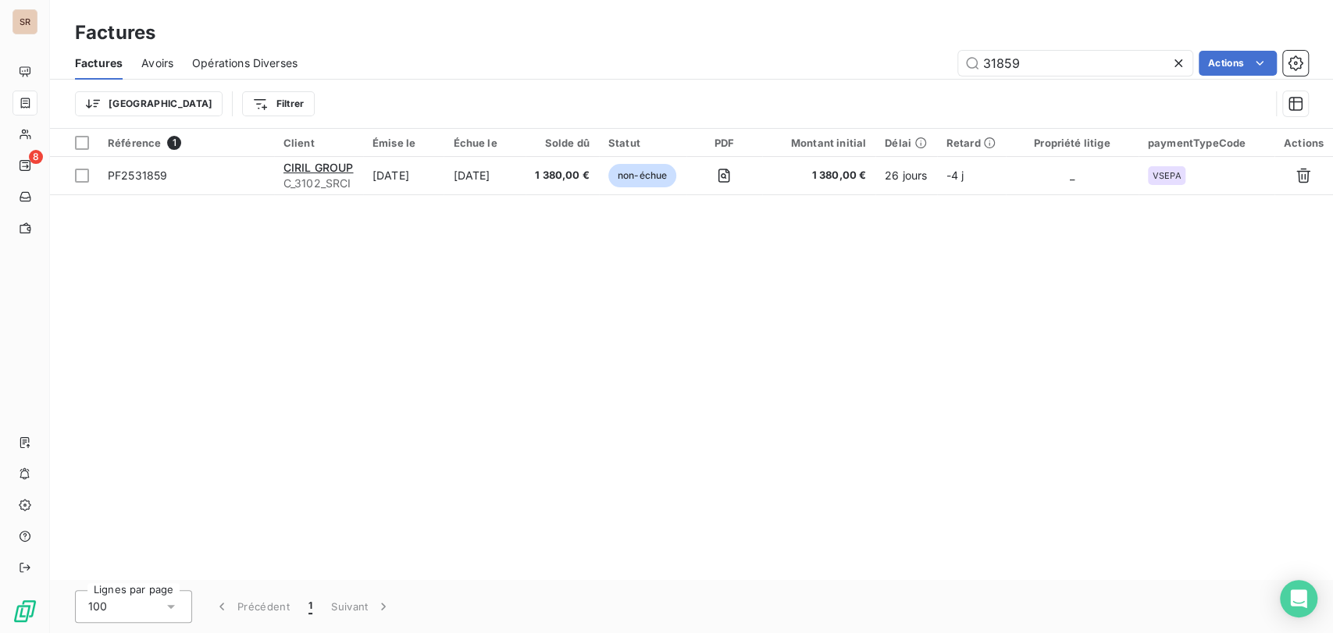
drag, startPoint x: 1035, startPoint y: 67, endPoint x: 865, endPoint y: 55, distance: 169.9
click at [899, 69] on div "31859 Actions" at bounding box center [812, 63] width 992 height 25
type input "31839"
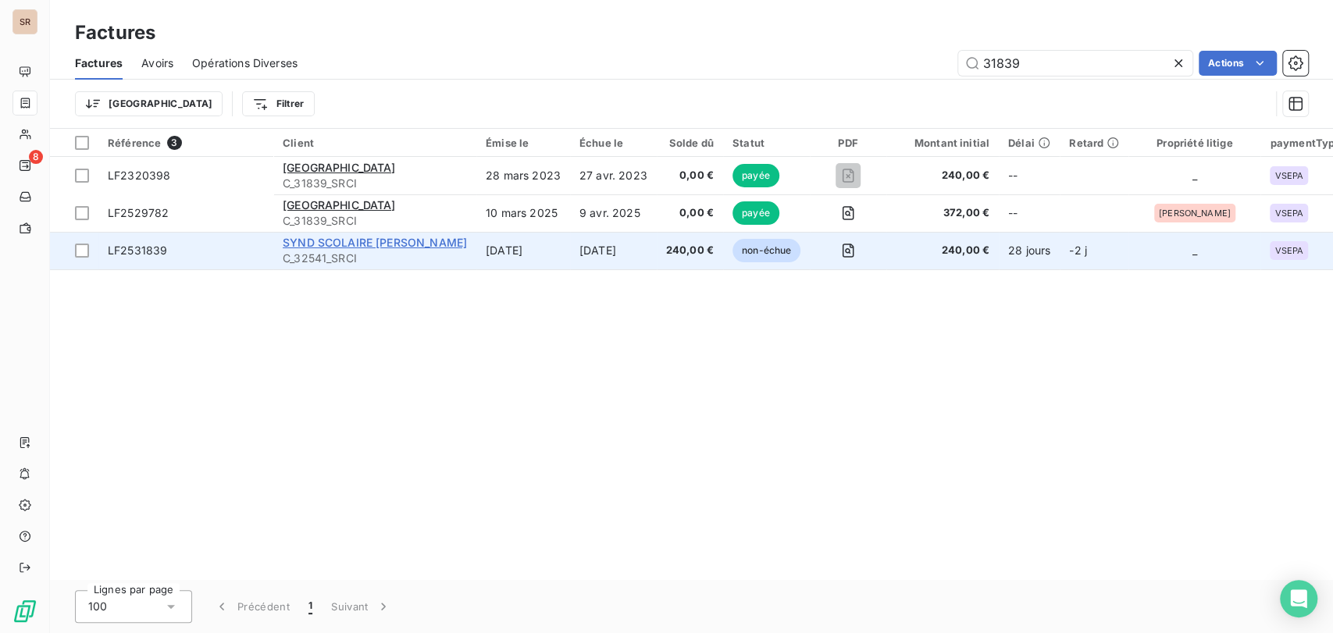
click at [303, 247] on span "SYND SCOLAIRE [PERSON_NAME]" at bounding box center [375, 242] width 184 height 13
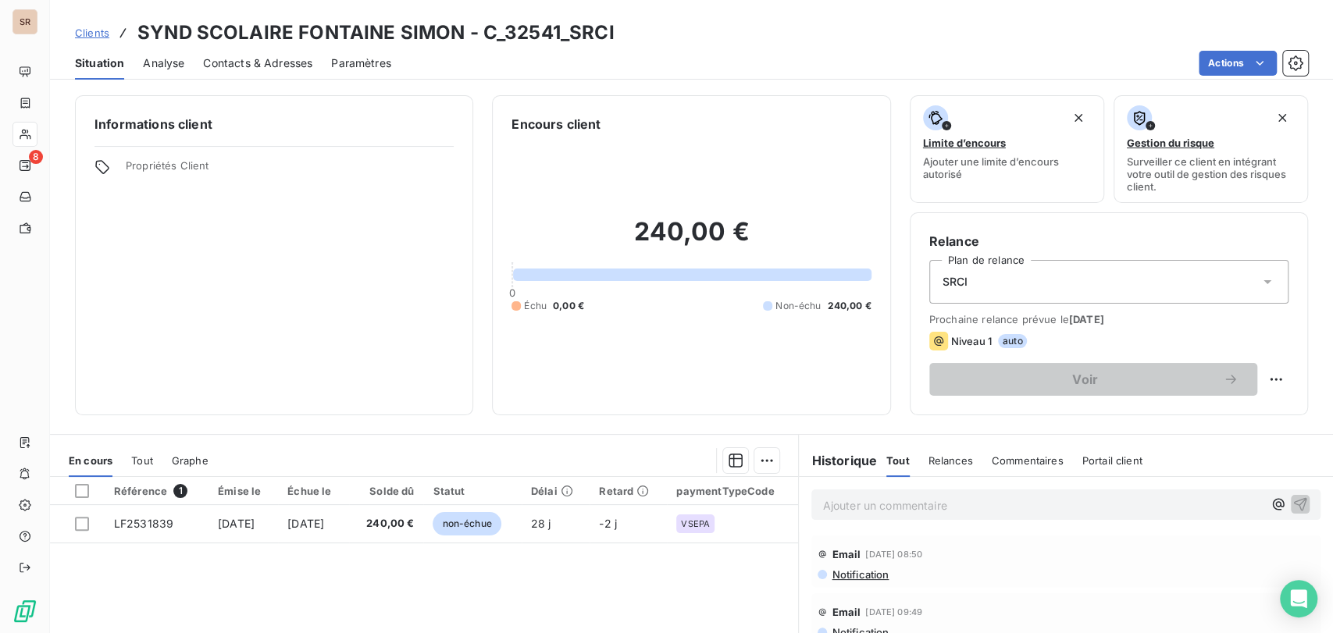
click at [248, 60] on span "Contacts & Adresses" at bounding box center [257, 63] width 109 height 16
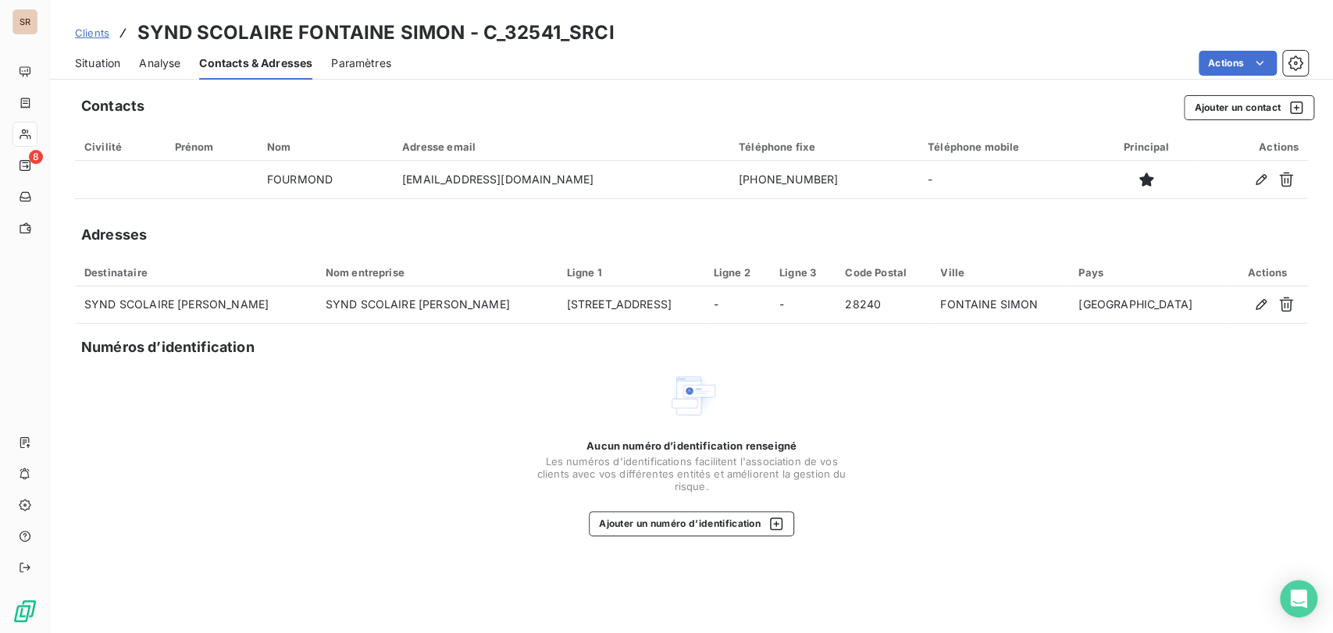
click at [91, 70] on span "Situation" at bounding box center [97, 63] width 45 height 16
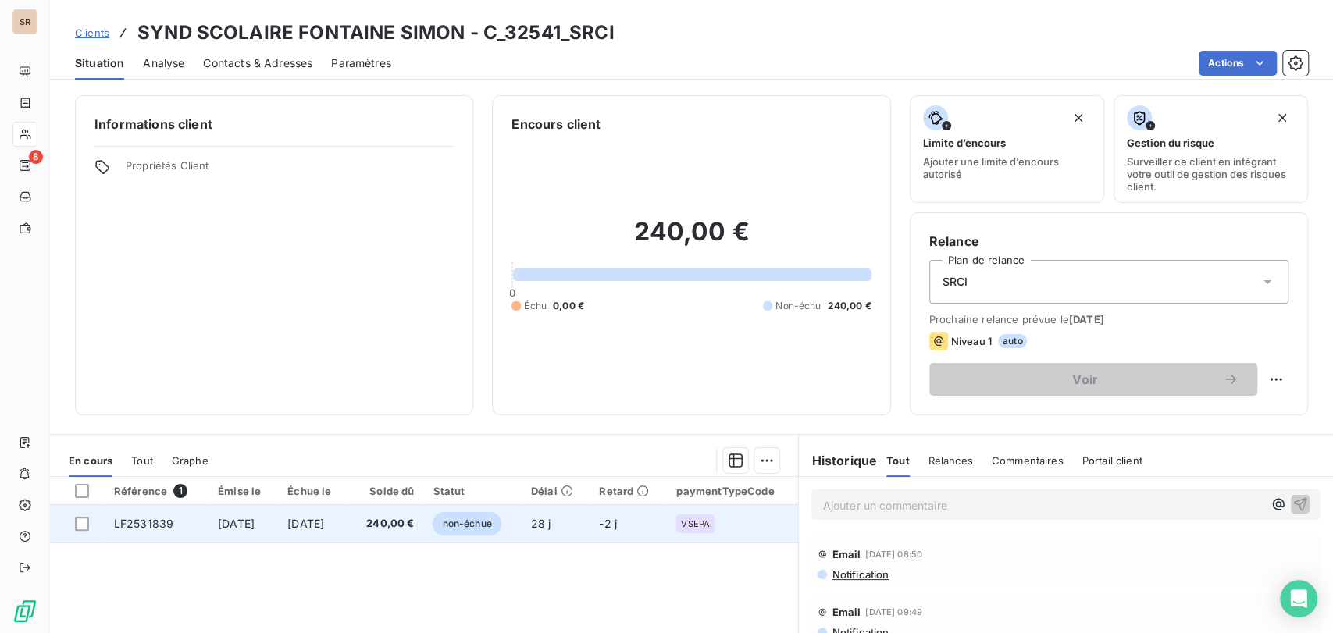
click at [144, 526] on span "LF2531839" at bounding box center [143, 523] width 59 height 13
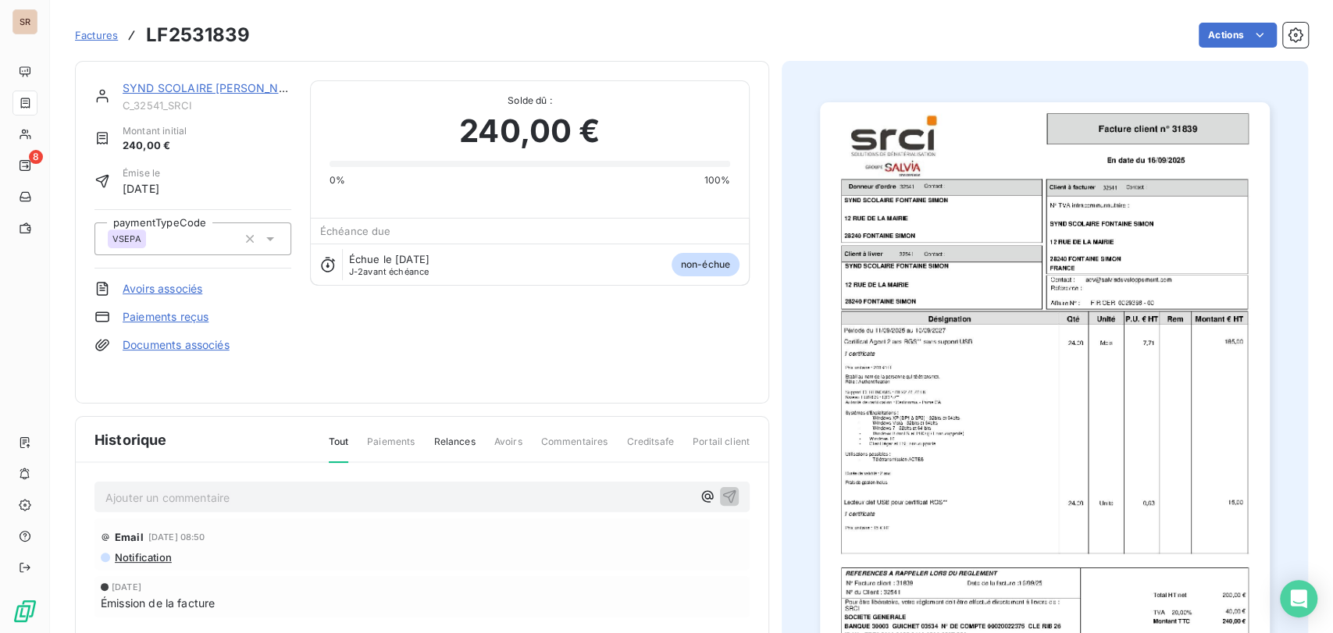
click at [882, 351] on img "button" at bounding box center [1045, 420] width 450 height 636
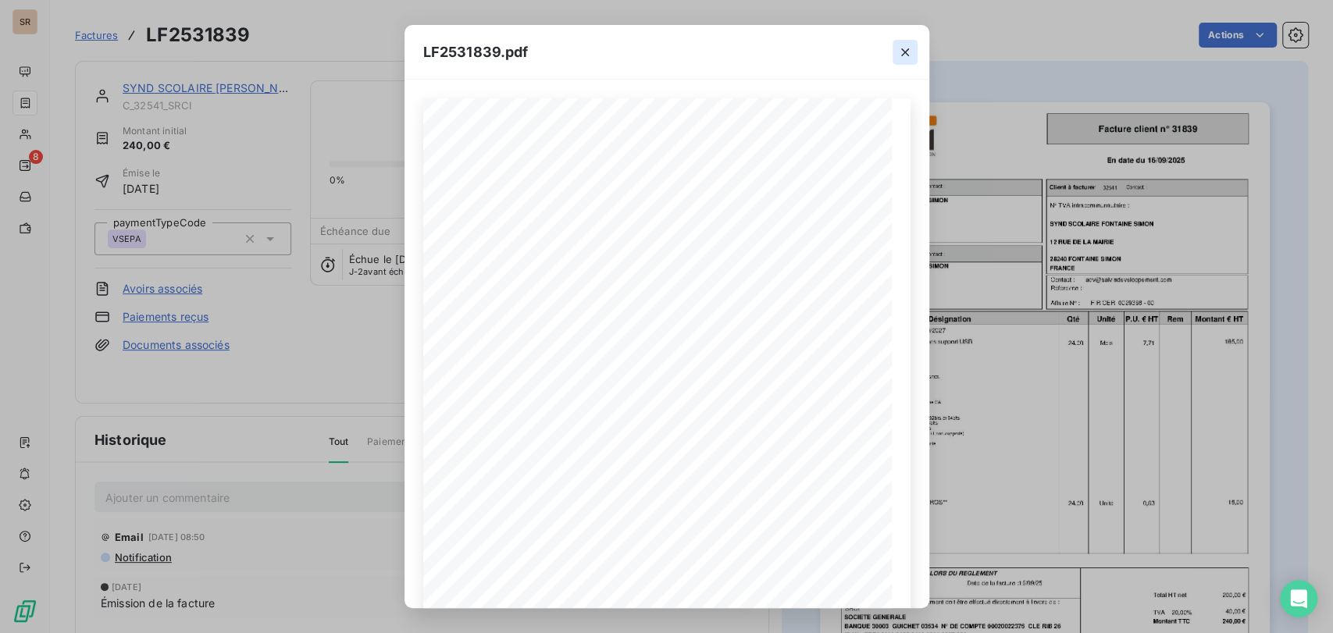
click at [904, 58] on icon "button" at bounding box center [905, 53] width 16 height 16
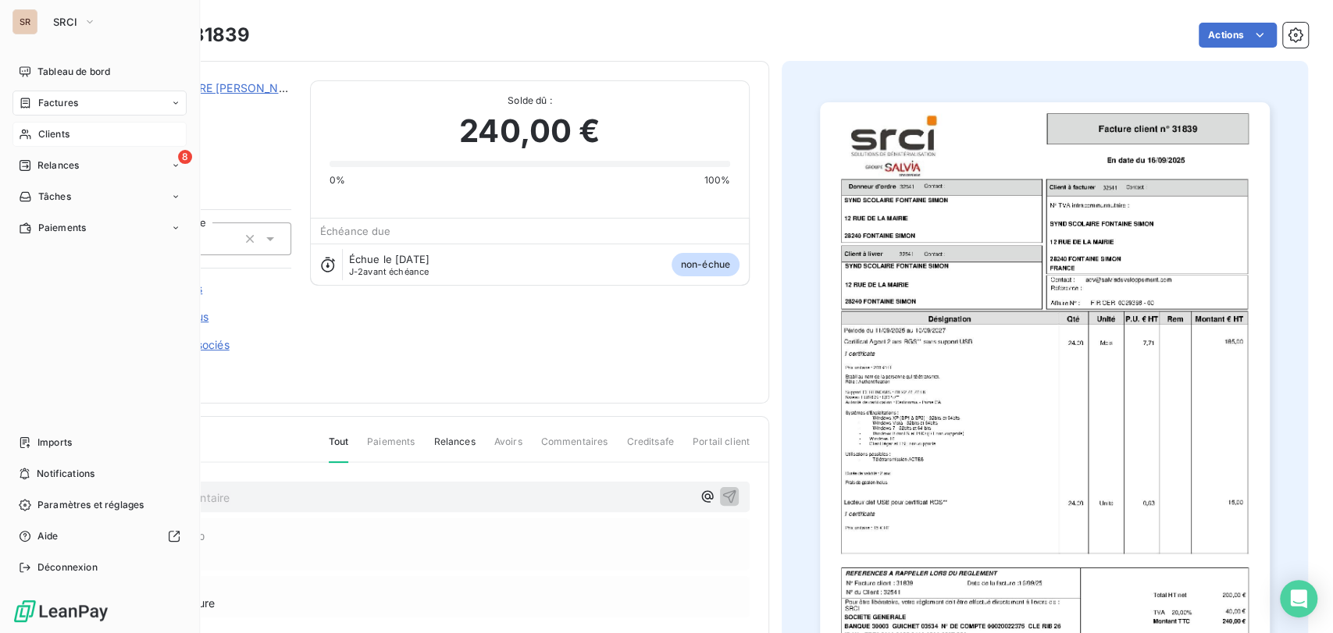
drag, startPoint x: 34, startPoint y: 132, endPoint x: 103, endPoint y: 143, distance: 69.6
click at [36, 137] on div "Clients" at bounding box center [99, 134] width 174 height 25
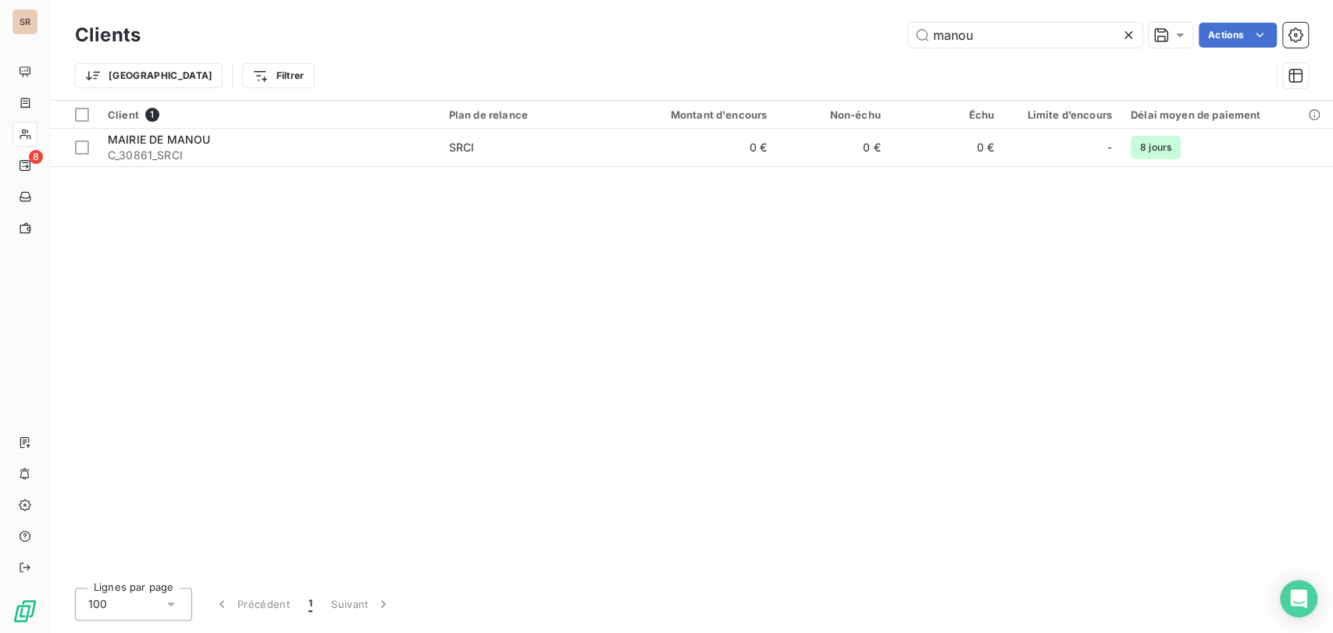
drag, startPoint x: 964, startPoint y: 31, endPoint x: 845, endPoint y: 41, distance: 119.8
click at [853, 41] on div "manou Actions" at bounding box center [733, 35] width 1149 height 25
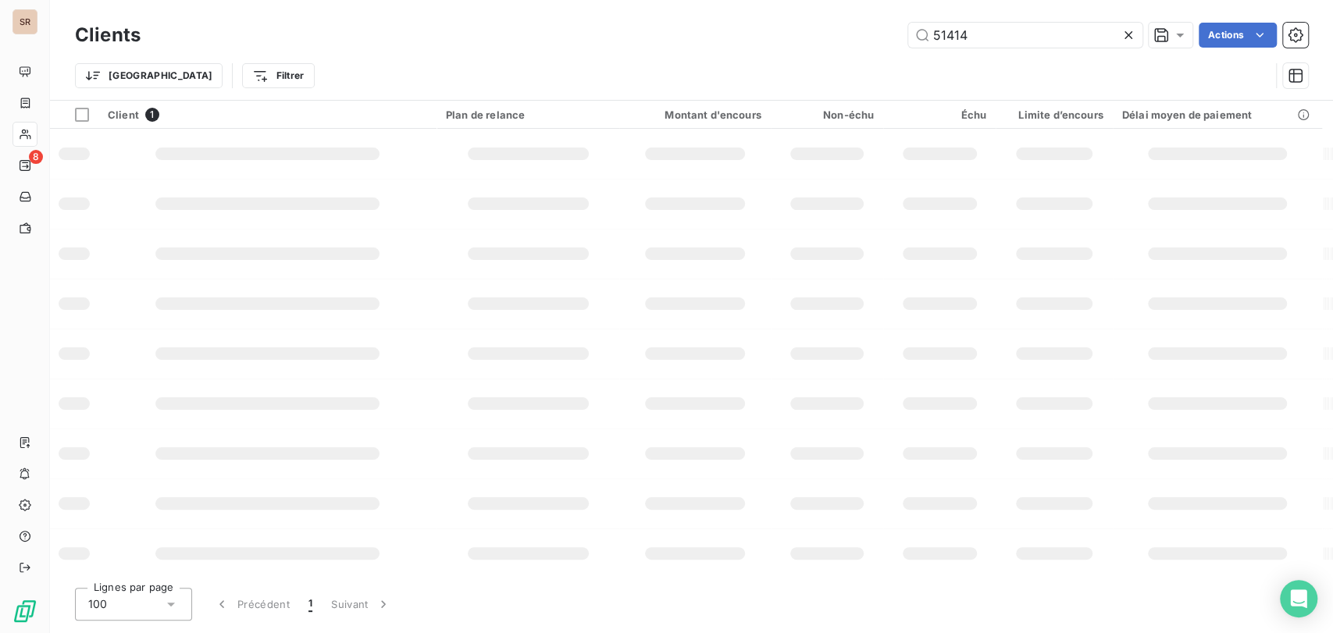
type input "51414"
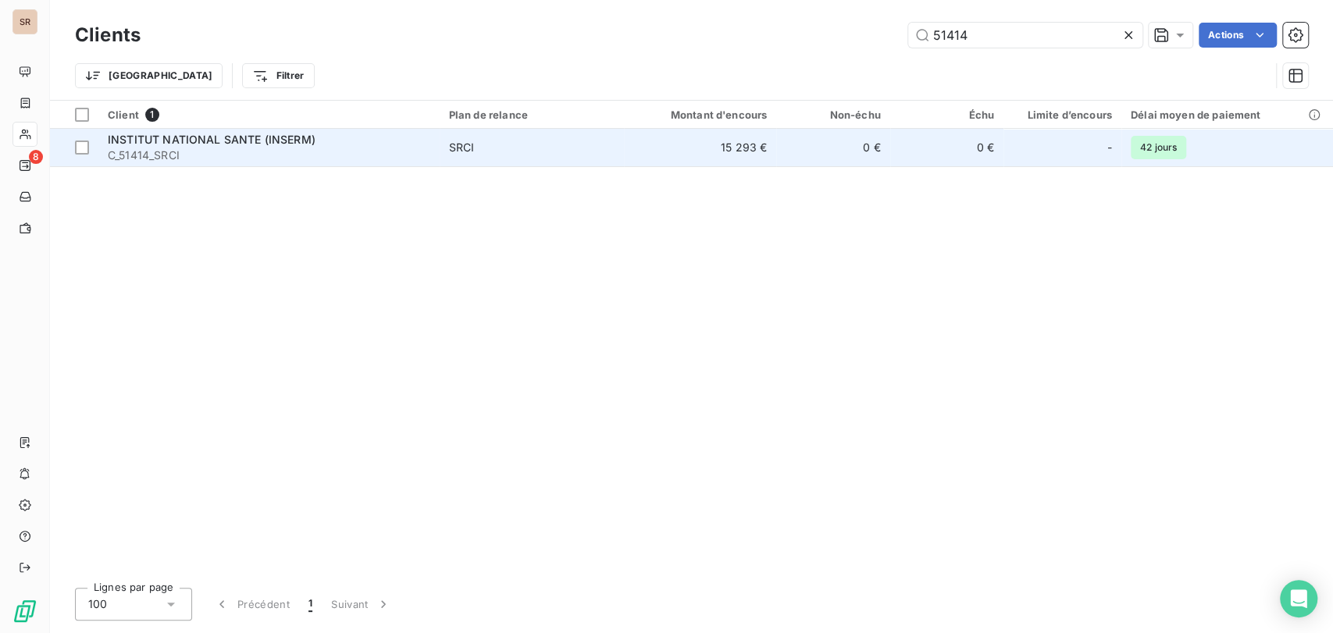
click at [170, 155] on span "C_51414_SRCI" at bounding box center [269, 156] width 323 height 16
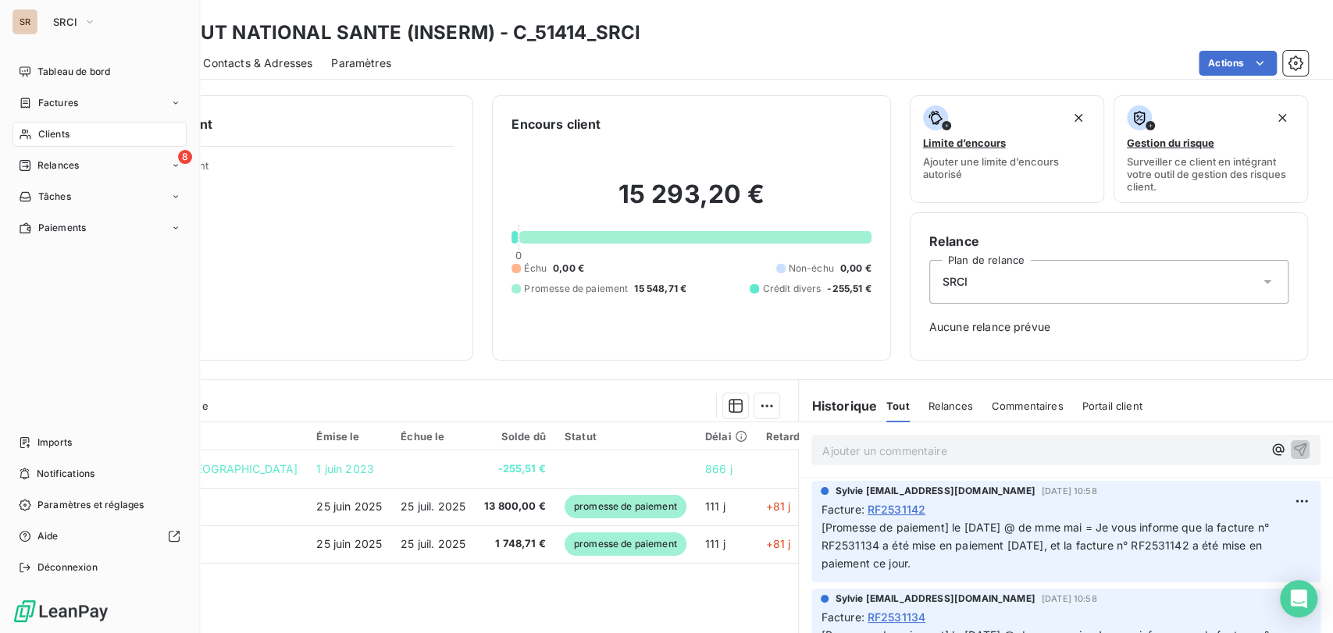
click at [30, 140] on icon at bounding box center [25, 134] width 13 height 12
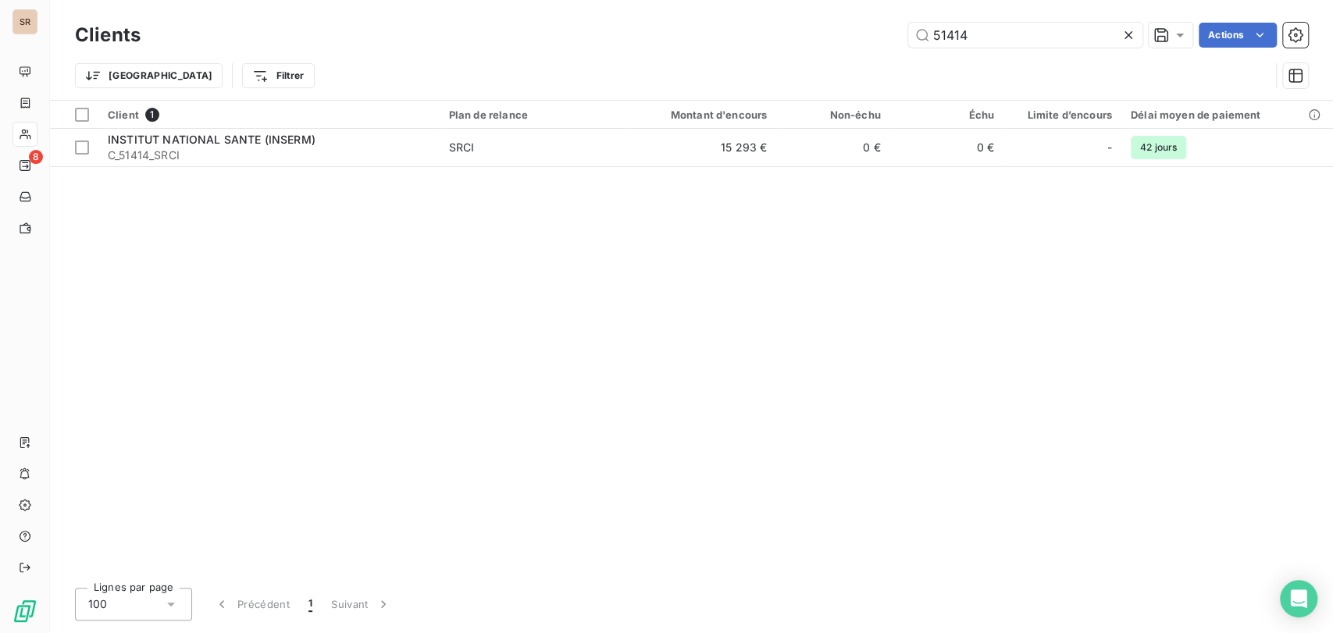
drag, startPoint x: 982, startPoint y: 37, endPoint x: 825, endPoint y: 41, distance: 157.0
click at [825, 41] on div "51414 Actions" at bounding box center [733, 35] width 1149 height 25
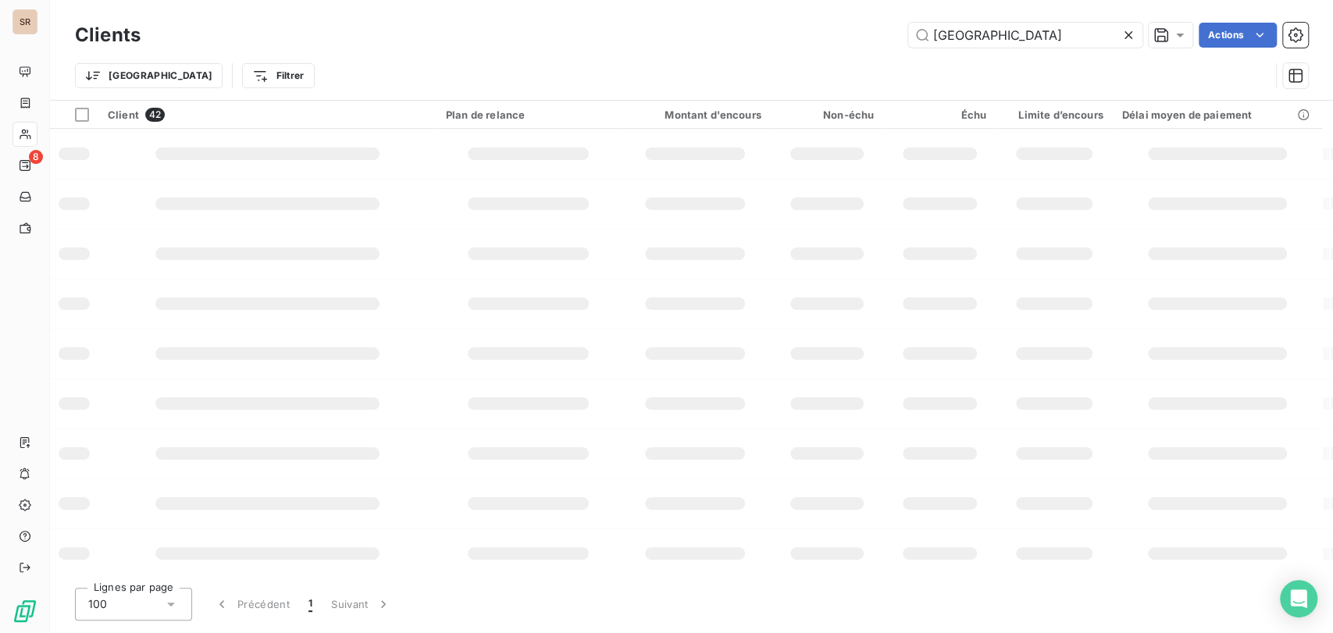
type input "[GEOGRAPHIC_DATA]"
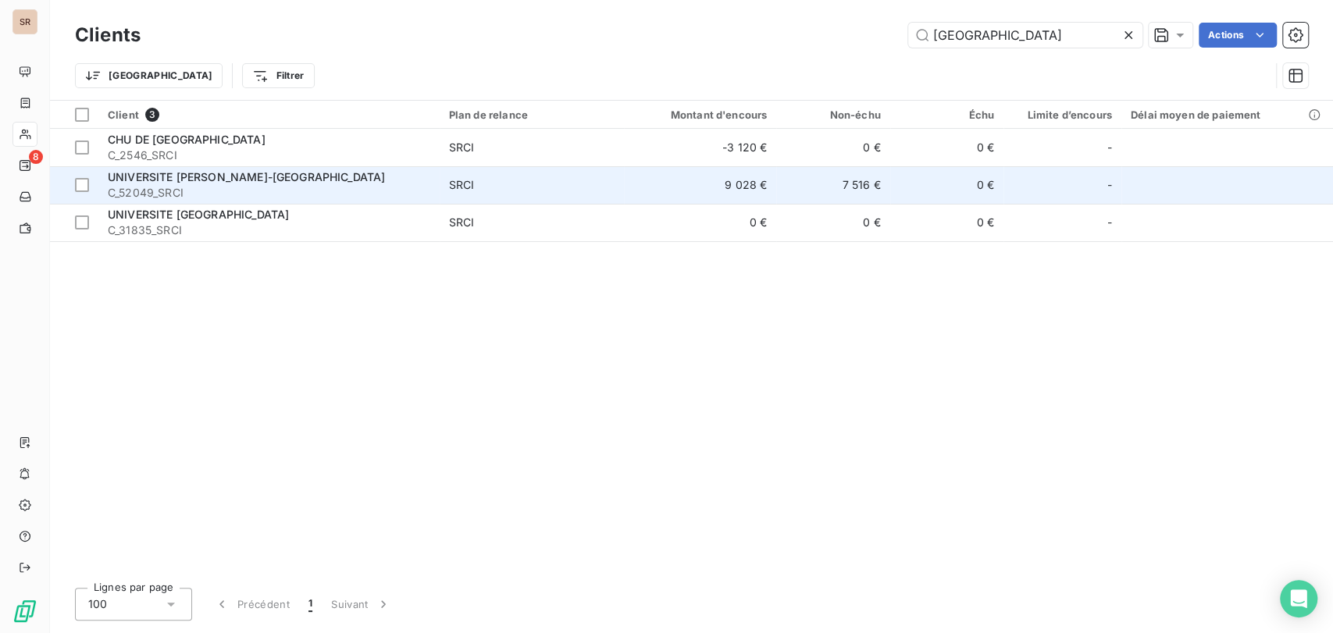
click at [155, 177] on span "UNIVERSITE [PERSON_NAME]-[GEOGRAPHIC_DATA]" at bounding box center [246, 176] width 277 height 13
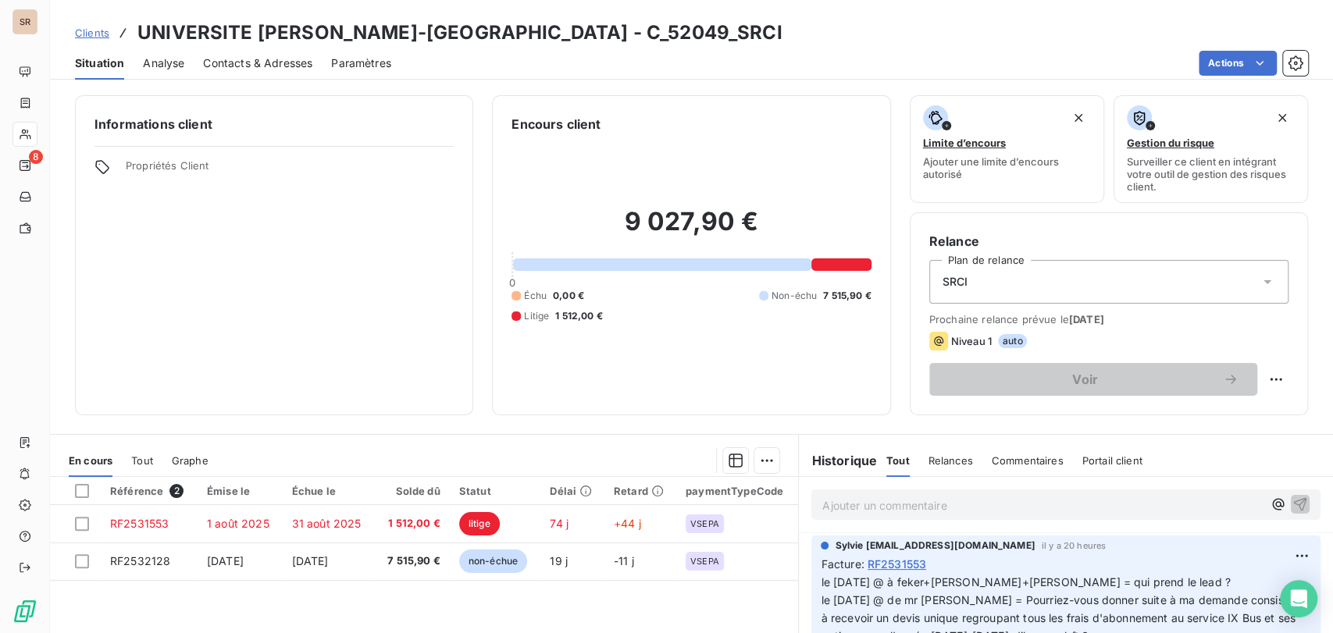
click at [234, 64] on span "Contacts & Adresses" at bounding box center [257, 63] width 109 height 16
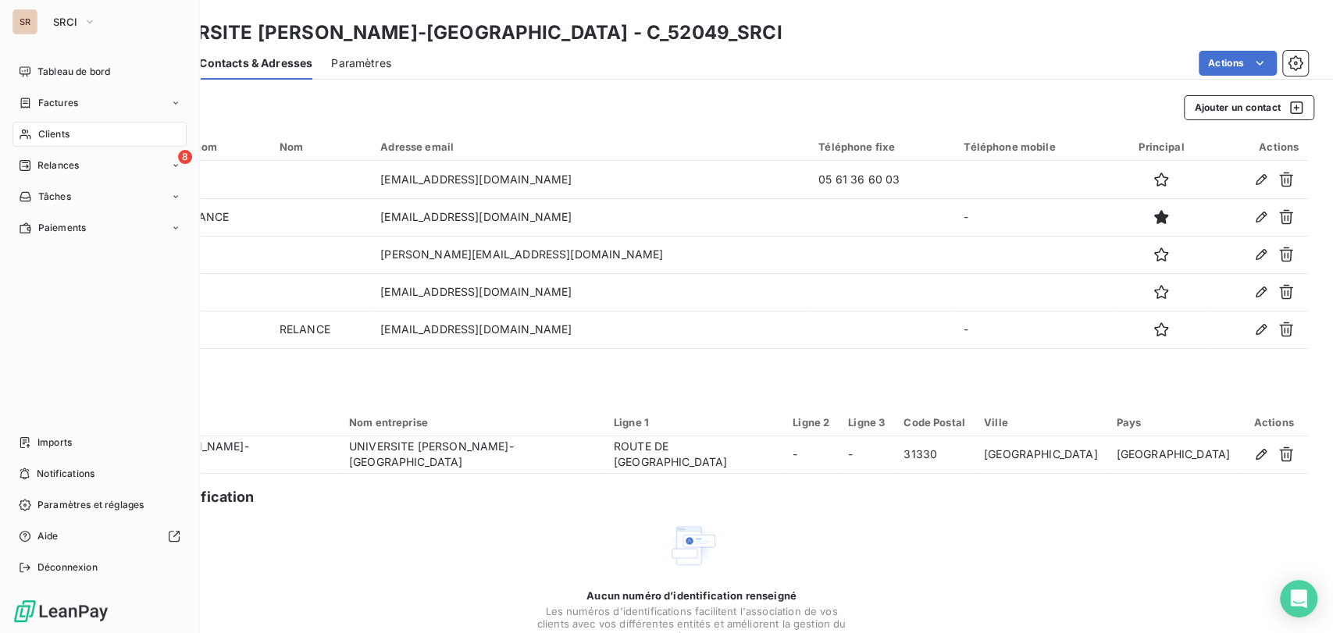
click at [31, 136] on div "Clients" at bounding box center [99, 134] width 174 height 25
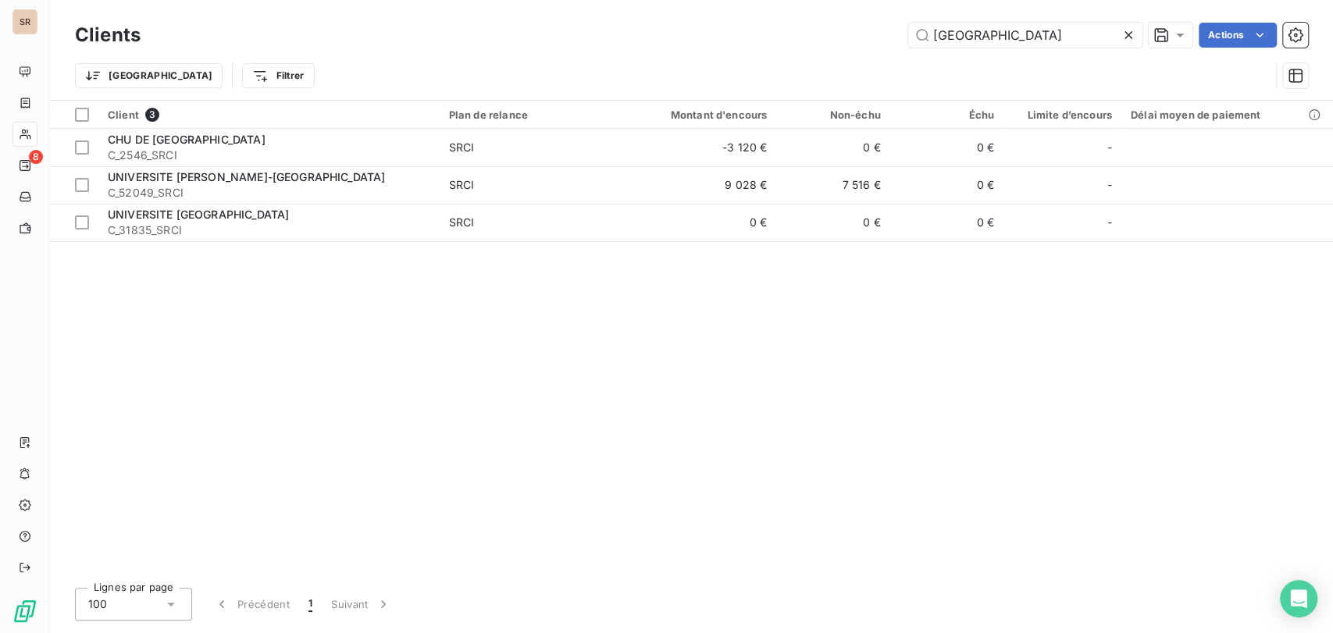
drag, startPoint x: 985, startPoint y: 36, endPoint x: 811, endPoint y: 43, distance: 174.3
click at [811, 43] on div "toulouse Actions" at bounding box center [733, 35] width 1149 height 25
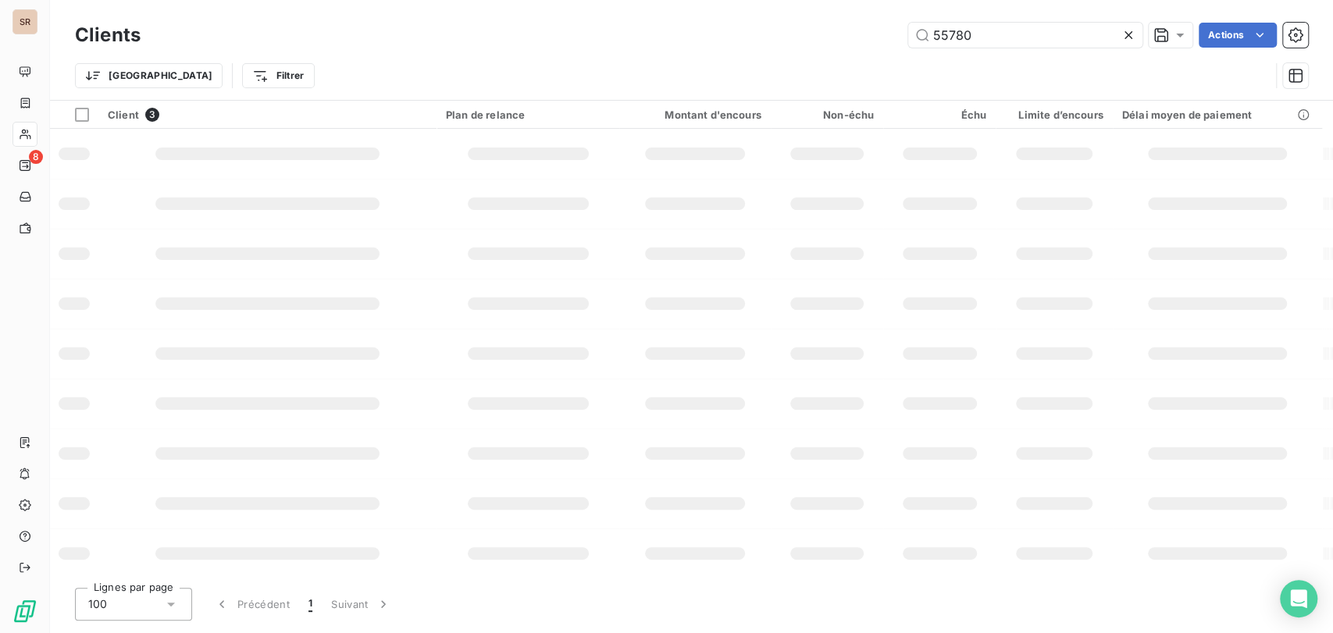
type input "55780"
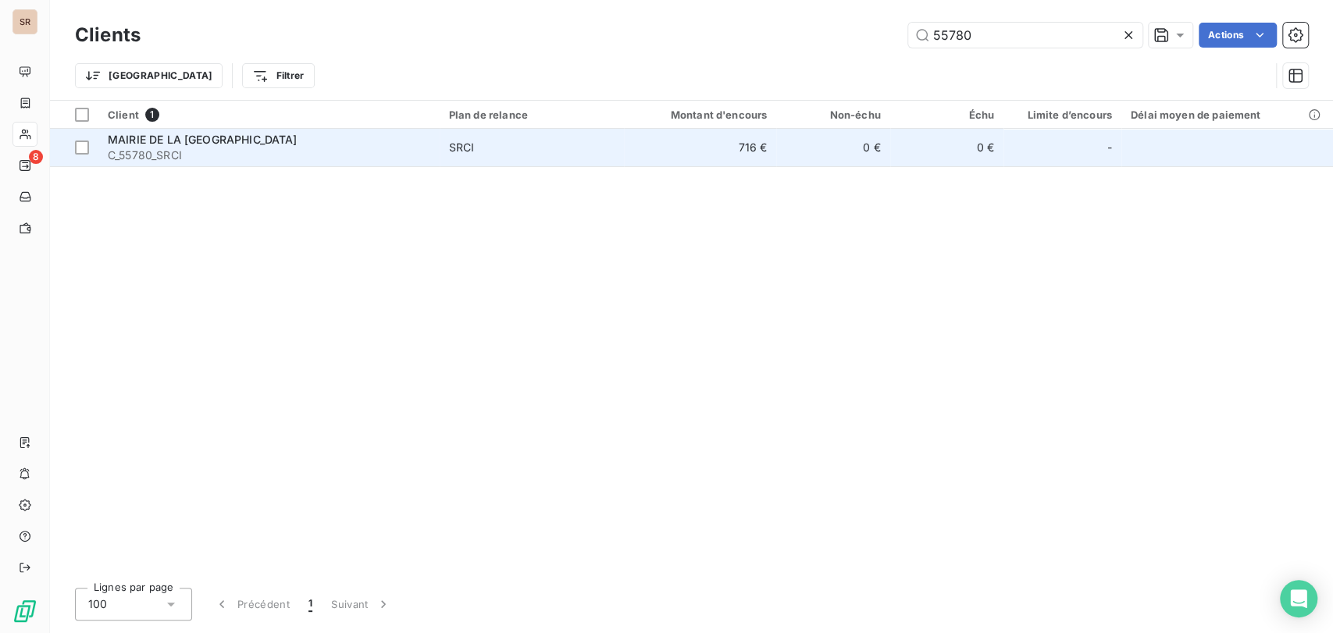
click at [162, 144] on span "MAIRIE DE LA [GEOGRAPHIC_DATA]" at bounding box center [203, 139] width 190 height 13
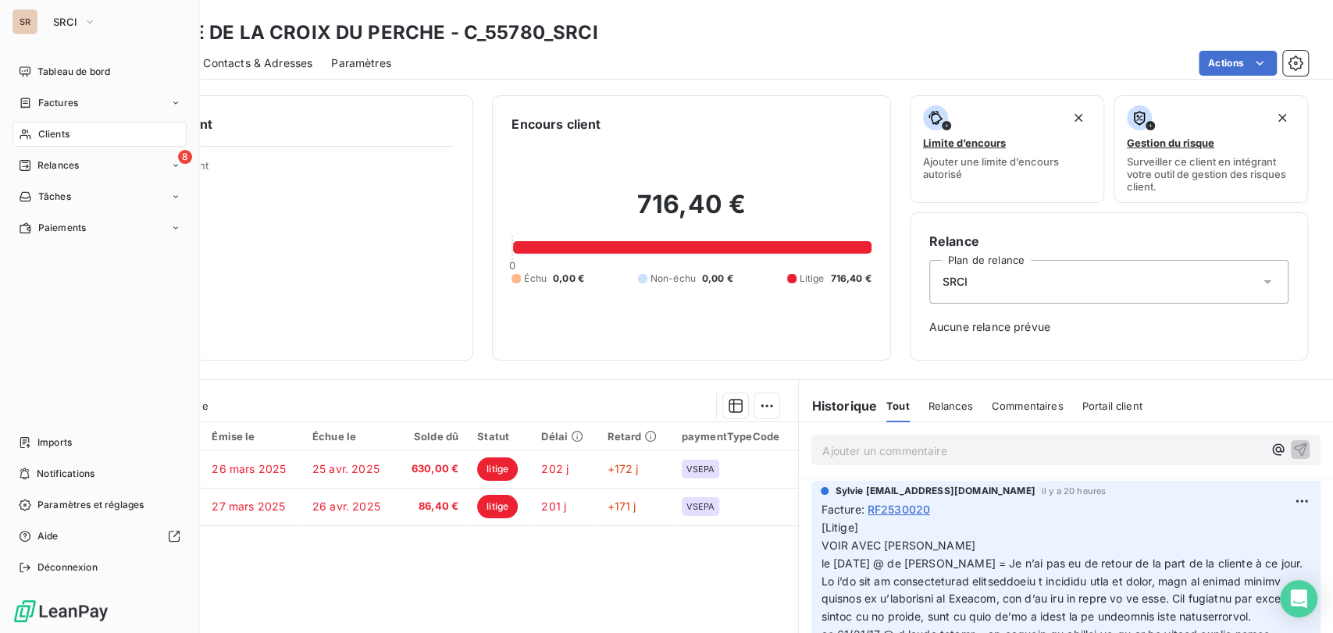
click at [72, 129] on div "Clients" at bounding box center [99, 134] width 174 height 25
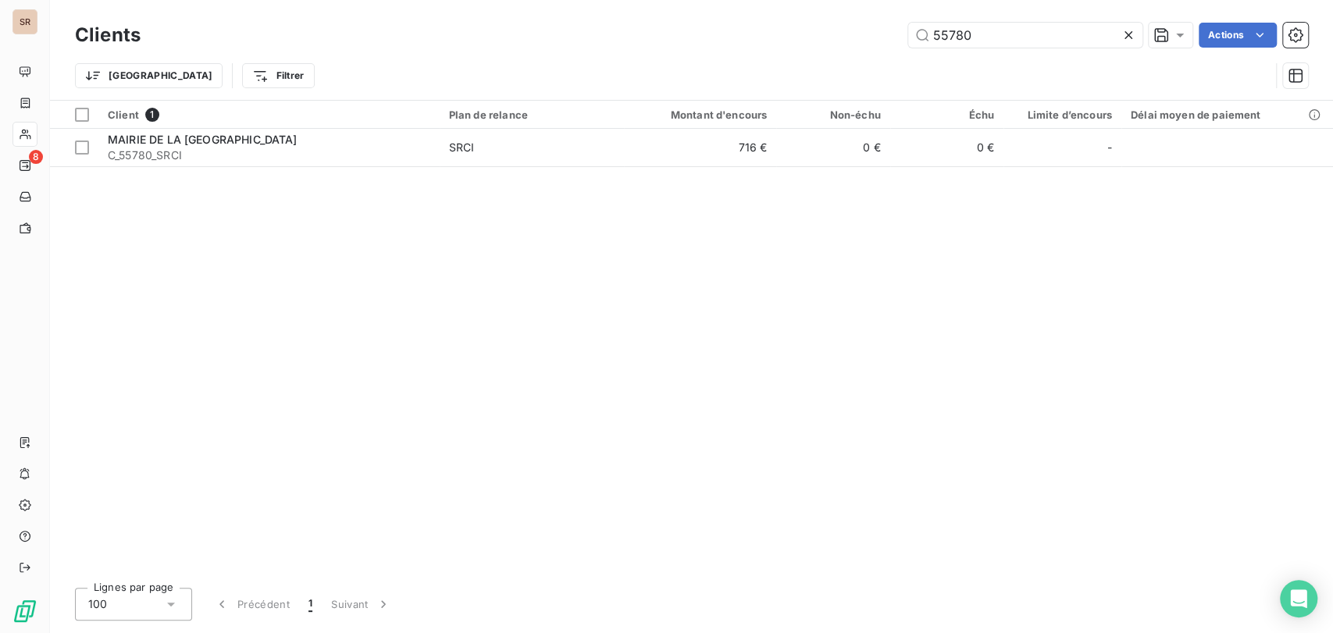
drag, startPoint x: 973, startPoint y: 34, endPoint x: 886, endPoint y: 45, distance: 87.4
click at [886, 45] on div "55780 Actions" at bounding box center [733, 35] width 1149 height 25
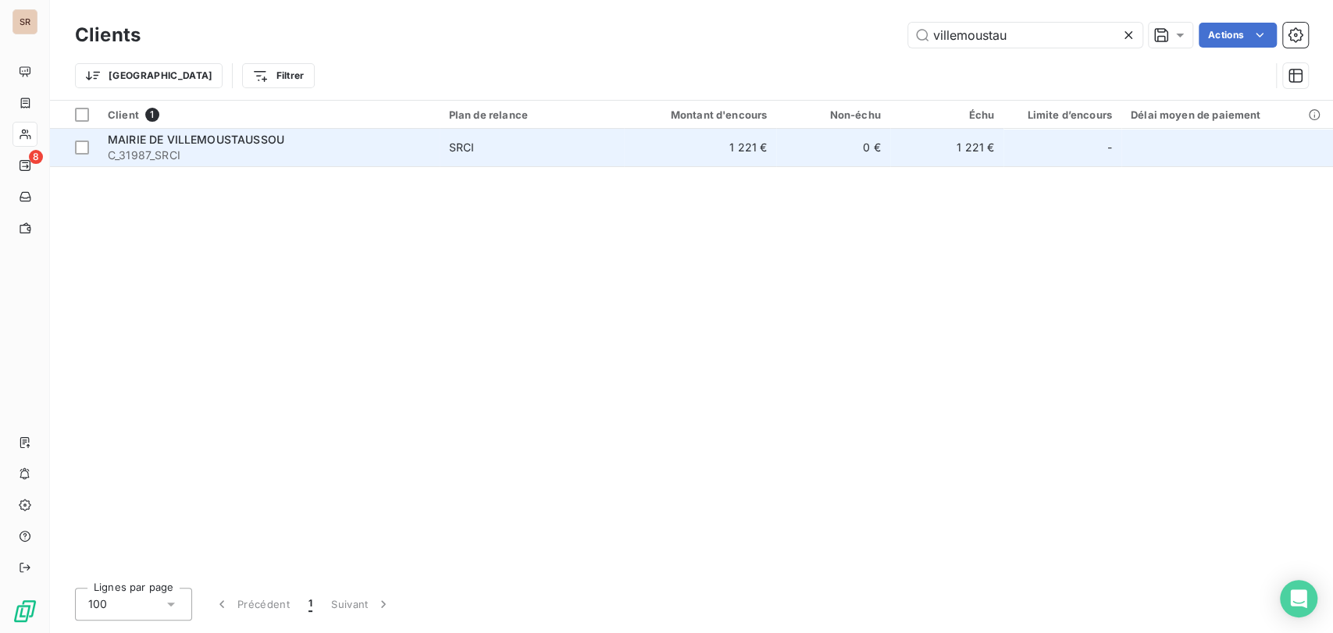
type input "villemoustau"
click at [193, 146] on div "MAIRIE DE VILLEMOUSTAUSSOU" at bounding box center [269, 140] width 323 height 16
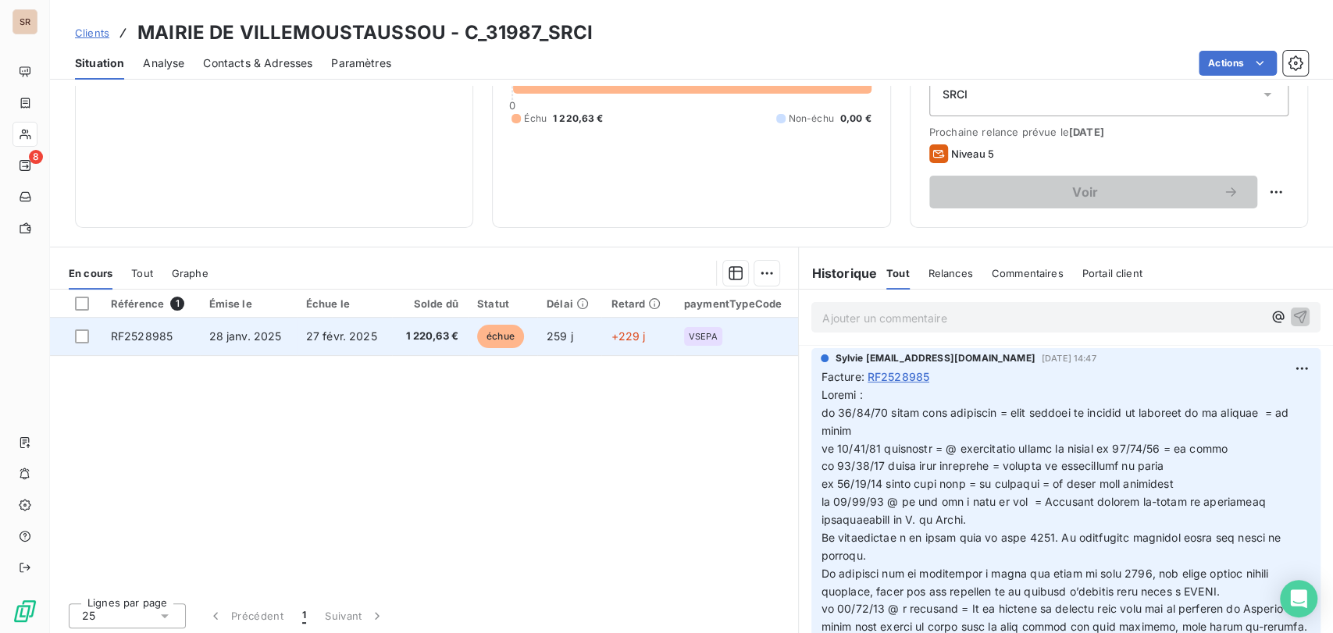
scroll to position [191, 0]
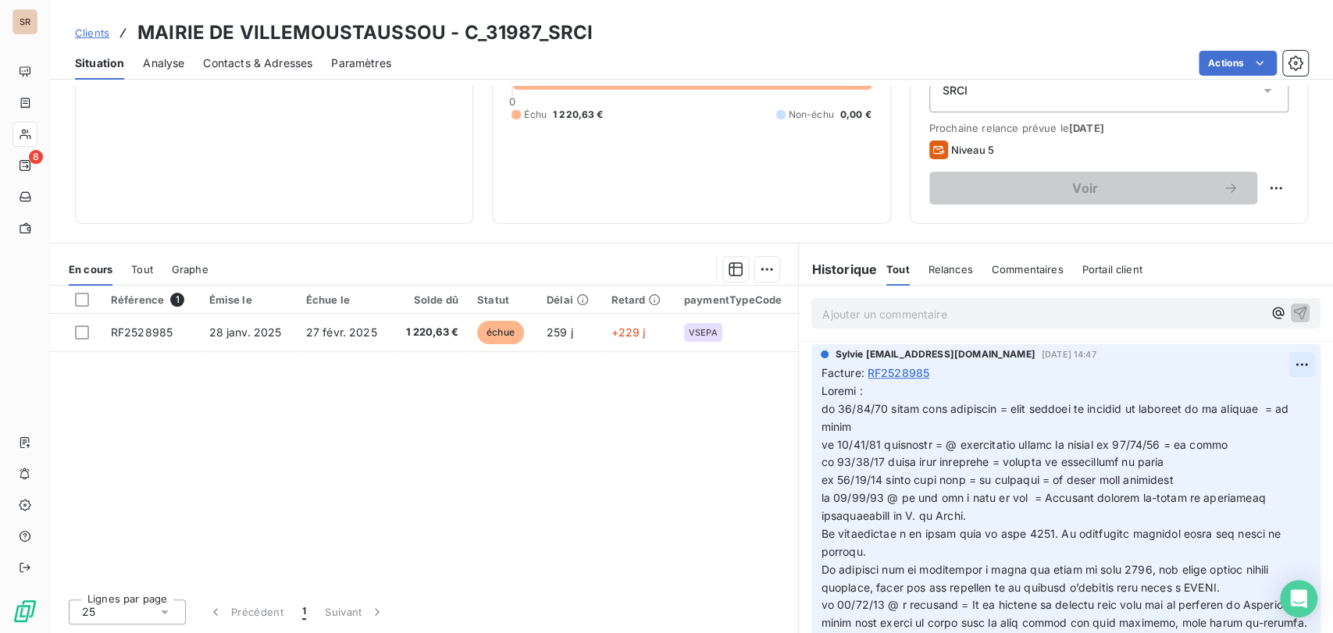
click at [1274, 362] on html "SR 8 Clients MAIRIE DE VILLEMOUSTAUSSOU - C_31987_SRCI Situation Analyse Contac…" at bounding box center [666, 316] width 1333 height 633
click at [1206, 404] on div "Editer" at bounding box center [1237, 398] width 87 height 25
click at [871, 393] on p at bounding box center [1057, 588] width 472 height 411
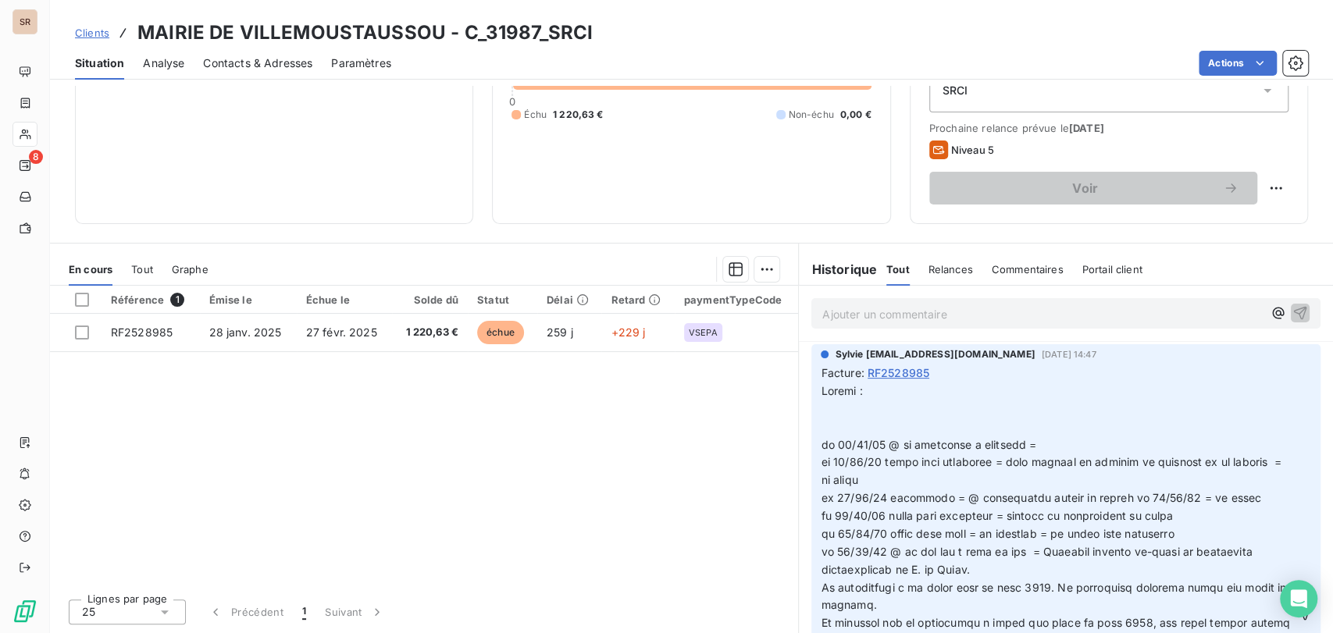
click at [1038, 447] on p at bounding box center [1057, 615] width 472 height 465
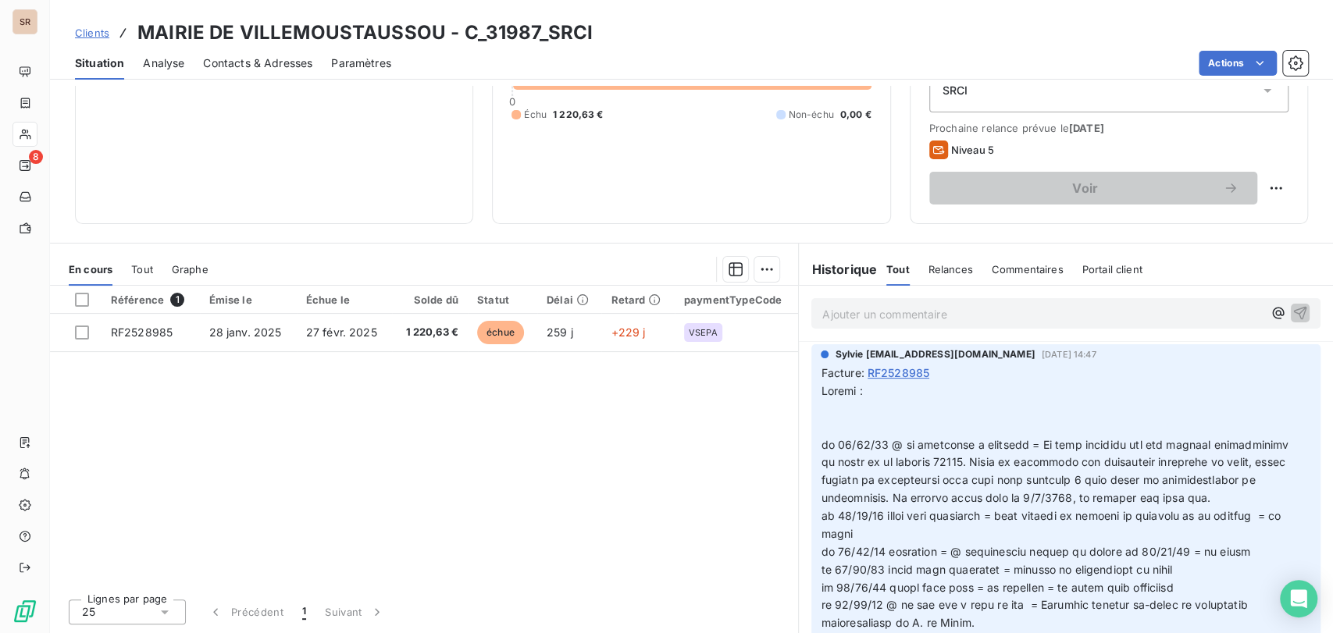
click at [821, 429] on p at bounding box center [1057, 642] width 472 height 518
click at [1053, 424] on p at bounding box center [1057, 642] width 472 height 518
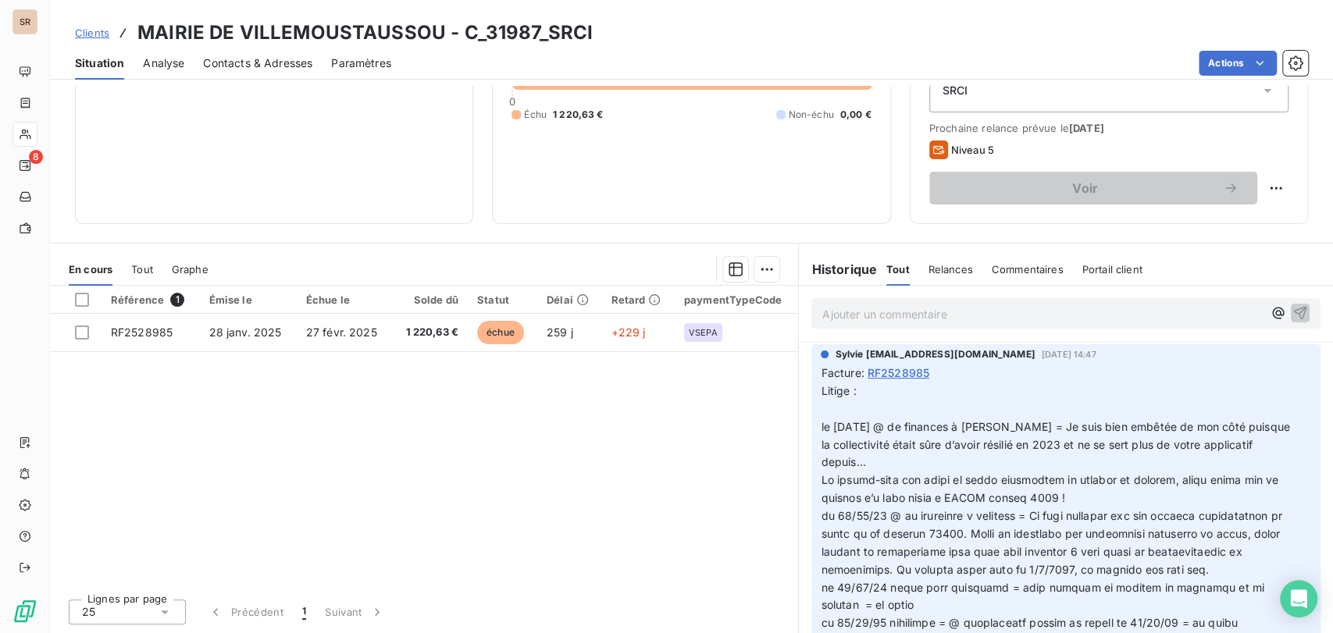
click at [825, 417] on p "Litige : le [DATE] @ de finances à [PERSON_NAME] = Je suis bien embêtée de mon …" at bounding box center [1057, 427] width 472 height 89
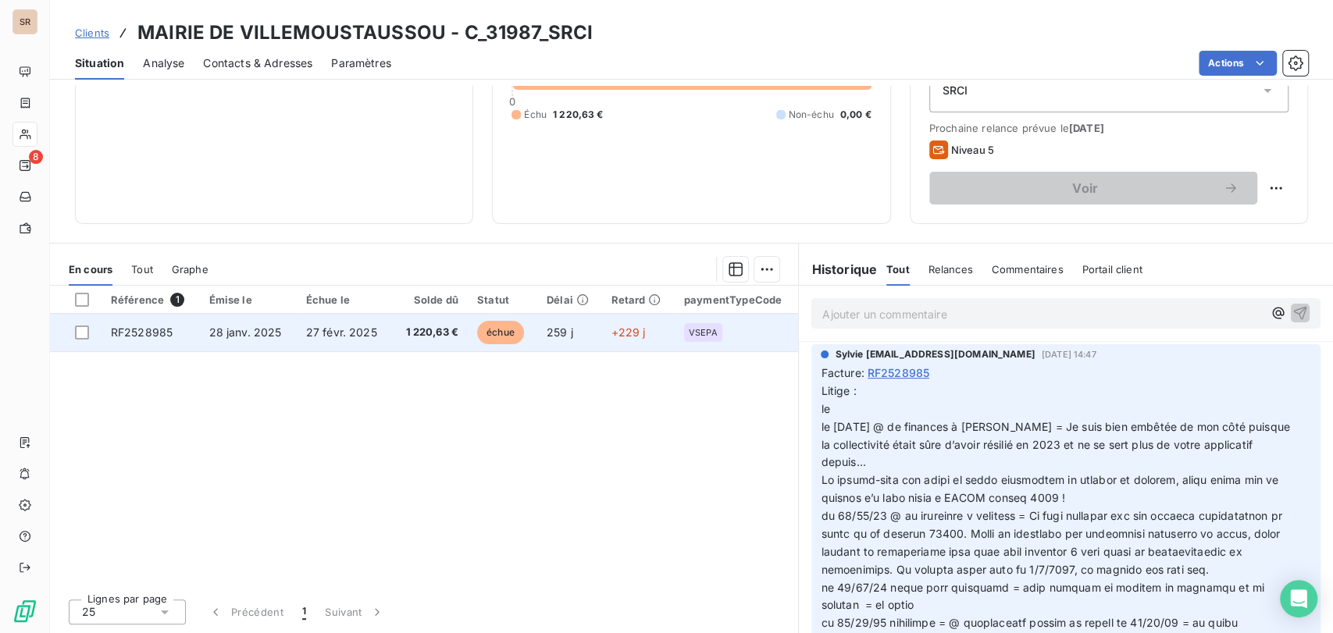
click at [166, 330] on span "RF2528985" at bounding box center [142, 332] width 62 height 13
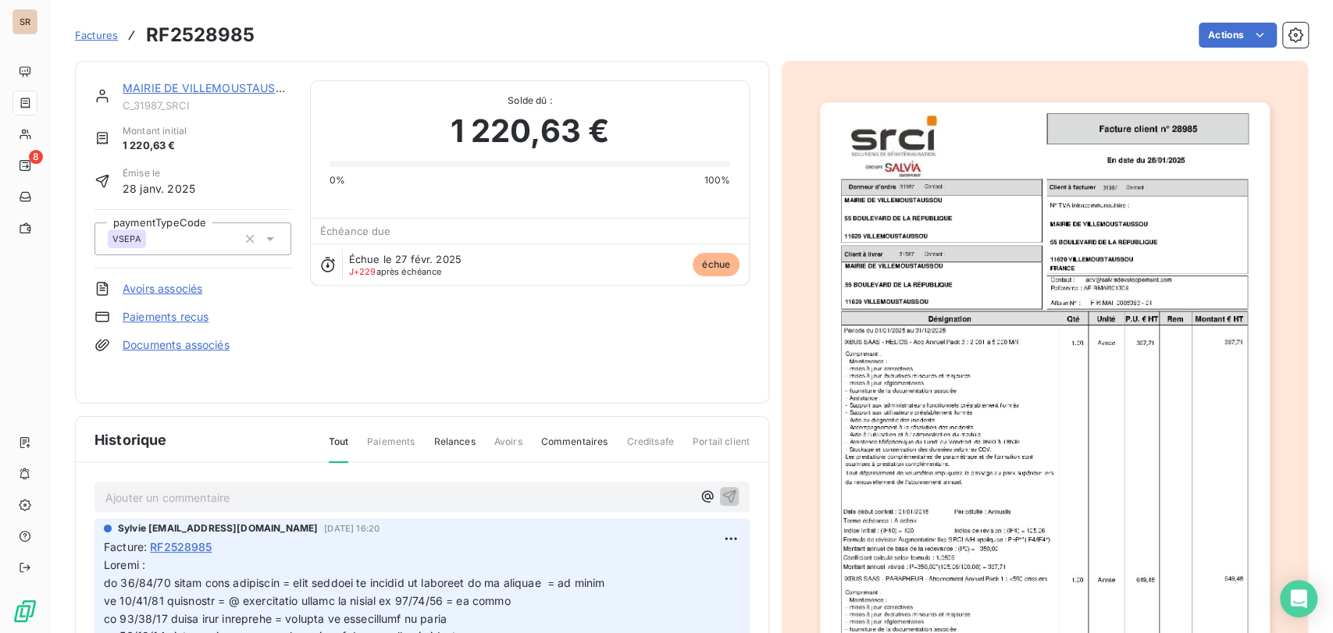
click at [145, 338] on link "Documents associés" at bounding box center [176, 345] width 107 height 16
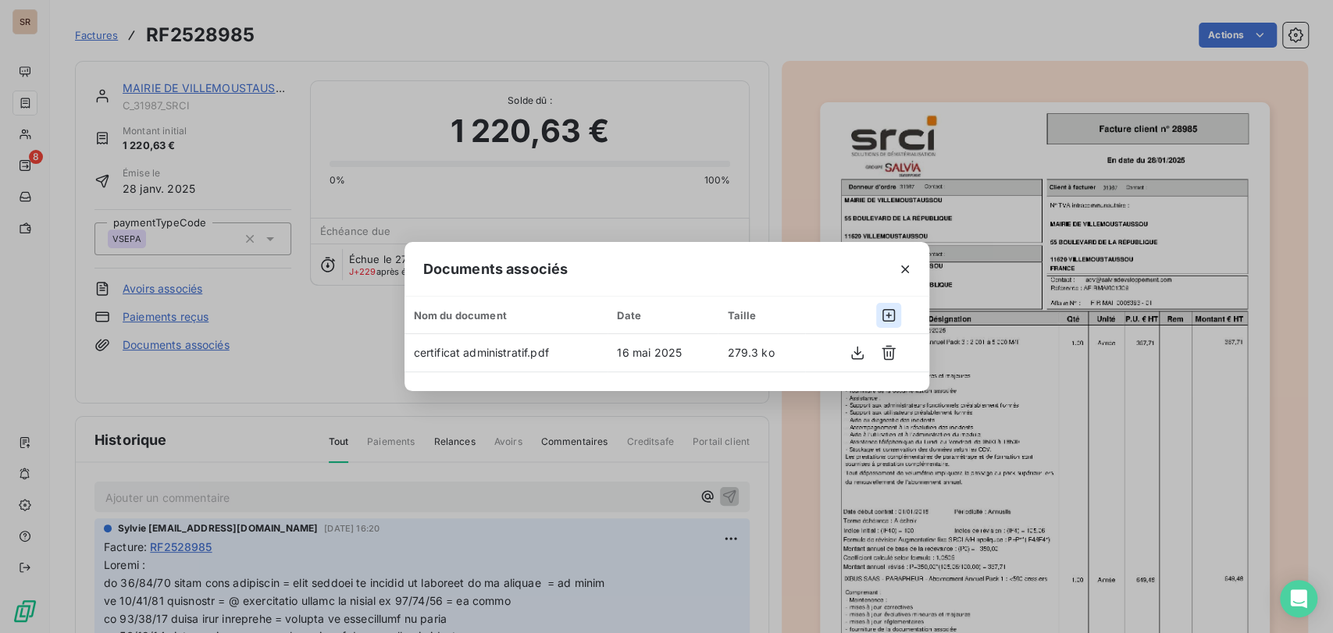
click at [882, 314] on icon "button" at bounding box center [888, 315] width 12 height 12
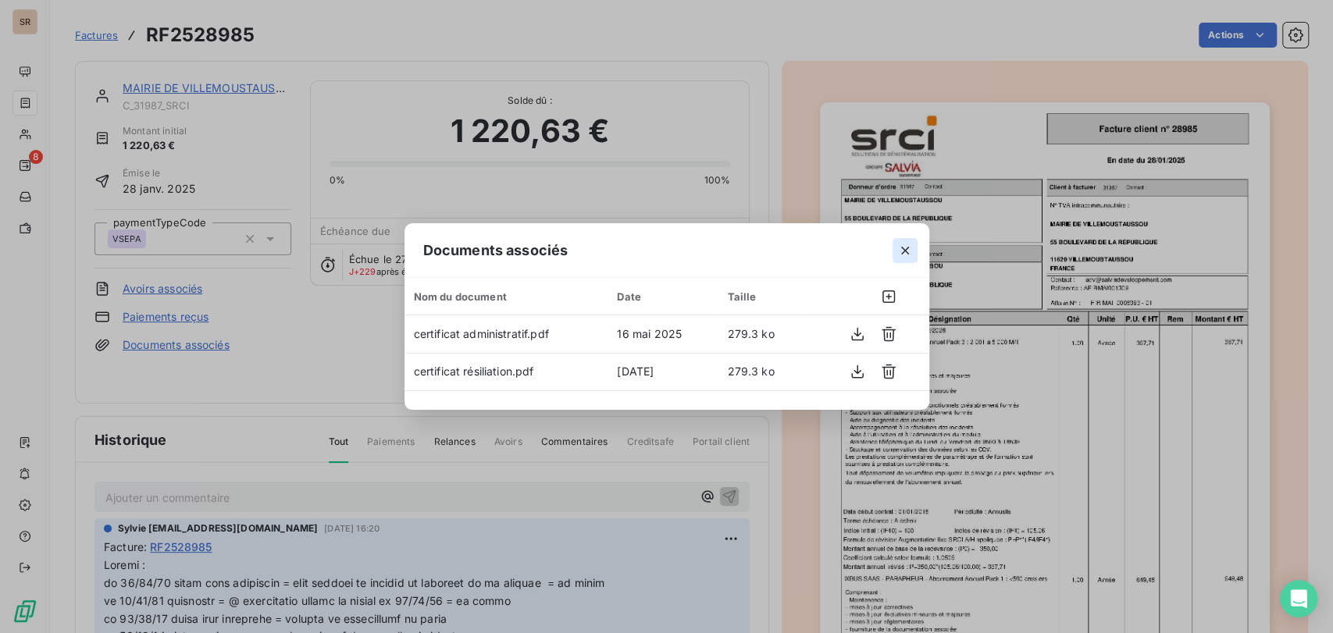
click at [904, 251] on icon "button" at bounding box center [905, 251] width 16 height 16
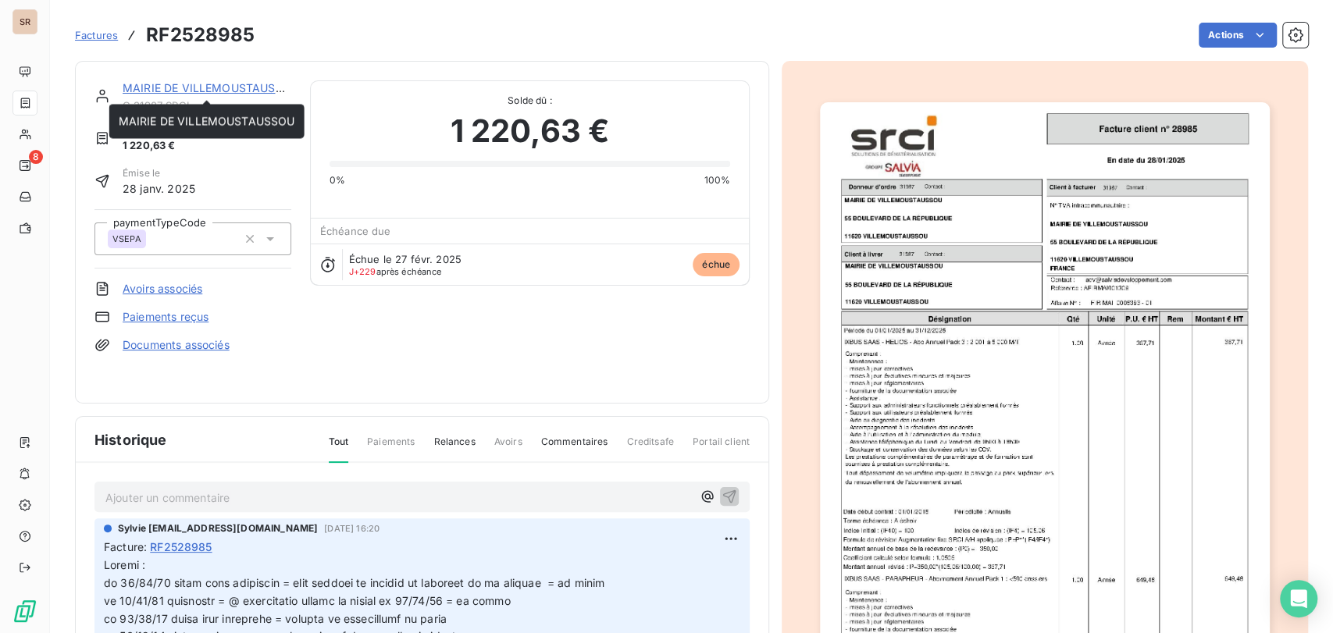
click at [219, 88] on link "MAIRIE DE VILLEMOUSTAUSSOU" at bounding box center [211, 87] width 176 height 13
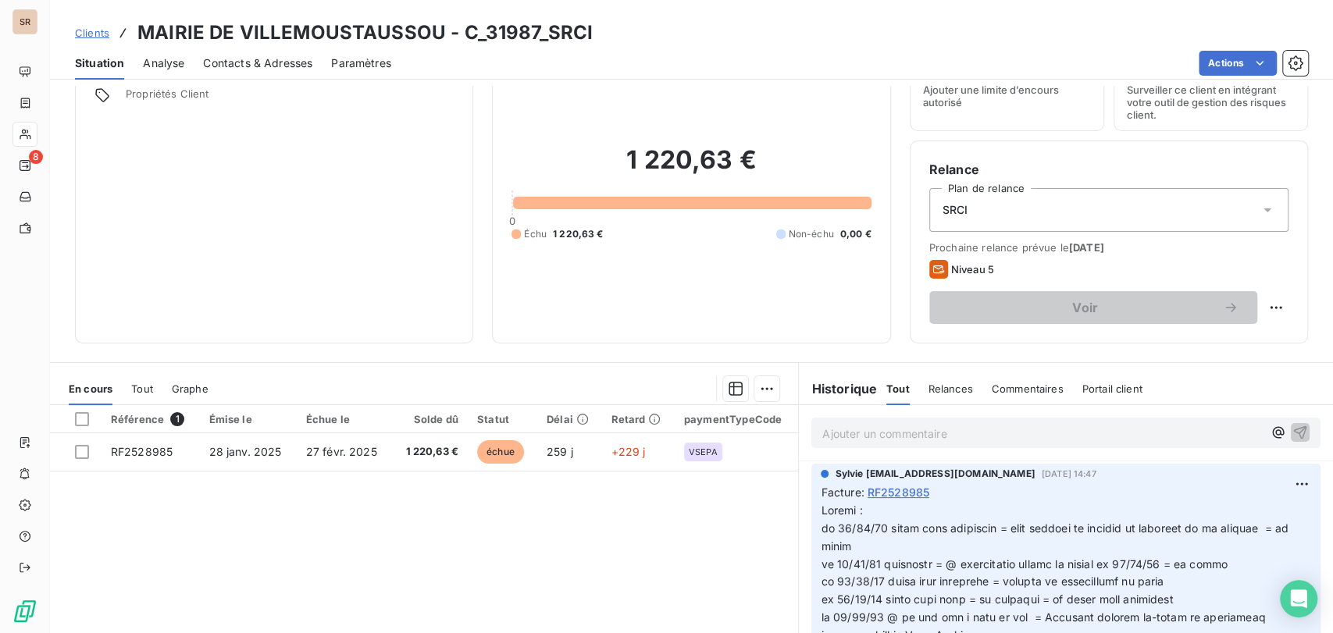
scroll to position [173, 0]
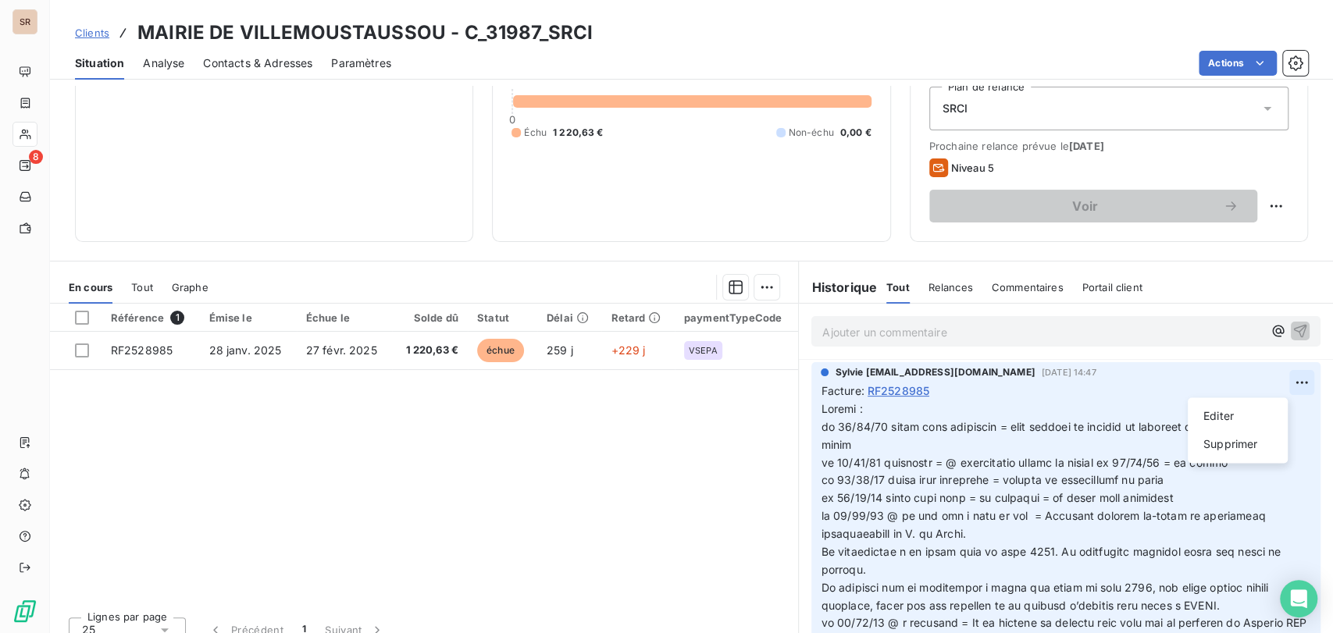
click at [1277, 383] on html "SR 8 Clients MAIRIE DE VILLEMOUSTAUSSOU - C_31987_SRCI Situation Analyse Contac…" at bounding box center [666, 316] width 1333 height 633
click at [1234, 415] on div "Editer" at bounding box center [1237, 416] width 87 height 25
click at [874, 408] on p at bounding box center [1057, 606] width 472 height 411
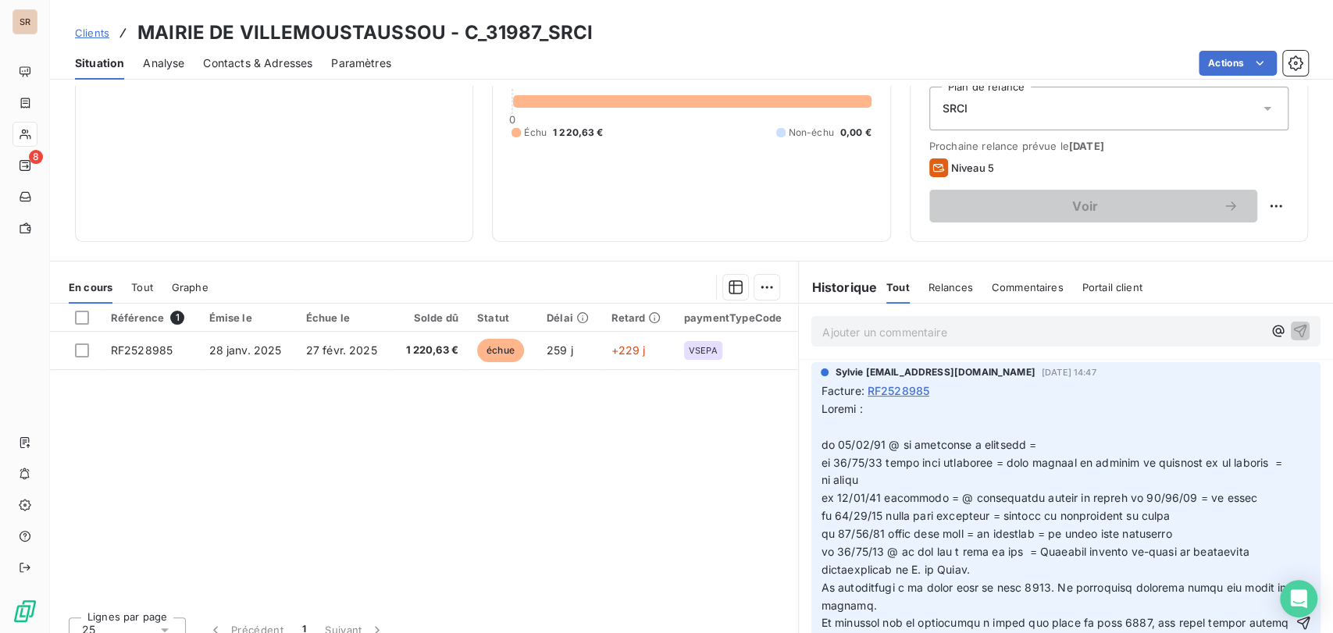
click at [1049, 444] on p at bounding box center [1057, 624] width 472 height 447
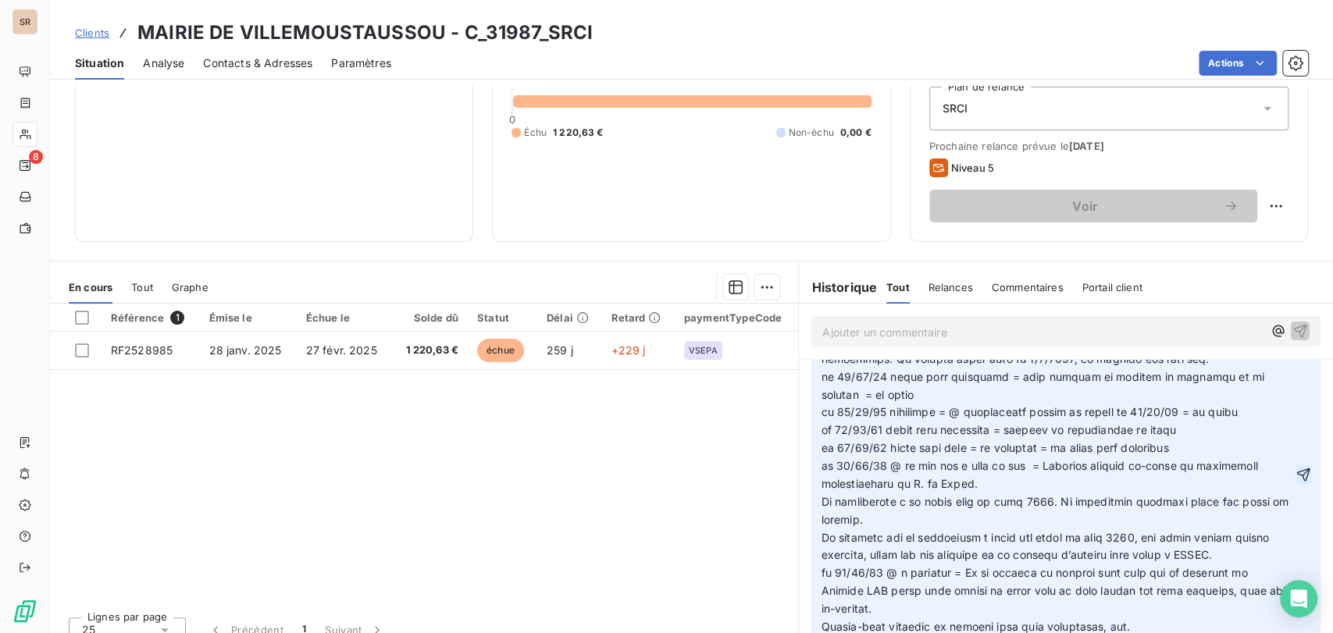
click at [1297, 482] on icon "button" at bounding box center [1303, 475] width 13 height 13
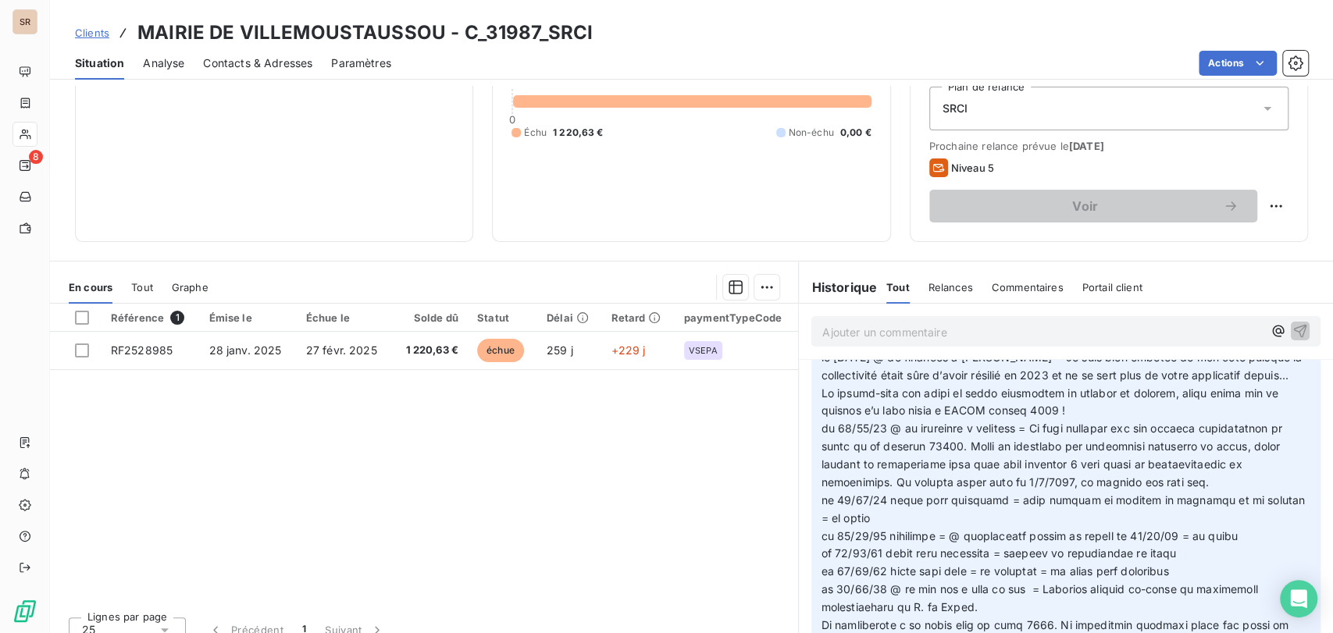
scroll to position [0, 0]
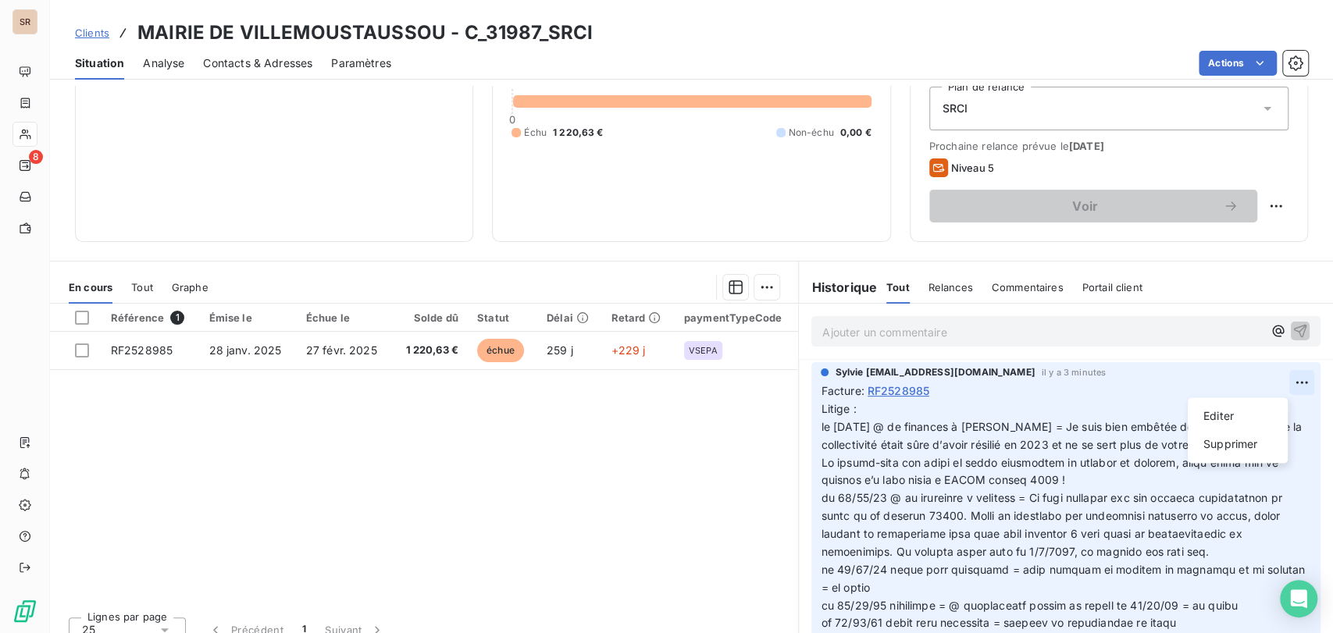
click at [1266, 386] on html "SR 8 Clients MAIRIE DE VILLEMOUSTAUSSOU - C_31987_SRCI Situation Analyse Contac…" at bounding box center [666, 316] width 1333 height 633
click at [1235, 413] on div "Editer" at bounding box center [1237, 416] width 87 height 25
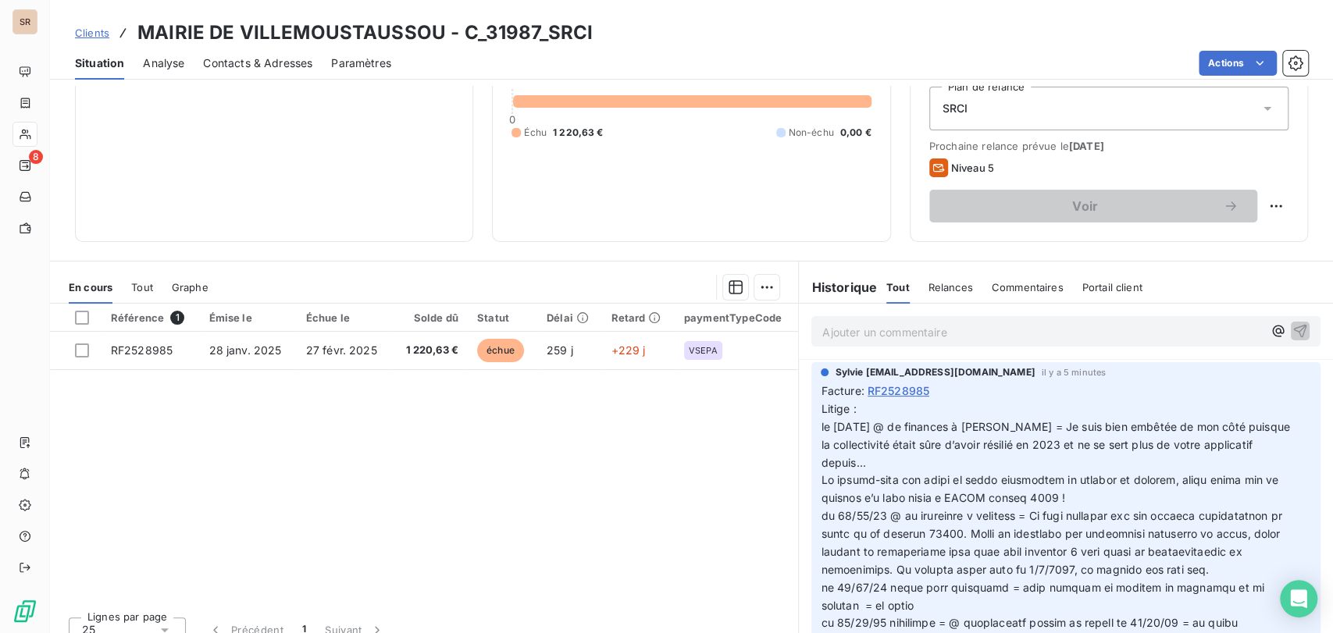
click at [893, 412] on p "Litige : le [DATE] @ de finances à [PERSON_NAME] = Je suis bien embêtée de mon …" at bounding box center [1057, 437] width 472 height 72
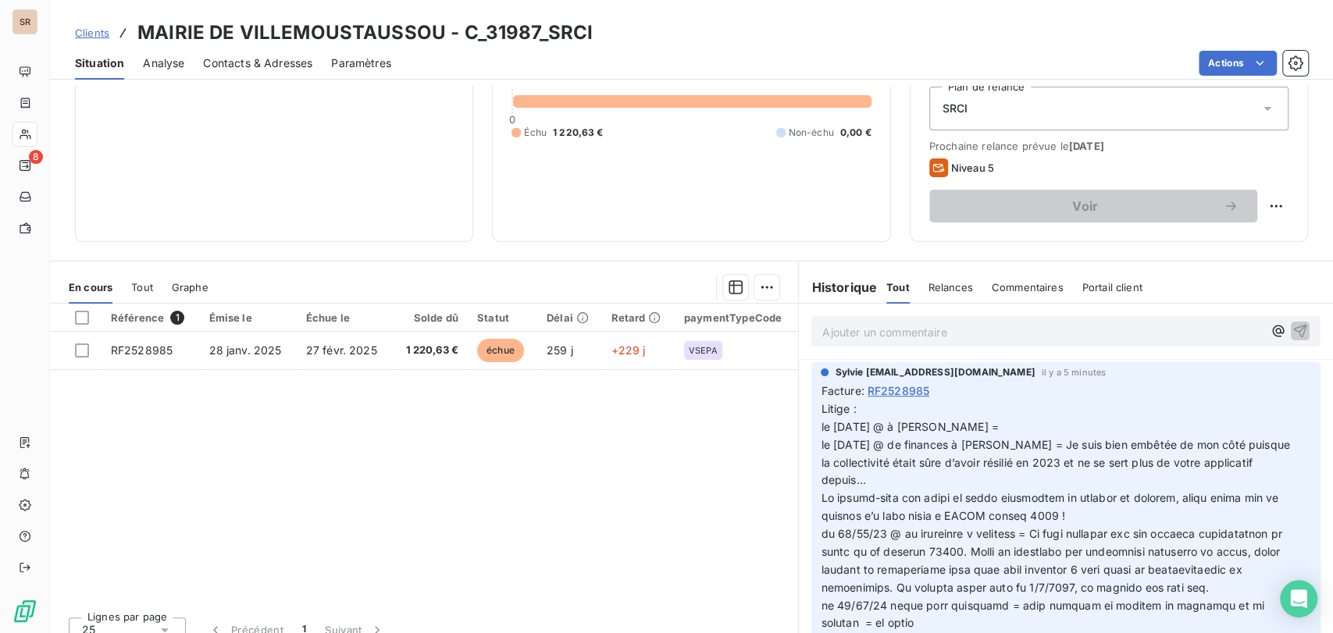
click at [1005, 427] on p "Litige : le [DATE] @ à [PERSON_NAME] = le [DATE] @ de finances à [PERSON_NAME] …" at bounding box center [1057, 445] width 472 height 89
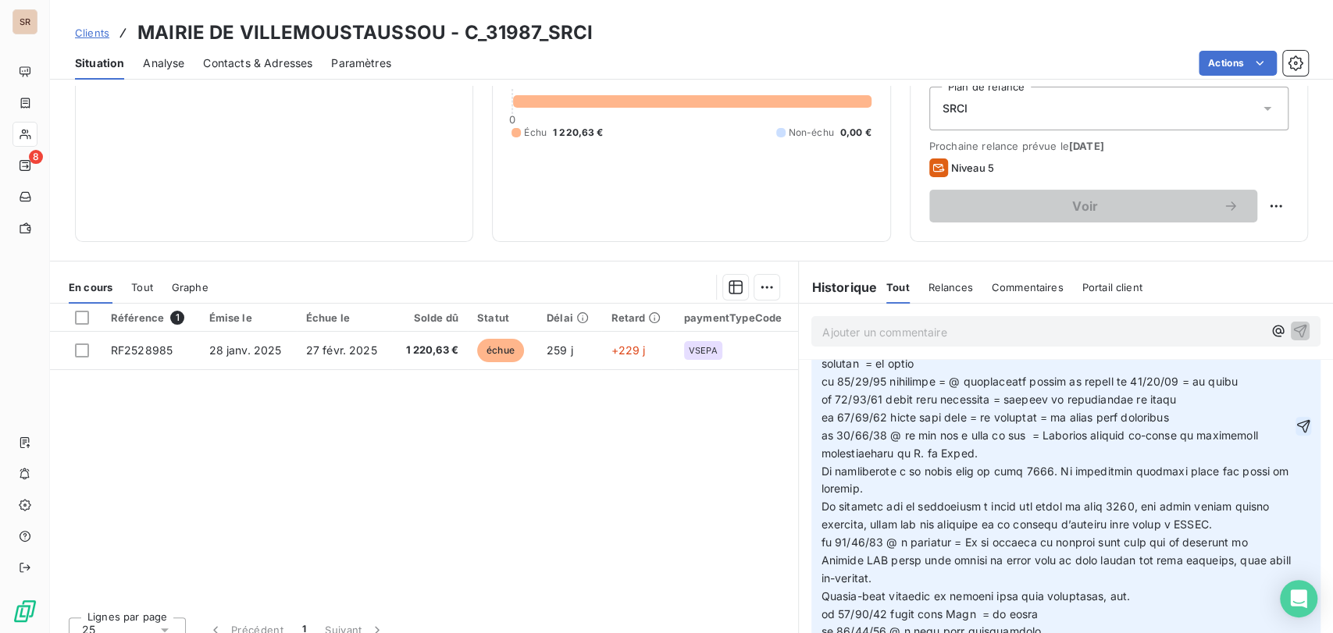
click at [1295, 434] on icon "button" at bounding box center [1303, 427] width 16 height 16
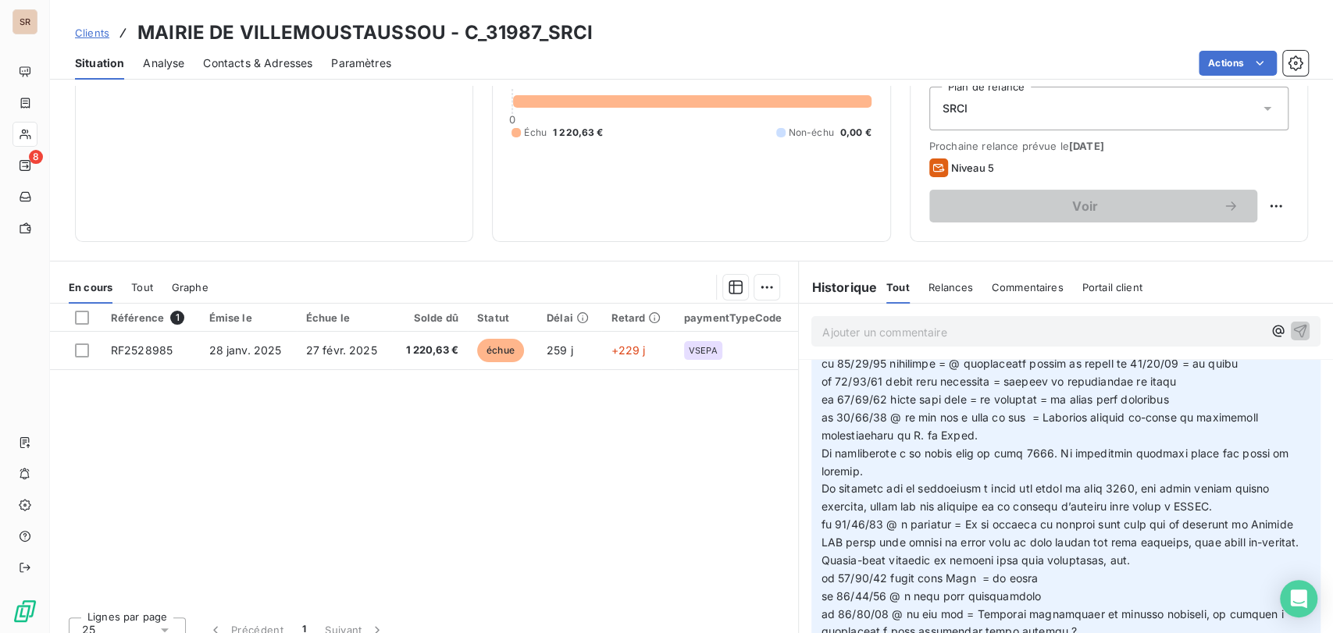
scroll to position [259, 0]
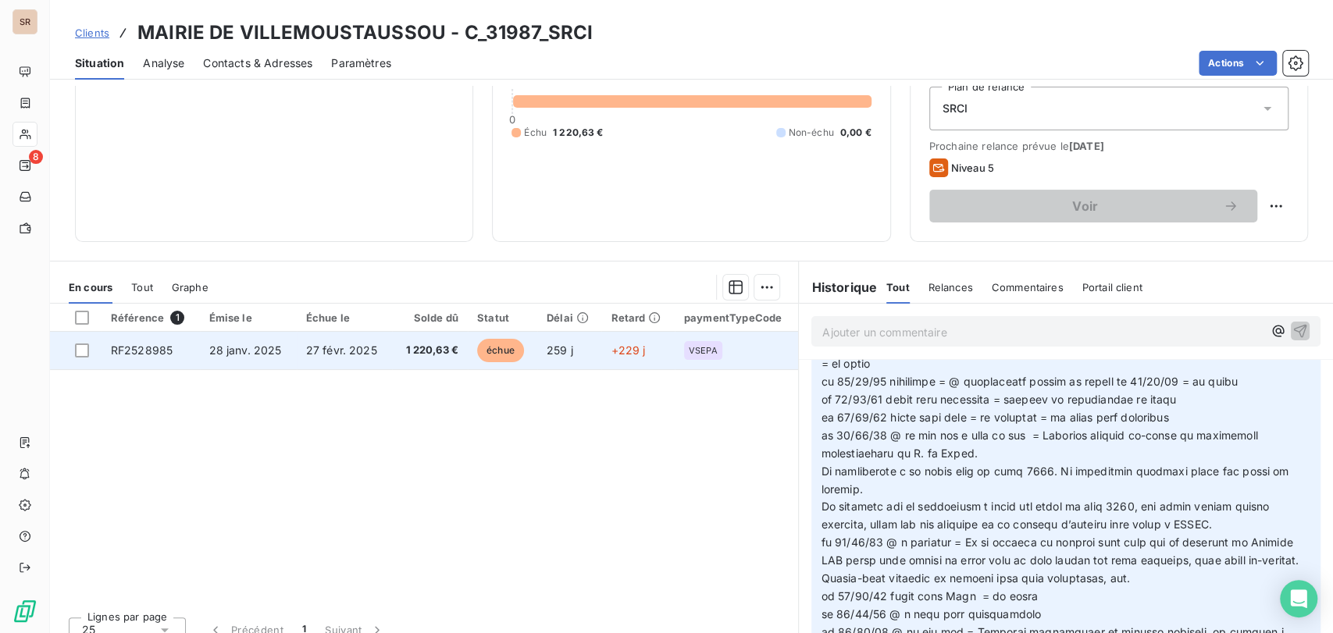
click at [151, 344] on span "RF2528985" at bounding box center [142, 350] width 62 height 13
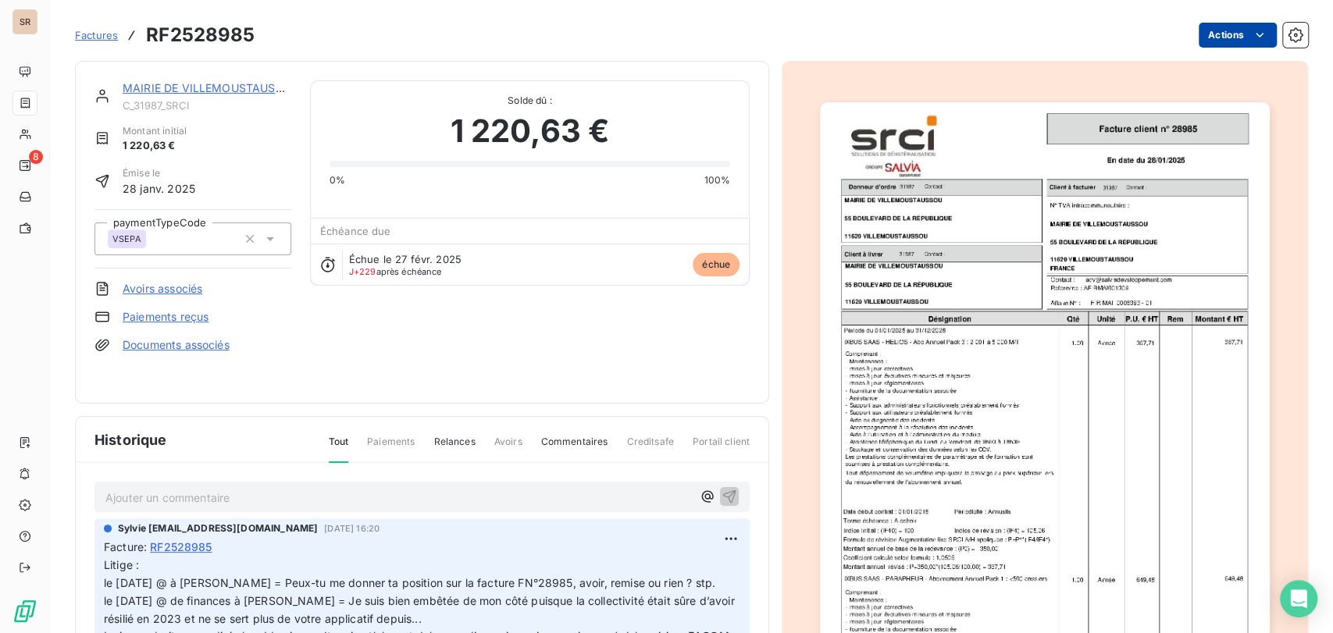
click at [1215, 31] on html "SR 8 Factures RF2528985 Actions MAIRIE DE VILLEMOUSTAUSSOU C_31987_SRCI Montant…" at bounding box center [666, 316] width 1333 height 633
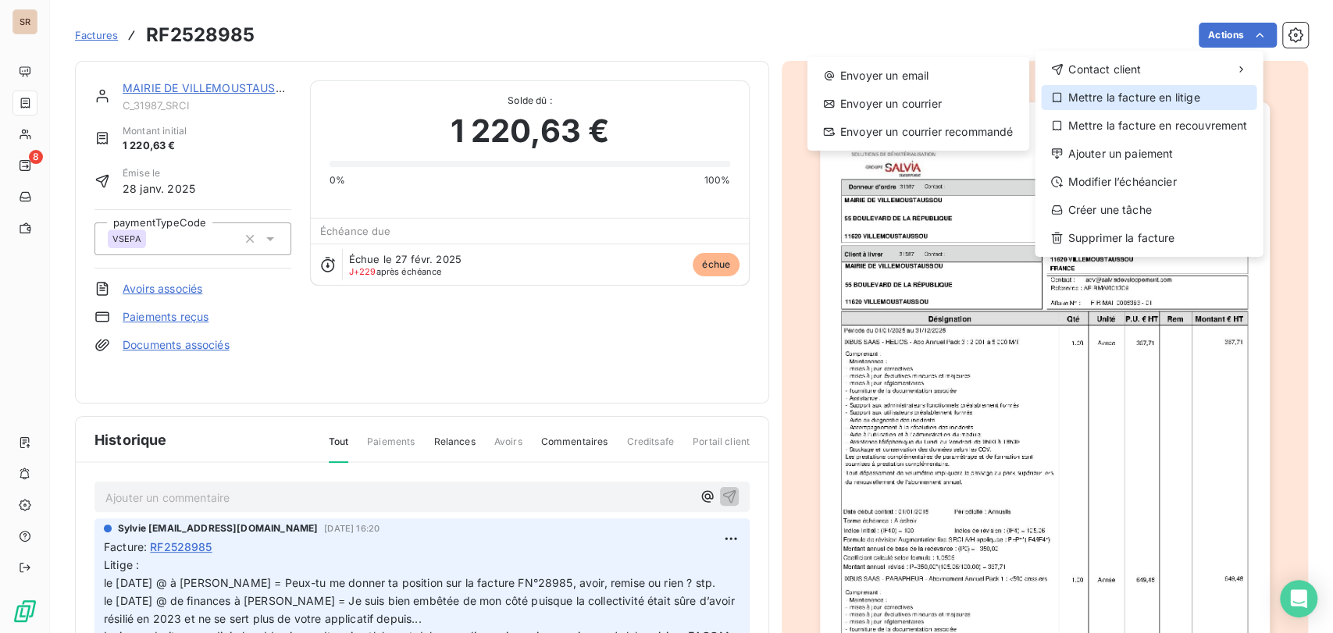
click at [1168, 95] on div "Mettre la facture en litige" at bounding box center [1149, 97] width 216 height 25
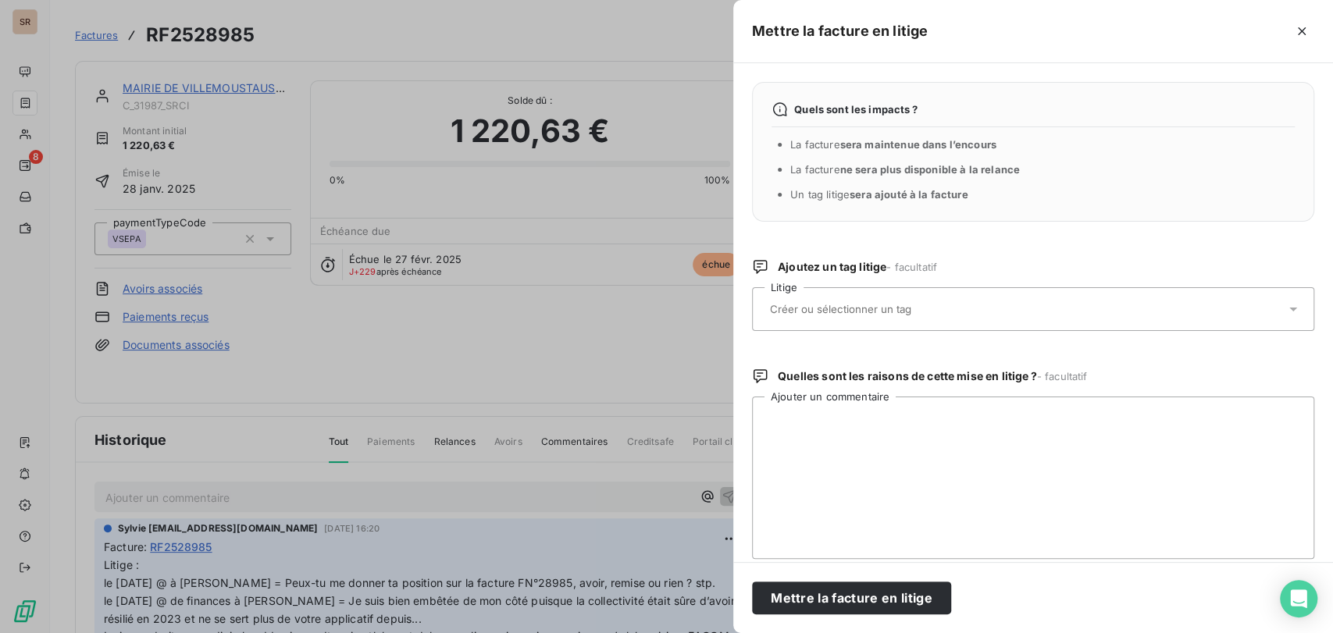
click at [1285, 311] on icon at bounding box center [1293, 309] width 16 height 16
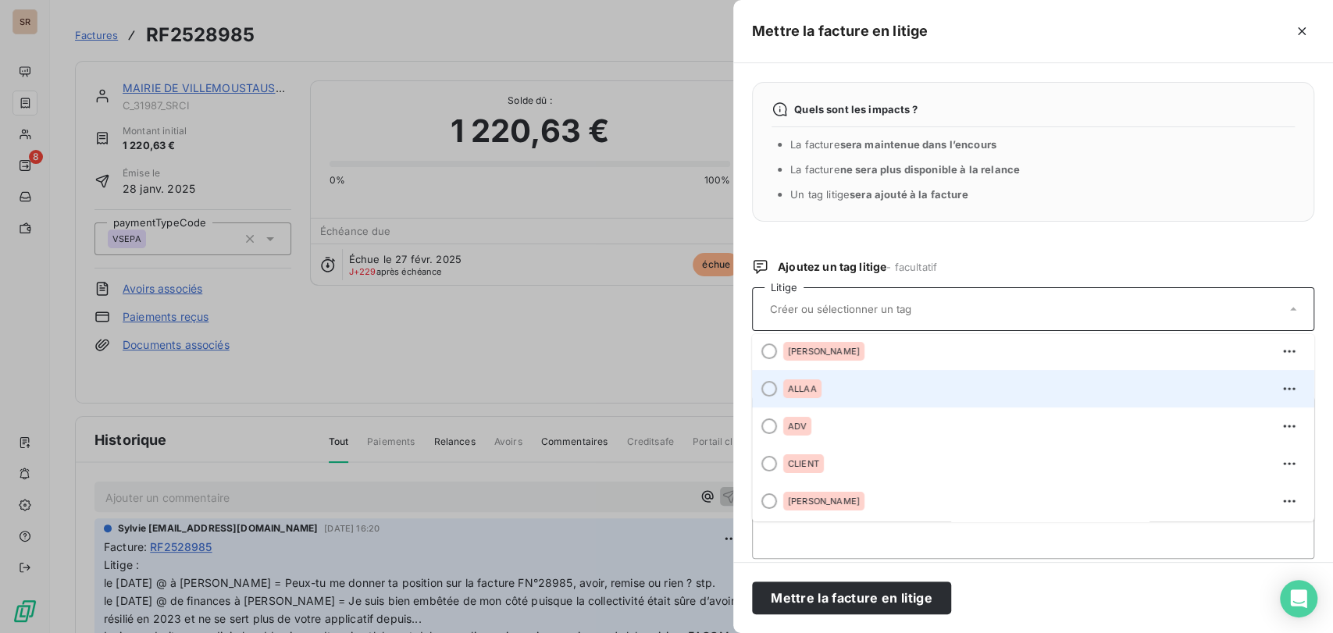
scroll to position [260, 0]
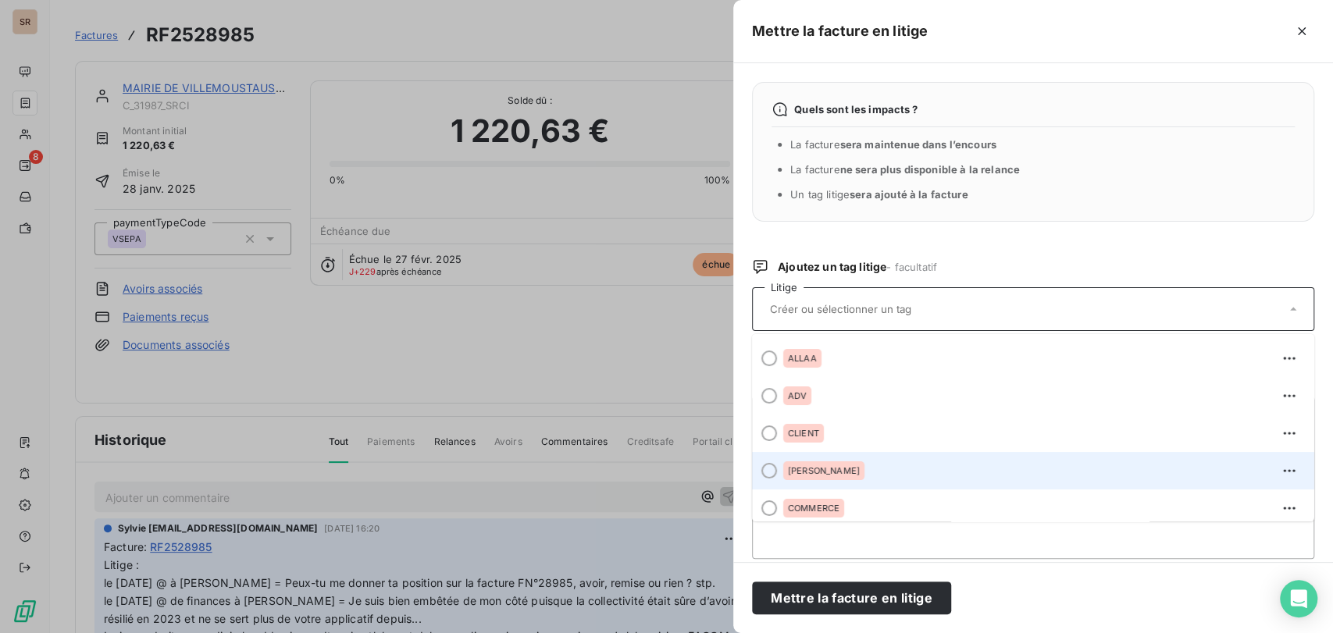
click at [775, 470] on div at bounding box center [769, 471] width 16 height 16
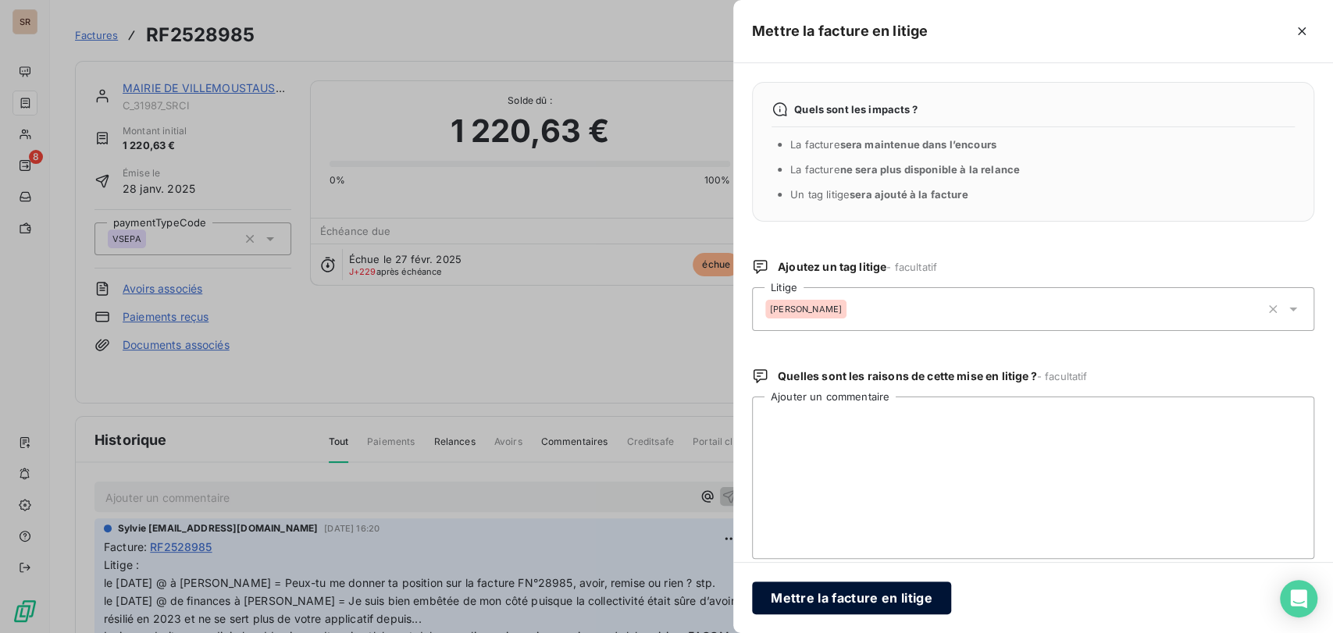
click at [846, 594] on button "Mettre la facture en litige" at bounding box center [851, 598] width 199 height 33
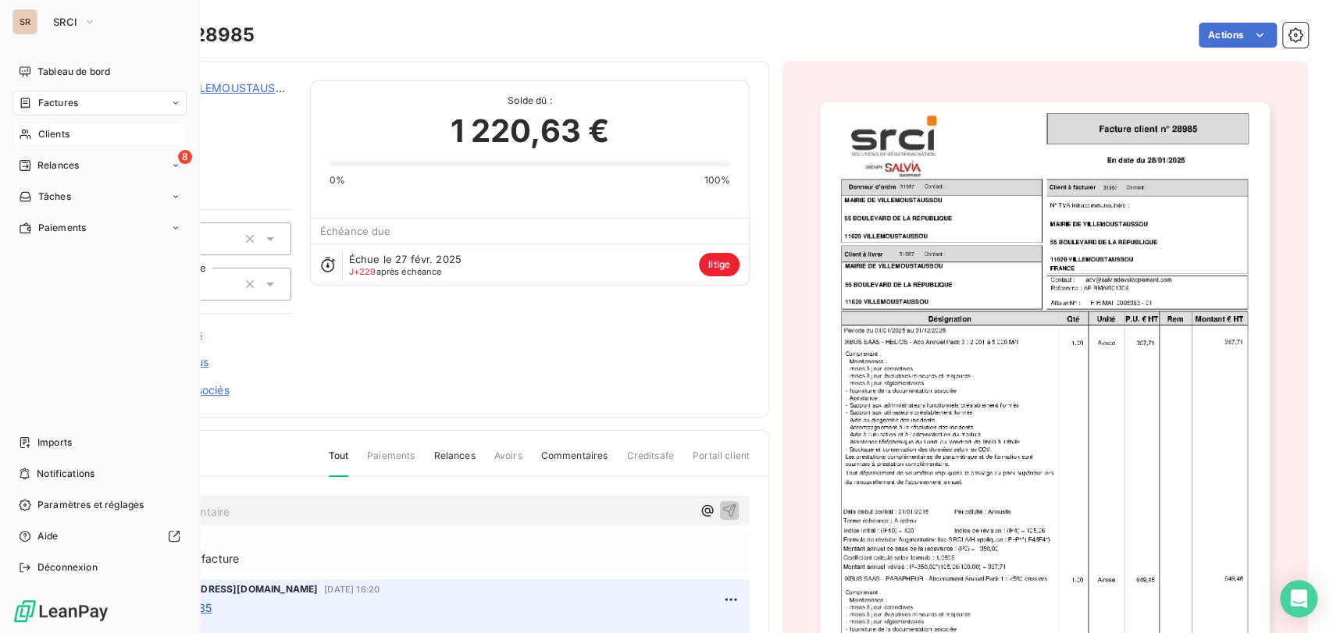
click at [41, 137] on span "Clients" at bounding box center [53, 134] width 31 height 14
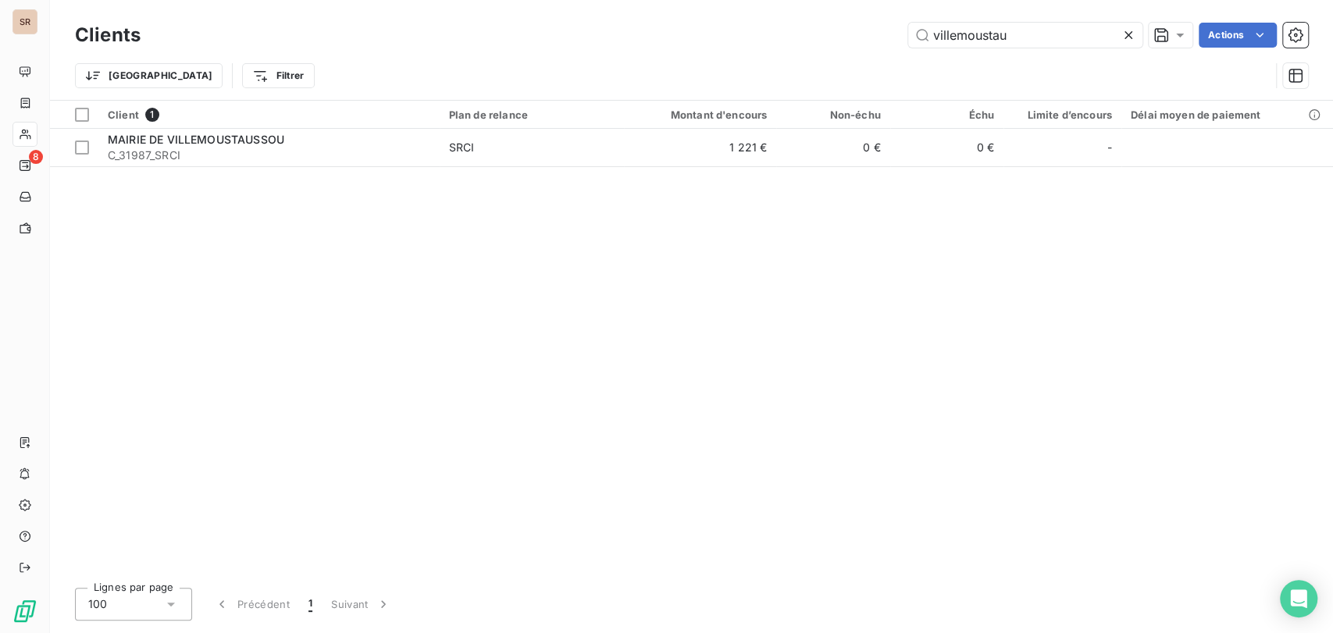
drag, startPoint x: 951, startPoint y: 33, endPoint x: 868, endPoint y: 30, distance: 83.6
click at [873, 37] on div "villemoustau Actions" at bounding box center [733, 35] width 1149 height 25
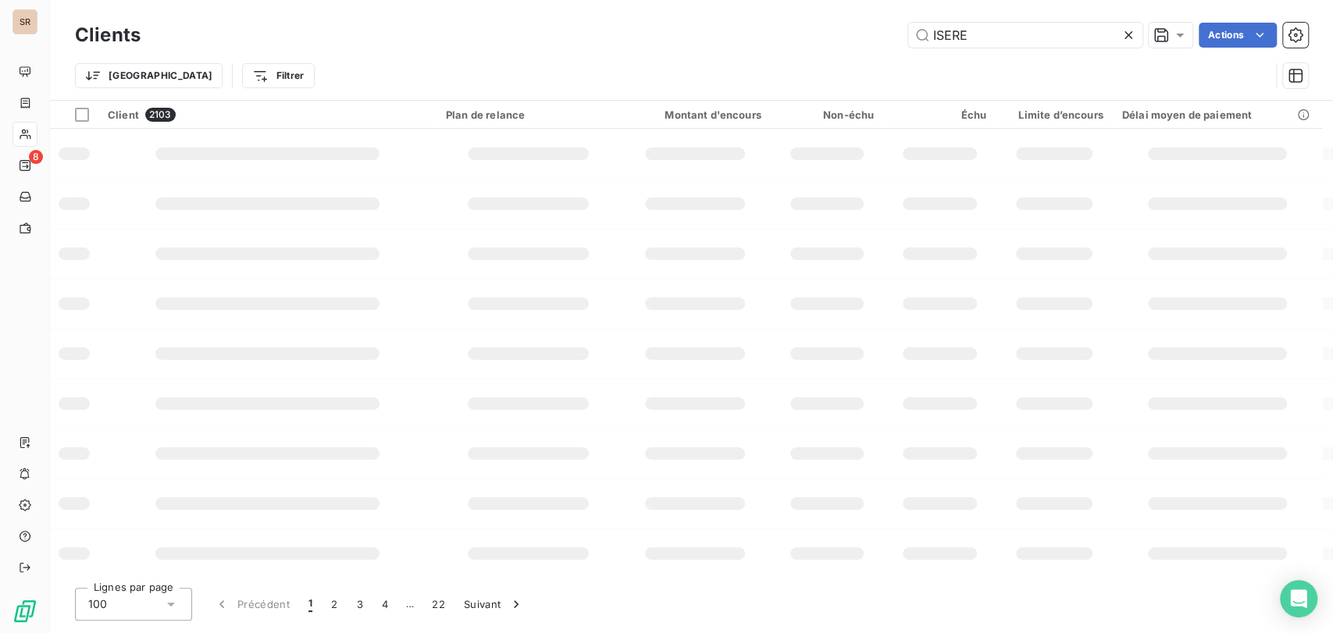
type input "ISERE"
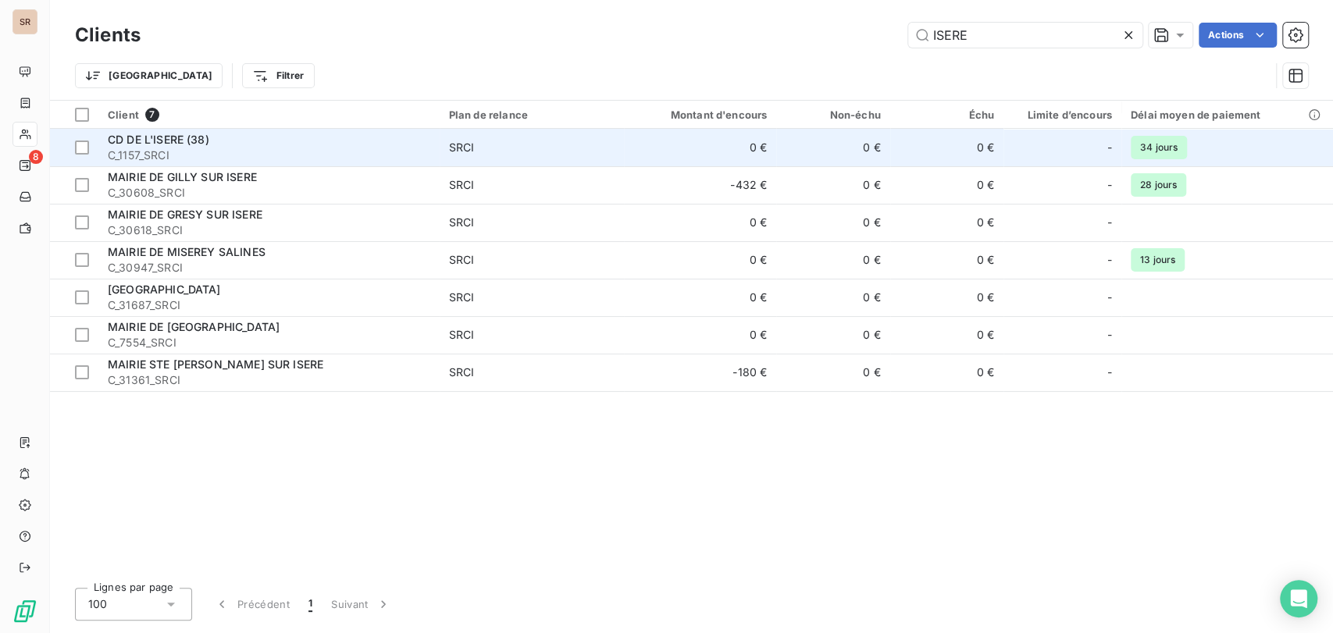
click at [148, 137] on span "CD DE L'ISERE (38)" at bounding box center [159, 139] width 102 height 13
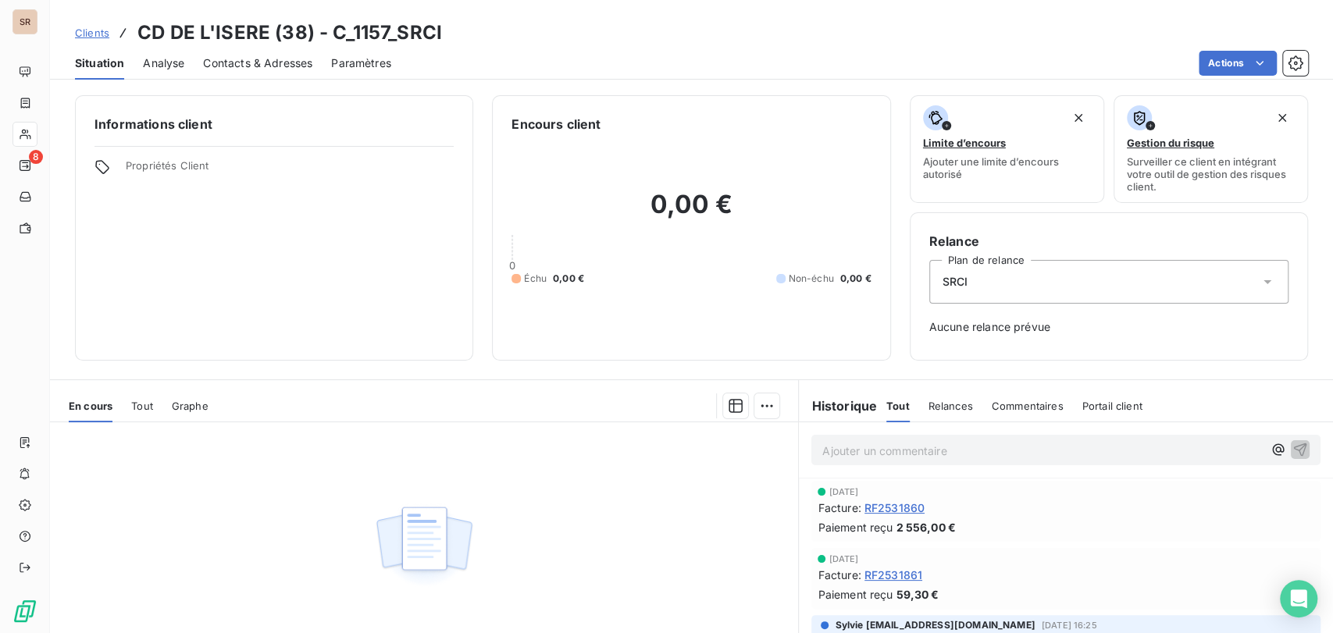
click at [248, 59] on span "Contacts & Adresses" at bounding box center [257, 63] width 109 height 16
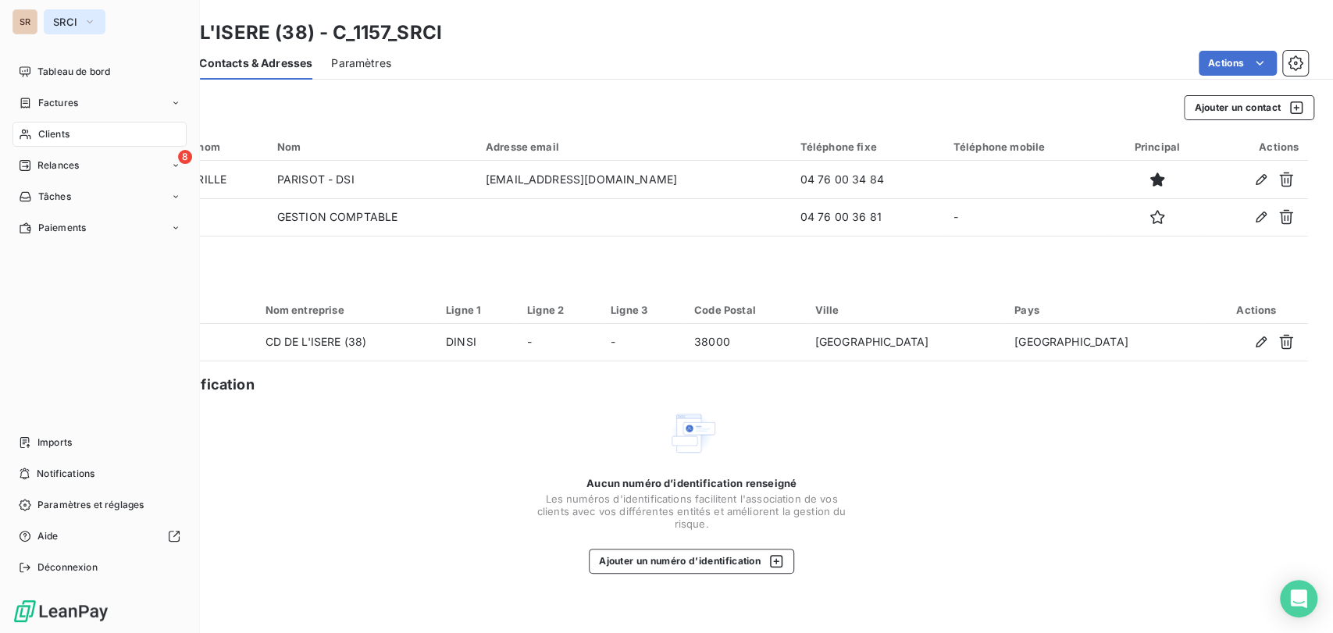
click at [93, 22] on icon "button" at bounding box center [90, 22] width 12 height 16
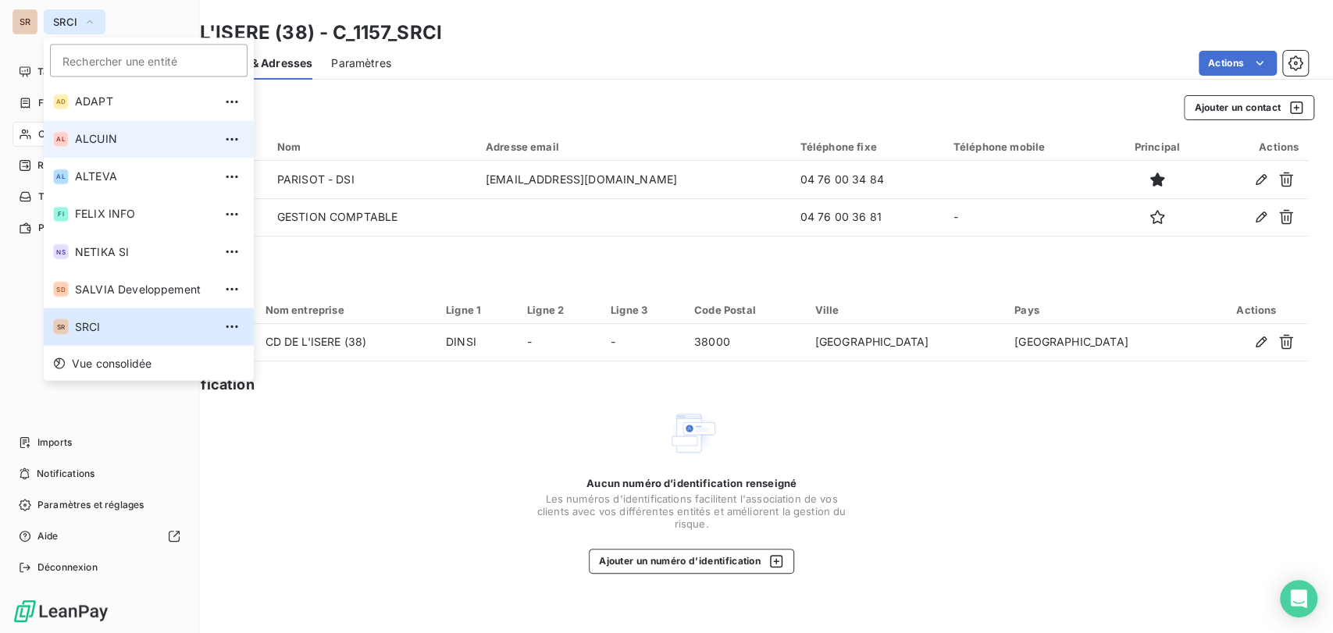
click at [93, 151] on li "AL ALCUIN" at bounding box center [149, 138] width 210 height 37
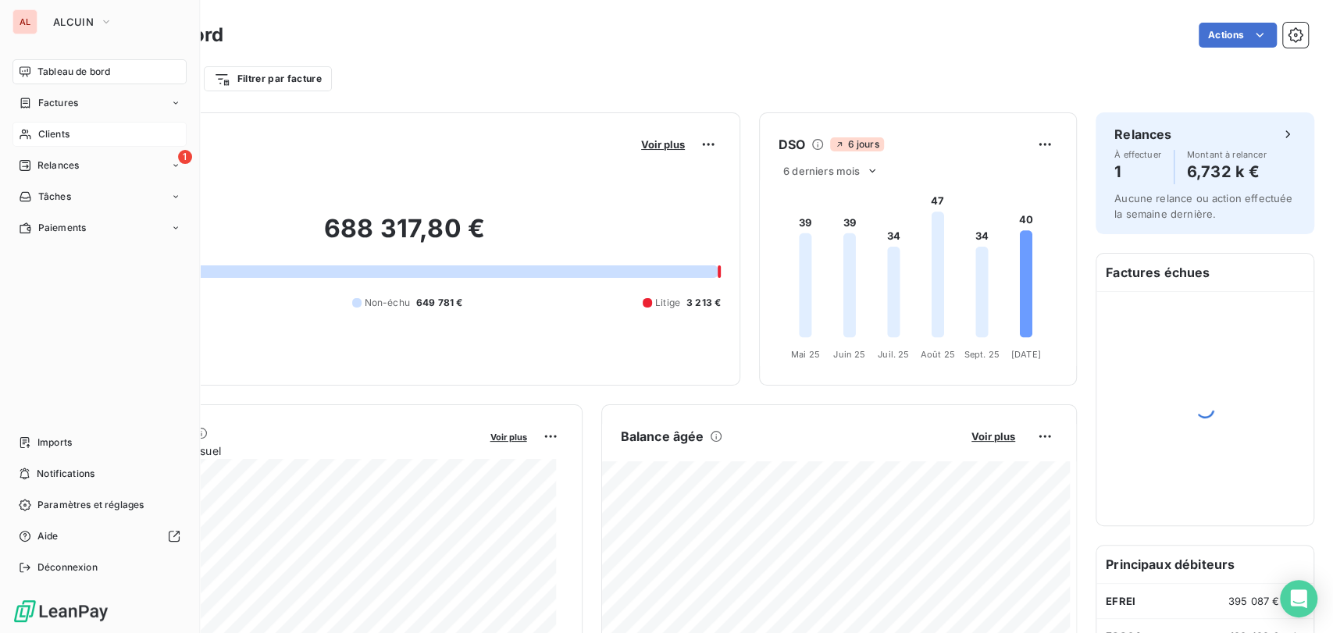
click at [54, 145] on div "Clients" at bounding box center [99, 134] width 174 height 25
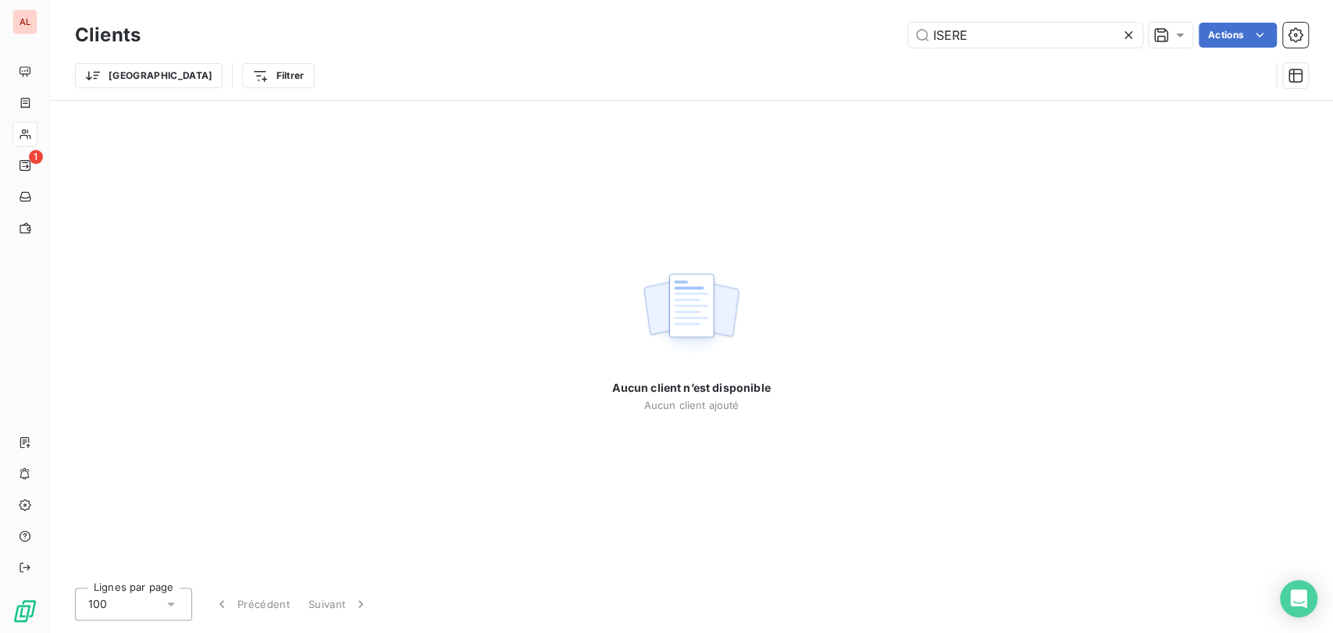
drag, startPoint x: 971, startPoint y: 30, endPoint x: 864, endPoint y: 48, distance: 108.5
click at [872, 48] on div "Clients ISERE Actions" at bounding box center [691, 35] width 1233 height 33
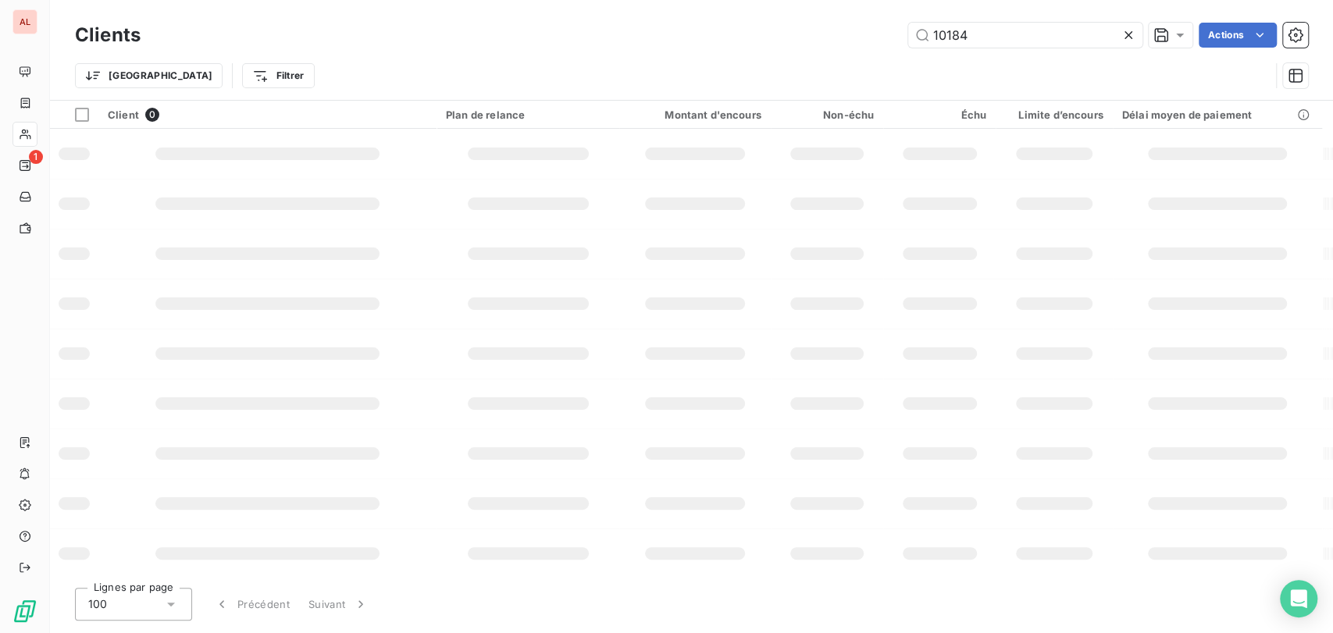
type input "10184"
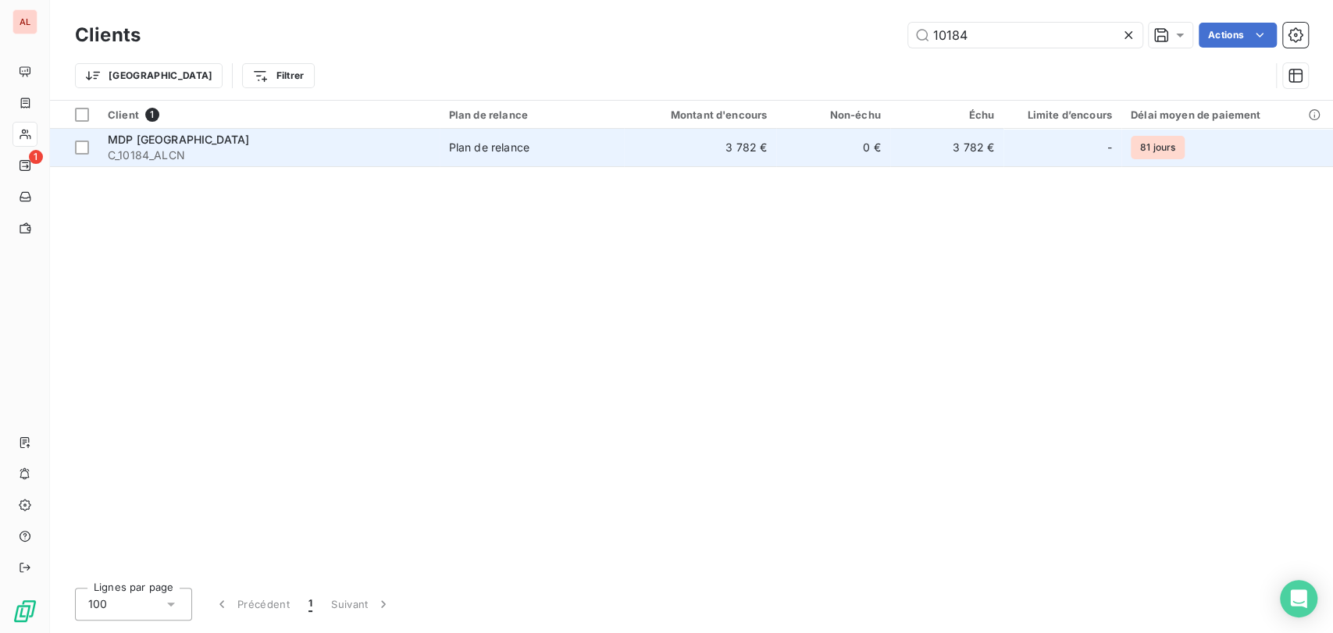
click at [106, 142] on td "MDP PARIS C_10184_ALCN" at bounding box center [268, 147] width 341 height 37
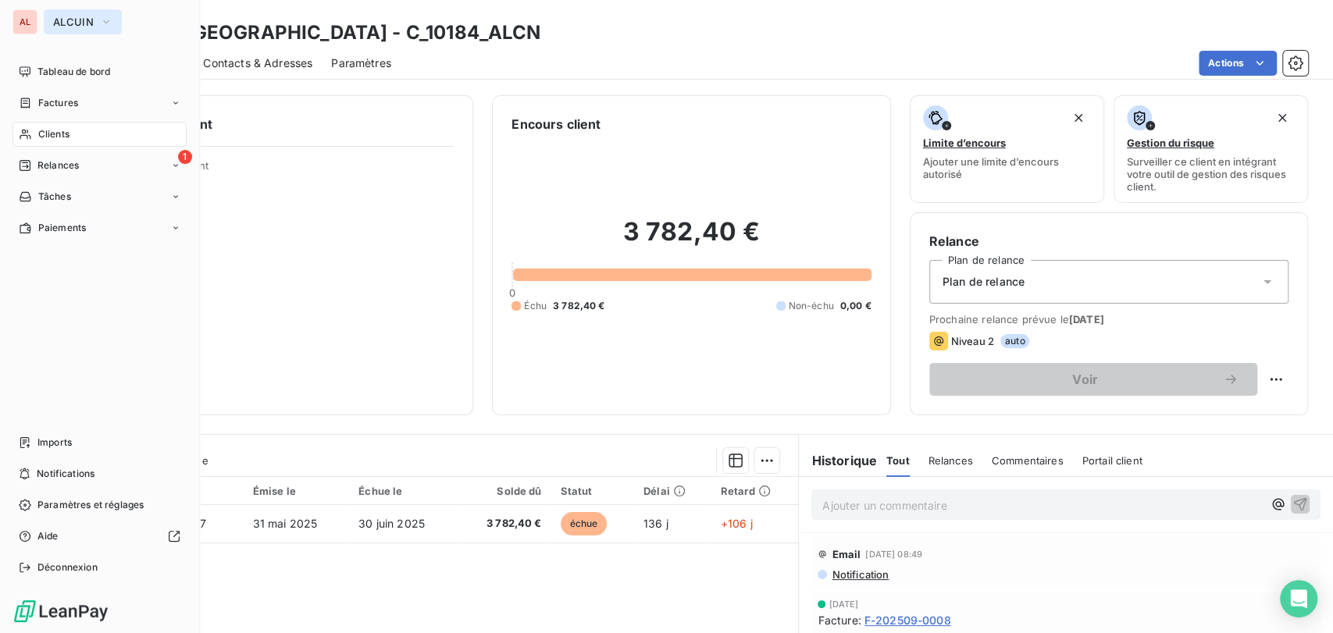
click at [108, 23] on icon "button" at bounding box center [106, 22] width 12 height 16
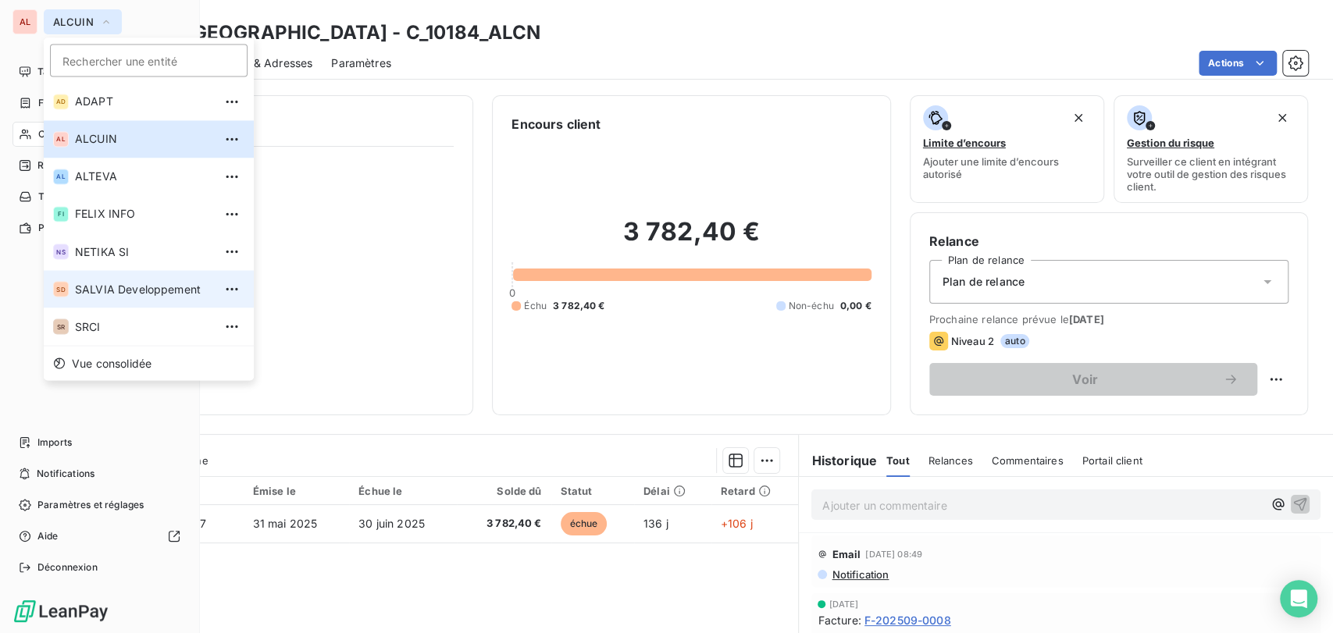
click at [137, 293] on span "SALVIA Developpement" at bounding box center [144, 289] width 138 height 16
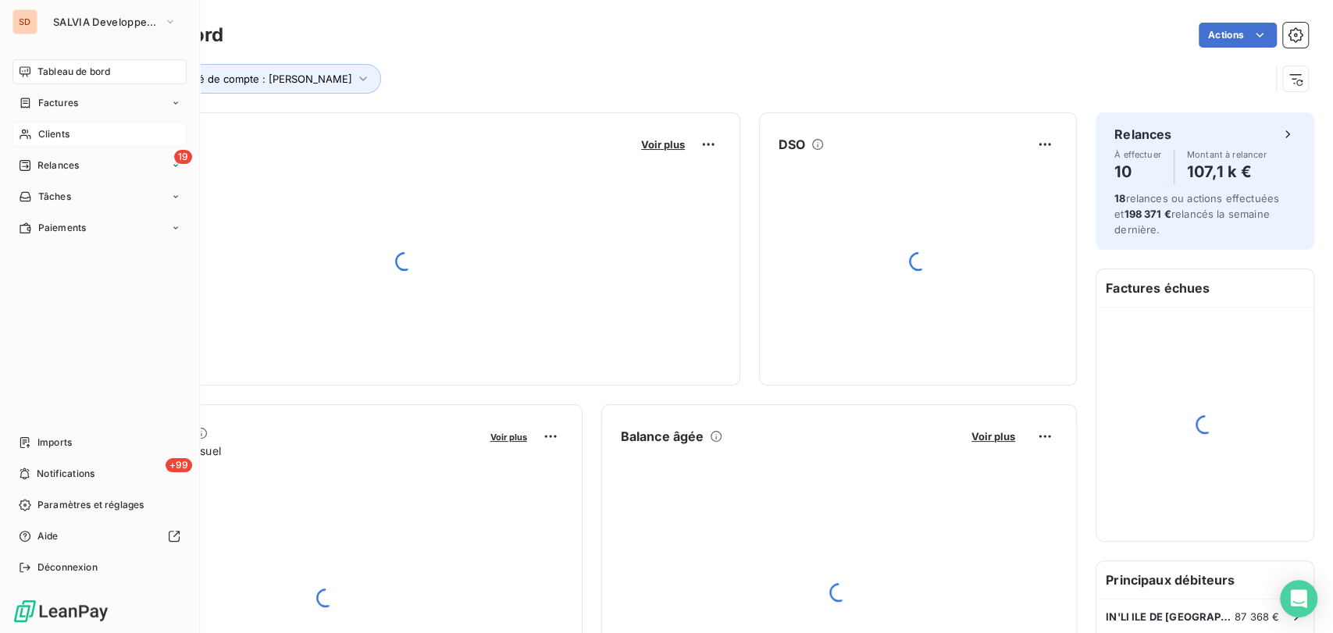
click at [54, 138] on span "Clients" at bounding box center [53, 134] width 31 height 14
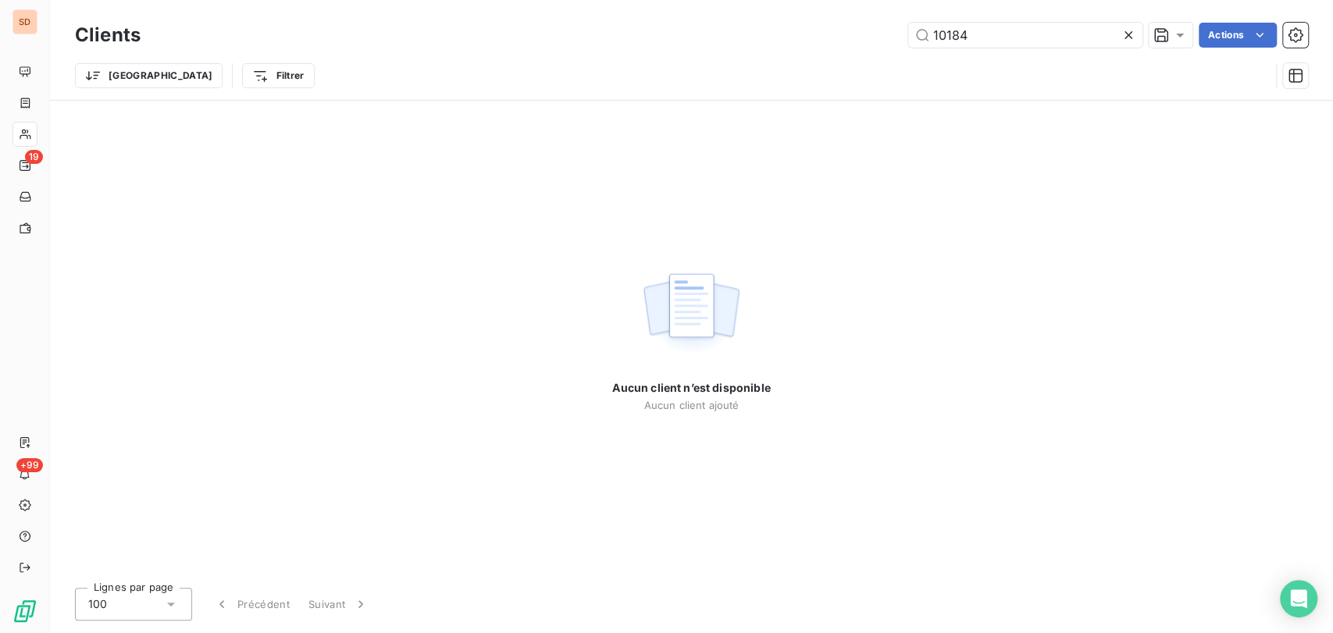
drag, startPoint x: 971, startPoint y: 39, endPoint x: 887, endPoint y: 48, distance: 84.0
click at [887, 48] on div "Clients 10184 Actions" at bounding box center [691, 35] width 1233 height 33
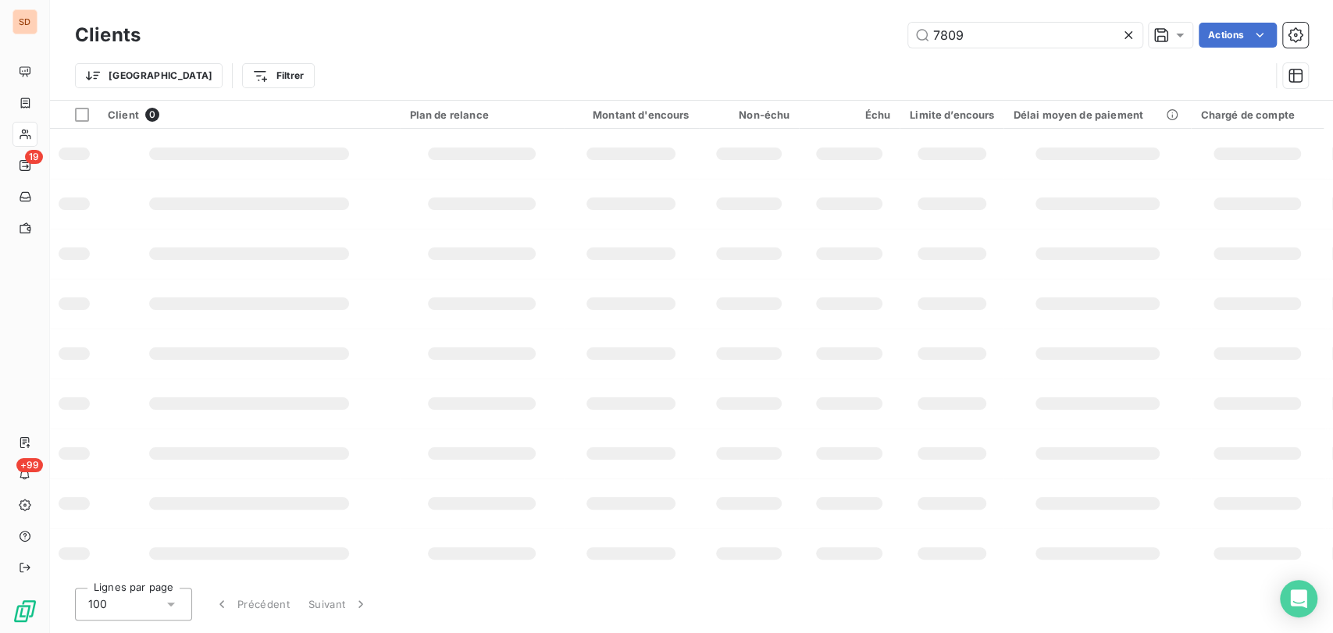
type input "7809"
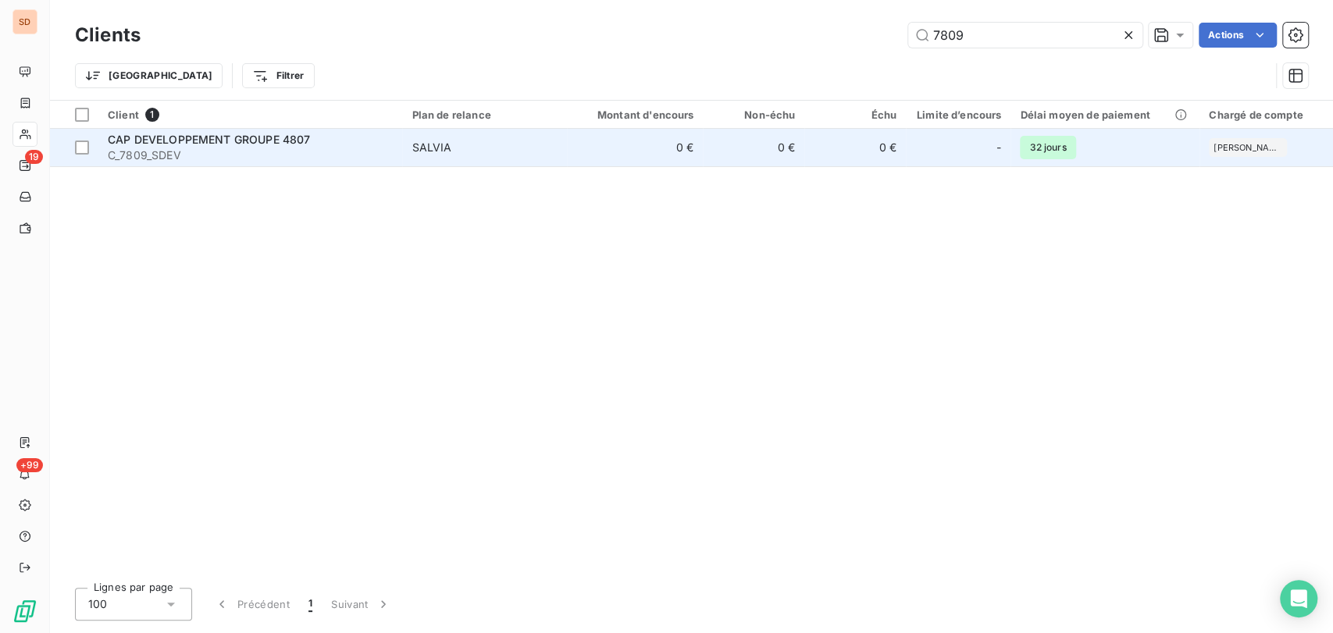
click at [135, 144] on span "CAP DEVELOPPEMENT GROUPE 4807" at bounding box center [209, 139] width 202 height 13
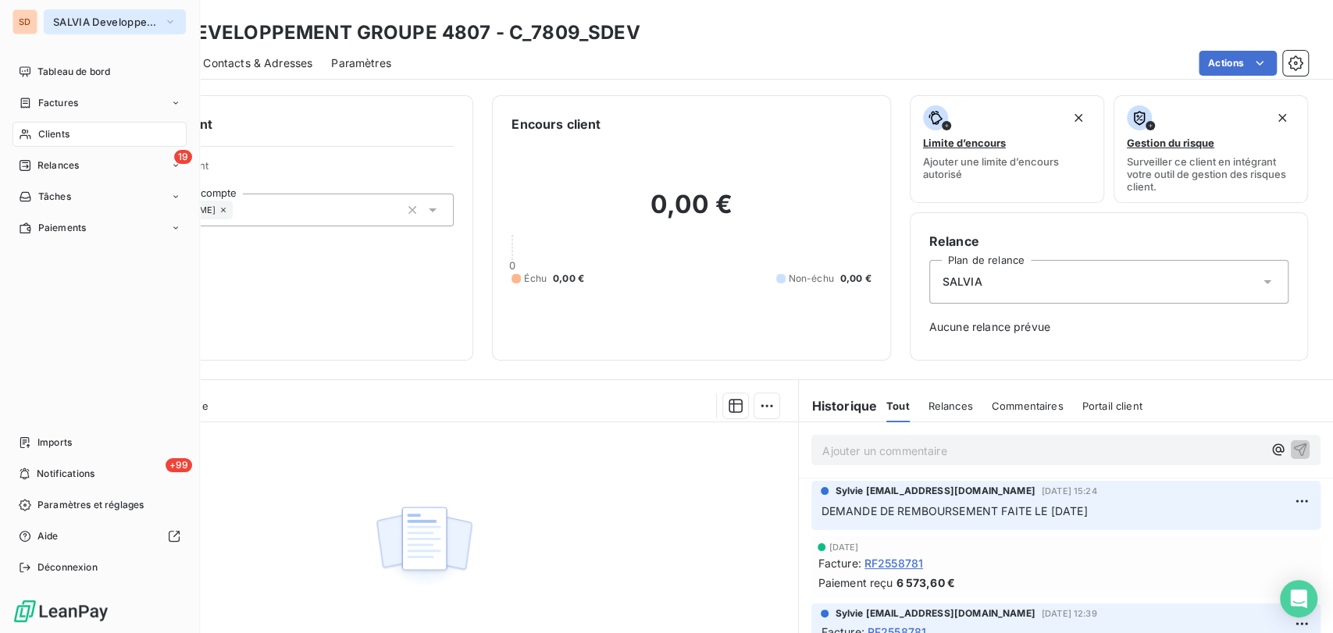
click at [169, 20] on icon "button" at bounding box center [170, 22] width 12 height 16
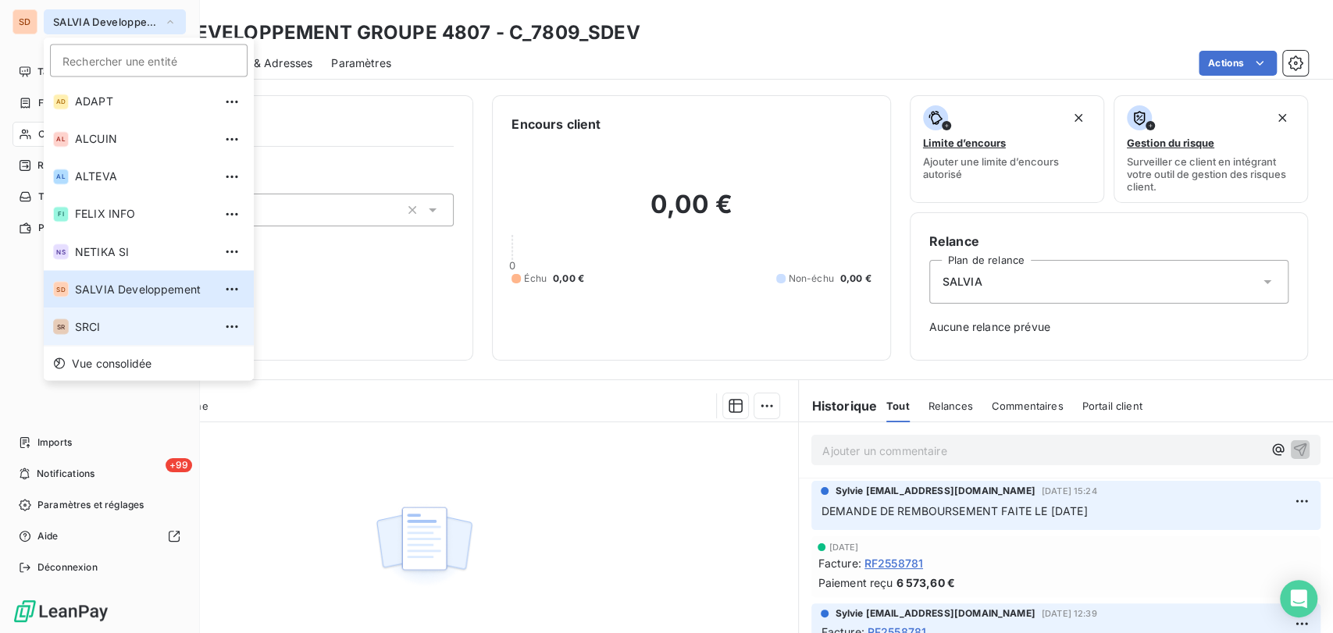
click at [102, 333] on span "SRCI" at bounding box center [144, 327] width 138 height 16
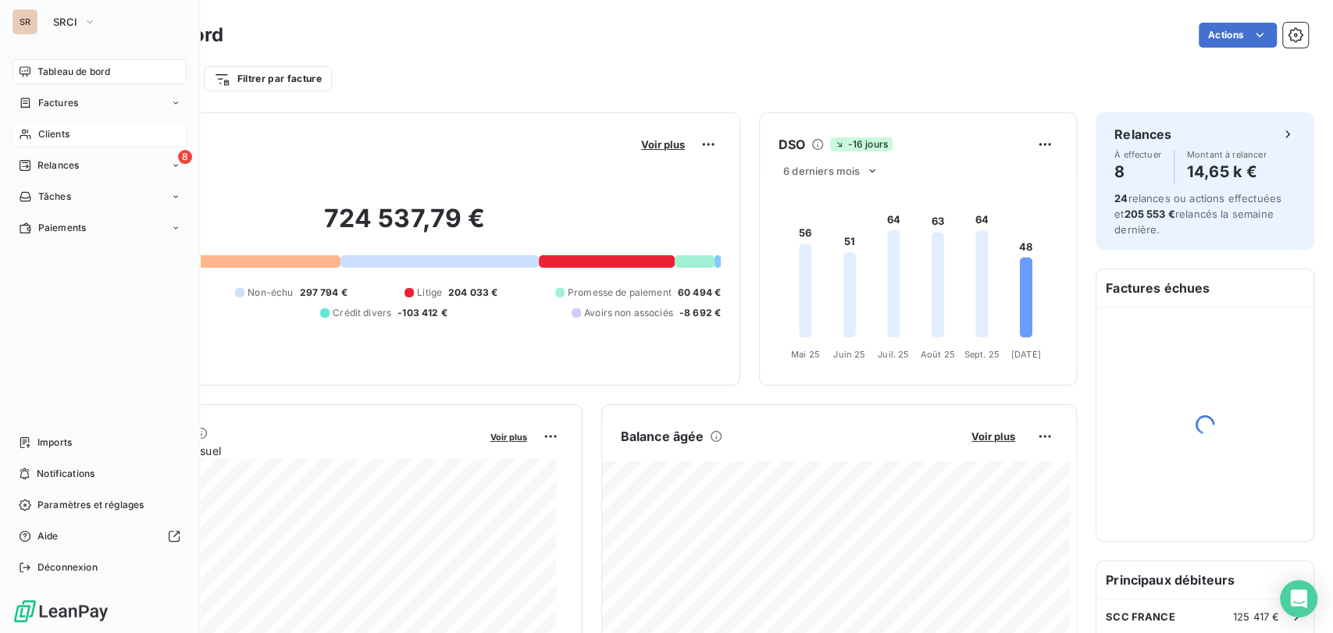
click at [56, 139] on span "Clients" at bounding box center [53, 134] width 31 height 14
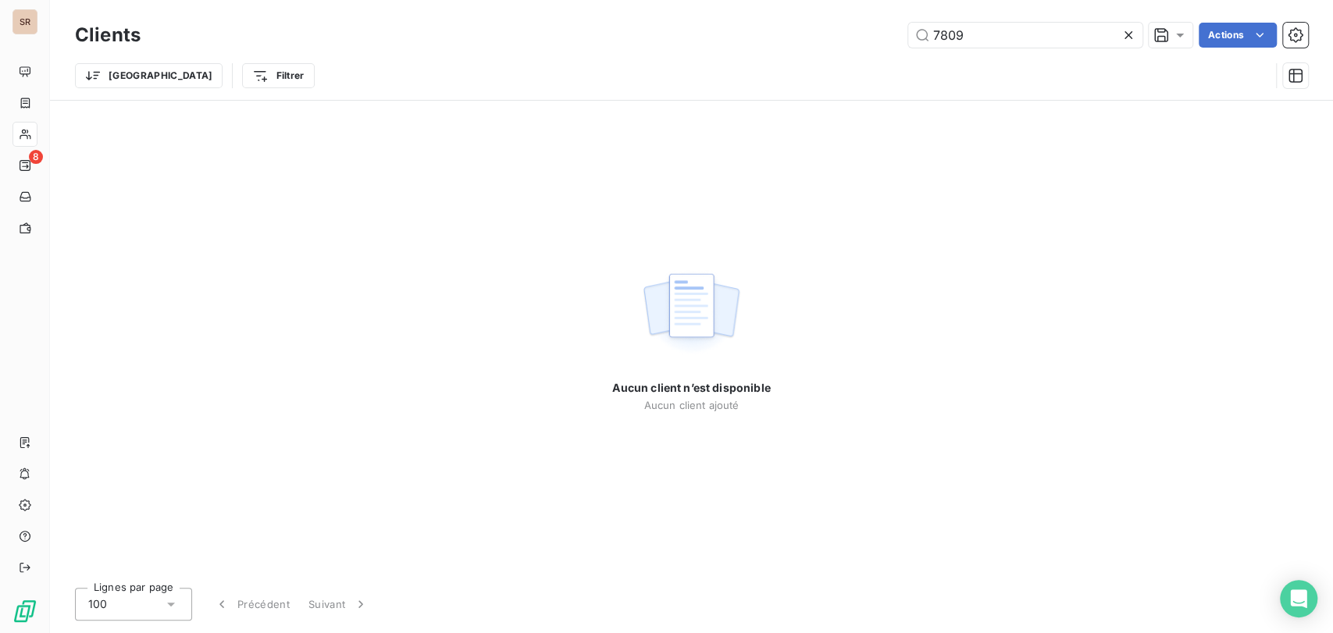
drag, startPoint x: 956, startPoint y: 37, endPoint x: 896, endPoint y: 42, distance: 59.5
click at [900, 42] on div "7809 Actions" at bounding box center [733, 35] width 1149 height 25
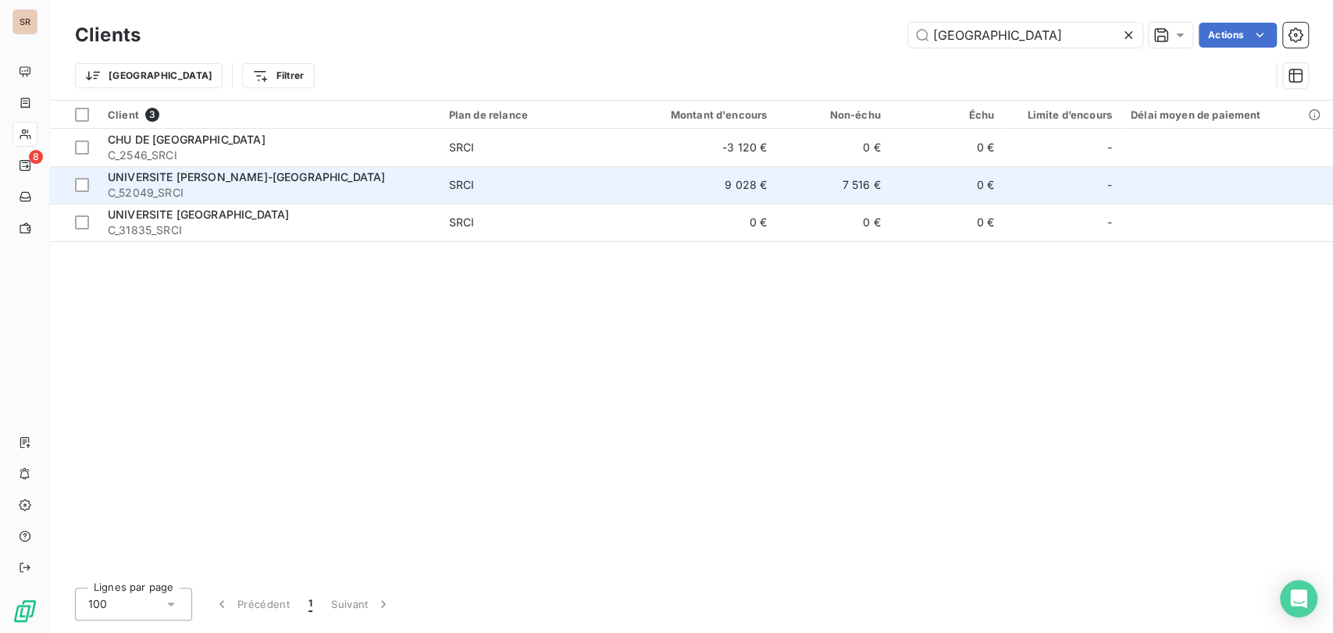
type input "[GEOGRAPHIC_DATA]"
click at [216, 190] on span "C_52049_SRCI" at bounding box center [269, 193] width 323 height 16
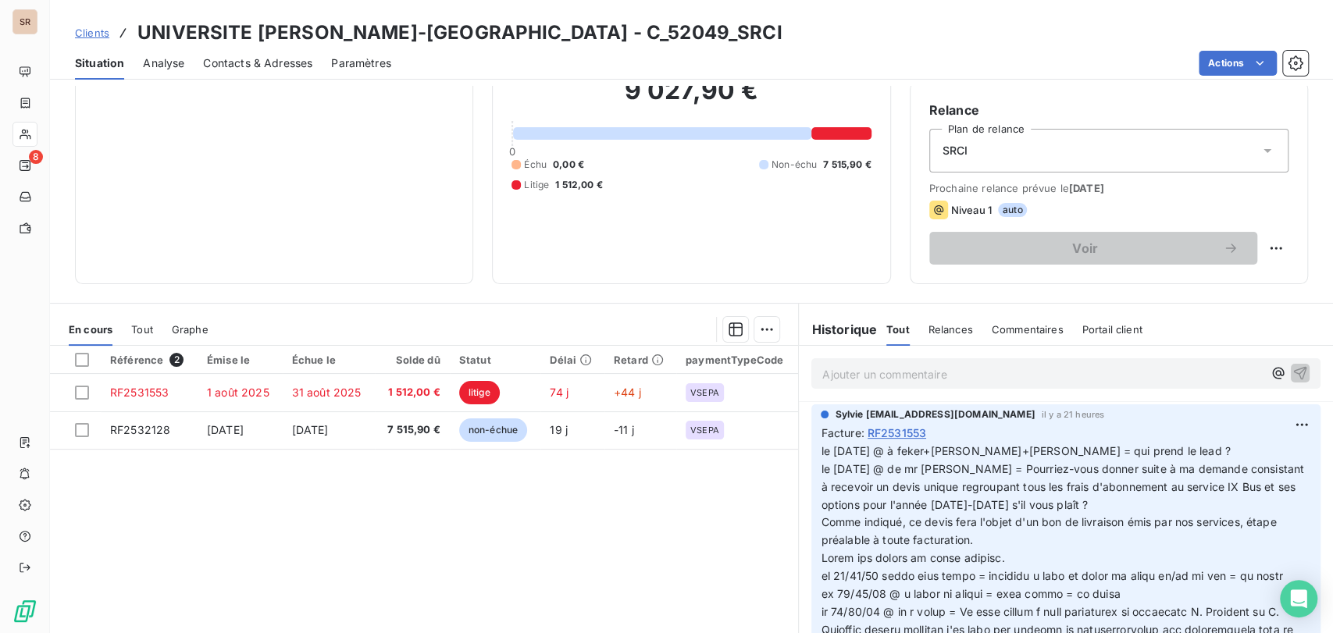
scroll to position [191, 0]
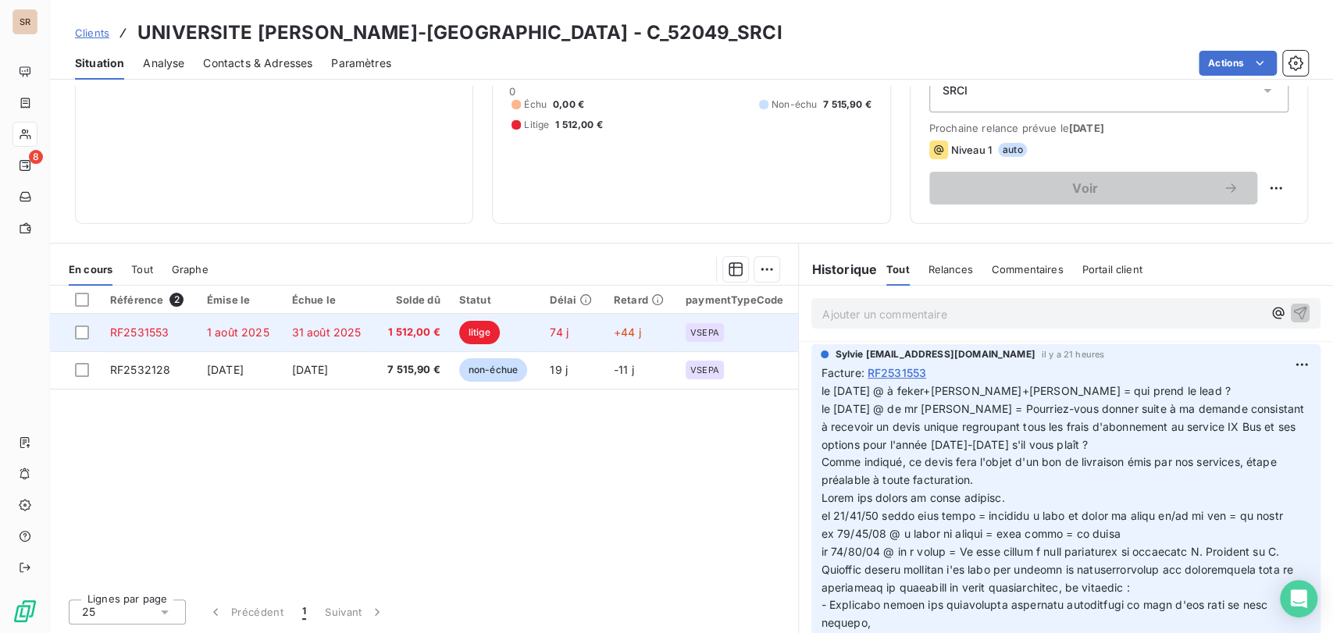
click at [149, 332] on span "RF2531553" at bounding box center [139, 332] width 59 height 13
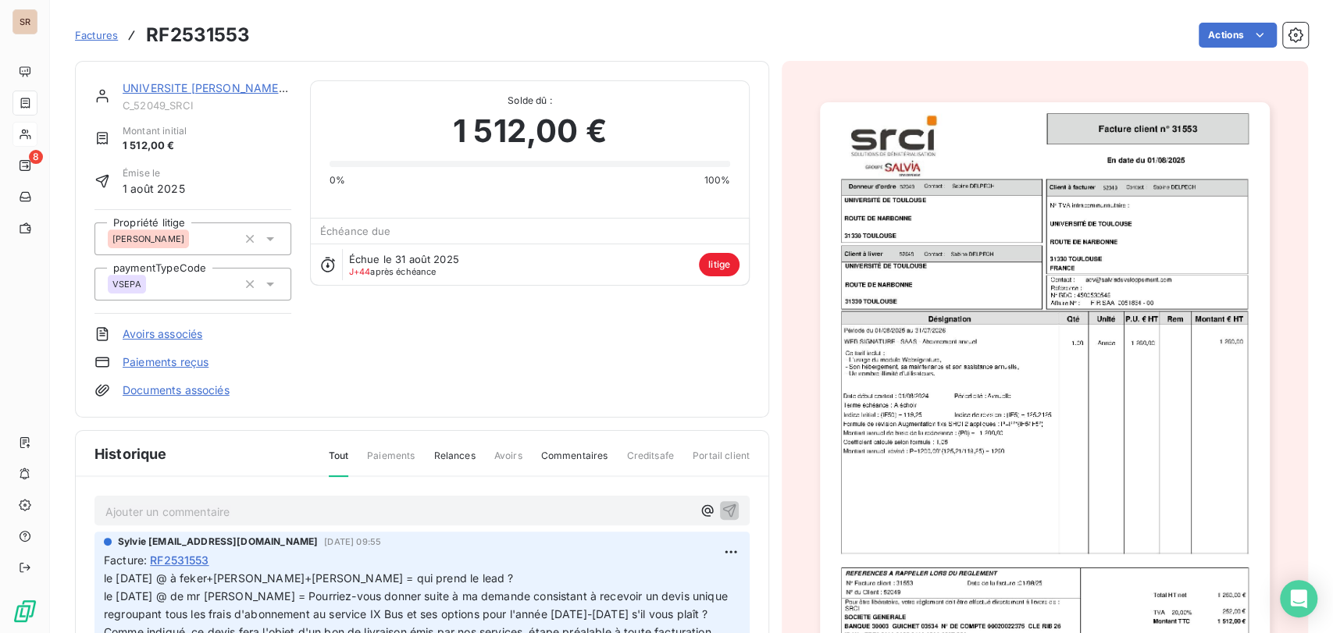
click at [269, 239] on icon at bounding box center [270, 239] width 8 height 4
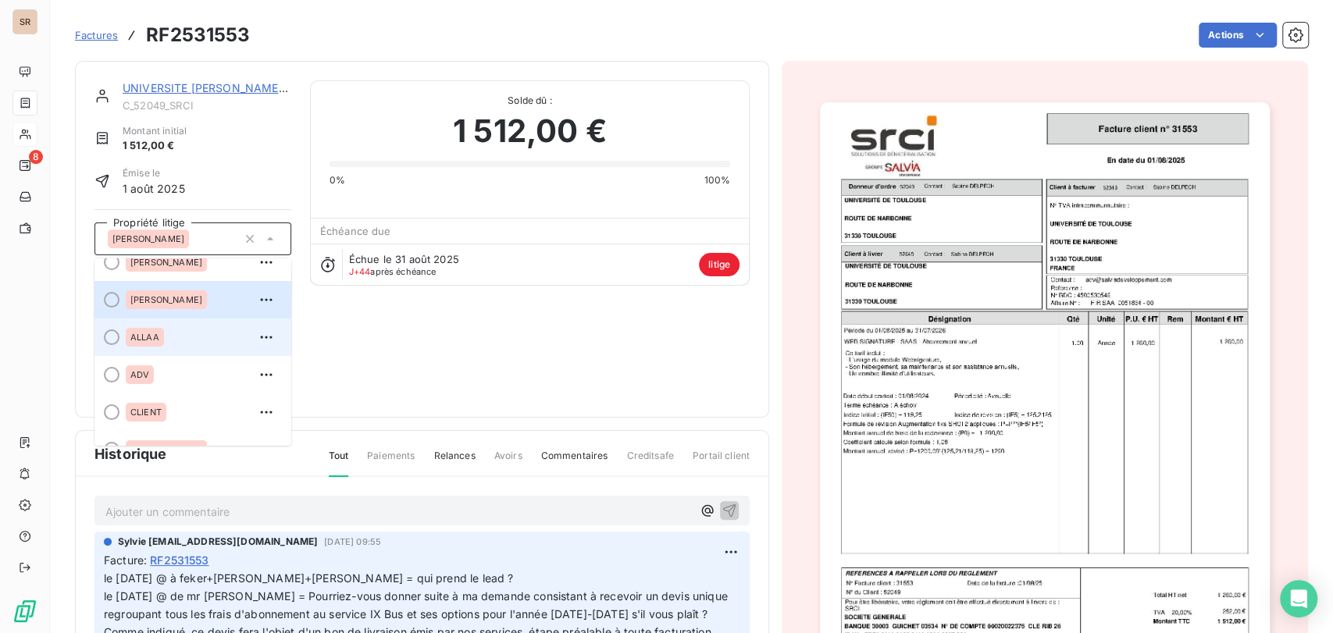
scroll to position [260, 0]
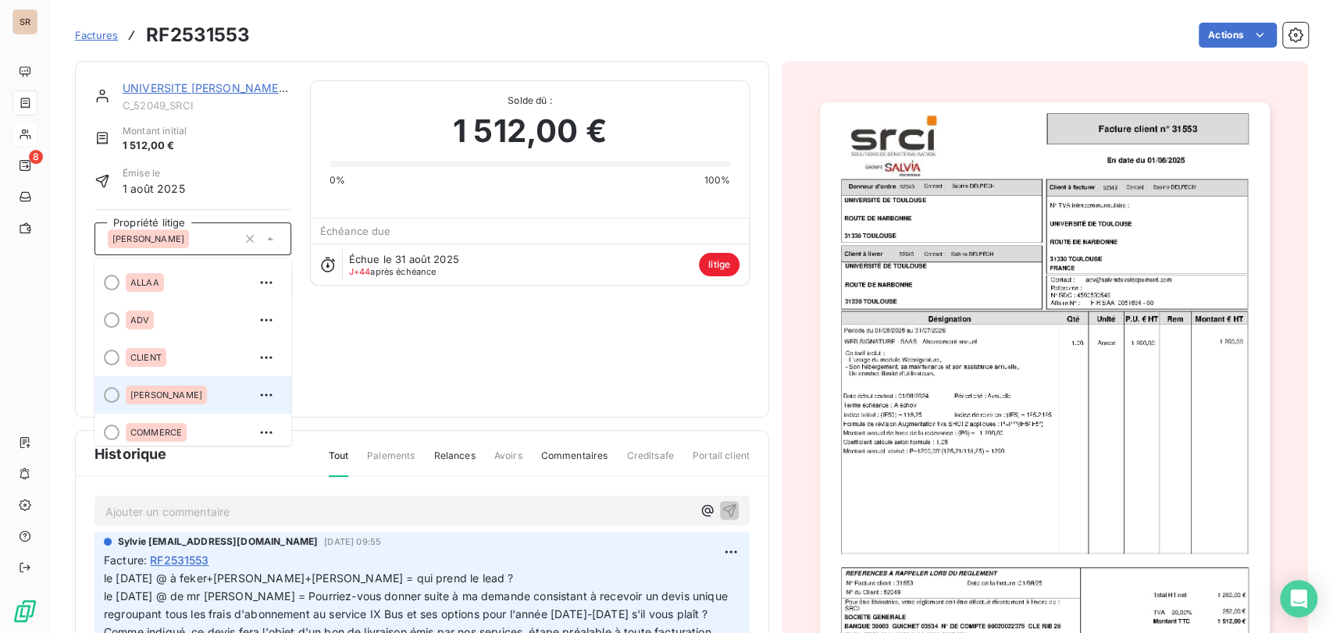
click at [115, 394] on div at bounding box center [112, 395] width 16 height 16
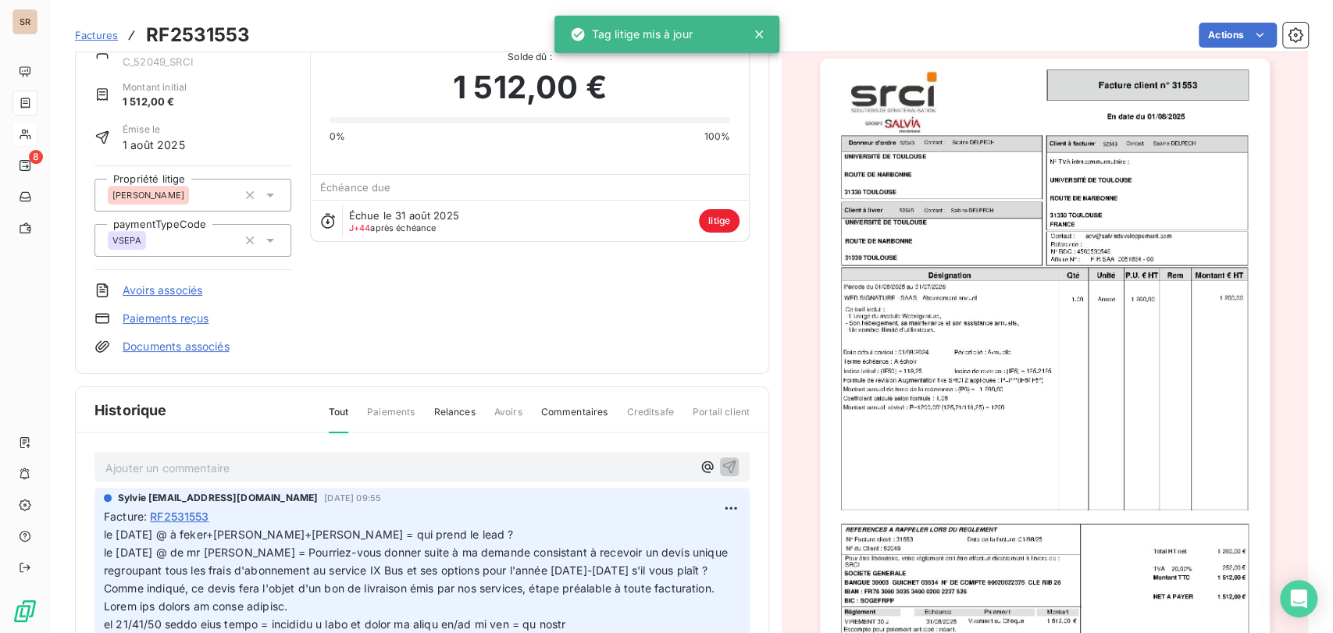
scroll to position [87, 0]
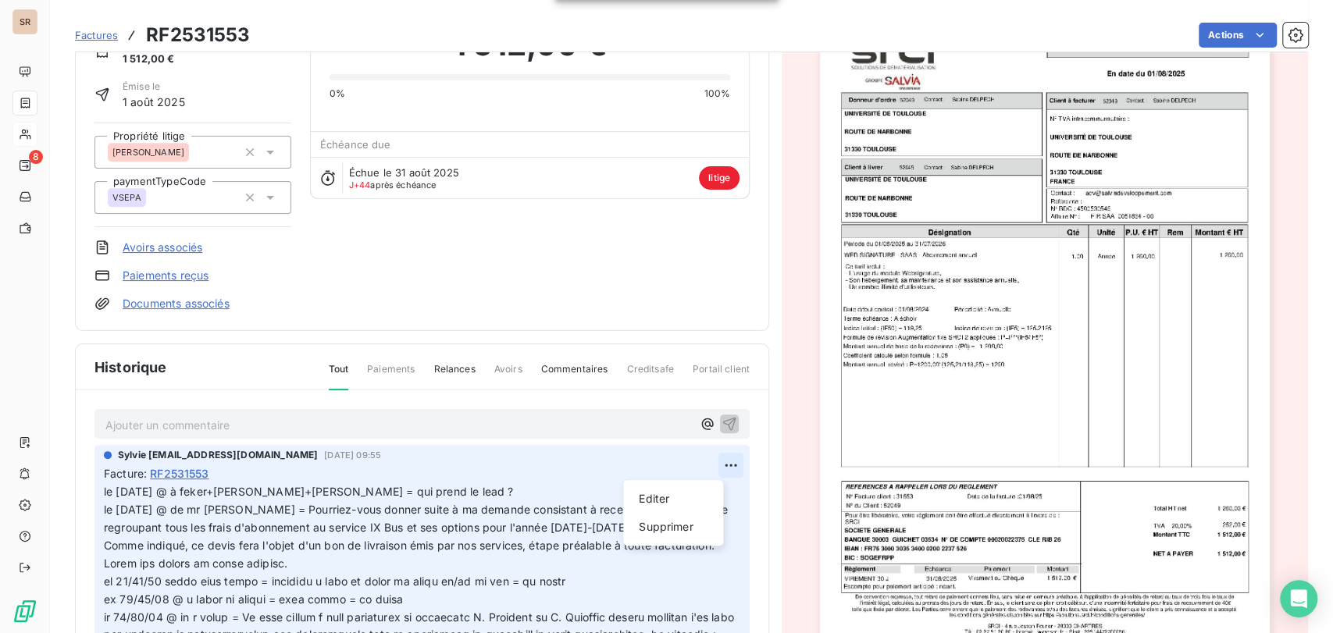
click at [712, 468] on html "SR 8 Factures RF2531553 Actions UNIVERSITE [PERSON_NAME]-[GEOGRAPHIC_DATA] C_52…" at bounding box center [666, 316] width 1333 height 633
click at [656, 496] on div "Editer" at bounding box center [672, 498] width 87 height 25
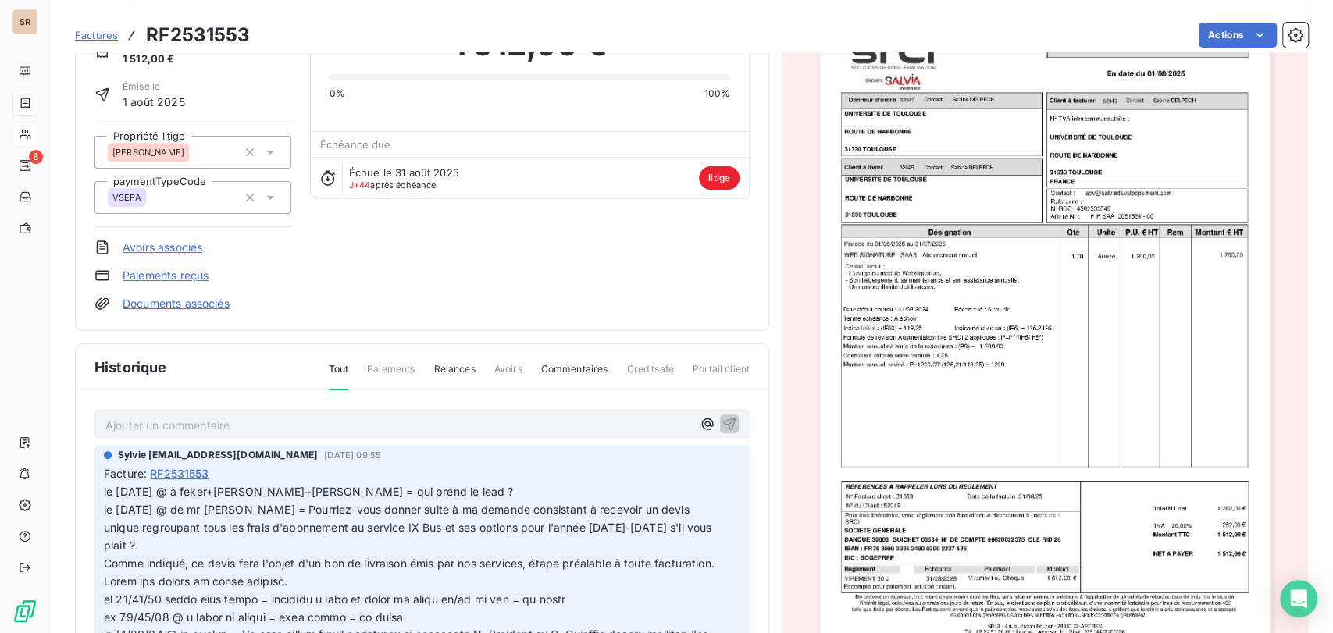
click at [227, 475] on div "Facture : RF2531553" at bounding box center [422, 473] width 636 height 16
click at [104, 491] on span "le [DATE] @ à feker+[PERSON_NAME]+[PERSON_NAME] = qui prend le lead ? le [DATE]…" at bounding box center [409, 518] width 611 height 67
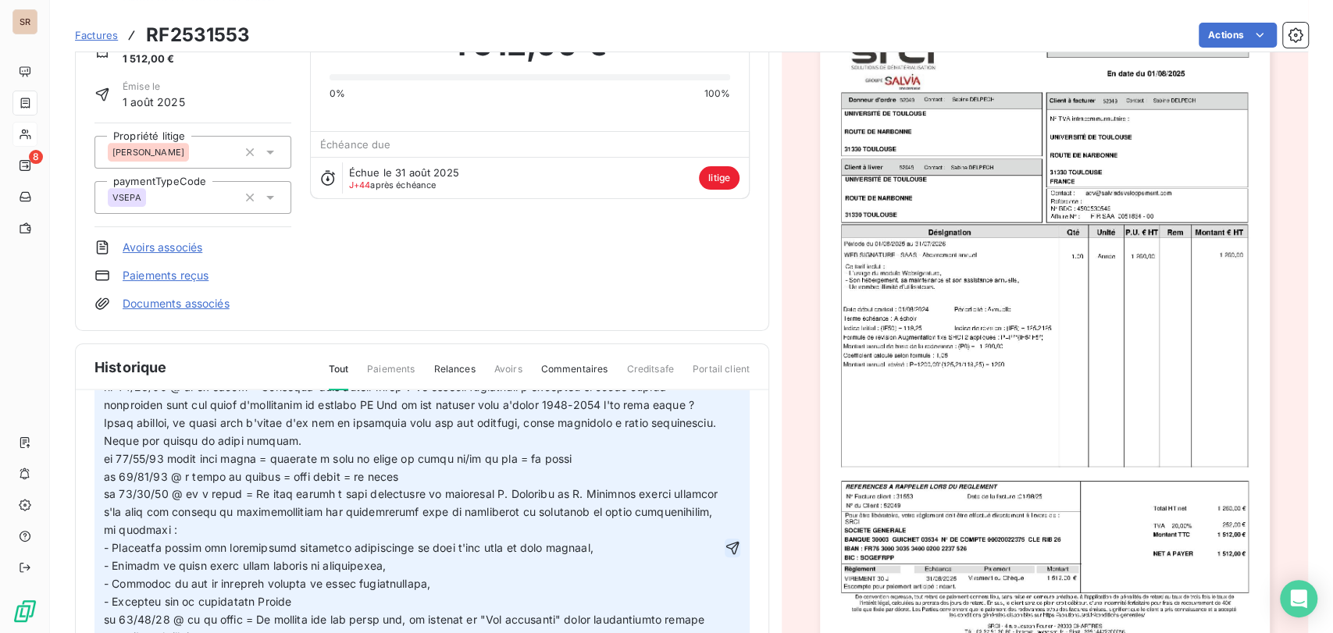
click at [725, 556] on icon "button" at bounding box center [733, 548] width 16 height 16
